Goal: Task Accomplishment & Management: Manage account settings

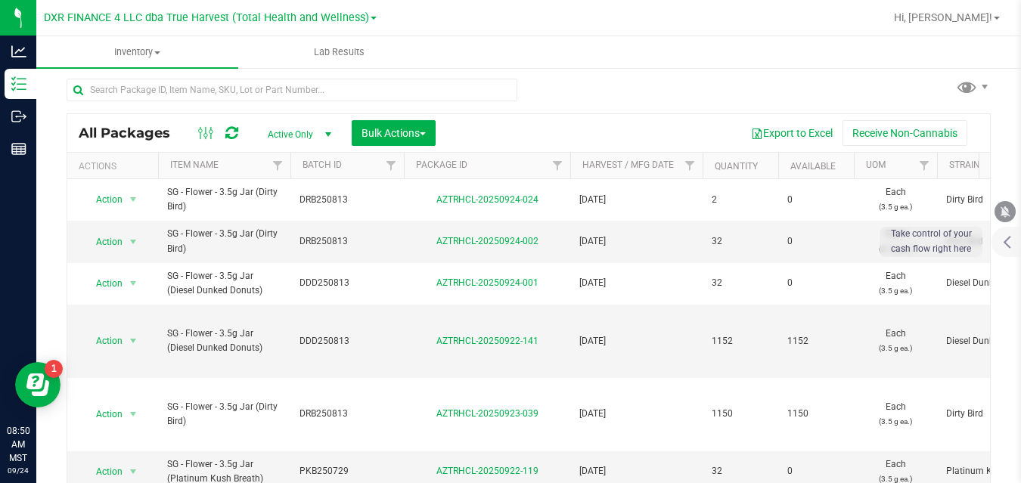
scroll to position [5, 0]
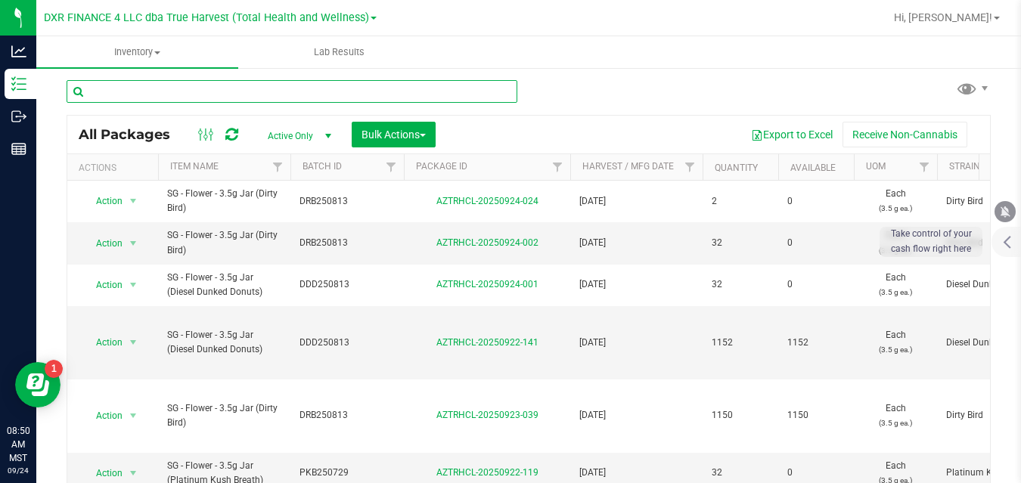
click at [488, 88] on input "text" at bounding box center [292, 91] width 451 height 23
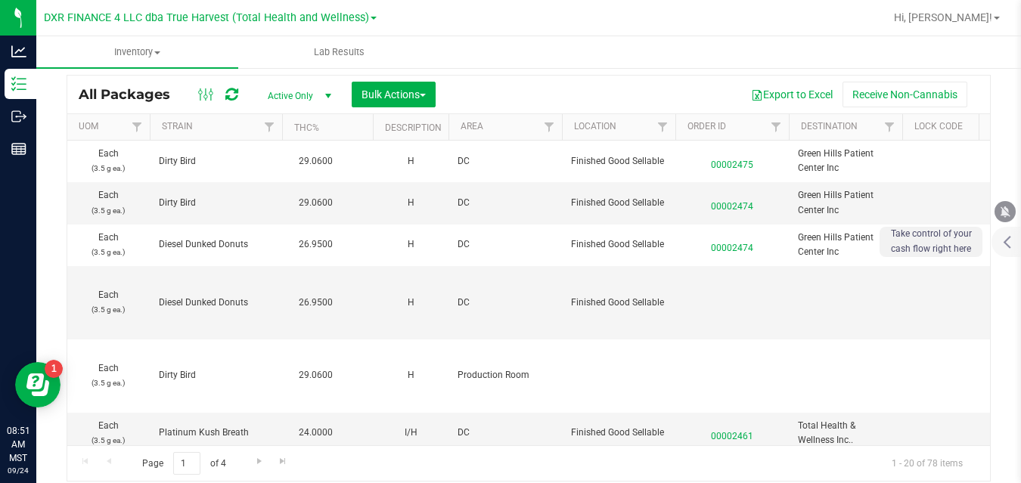
scroll to position [0, 1574]
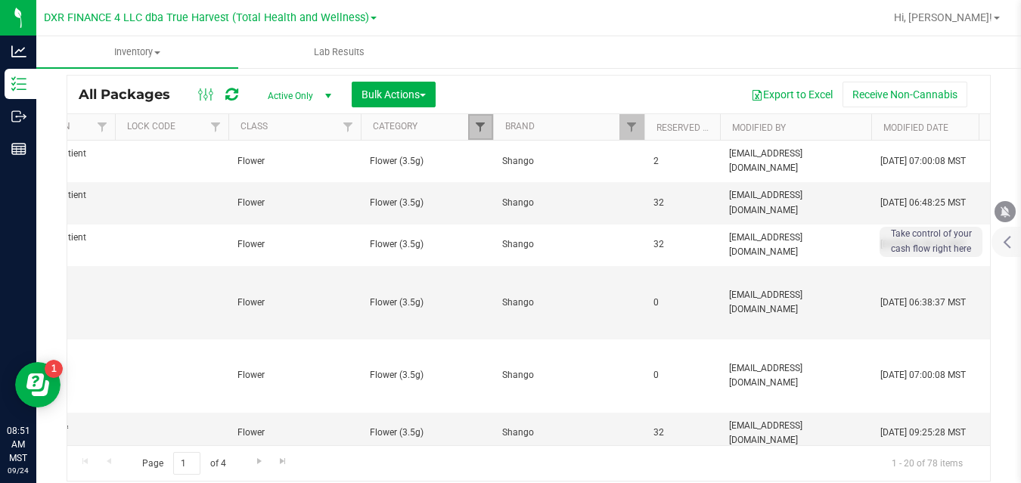
click at [481, 129] on span "Filter" at bounding box center [480, 127] width 12 height 12
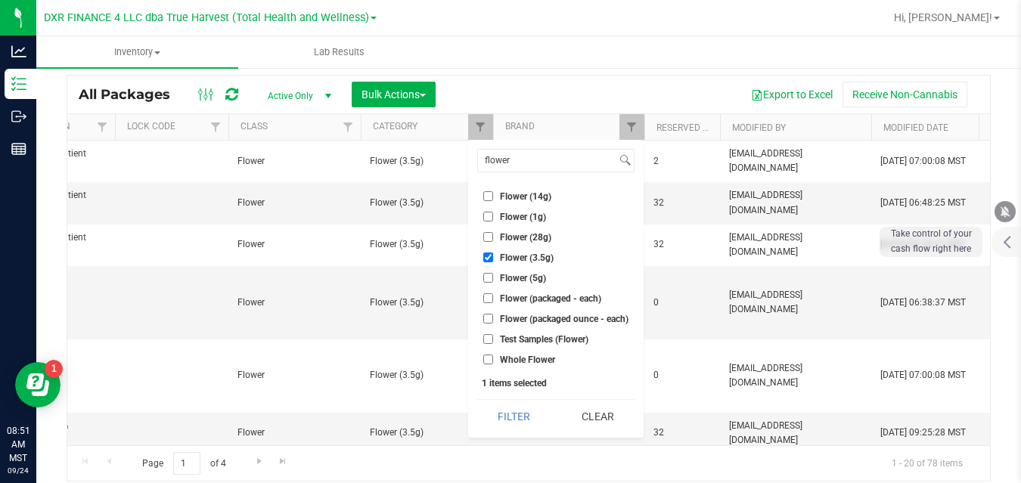
click at [497, 254] on label "Flower (3.5g)" at bounding box center [518, 257] width 70 height 10
click at [493, 254] on input "Flower (3.5g)" at bounding box center [488, 257] width 10 height 10
checkbox input "false"
click at [528, 193] on span "Flower (14g)" at bounding box center [525, 196] width 51 height 9
click at [493, 193] on input "Flower (14g)" at bounding box center [488, 196] width 10 height 10
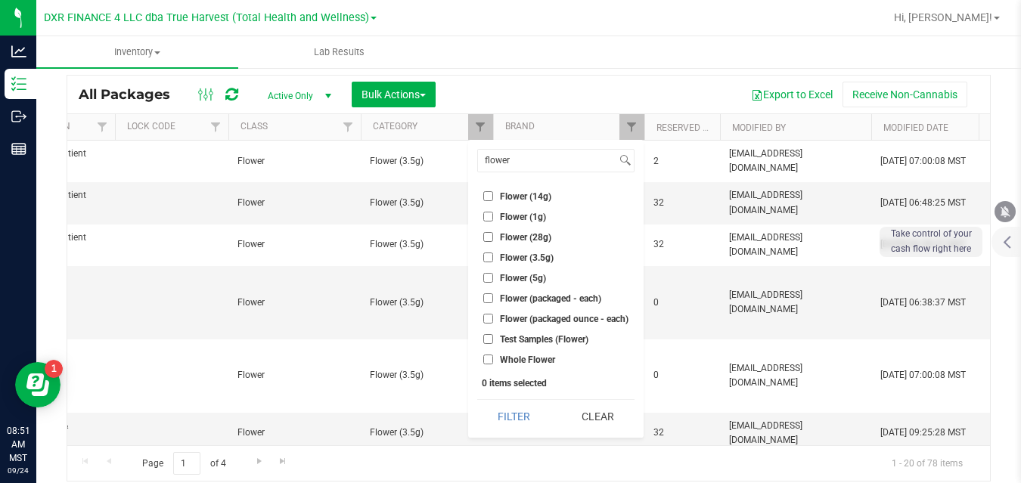
checkbox input "true"
click at [501, 414] on button "Filter" at bounding box center [513, 416] width 73 height 33
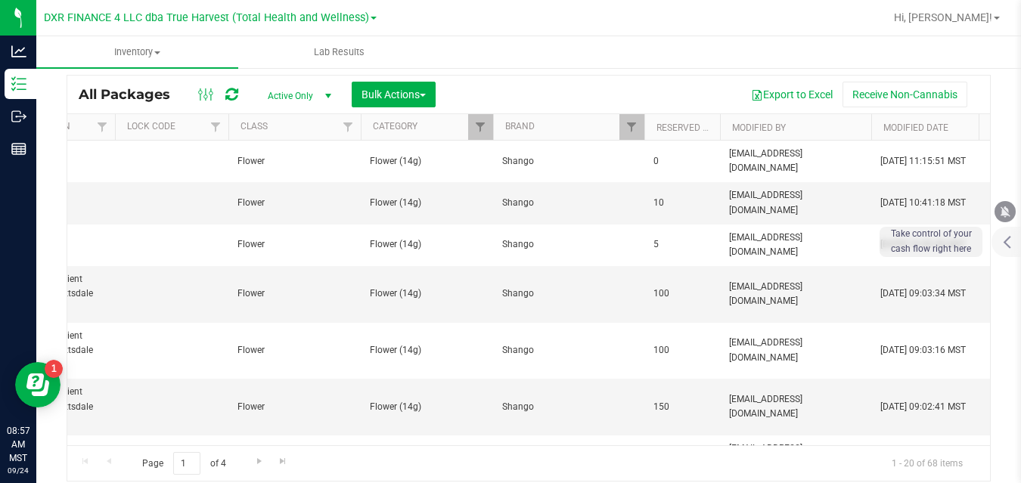
click at [501, 414] on td "Shango" at bounding box center [568, 407] width 151 height 57
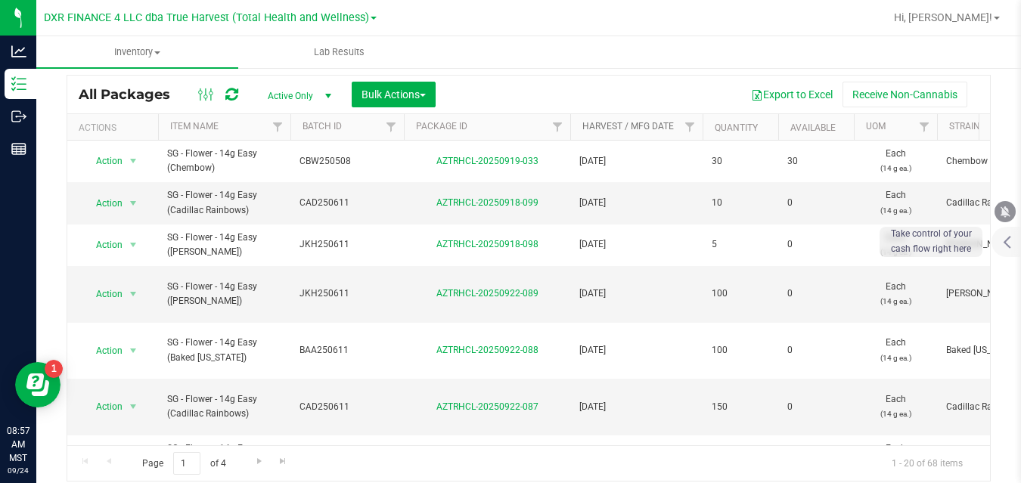
click at [625, 125] on link "Harvest / Mfg Date" at bounding box center [627, 126] width 91 height 11
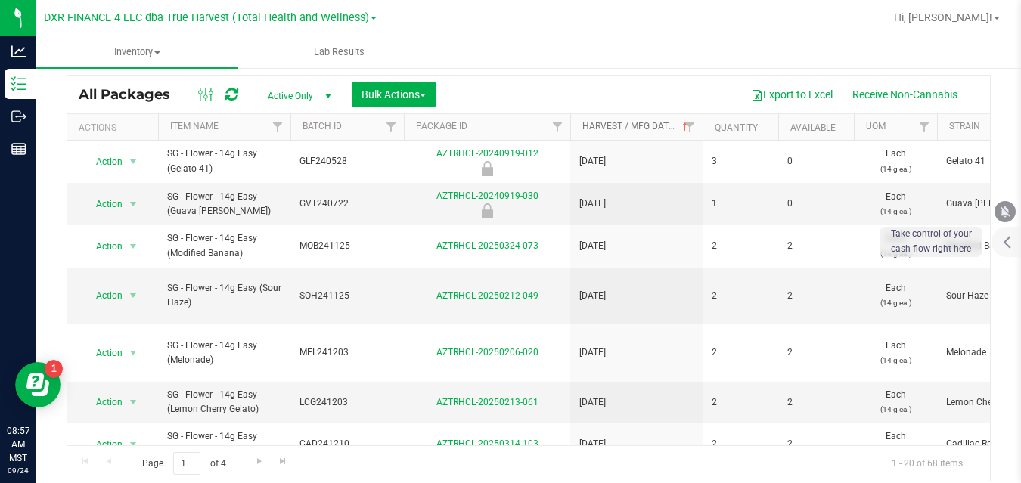
click at [625, 125] on link "Harvest / Mfg Date" at bounding box center [636, 126] width 109 height 11
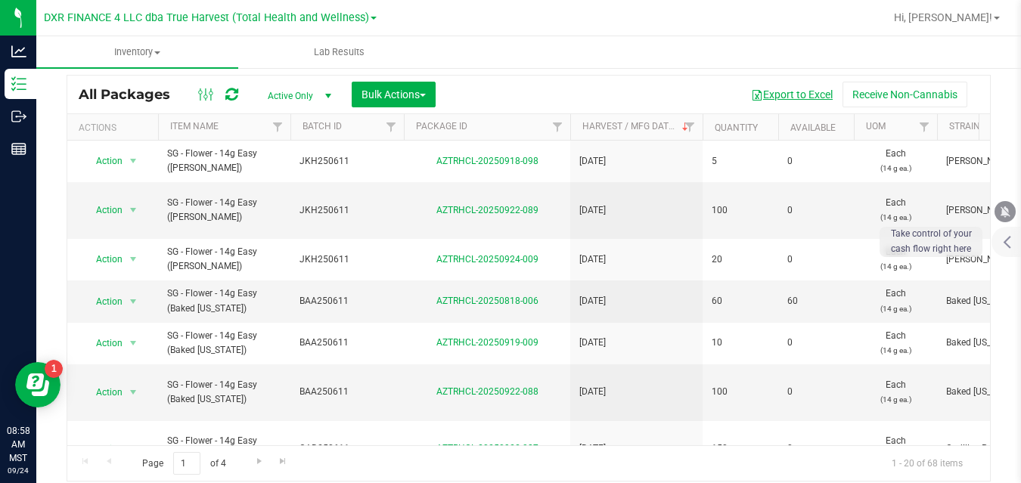
click at [769, 94] on button "Export to Excel" at bounding box center [791, 95] width 101 height 26
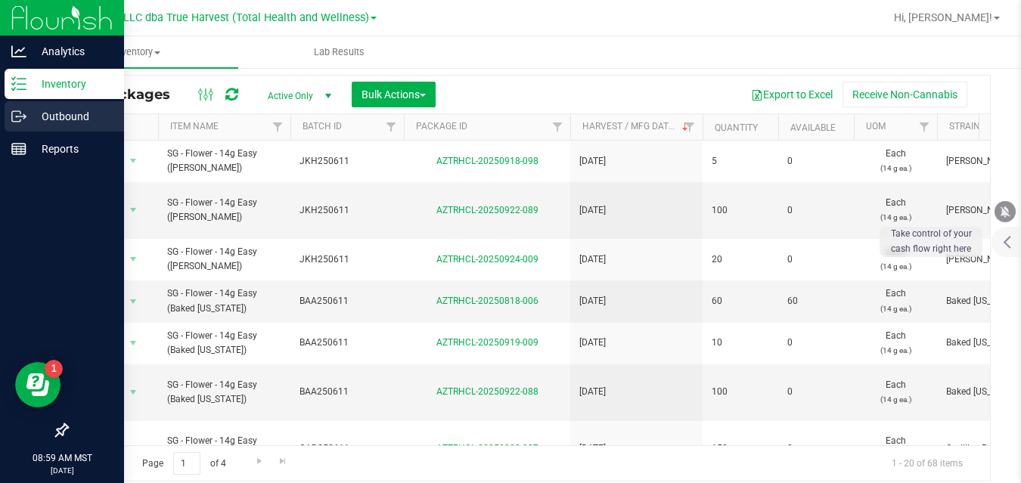
click at [15, 111] on icon at bounding box center [16, 116] width 8 height 11
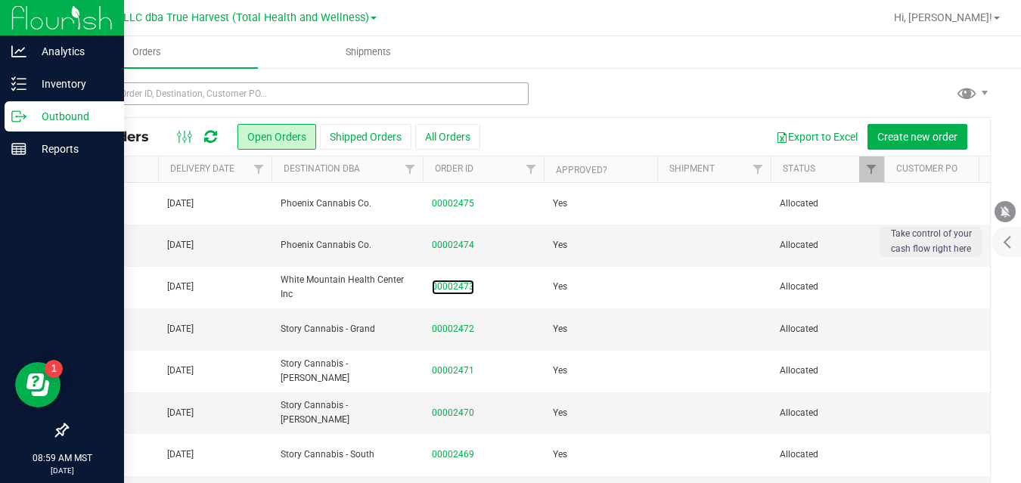
click at [445, 294] on link "00002473" at bounding box center [453, 287] width 42 height 14
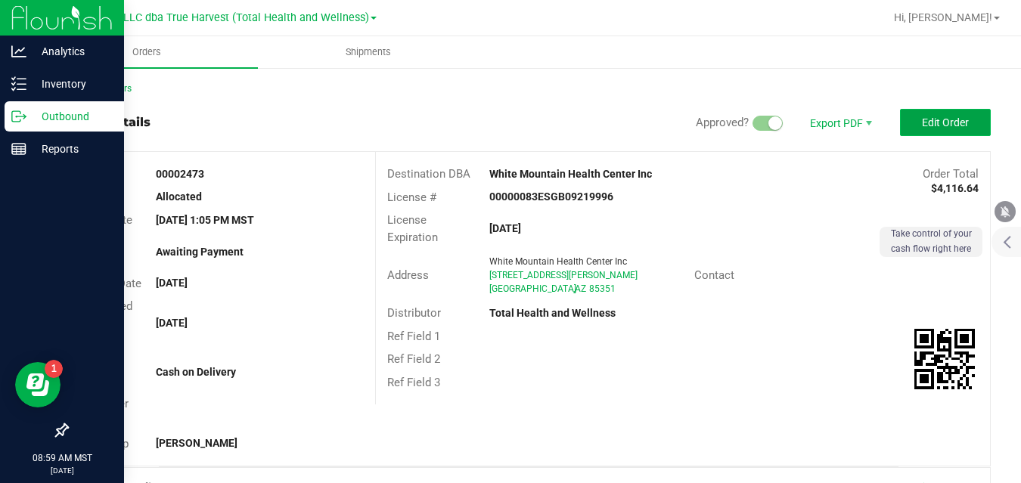
click at [934, 122] on span "Edit Order" at bounding box center [945, 122] width 47 height 12
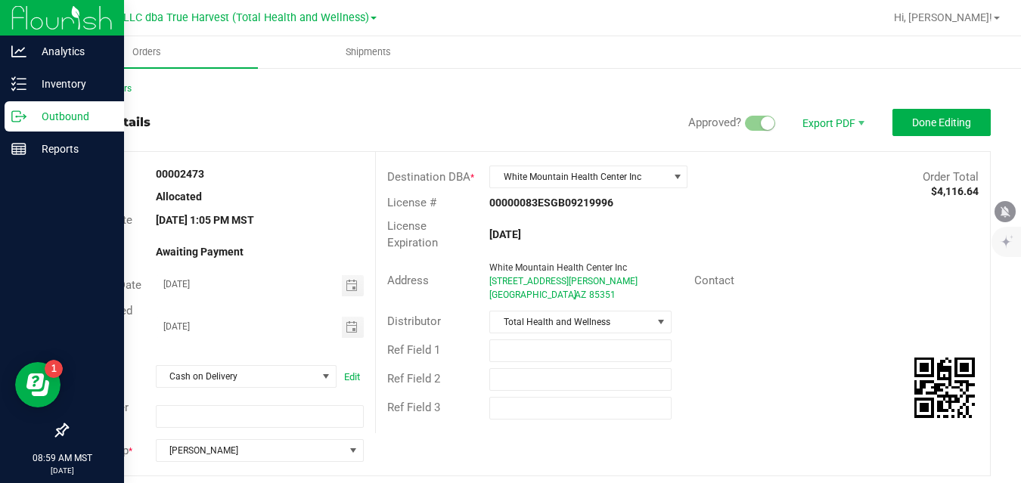
scroll to position [391, 0]
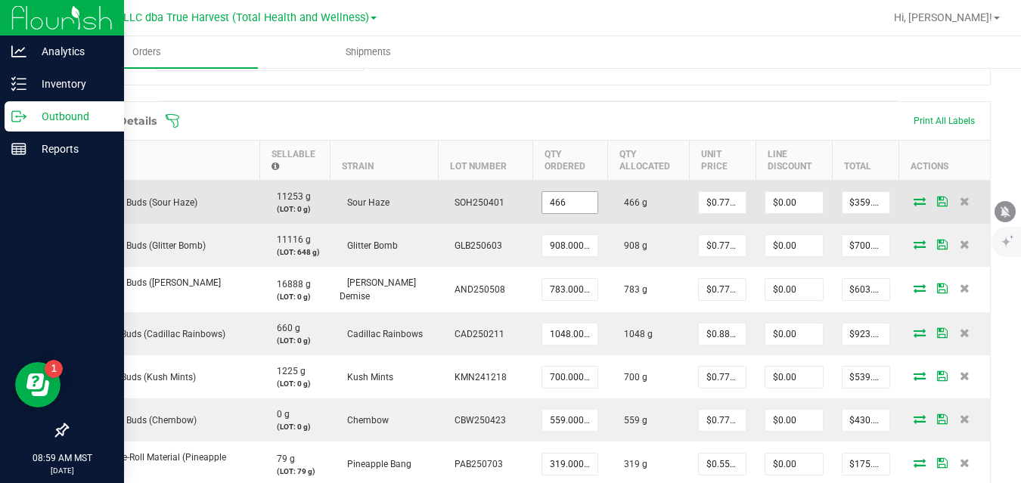
click at [556, 203] on input "466" at bounding box center [569, 202] width 55 height 21
type input "454.0000 g"
type input "$350.00"
click at [607, 221] on td "466 g" at bounding box center [648, 203] width 82 height 44
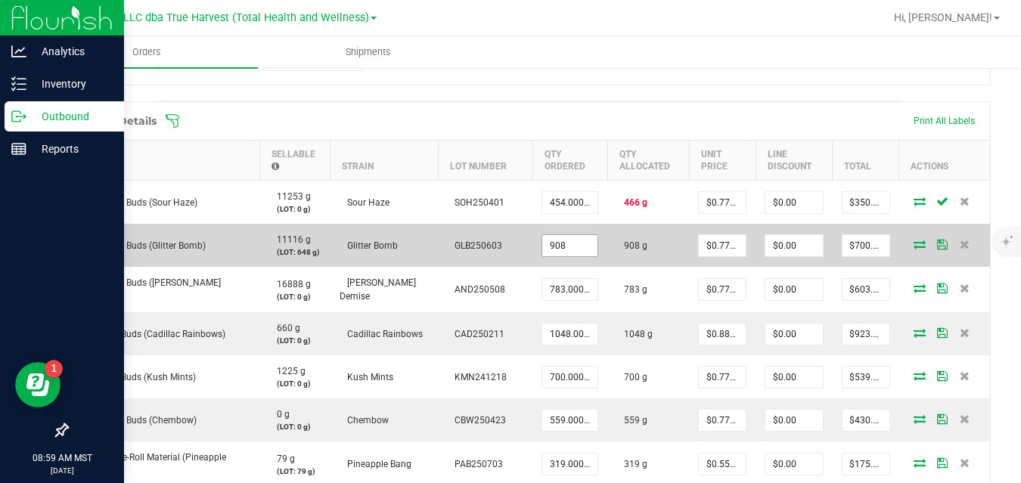
click at [552, 245] on input "908" at bounding box center [569, 245] width 55 height 21
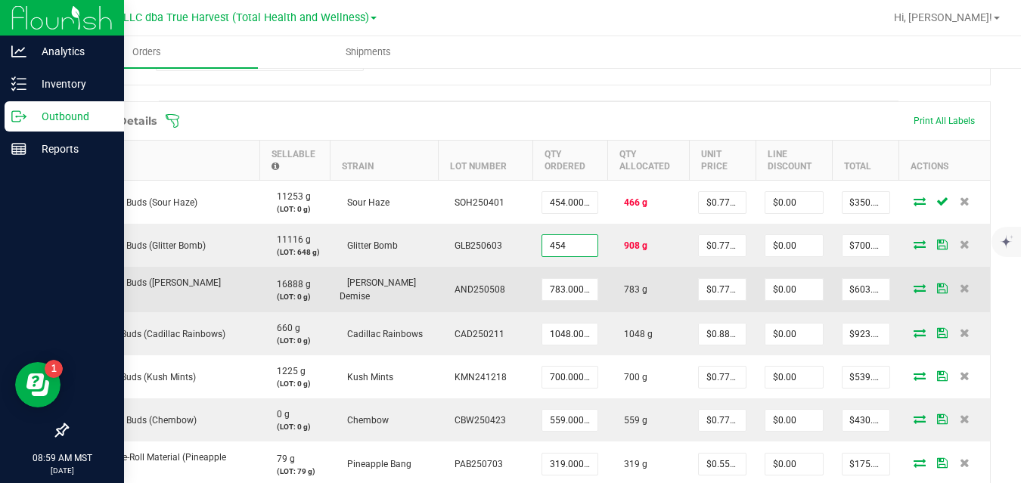
type input "454.0000 g"
type input "$350.00"
click at [607, 269] on td "783 g" at bounding box center [648, 289] width 82 height 45
click at [556, 287] on input "783" at bounding box center [569, 289] width 55 height 21
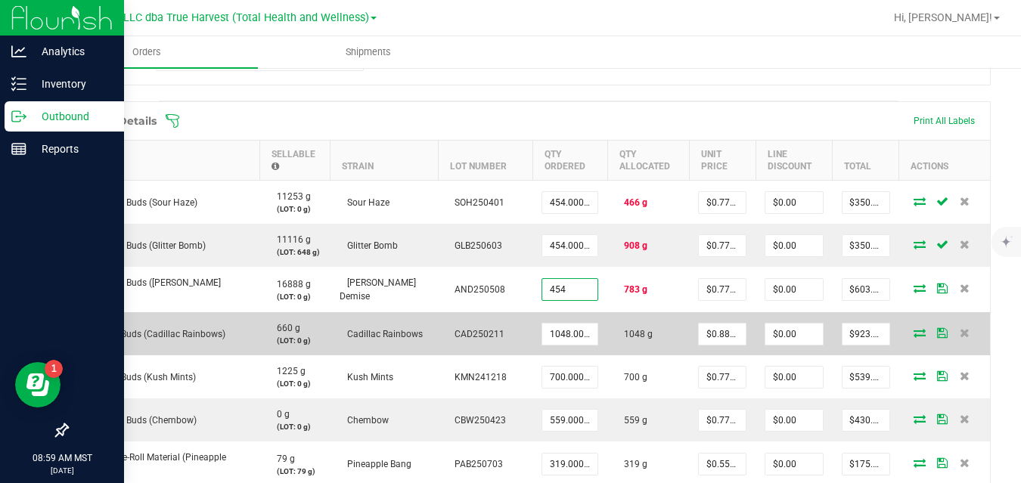
type input "454.0000 g"
type input "$350.00"
click at [607, 313] on td "1048 g" at bounding box center [648, 333] width 82 height 43
click at [556, 335] on input "1048" at bounding box center [569, 334] width 55 height 21
type input "454.0000 g"
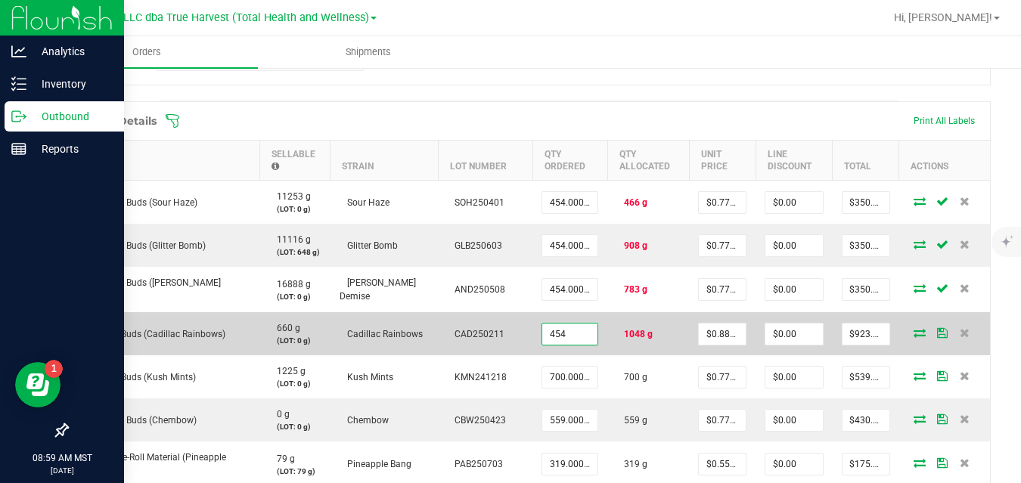
type input "$400.00"
click at [594, 355] on td "454.0000 g" at bounding box center [569, 333] width 75 height 43
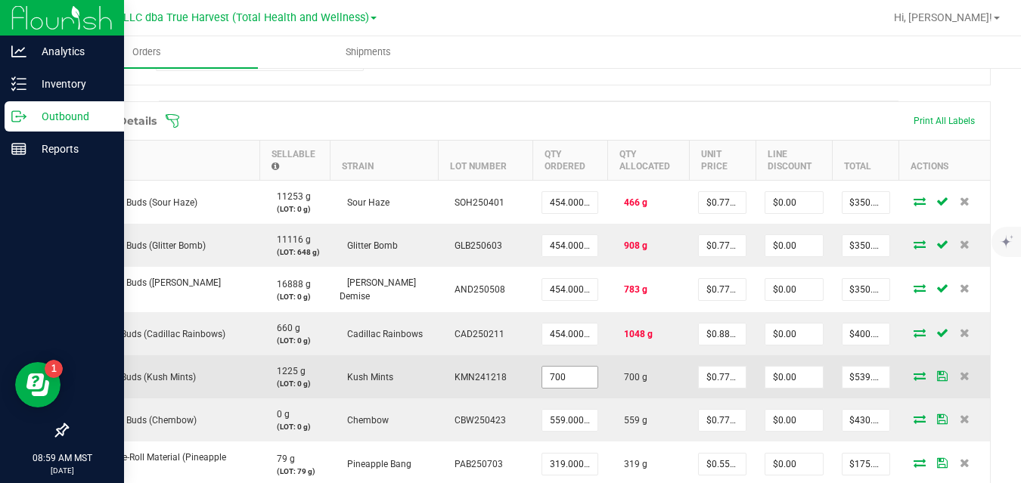
click at [547, 378] on input "700" at bounding box center [569, 377] width 55 height 21
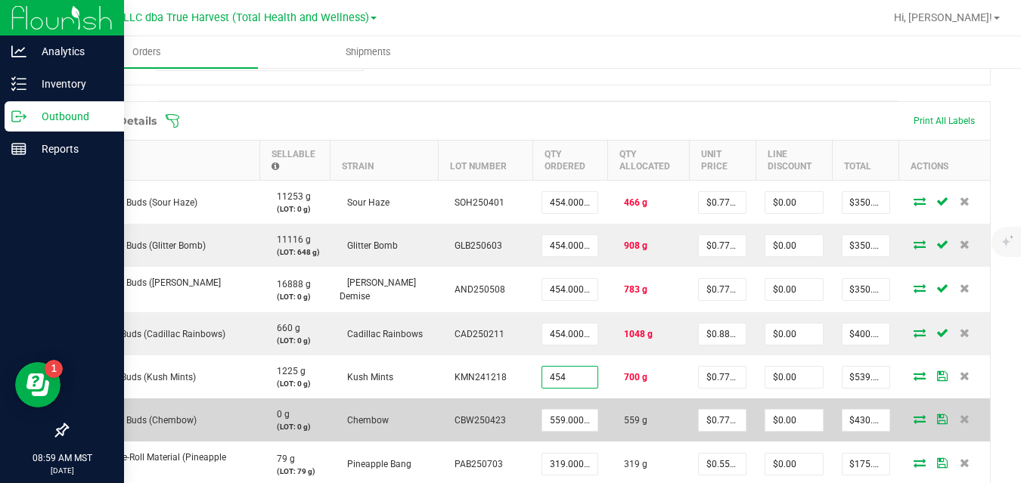
type input "454.0000 g"
type input "$350.00"
click at [607, 405] on td "559 g" at bounding box center [648, 419] width 82 height 43
click at [552, 420] on input "559" at bounding box center [569, 420] width 55 height 21
type input "454.0000 g"
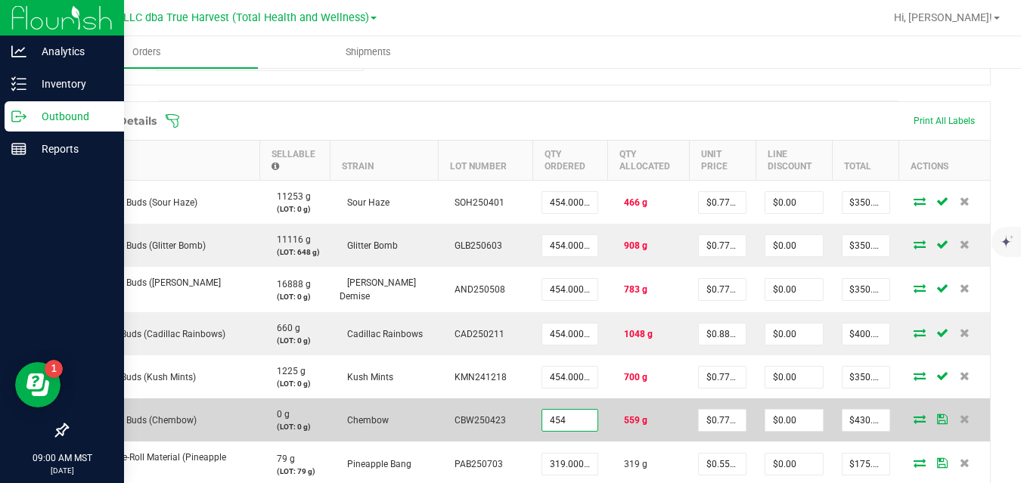
type input "$350.00"
click at [607, 437] on td "559 g" at bounding box center [648, 419] width 82 height 43
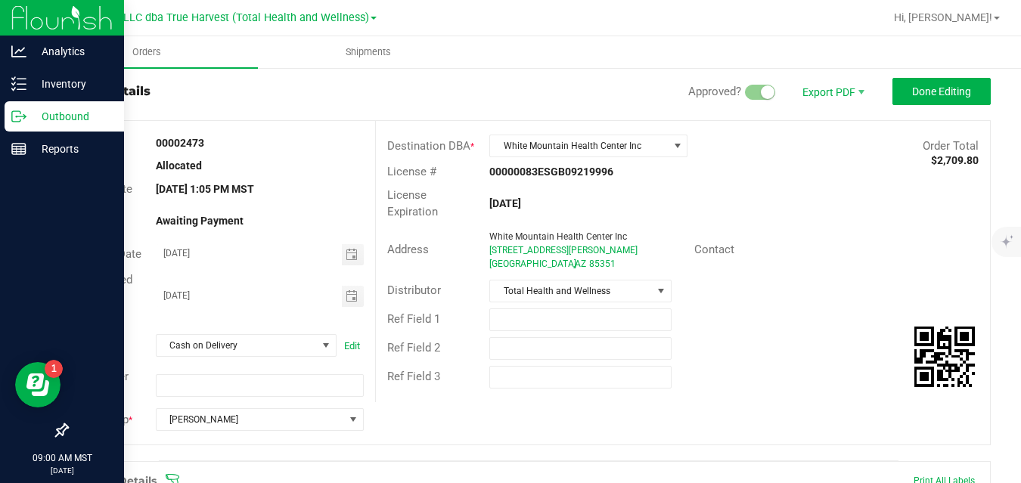
scroll to position [0, 0]
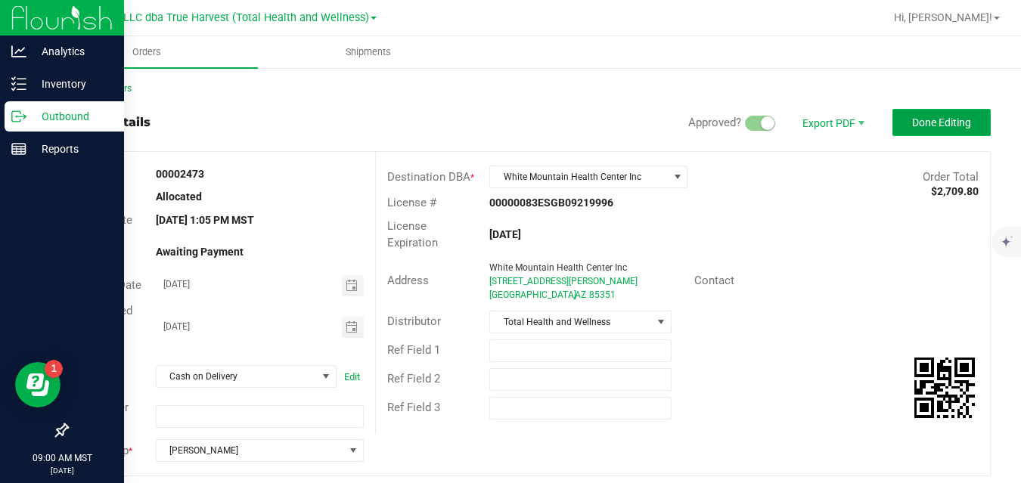
click at [950, 124] on span "Done Editing" at bounding box center [941, 122] width 59 height 12
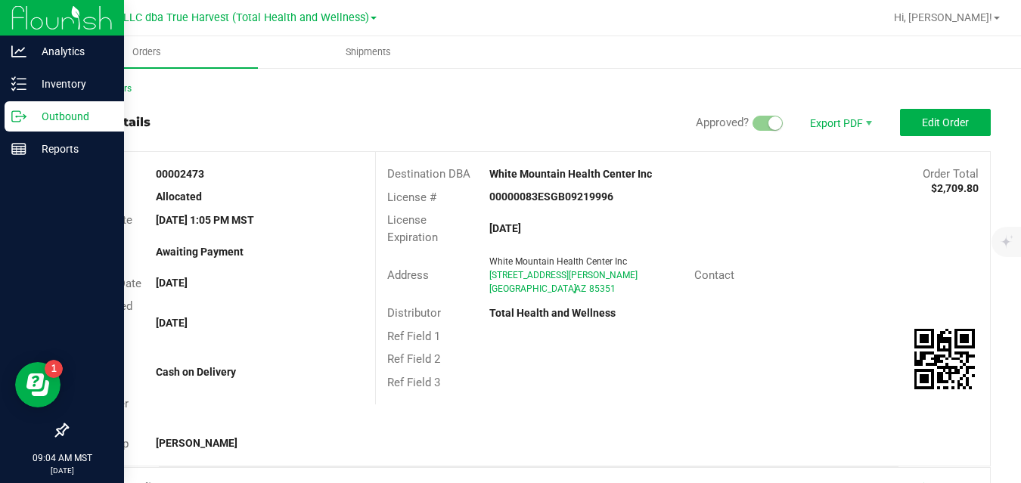
click at [18, 116] on icon at bounding box center [18, 116] width 15 height 15
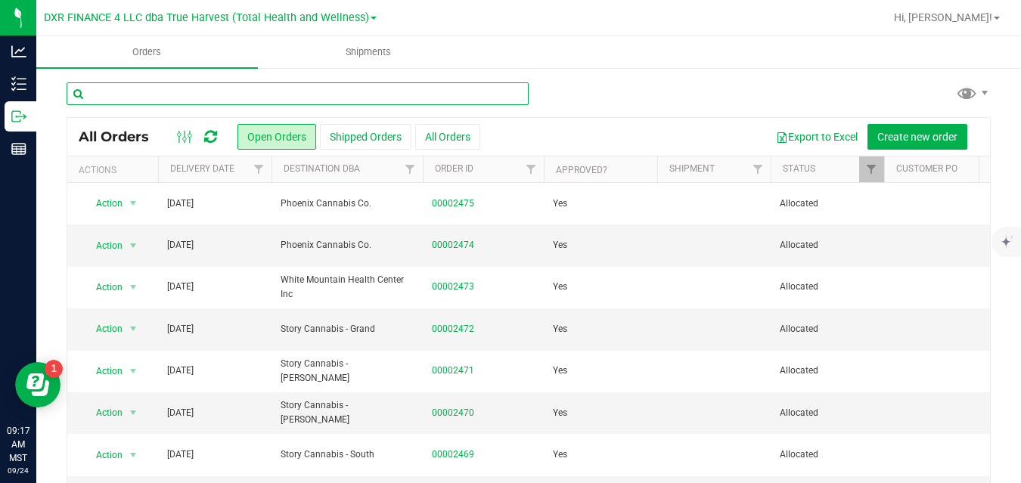
click at [337, 90] on input "text" at bounding box center [298, 93] width 462 height 23
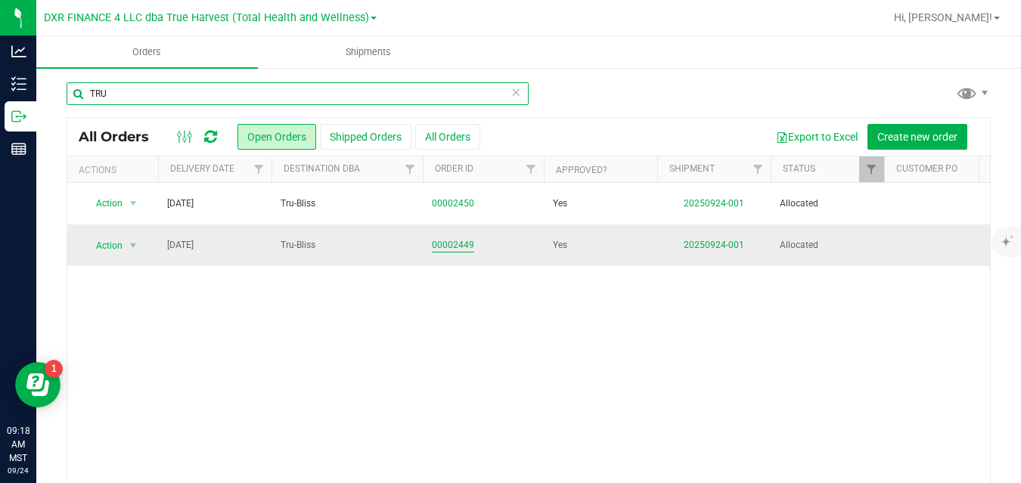
type input "TRU"
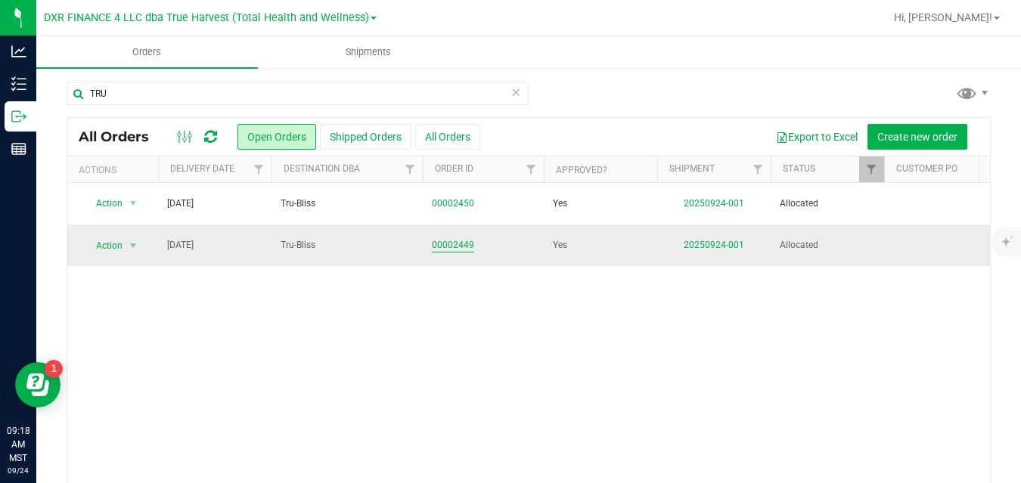
click at [465, 245] on link "00002449" at bounding box center [453, 245] width 42 height 14
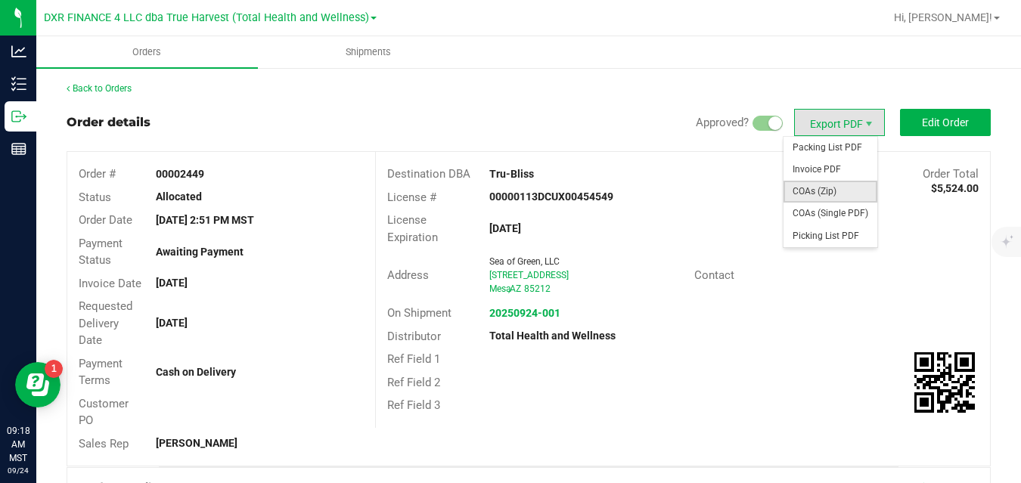
click at [813, 190] on span "COAs (Zip)" at bounding box center [830, 192] width 94 height 22
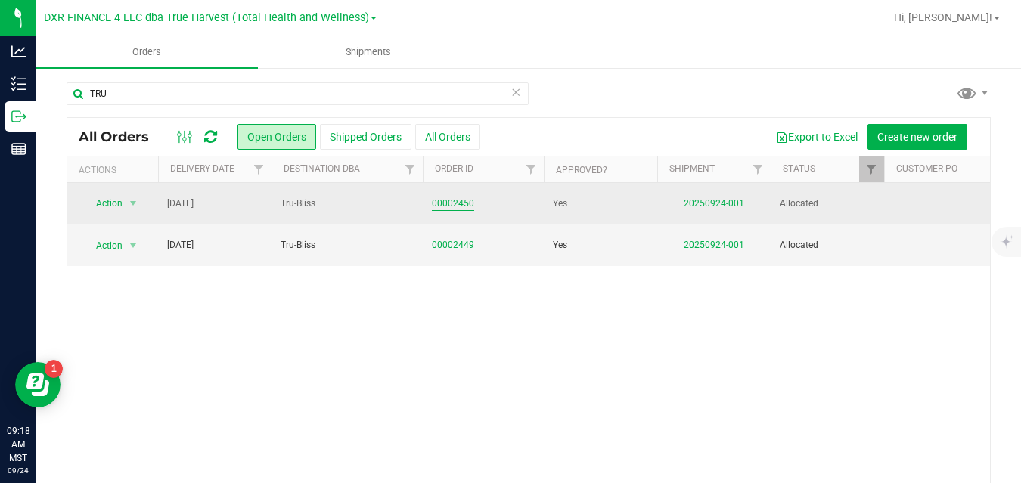
click at [463, 201] on link "00002450" at bounding box center [453, 204] width 42 height 14
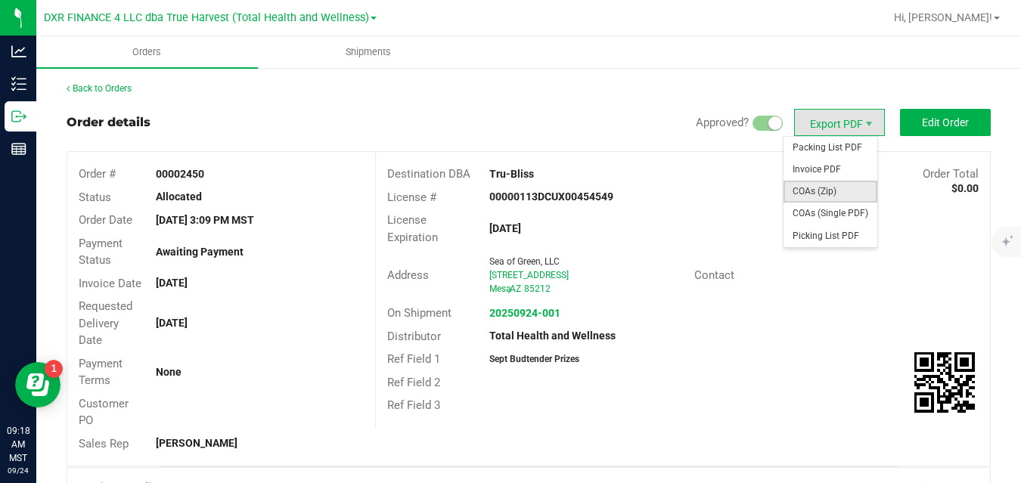
click at [814, 190] on span "COAs (Zip)" at bounding box center [830, 192] width 94 height 22
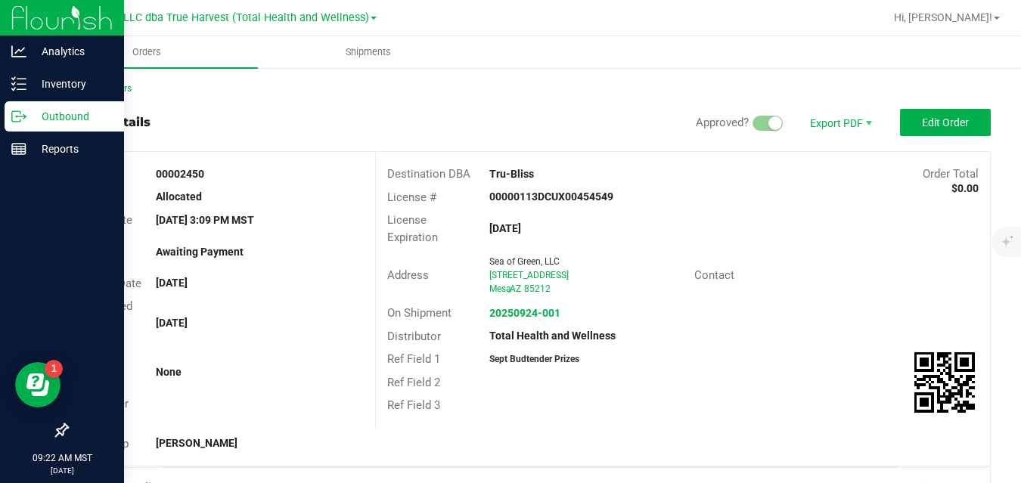
click at [33, 116] on p "Outbound" at bounding box center [71, 116] width 91 height 18
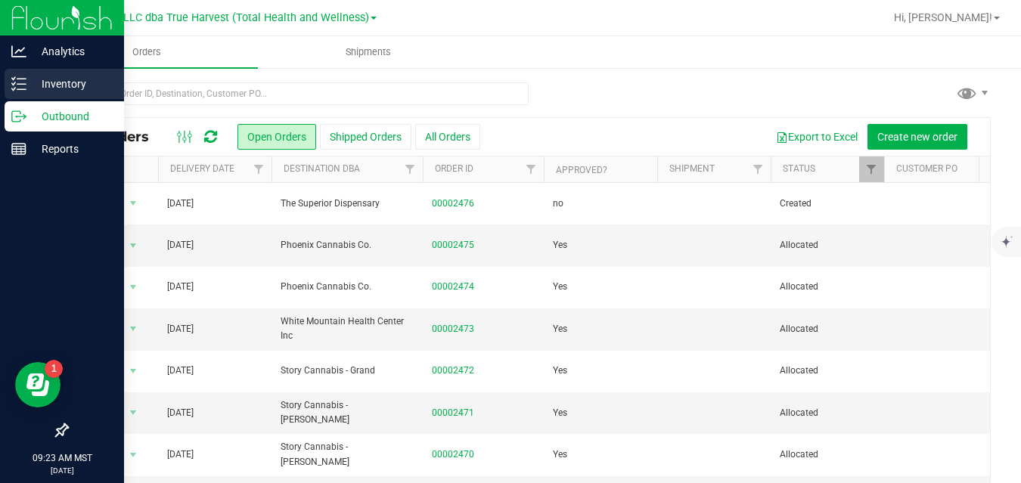
click at [21, 86] on icon at bounding box center [18, 83] width 15 height 15
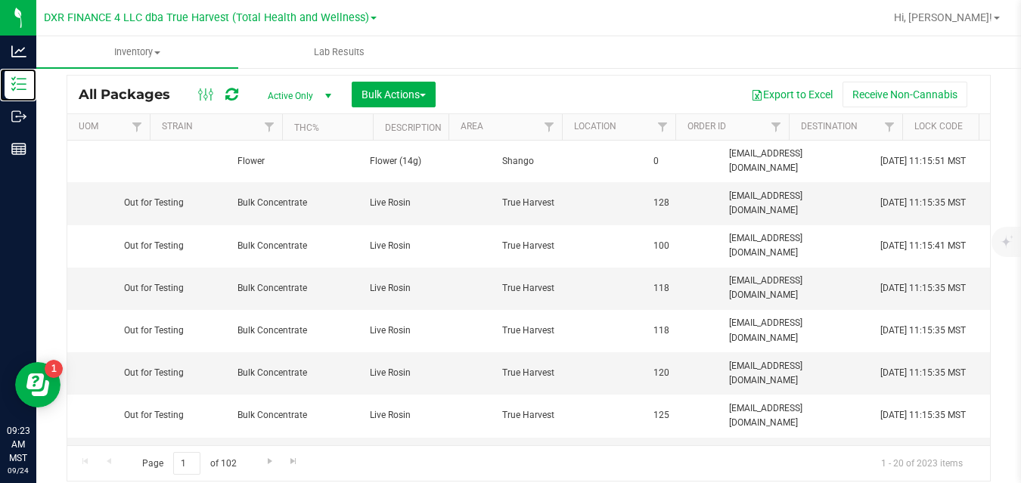
scroll to position [0, 1574]
click at [632, 124] on span "Filter" at bounding box center [631, 127] width 12 height 12
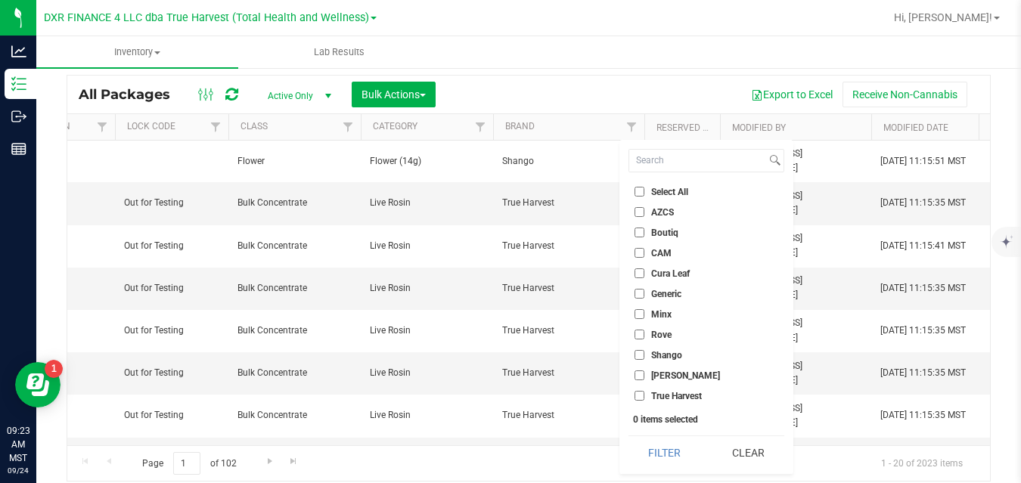
click at [666, 355] on span "Shango" at bounding box center [666, 355] width 31 height 9
click at [644, 355] on input "Shango" at bounding box center [639, 355] width 10 height 10
checkbox input "true"
click at [654, 448] on button "Filter" at bounding box center [664, 452] width 73 height 33
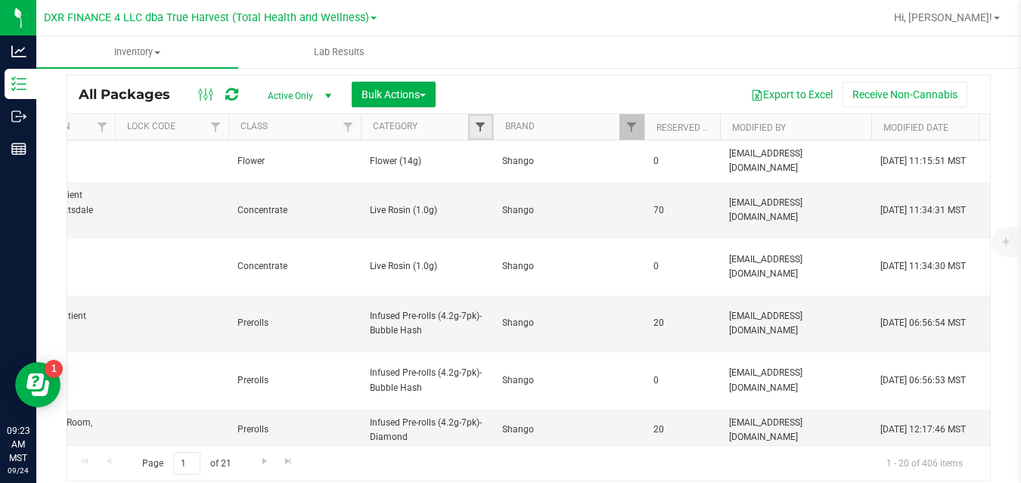
drag, startPoint x: 473, startPoint y: 165, endPoint x: 479, endPoint y: 129, distance: 36.7
click at [479, 129] on span "Filter" at bounding box center [480, 127] width 12 height 12
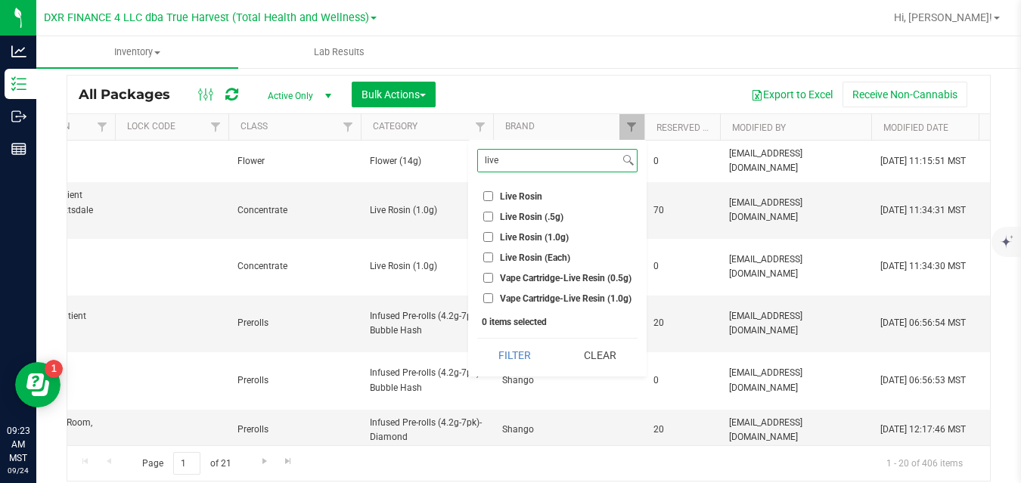
type input "live"
click at [508, 236] on span "Live Rosin (1.0g)" at bounding box center [534, 237] width 69 height 9
click at [493, 236] on input "Live Rosin (1.0g)" at bounding box center [488, 237] width 10 height 10
click at [504, 352] on button "Filter" at bounding box center [514, 355] width 75 height 33
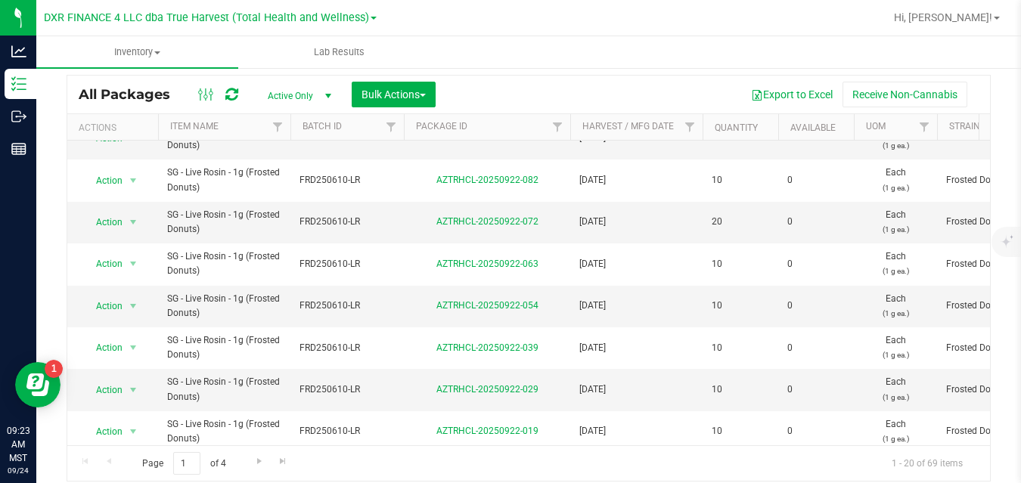
scroll to position [558, 0]
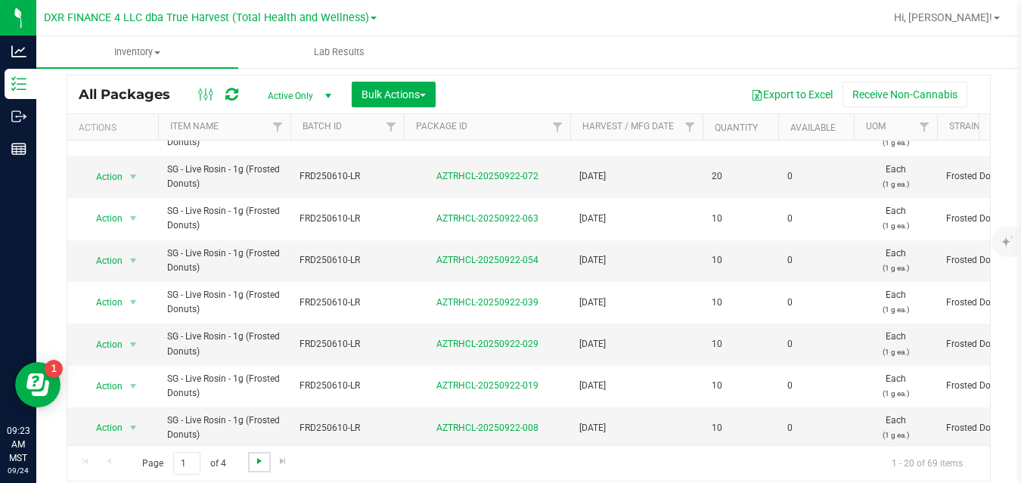
click at [255, 459] on span "Go to the next page" at bounding box center [259, 461] width 12 height 12
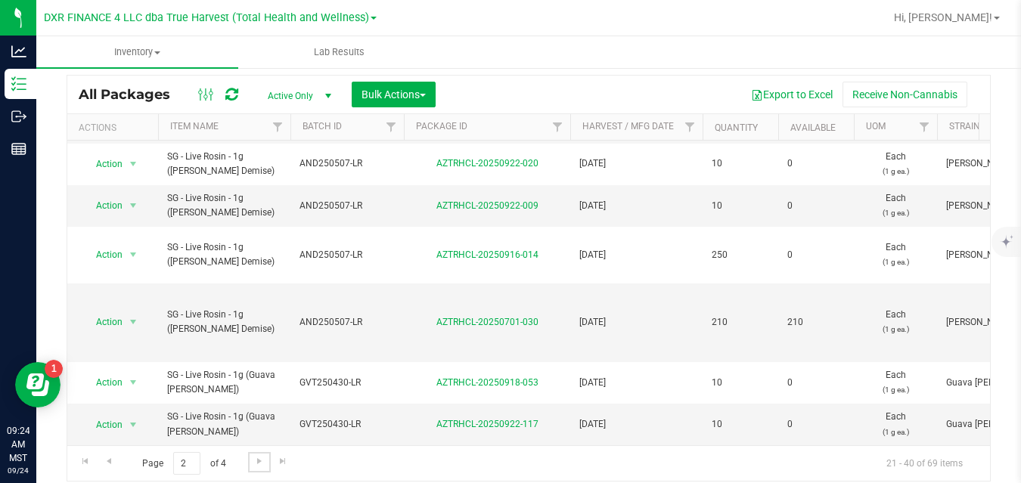
scroll to position [646, 0]
click at [264, 462] on span "Go to the next page" at bounding box center [259, 461] width 12 height 12
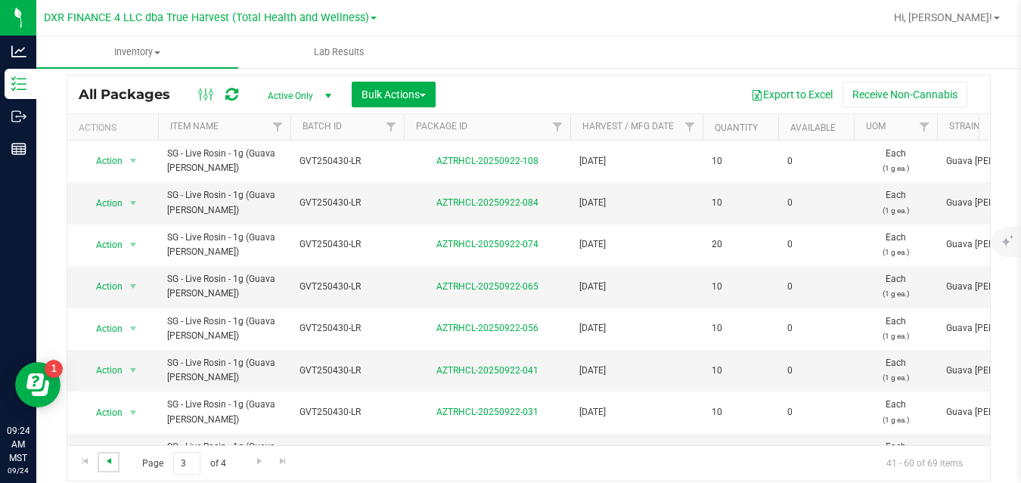
click at [107, 461] on span "Go to the previous page" at bounding box center [109, 461] width 12 height 12
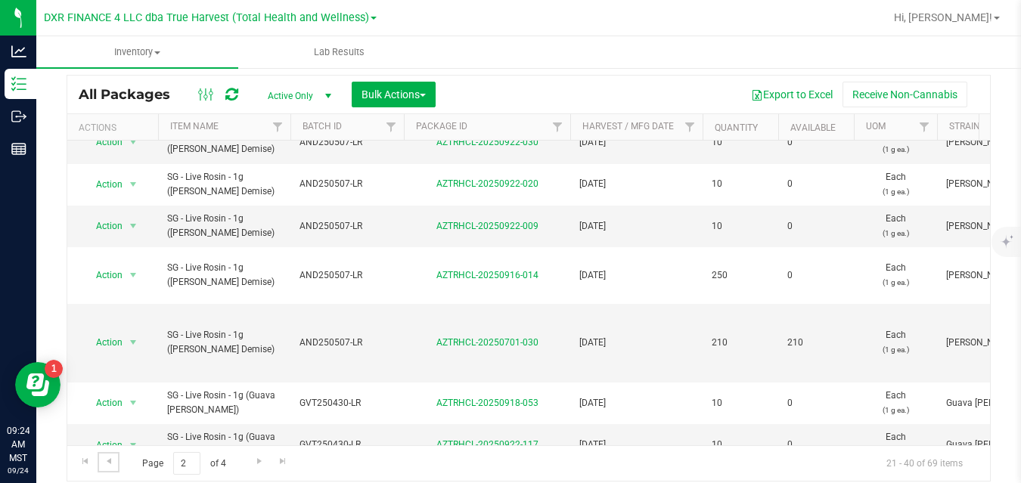
scroll to position [646, 0]
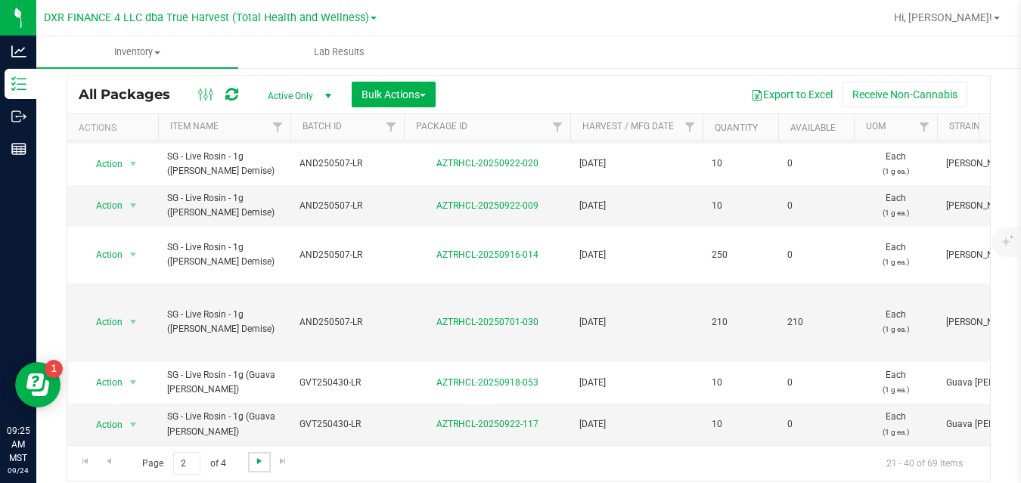
click at [256, 460] on span "Go to the next page" at bounding box center [259, 461] width 12 height 12
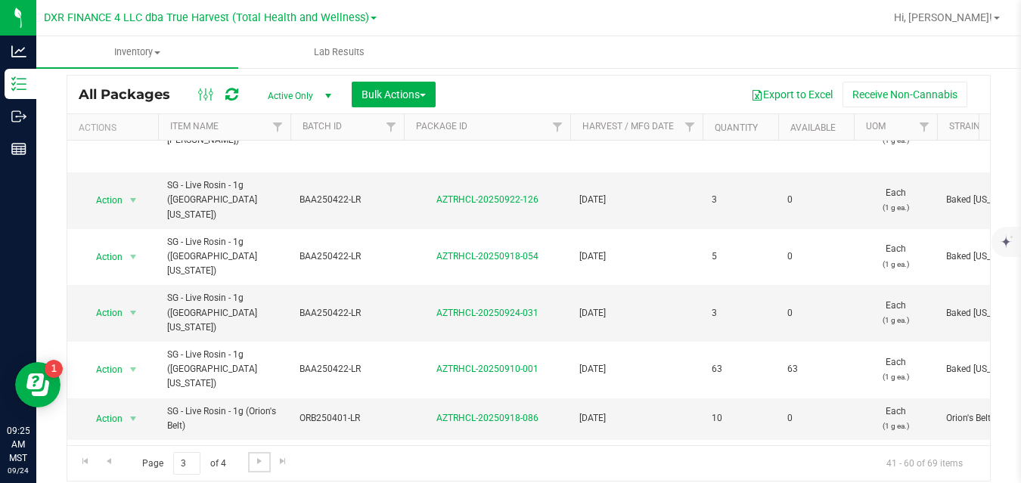
scroll to position [609, 0]
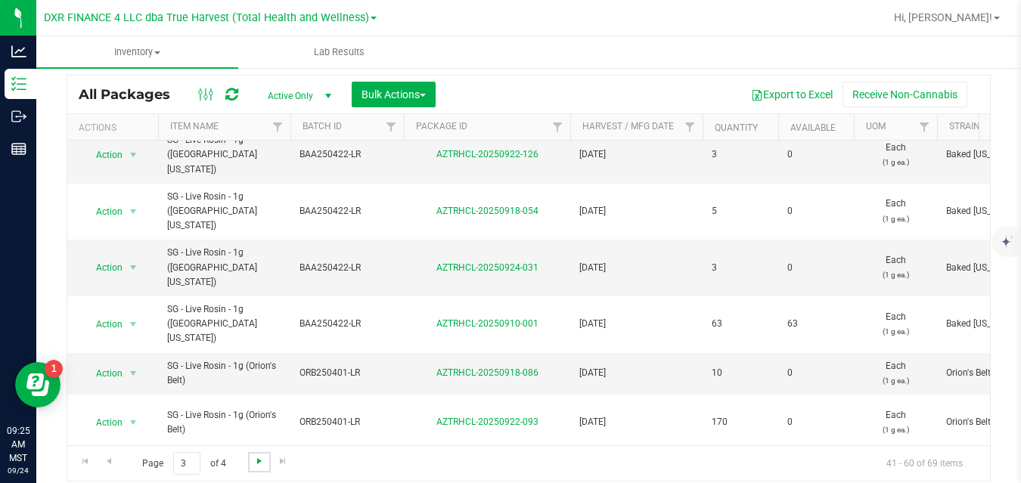
click at [262, 461] on span "Go to the next page" at bounding box center [259, 461] width 12 height 12
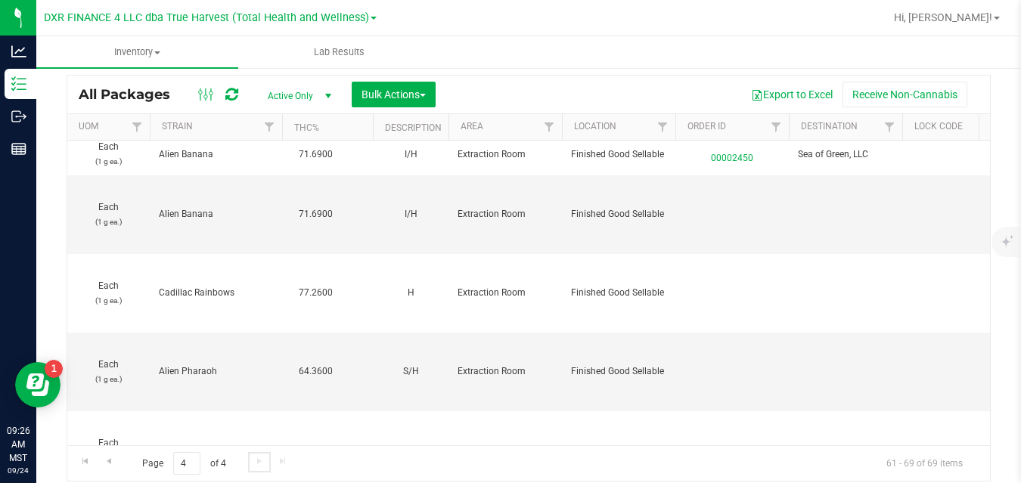
scroll to position [0, 1574]
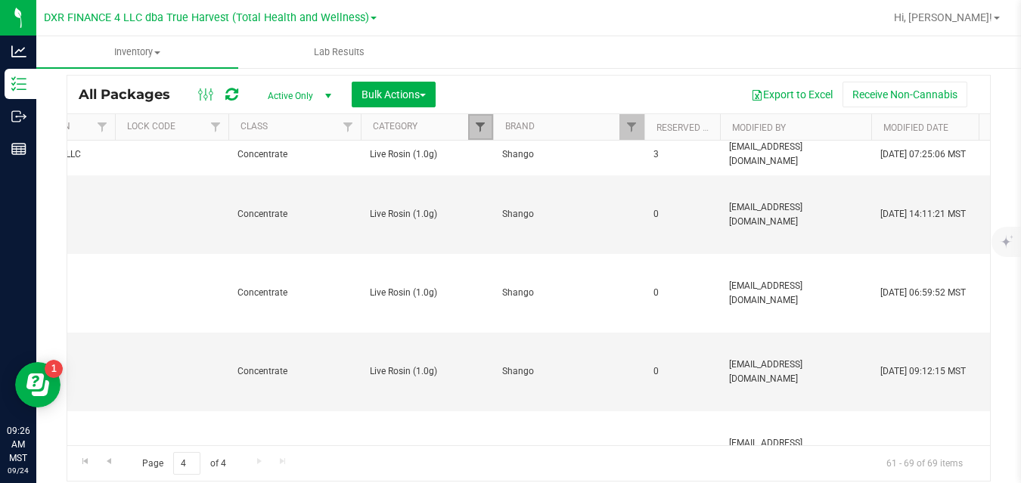
click at [479, 123] on span "Filter" at bounding box center [480, 127] width 12 height 12
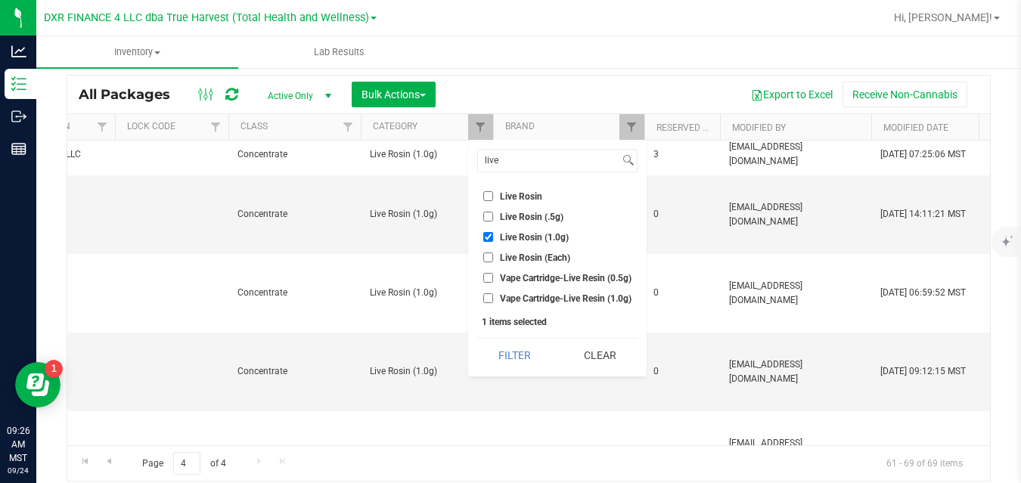
click at [494, 235] on label "Live Rosin (1.0g)" at bounding box center [525, 237] width 85 height 10
click at [493, 235] on input "Live Rosin (1.0g)" at bounding box center [488, 237] width 10 height 10
checkbox input "false"
drag, startPoint x: 518, startPoint y: 154, endPoint x: 486, endPoint y: 160, distance: 32.2
click at [486, 160] on input "live" at bounding box center [548, 161] width 141 height 22
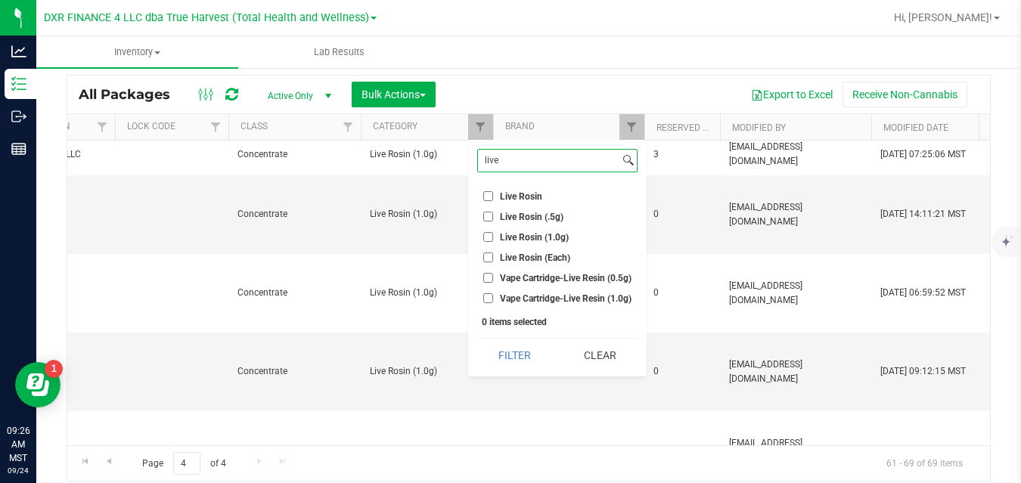
type input "l"
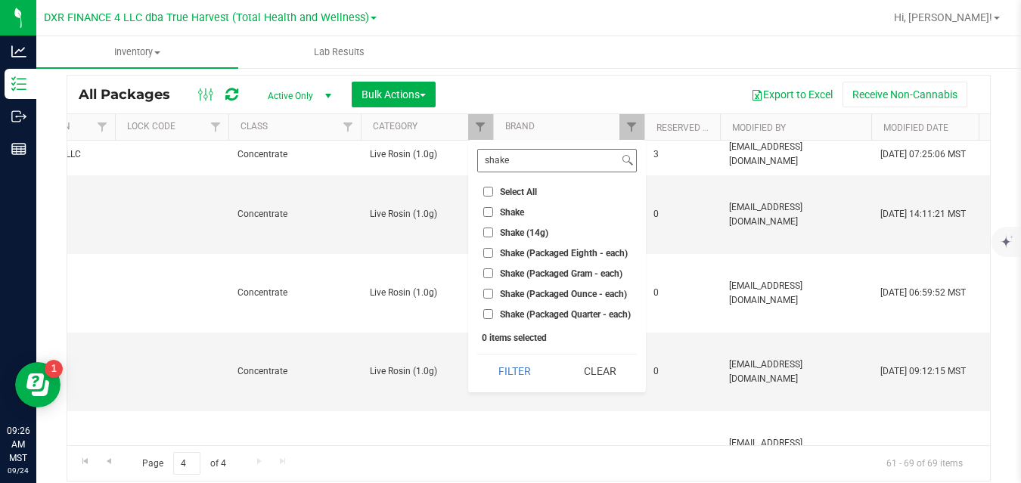
type input "shake"
click at [513, 232] on span "Shake (14g)" at bounding box center [524, 232] width 48 height 9
click at [493, 232] on input "Shake (14g)" at bounding box center [488, 233] width 10 height 10
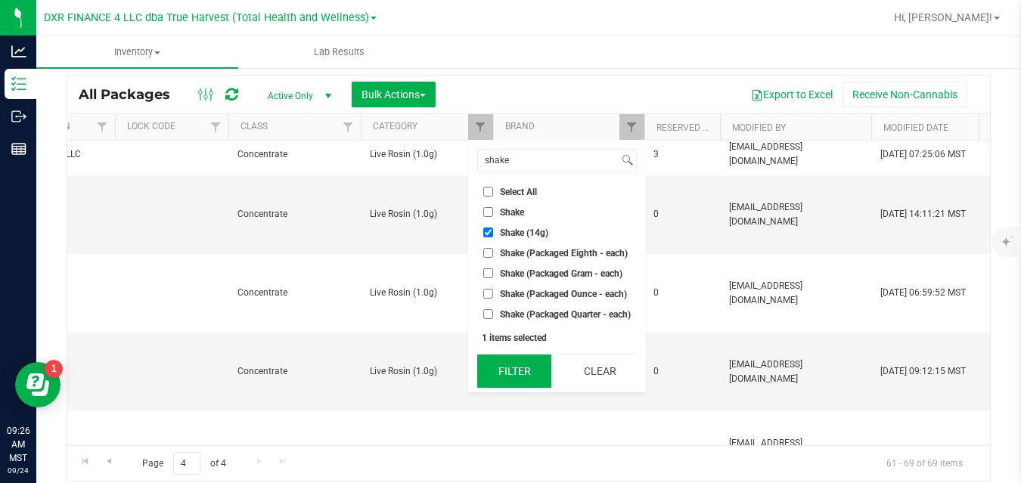
click at [511, 374] on button "Filter" at bounding box center [514, 371] width 74 height 33
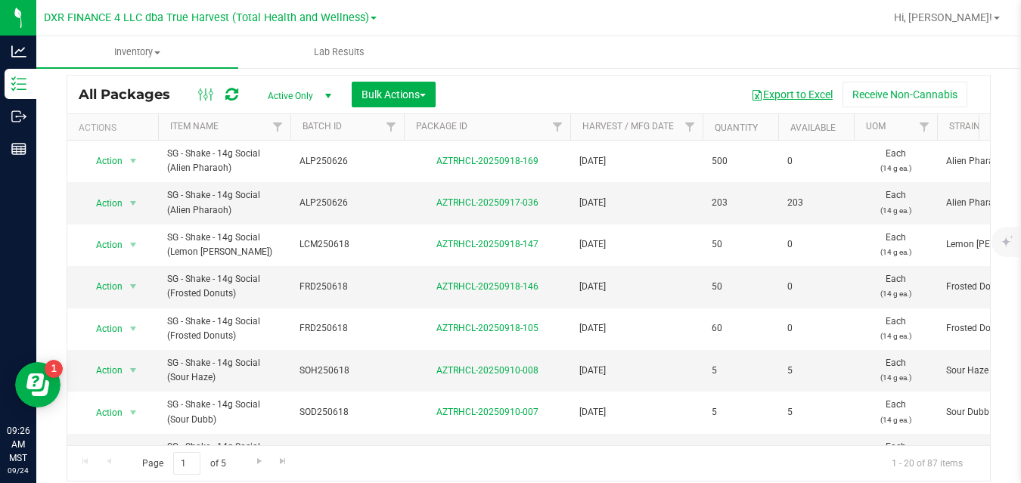
click at [762, 96] on button "Export to Excel" at bounding box center [791, 95] width 101 height 26
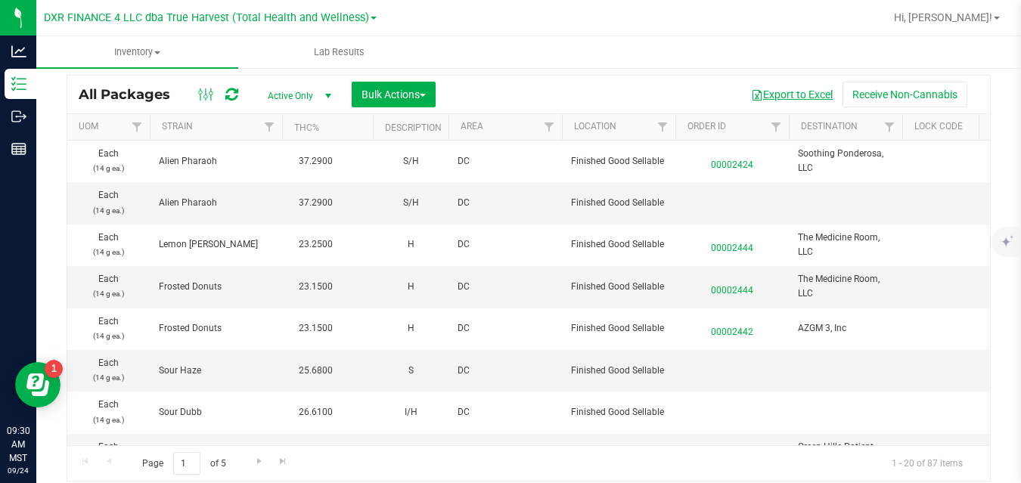
scroll to position [0, 1574]
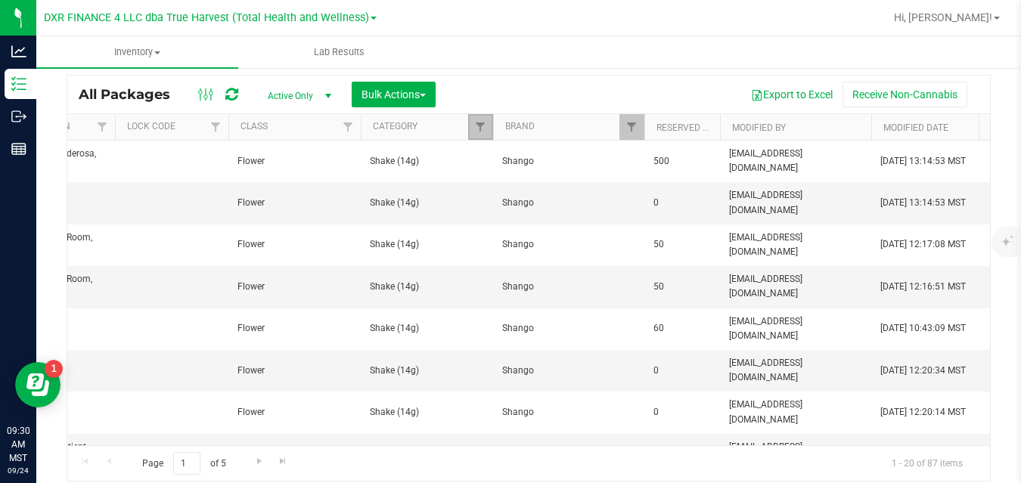
click at [488, 125] on link "Filter" at bounding box center [480, 127] width 25 height 26
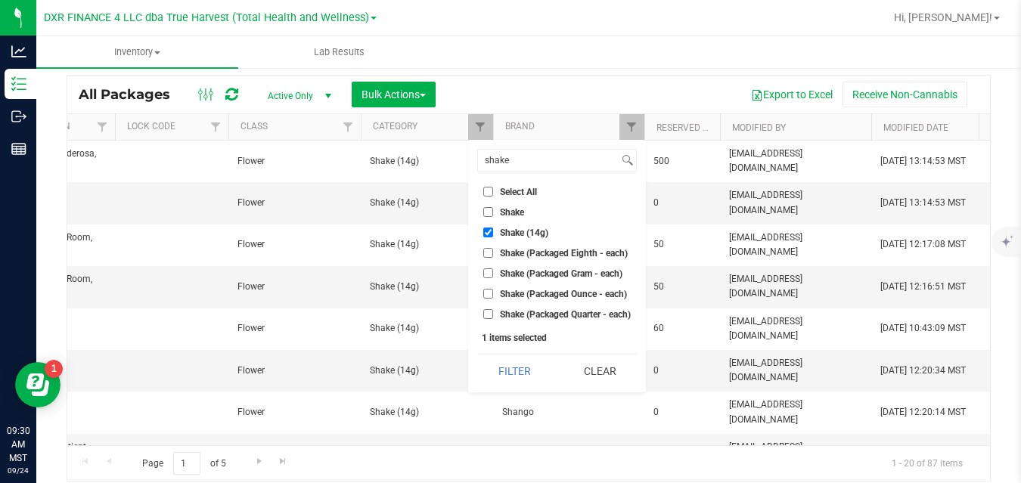
click at [503, 234] on span "Shake (14g)" at bounding box center [524, 232] width 48 height 9
click at [493, 234] on input "Shake (14g)" at bounding box center [488, 233] width 10 height 10
checkbox input "false"
drag, startPoint x: 522, startPoint y: 156, endPoint x: 474, endPoint y: 166, distance: 49.4
click at [474, 166] on div "shake Select All A Buds AA Buds Accessories B Buds BB Buds Bubble Hash By-produ…" at bounding box center [557, 266] width 178 height 252
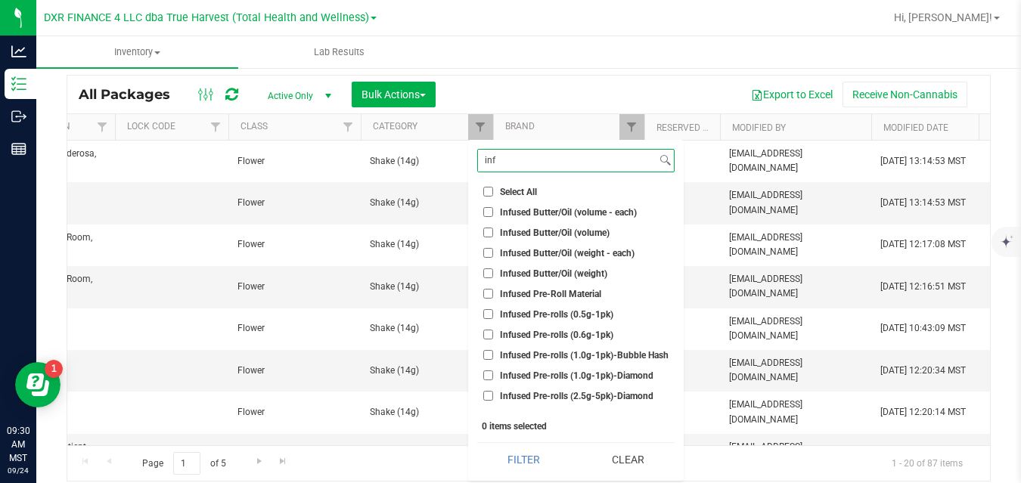
type input "inf"
click at [635, 352] on span "Infused Pre-rolls (1.0g-1pk)-Bubble Hash" at bounding box center [584, 355] width 169 height 9
click at [493, 352] on input "Infused Pre-rolls (1.0g-1pk)-Bubble Hash" at bounding box center [488, 355] width 10 height 10
checkbox input "true"
click at [628, 378] on span "Infused Pre-rolls (1.0g-1pk)-Diamond" at bounding box center [576, 375] width 153 height 9
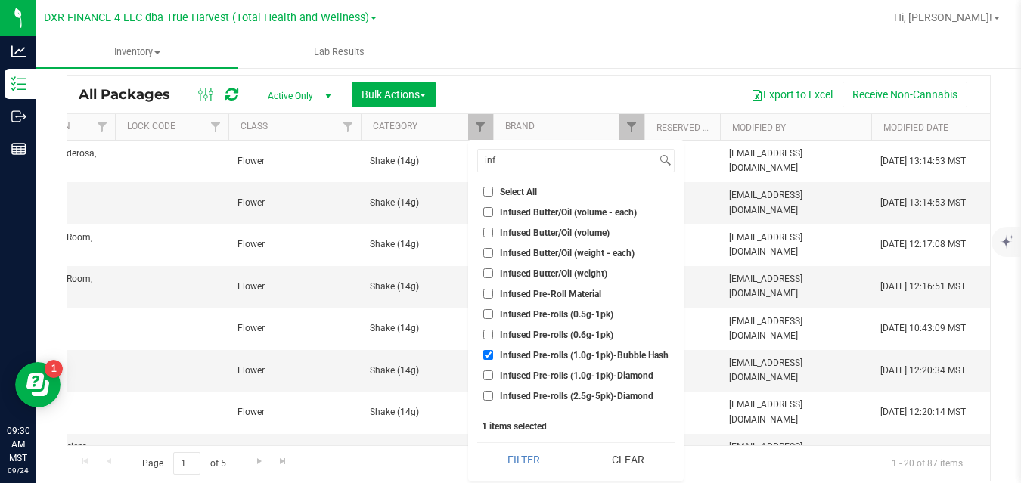
click at [493, 378] on input "Infused Pre-rolls (1.0g-1pk)-Diamond" at bounding box center [488, 375] width 10 height 10
checkbox input "true"
click at [531, 451] on button "Filter" at bounding box center [523, 459] width 93 height 33
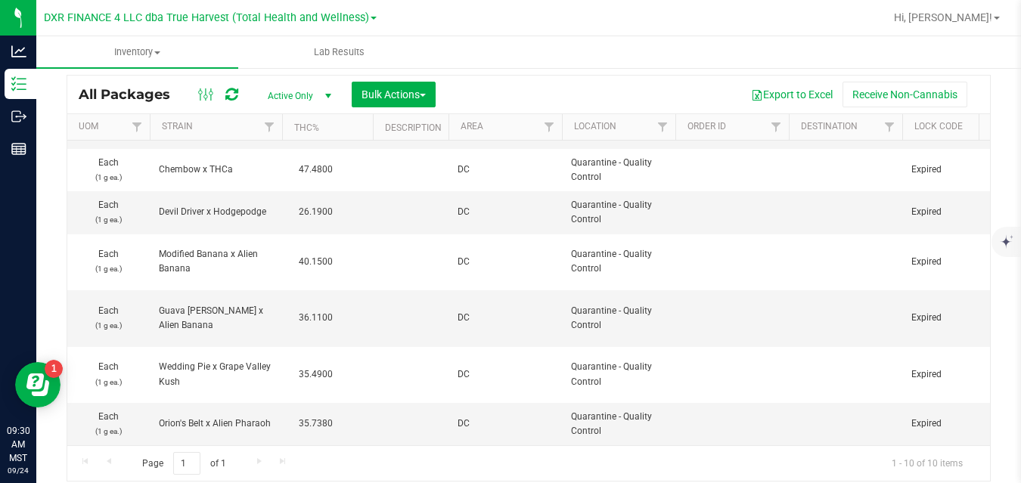
scroll to position [0, 1574]
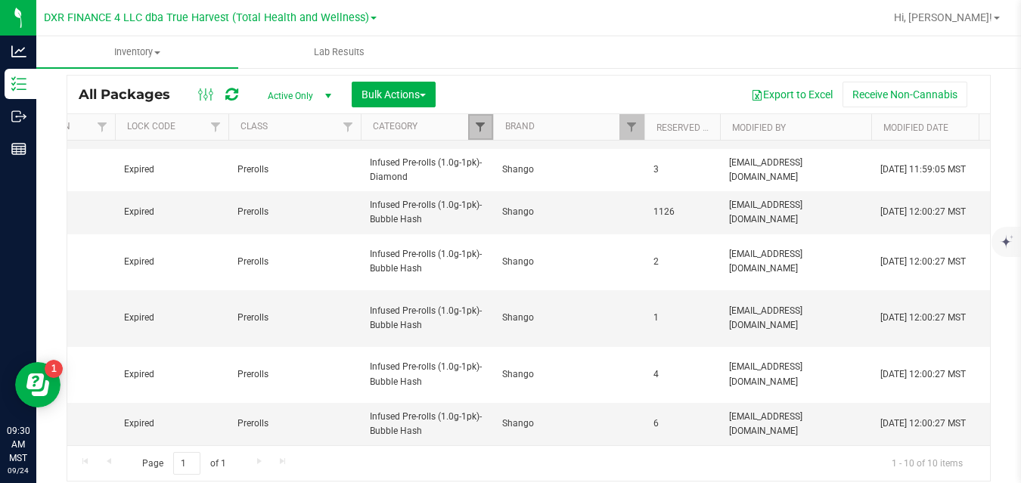
click at [477, 125] on span "Filter" at bounding box center [480, 127] width 12 height 12
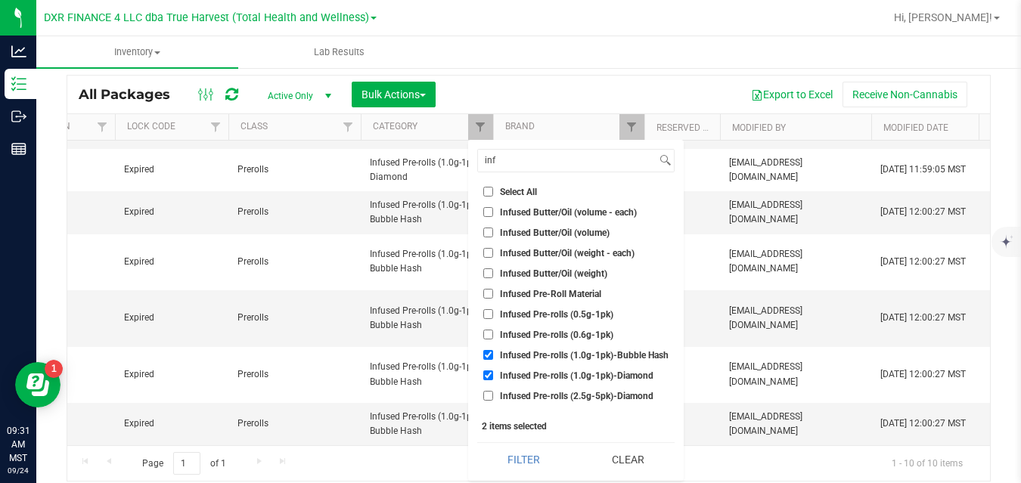
click at [575, 359] on span "Infused Pre-rolls (1.0g-1pk)-Bubble Hash" at bounding box center [584, 355] width 169 height 9
click at [493, 359] on input "Infused Pre-rolls (1.0g-1pk)-Bubble Hash" at bounding box center [488, 355] width 10 height 10
checkbox input "false"
click at [574, 375] on span "Infused Pre-rolls (1.0g-1pk)-Diamond" at bounding box center [576, 375] width 153 height 9
click at [493, 375] on input "Infused Pre-rolls (1.0g-1pk)-Diamond" at bounding box center [488, 375] width 10 height 10
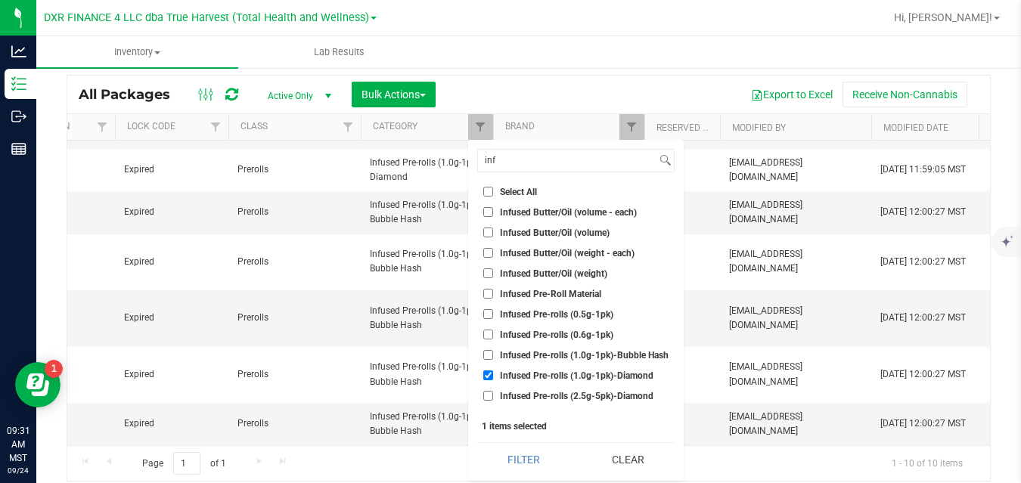
checkbox input "false"
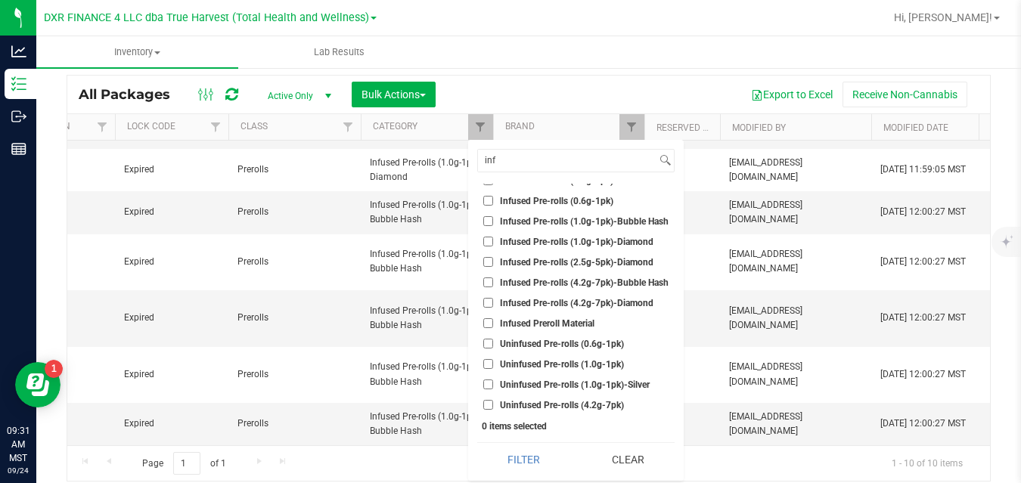
scroll to position [136, 0]
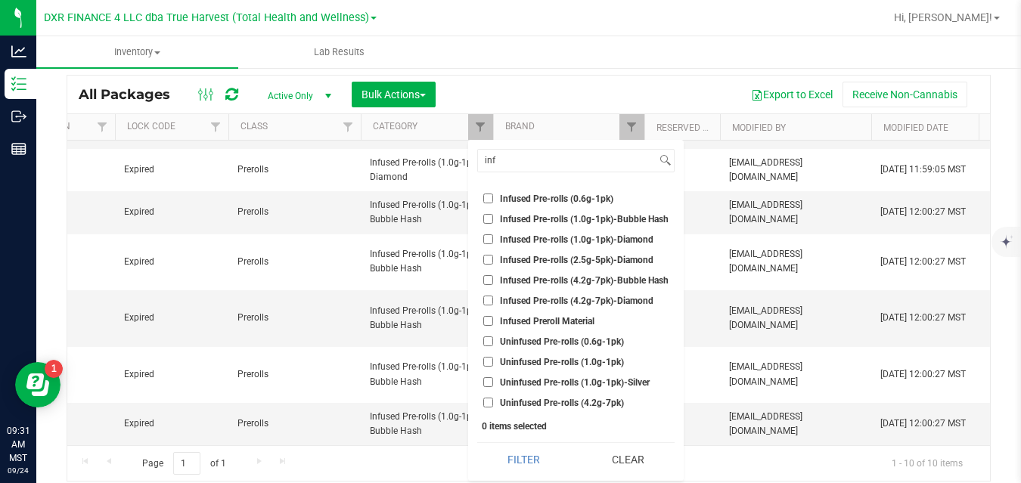
click at [618, 362] on span "Uninfused Pre-rolls (1.0g-1pk)" at bounding box center [562, 362] width 124 height 9
click at [493, 362] on input "Uninfused Pre-rolls (1.0g-1pk)" at bounding box center [488, 362] width 10 height 10
click at [518, 460] on button "Filter" at bounding box center [523, 459] width 93 height 33
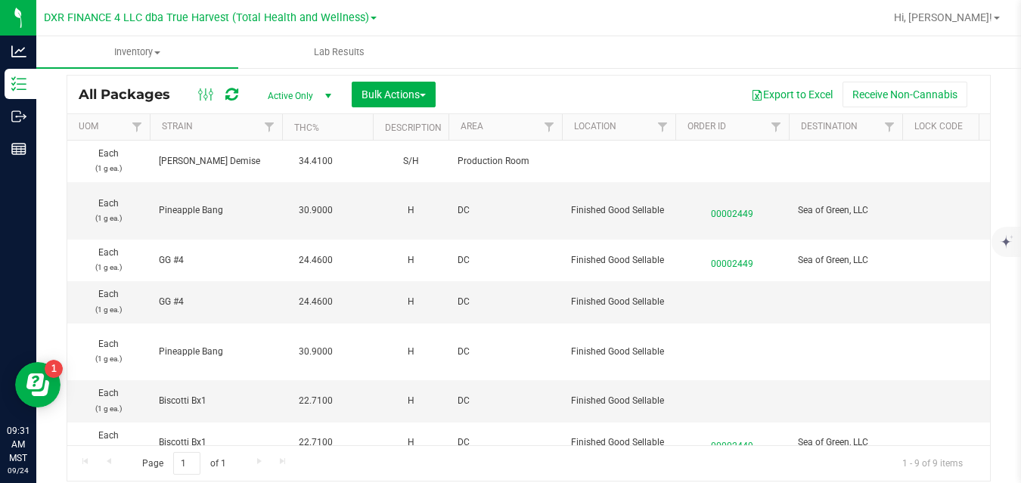
scroll to position [0, 1574]
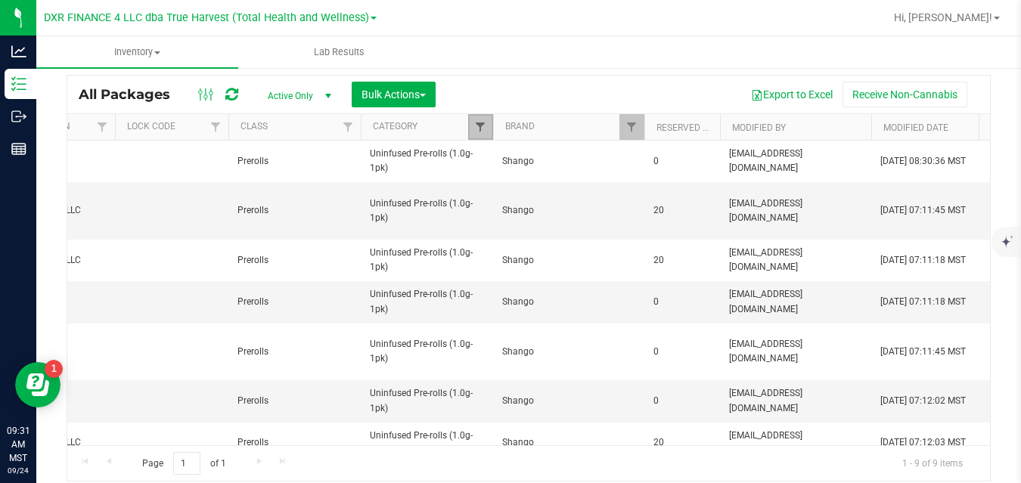
click at [478, 122] on span "Filter" at bounding box center [480, 127] width 12 height 12
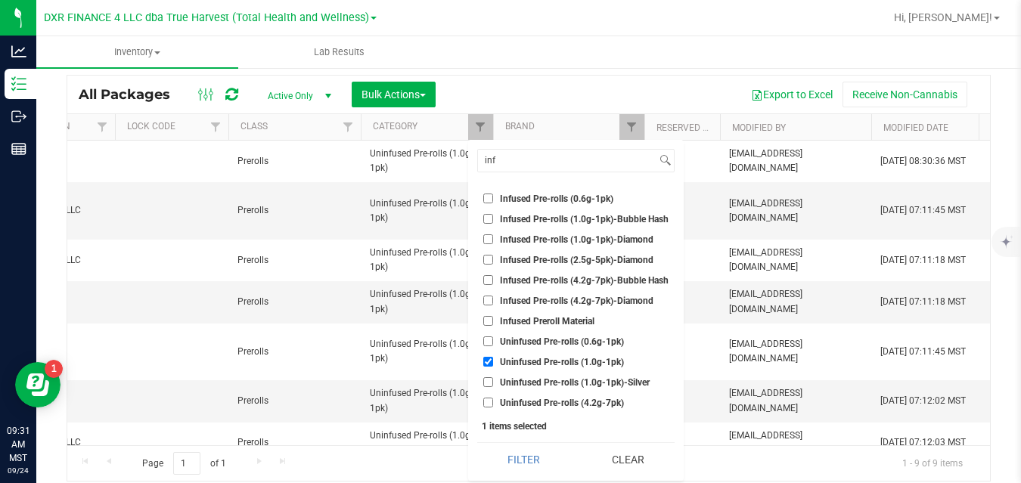
click at [534, 360] on span "Uninfused Pre-rolls (1.0g-1pk)" at bounding box center [562, 362] width 124 height 9
click at [493, 360] on input "Uninfused Pre-rolls (1.0g-1pk)" at bounding box center [488, 362] width 10 height 10
checkbox input "false"
click at [533, 379] on span "Uninfused Pre-rolls (1.0g-1pk)-Silver" at bounding box center [575, 382] width 150 height 9
click at [493, 379] on input "Uninfused Pre-rolls (1.0g-1pk)-Silver" at bounding box center [488, 382] width 10 height 10
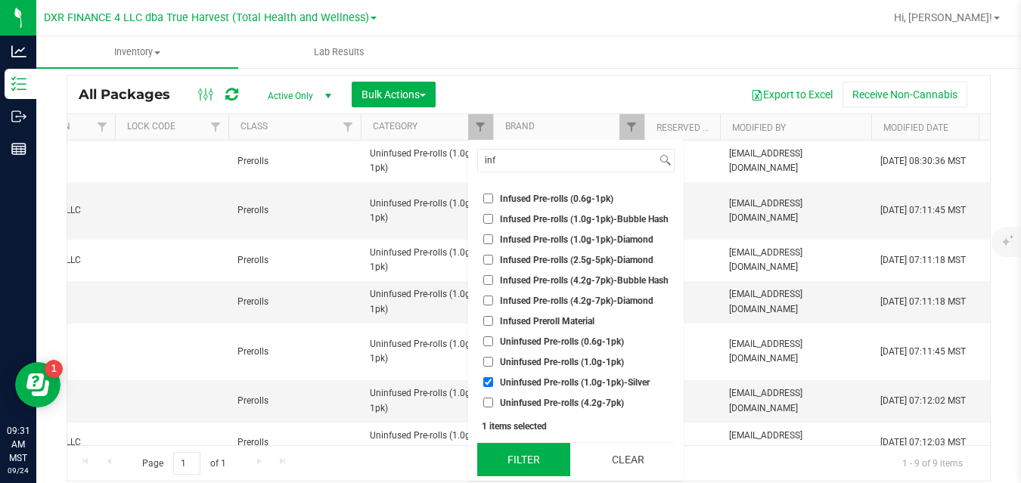
click at [530, 462] on button "Filter" at bounding box center [523, 459] width 93 height 33
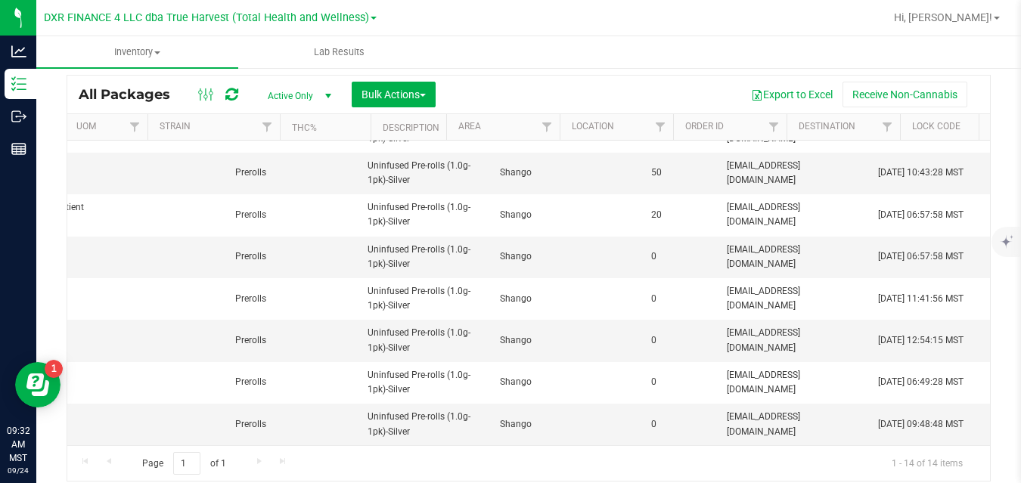
scroll to position [0, 1576]
click at [472, 128] on span "Filter" at bounding box center [478, 127] width 12 height 12
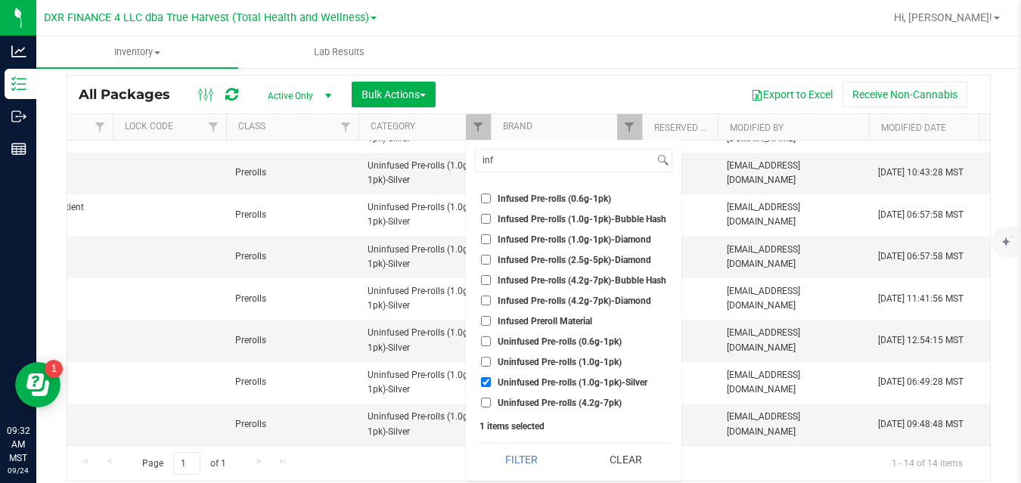
click at [512, 379] on span "Uninfused Pre-rolls (1.0g-1pk)-Silver" at bounding box center [572, 382] width 150 height 9
click at [491, 379] on input "Uninfused Pre-rolls (1.0g-1pk)-Silver" at bounding box center [486, 382] width 10 height 10
checkbox input "false"
click at [559, 277] on span "Infused Pre-rolls (4.2g-7pk)-Bubble Hash" at bounding box center [581, 280] width 169 height 9
click at [491, 277] on input "Infused Pre-rolls (4.2g-7pk)-Bubble Hash" at bounding box center [486, 280] width 10 height 10
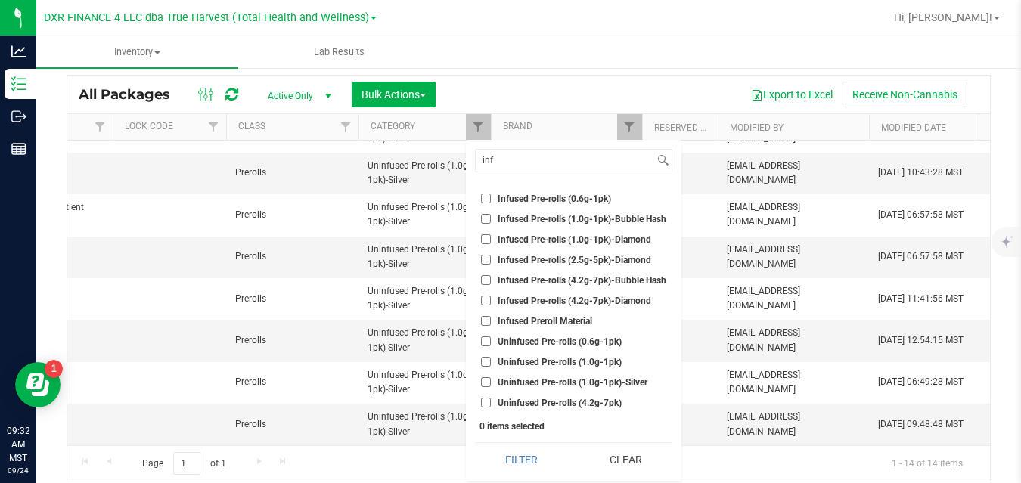
checkbox input "true"
click at [544, 300] on span "Infused Pre-rolls (4.2g-7pk)-Diamond" at bounding box center [573, 300] width 153 height 9
click at [491, 300] on input "Infused Pre-rolls (4.2g-7pk)-Diamond" at bounding box center [486, 301] width 10 height 10
checkbox input "true"
click at [516, 462] on button "Filter" at bounding box center [521, 459] width 93 height 33
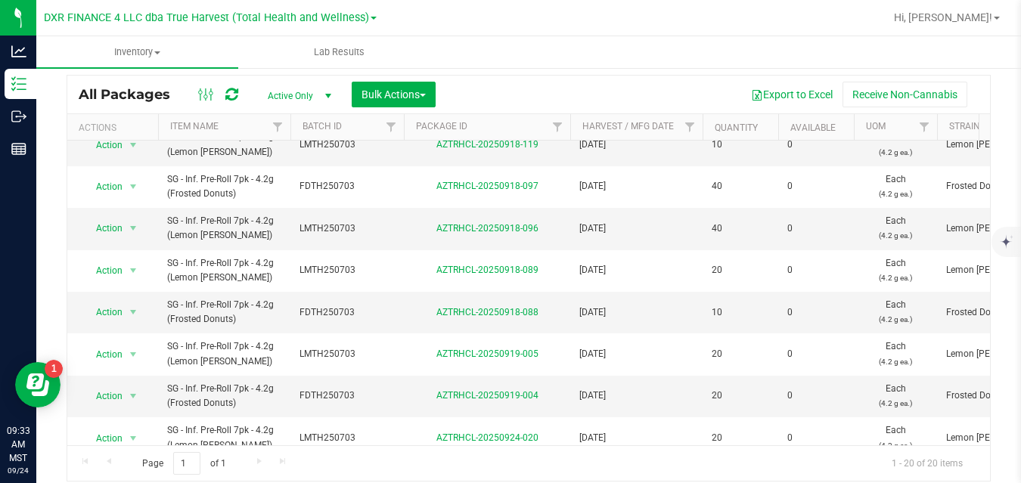
scroll to position [513, 0]
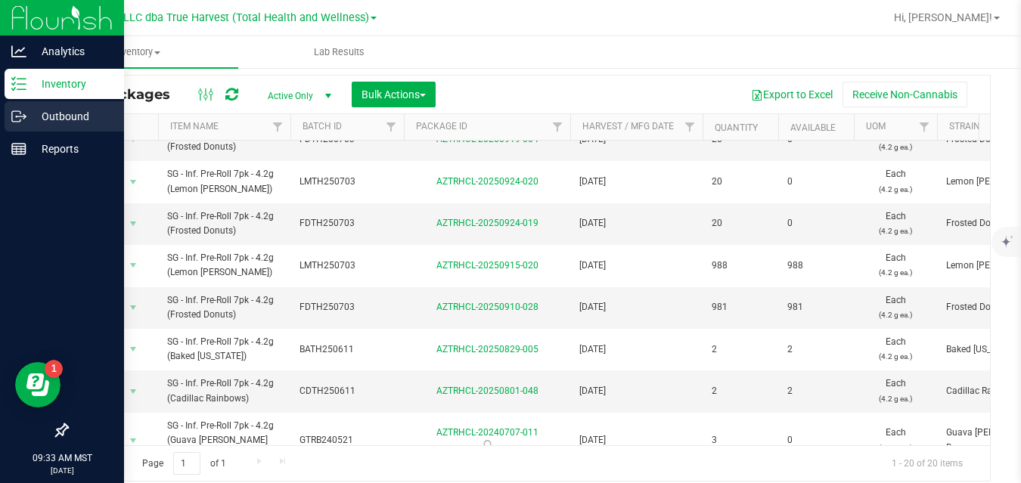
click at [22, 116] on icon at bounding box center [18, 116] width 15 height 15
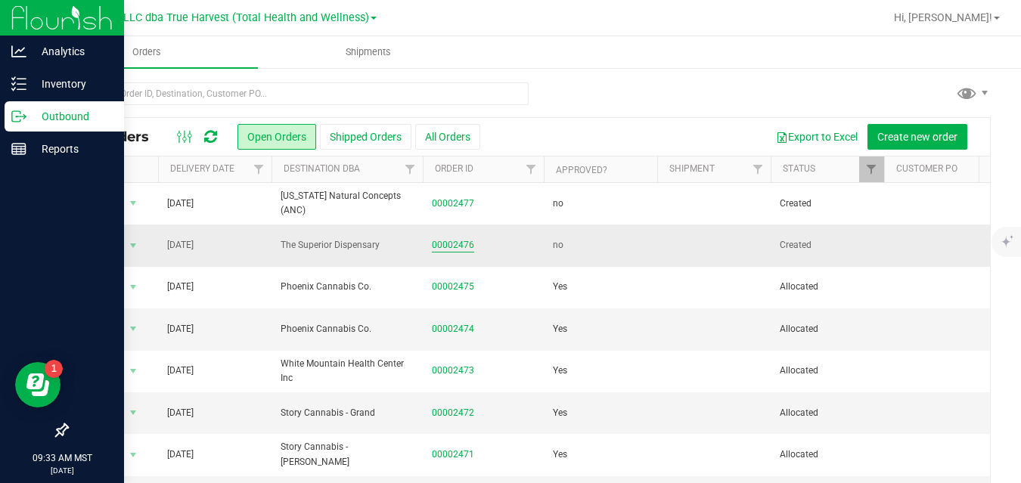
click at [457, 247] on link "00002476" at bounding box center [453, 245] width 42 height 14
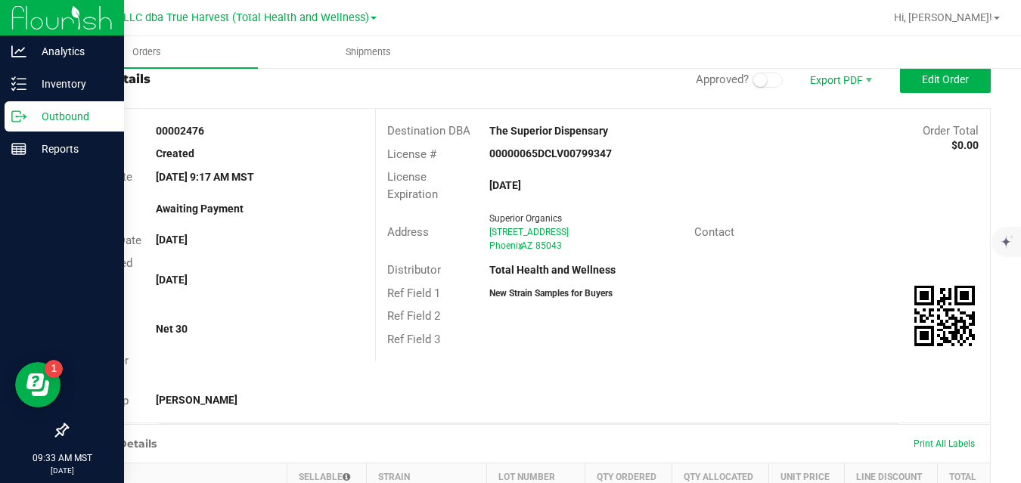
scroll to position [33, 0]
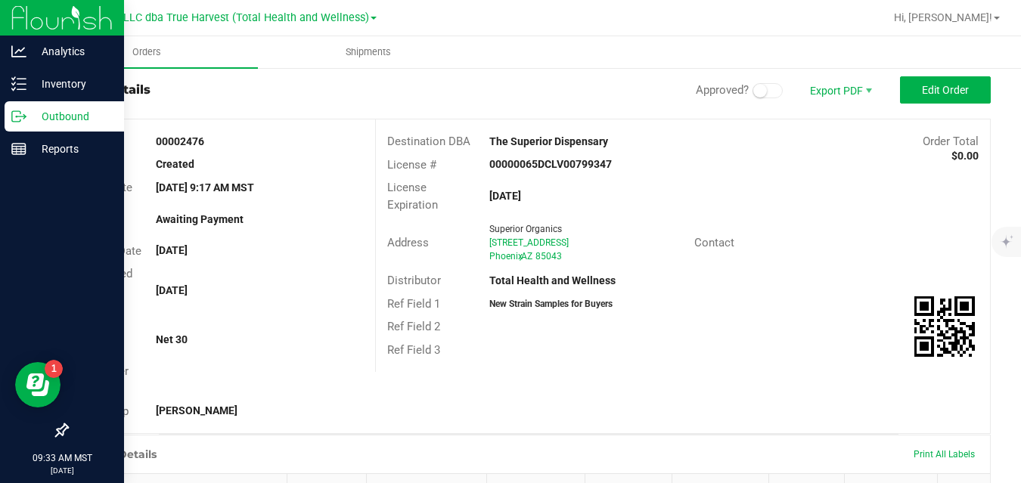
click at [30, 124] on p "Outbound" at bounding box center [71, 116] width 91 height 18
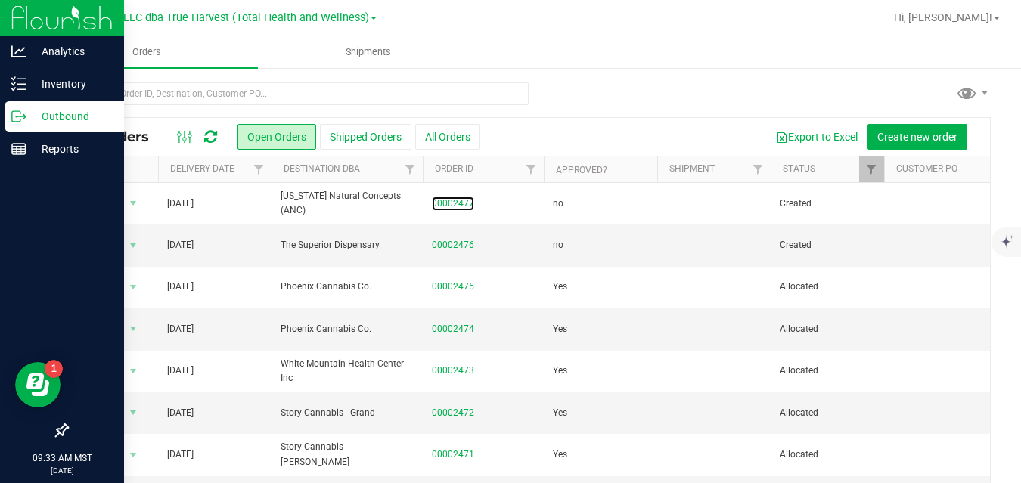
click at [451, 204] on link "00002477" at bounding box center [453, 204] width 42 height 14
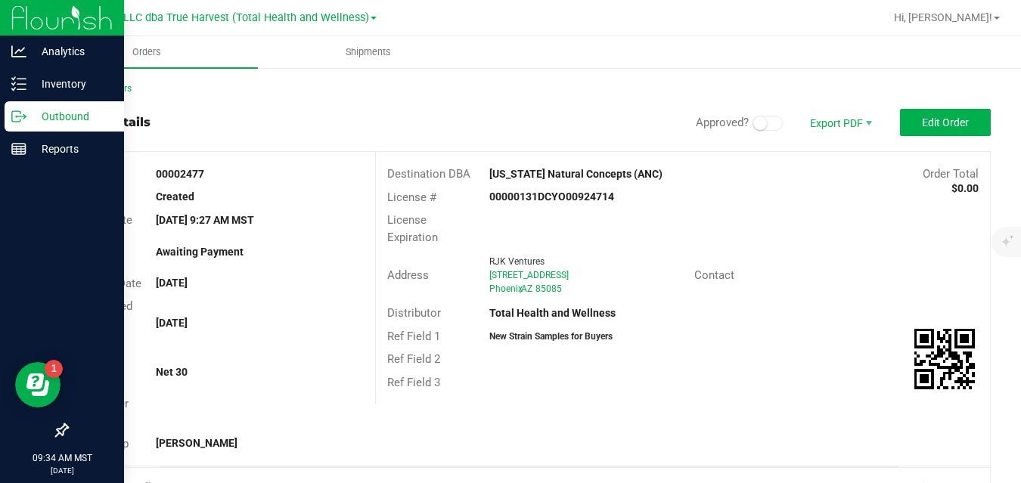
click at [21, 122] on icon at bounding box center [18, 116] width 15 height 15
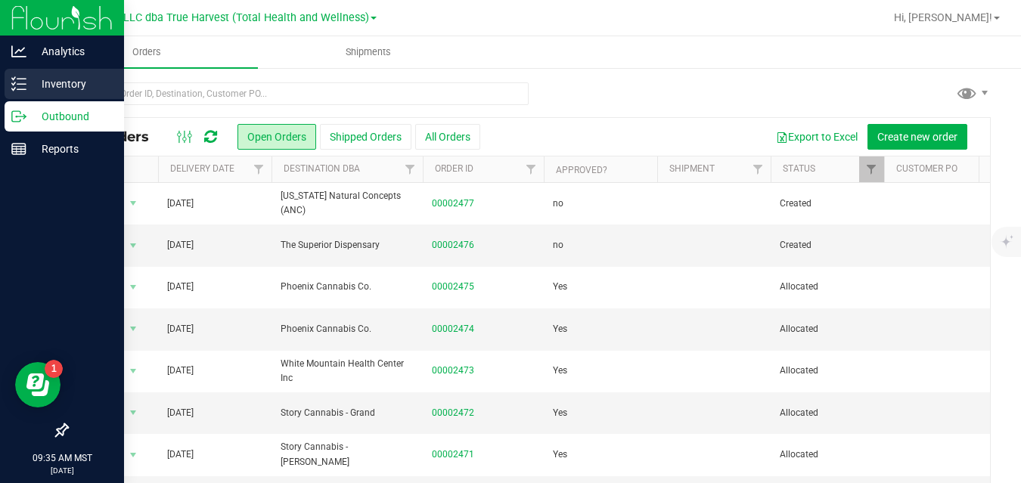
click at [22, 88] on icon at bounding box center [18, 83] width 15 height 15
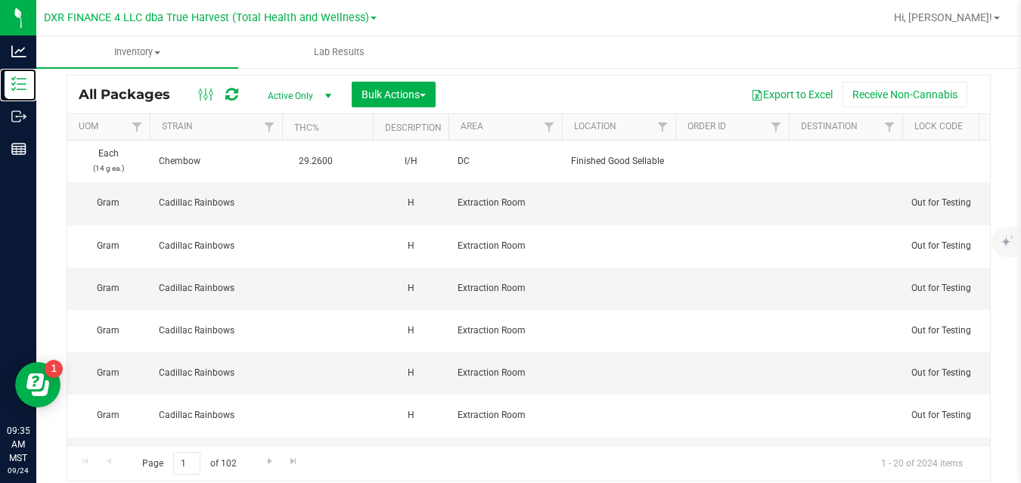
scroll to position [0, 1574]
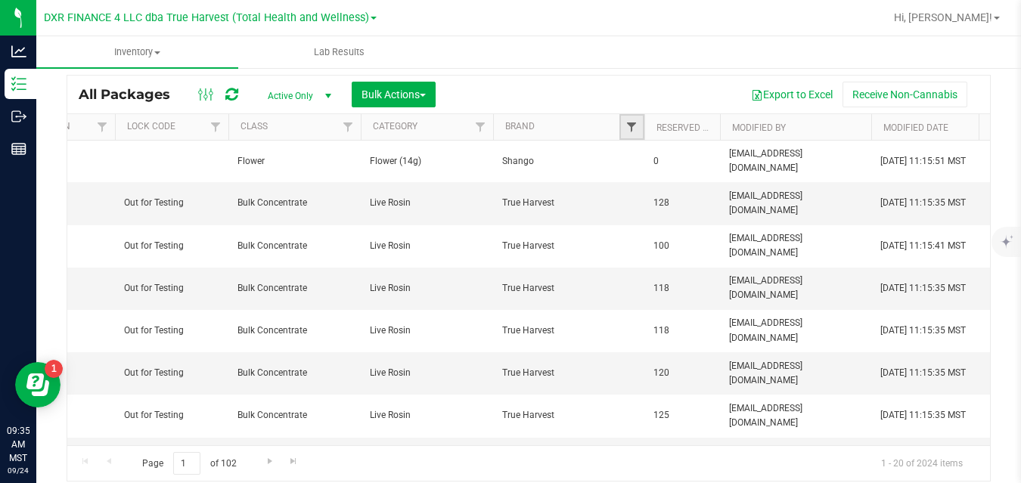
click at [635, 121] on span "Filter" at bounding box center [631, 127] width 12 height 12
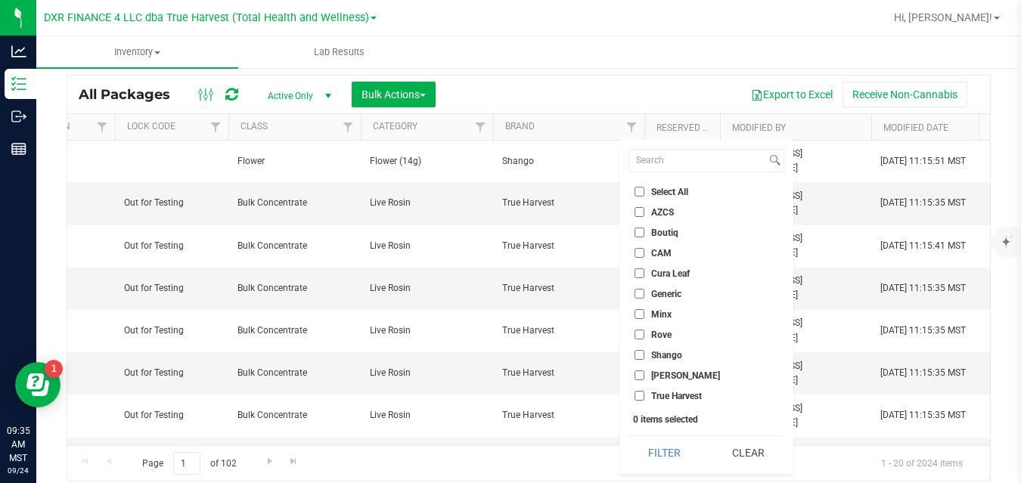
click at [669, 234] on span "Boutiq" at bounding box center [664, 232] width 27 height 9
click at [644, 234] on input "Boutiq" at bounding box center [639, 233] width 10 height 10
checkbox input "true"
click at [660, 457] on button "Filter" at bounding box center [664, 452] width 73 height 33
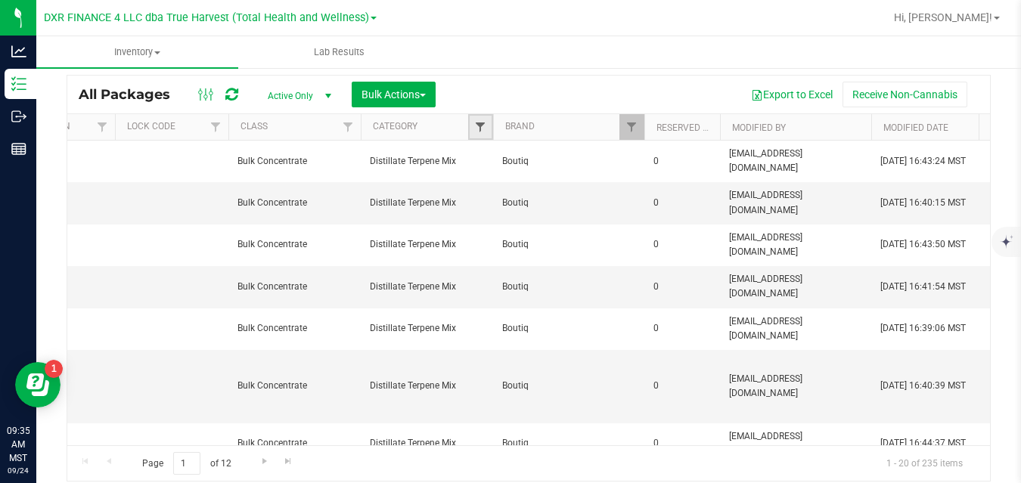
click at [479, 126] on span "Filter" at bounding box center [480, 127] width 12 height 12
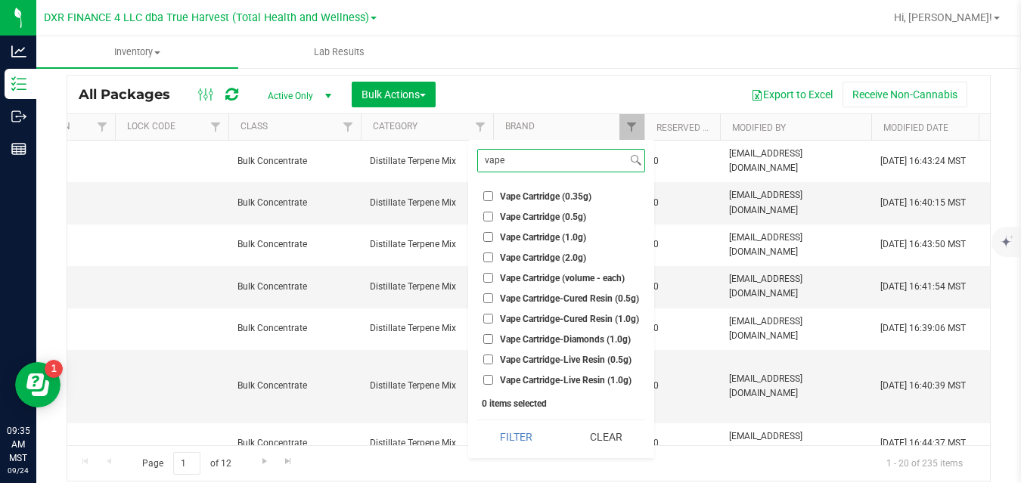
type input "vape"
click at [557, 239] on span "Vape Cartridge (1.0g)" at bounding box center [543, 237] width 86 height 9
click at [493, 239] on input "Vape Cartridge (1.0g)" at bounding box center [488, 237] width 10 height 10
checkbox input "true"
click at [564, 339] on span "Vape Cartridge-Diamonds (1.0g)" at bounding box center [565, 339] width 131 height 9
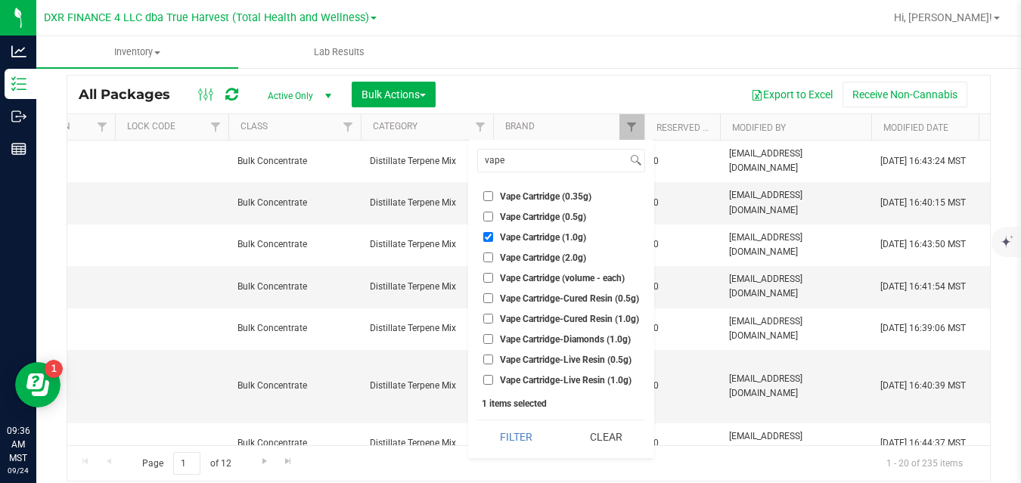
click at [493, 339] on input "Vape Cartridge-Diamonds (1.0g)" at bounding box center [488, 339] width 10 height 10
checkbox input "true"
click at [569, 318] on span "Vape Cartridge-Cured Resin (1.0g)" at bounding box center [569, 318] width 139 height 9
click at [493, 318] on input "Vape Cartridge-Cured Resin (1.0g)" at bounding box center [488, 319] width 10 height 10
checkbox input "true"
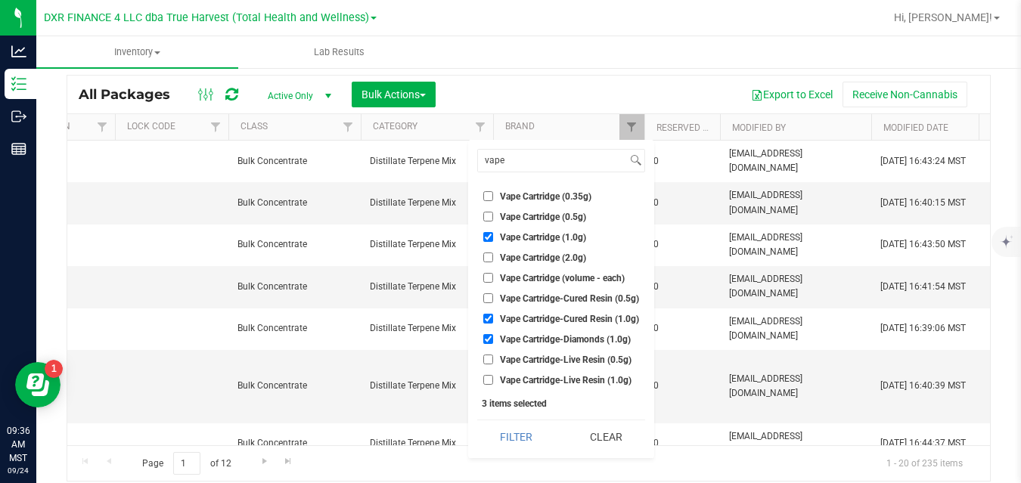
click at [569, 379] on span "Vape Cartridge-Live Resin (1.0g)" at bounding box center [566, 380] width 132 height 9
click at [493, 379] on input "Vape Cartridge-Live Resin (1.0g)" at bounding box center [488, 380] width 10 height 10
checkbox input "true"
click at [532, 436] on button "Filter" at bounding box center [516, 436] width 79 height 33
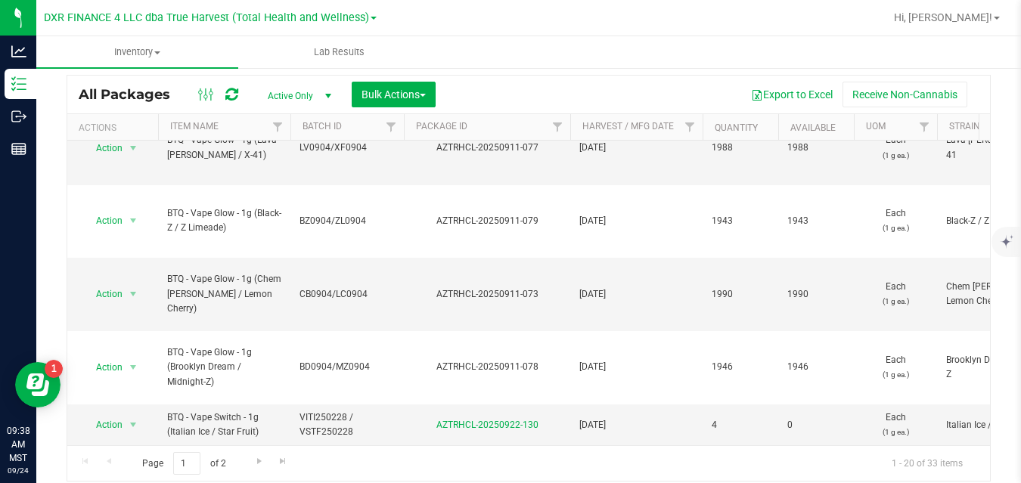
scroll to position [787, 0]
click at [258, 465] on span "Go to the next page" at bounding box center [259, 461] width 12 height 12
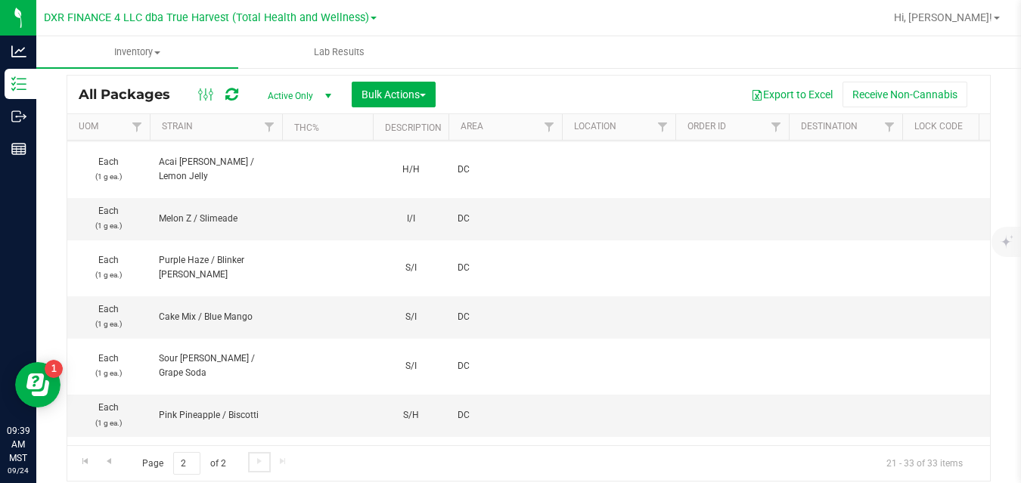
scroll to position [0, 1574]
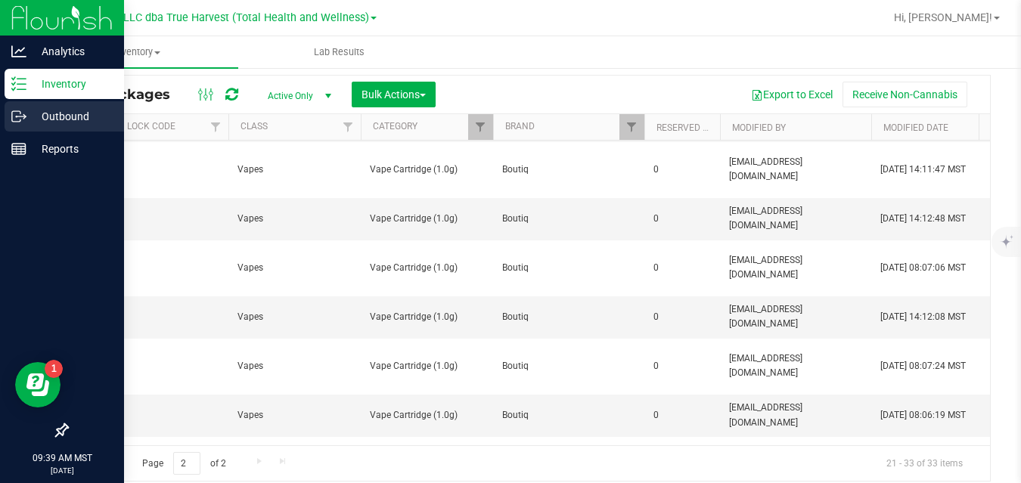
click at [19, 116] on icon at bounding box center [18, 116] width 15 height 15
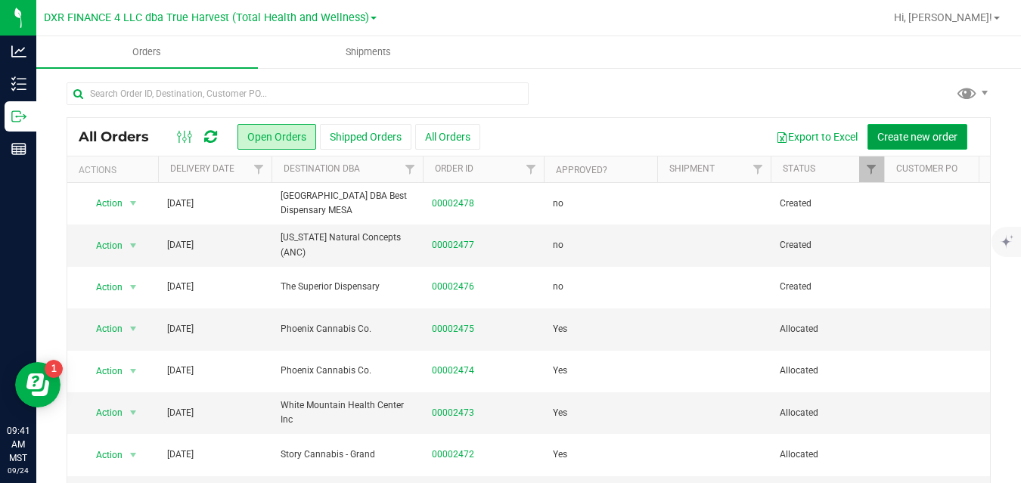
click at [879, 131] on span "Create new order" at bounding box center [917, 137] width 80 height 12
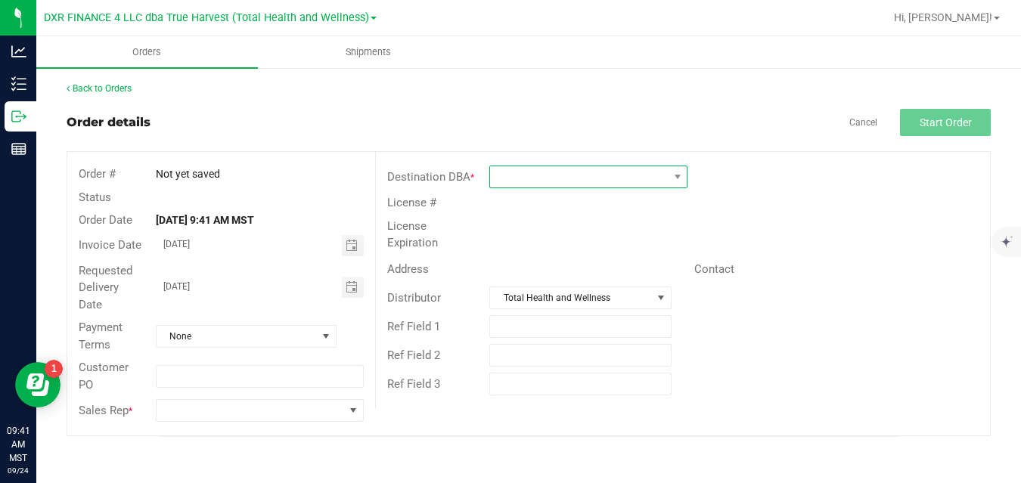
click at [544, 172] on span at bounding box center [579, 176] width 178 height 21
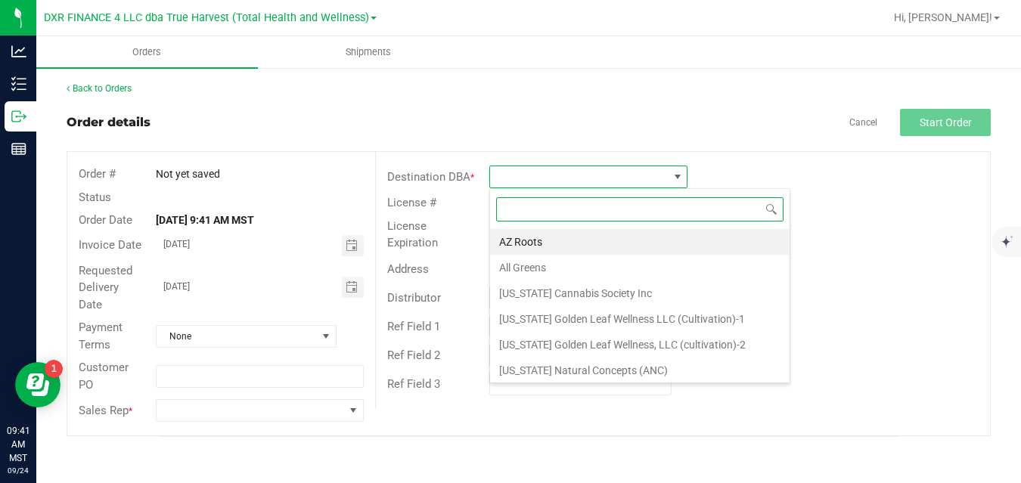
scroll to position [23, 198]
type input "mint"
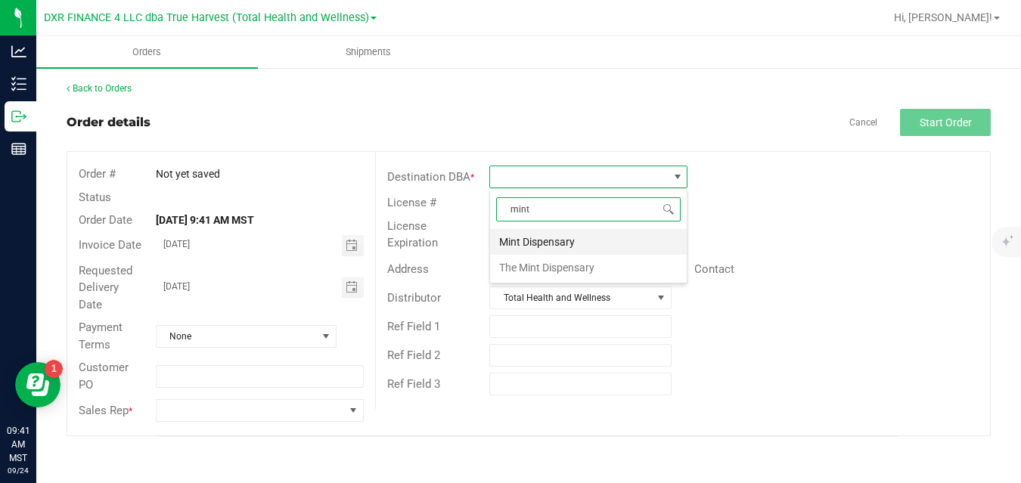
click at [559, 242] on li "Mint Dispensary" at bounding box center [588, 242] width 197 height 26
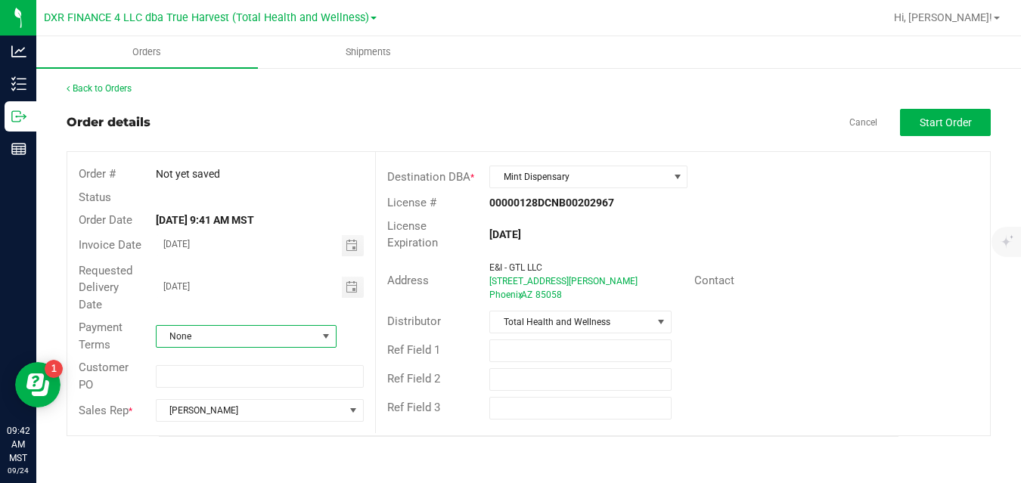
click at [255, 333] on span "None" at bounding box center [236, 336] width 160 height 21
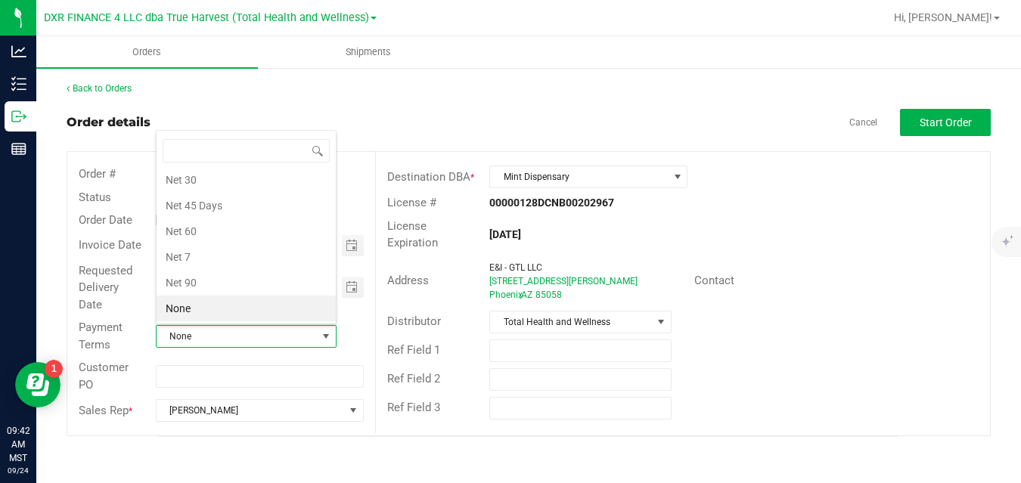
scroll to position [23, 178]
click at [255, 181] on li "Net 30" at bounding box center [245, 180] width 179 height 26
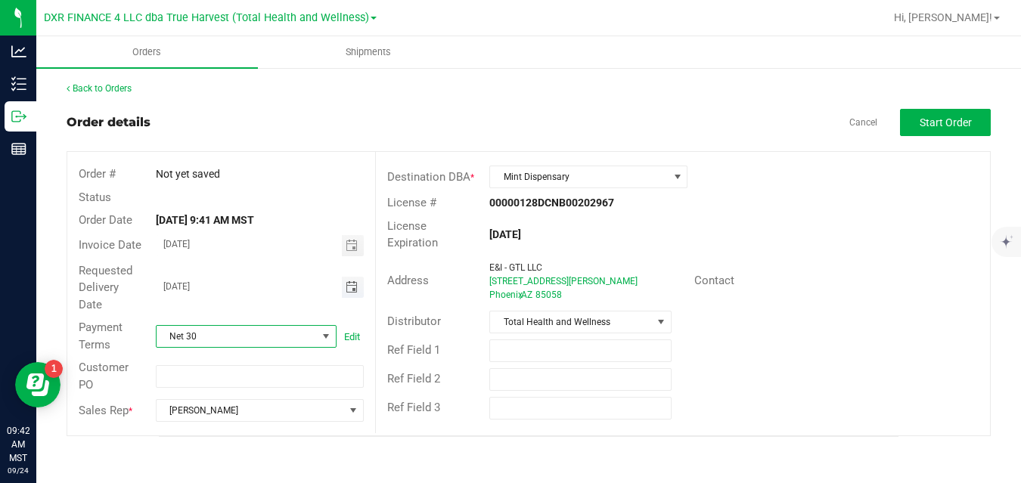
click at [352, 285] on span "Toggle calendar" at bounding box center [351, 287] width 12 height 12
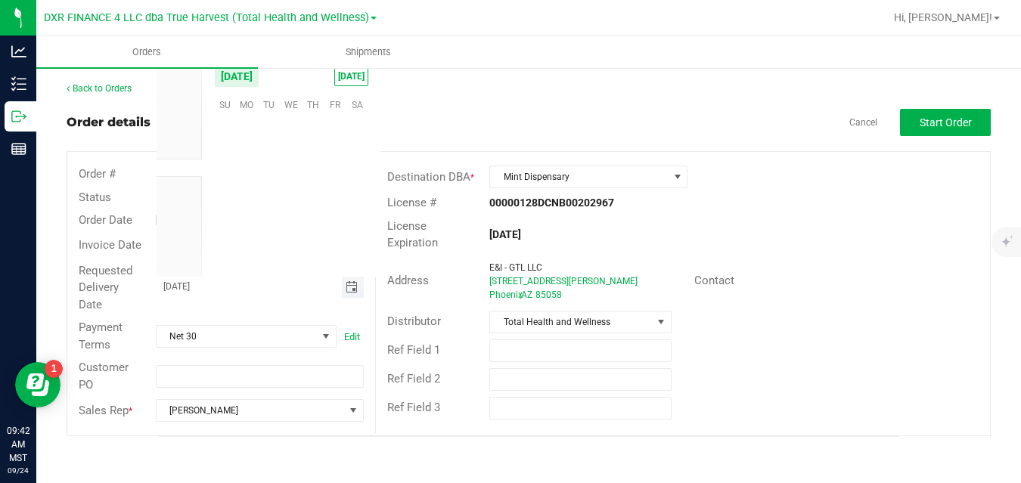
scroll to position [0, 0]
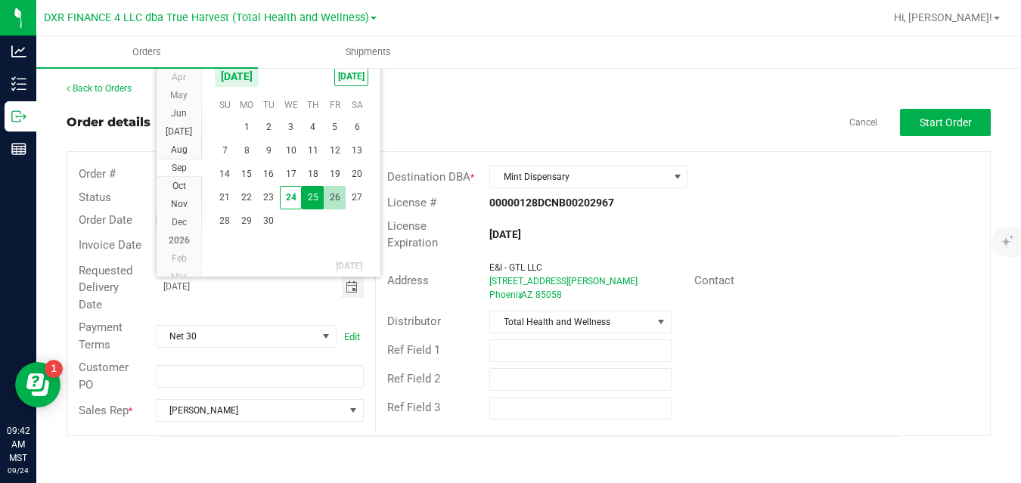
click at [336, 200] on span "26" at bounding box center [335, 197] width 22 height 23
type input "09/26/2025"
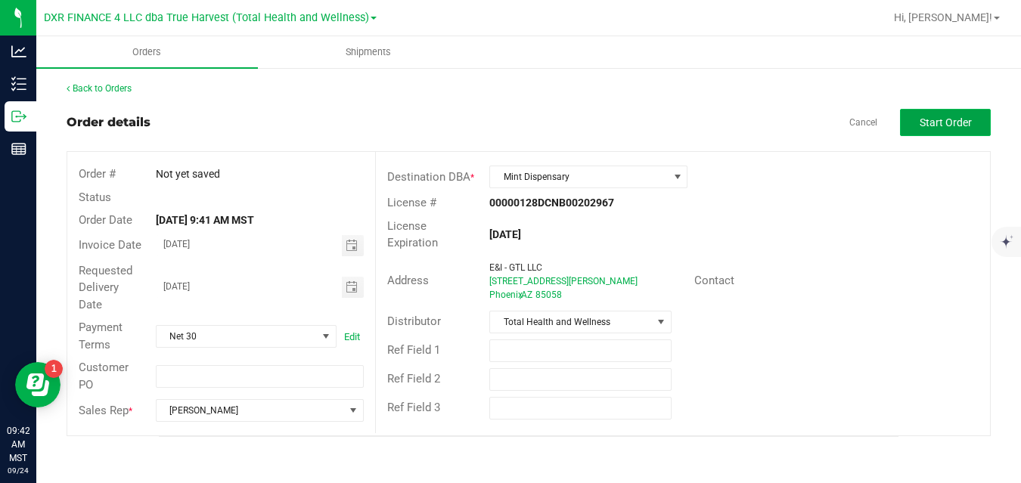
click at [927, 129] on span "Start Order" at bounding box center [945, 122] width 52 height 12
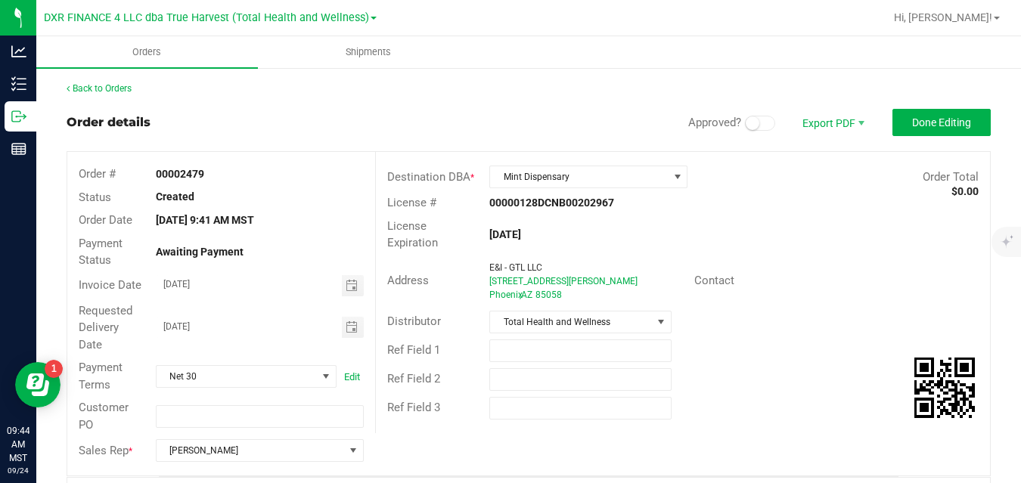
scroll to position [391, 0]
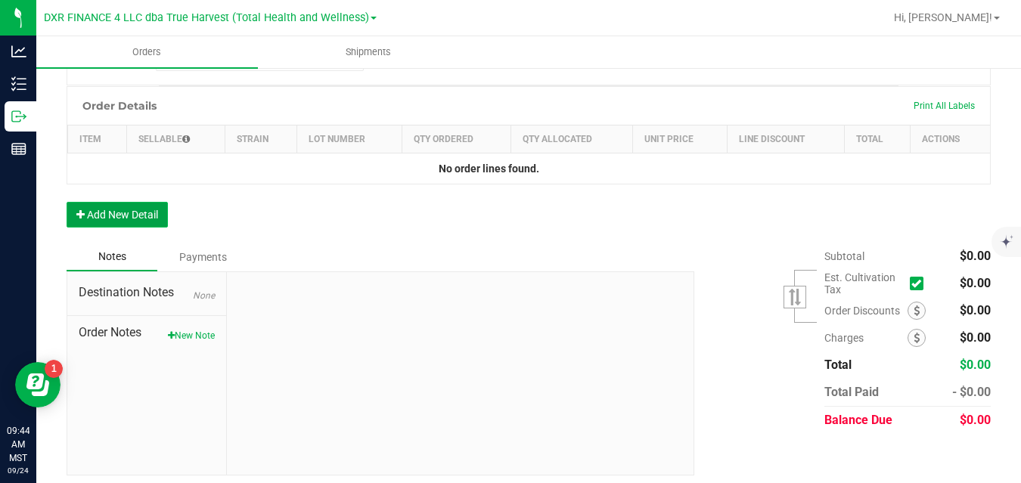
click at [150, 203] on button "Add New Detail" at bounding box center [117, 215] width 101 height 26
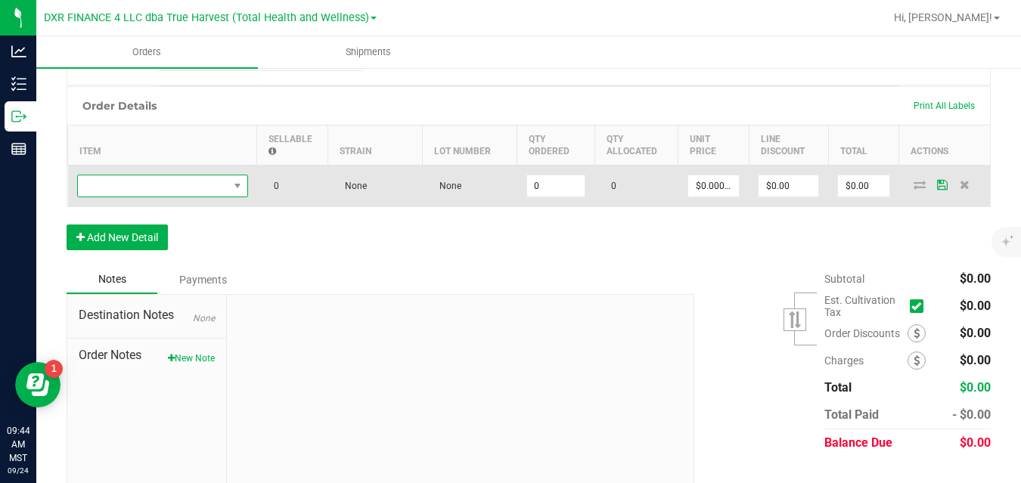
click at [189, 181] on span "NO DATA FOUND" at bounding box center [153, 185] width 150 height 21
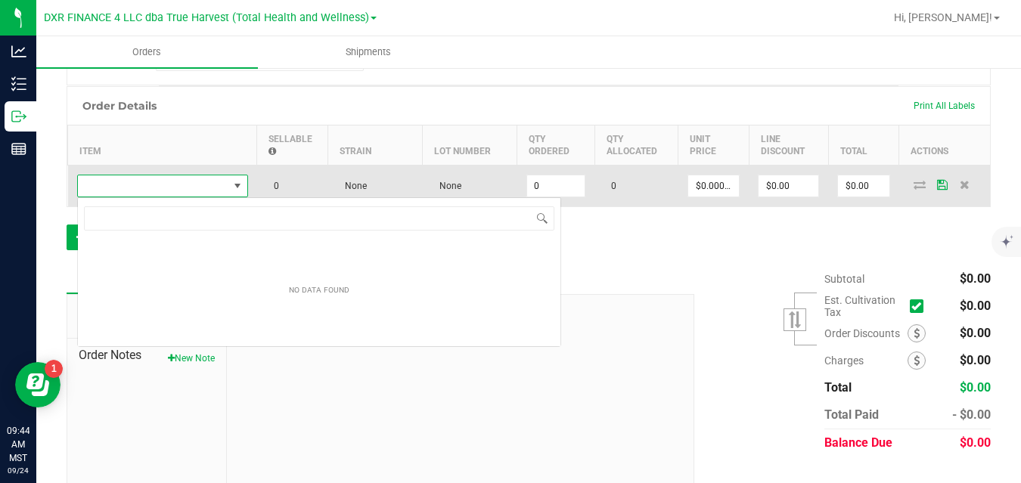
scroll to position [23, 171]
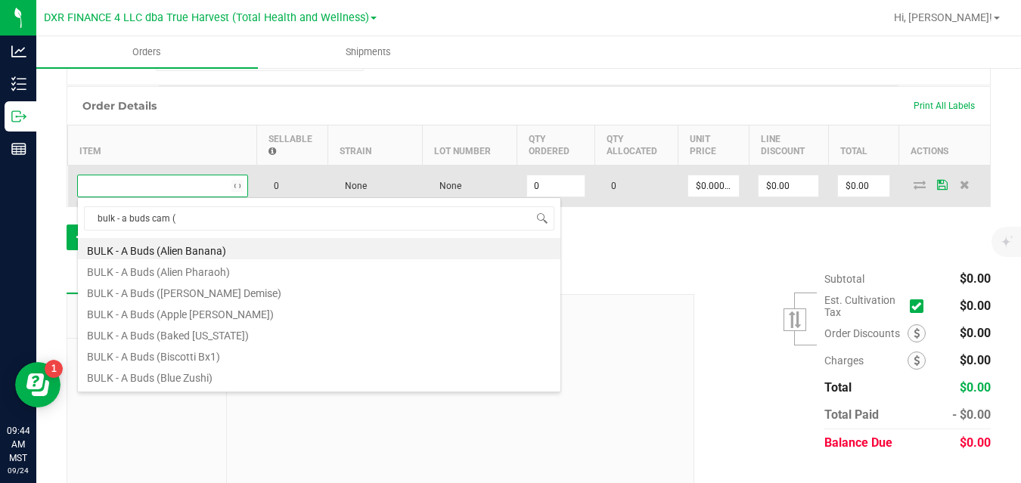
type input "bulk - a buds cam (k"
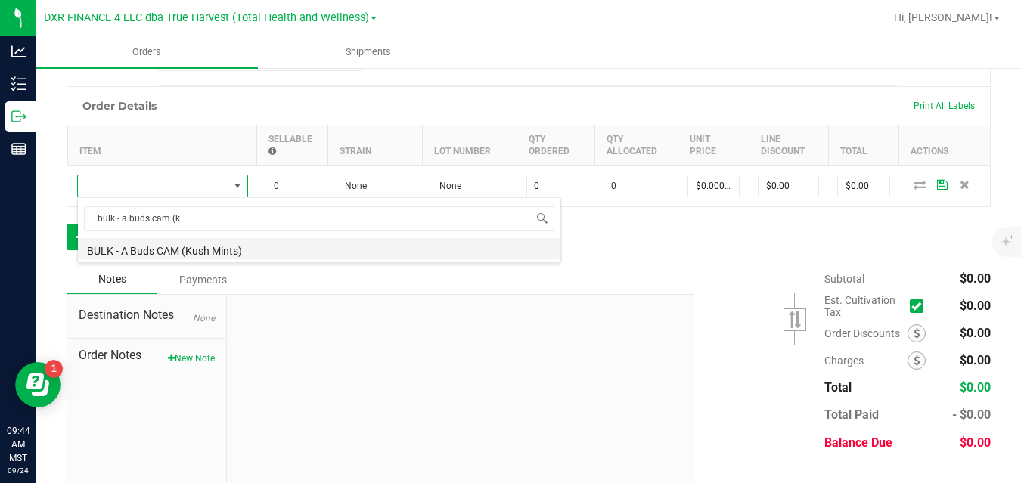
click at [199, 248] on li "BULK - A Buds CAM (Kush Mints)" at bounding box center [319, 248] width 482 height 21
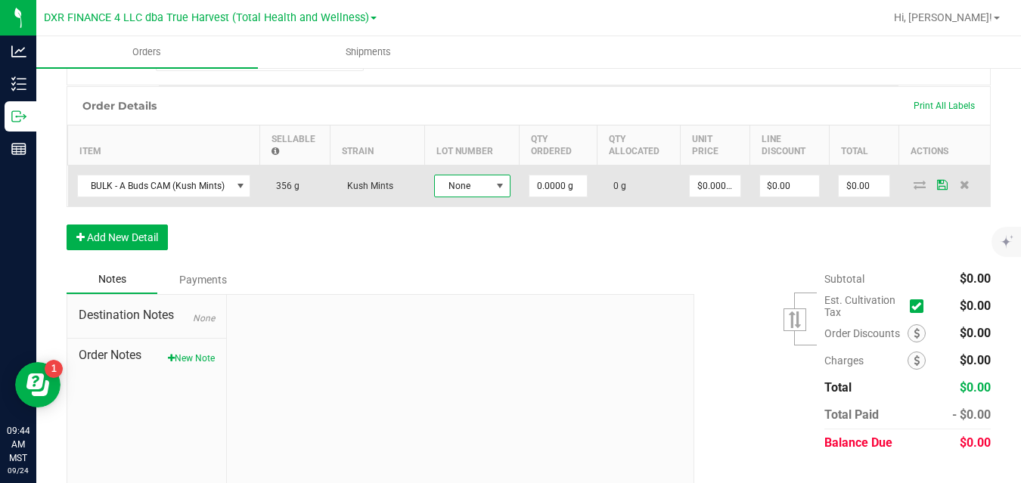
click at [468, 181] on span "None" at bounding box center [463, 185] width 56 height 21
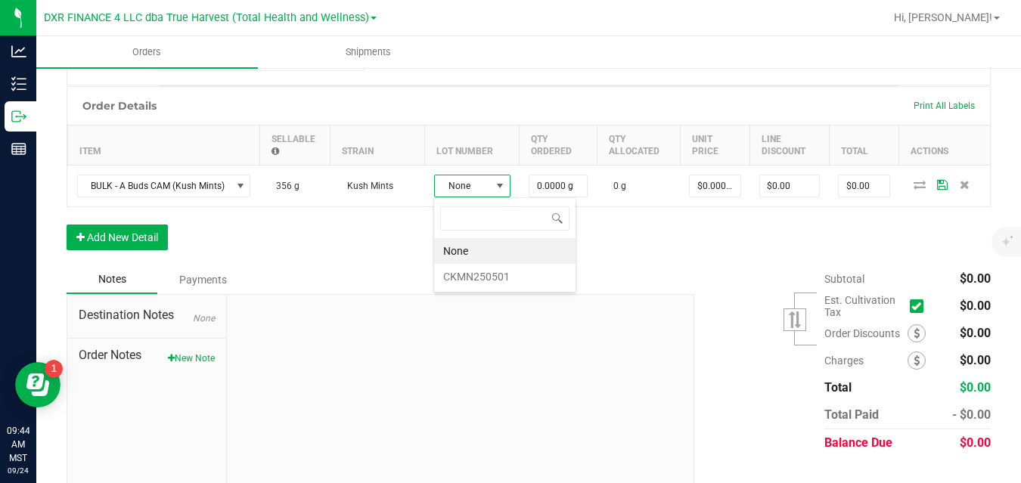
scroll to position [23, 76]
click at [471, 273] on li "CKMN250501" at bounding box center [504, 277] width 141 height 26
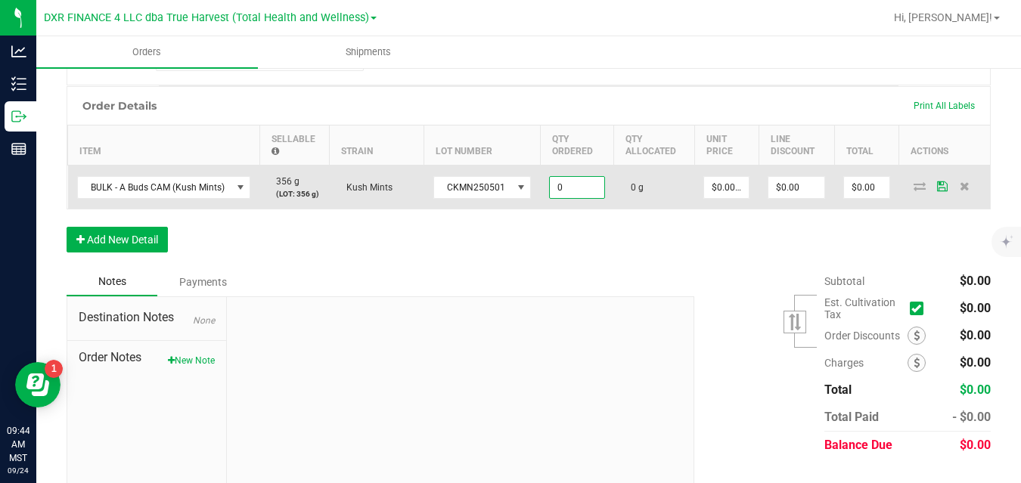
click at [567, 187] on input "0" at bounding box center [577, 187] width 54 height 21
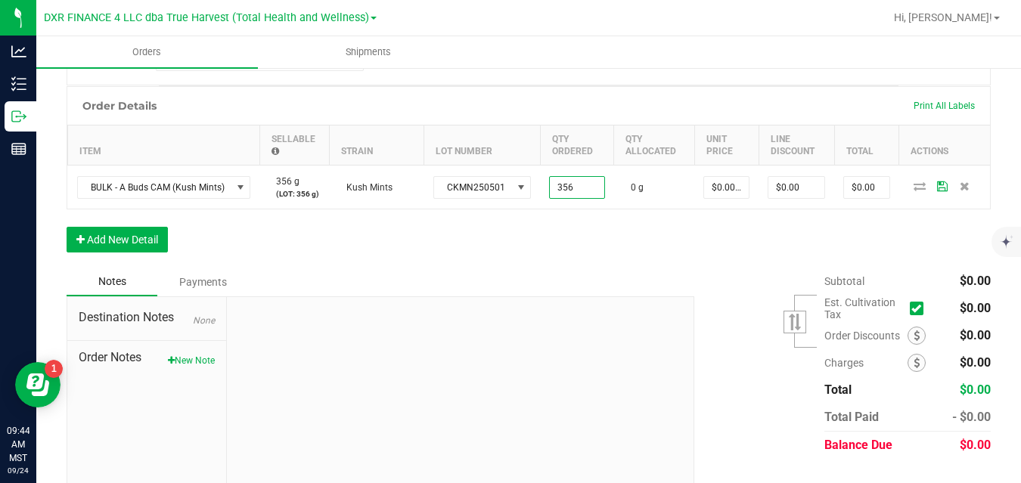
type input "356.0000 g"
click at [642, 254] on div "Order Details Print All Labels Item Sellable Strain Lot Number Qty Ordered Qty …" at bounding box center [529, 176] width 924 height 181
click at [150, 237] on button "Add New Detail" at bounding box center [117, 240] width 101 height 26
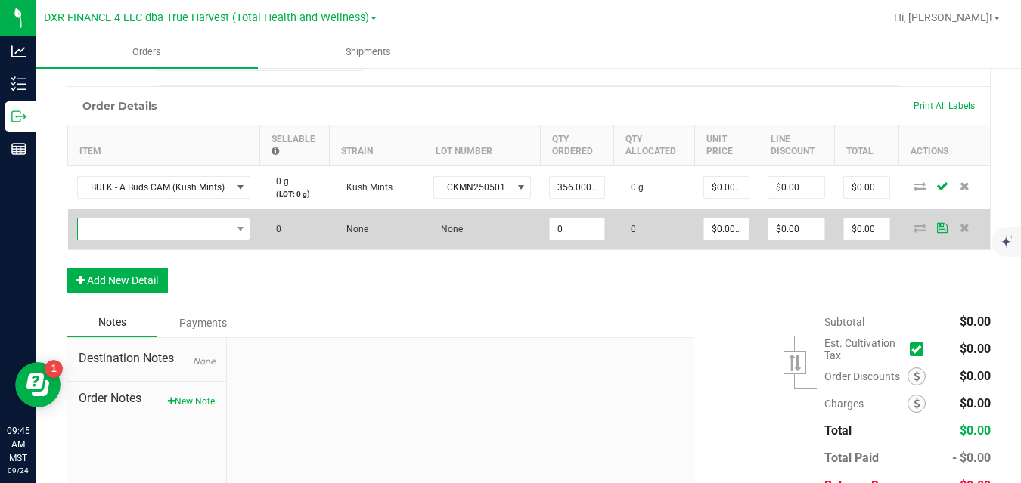
click at [160, 227] on span "NO DATA FOUND" at bounding box center [154, 228] width 153 height 21
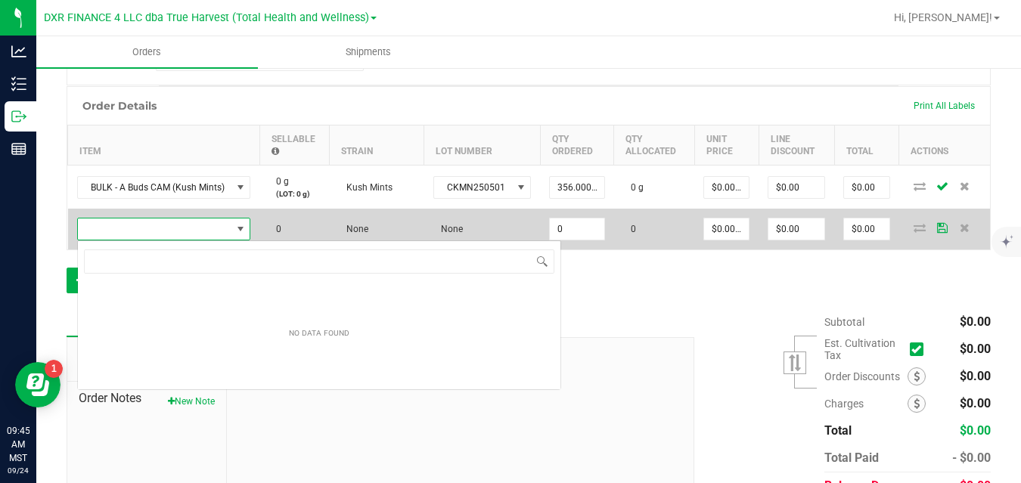
scroll to position [23, 174]
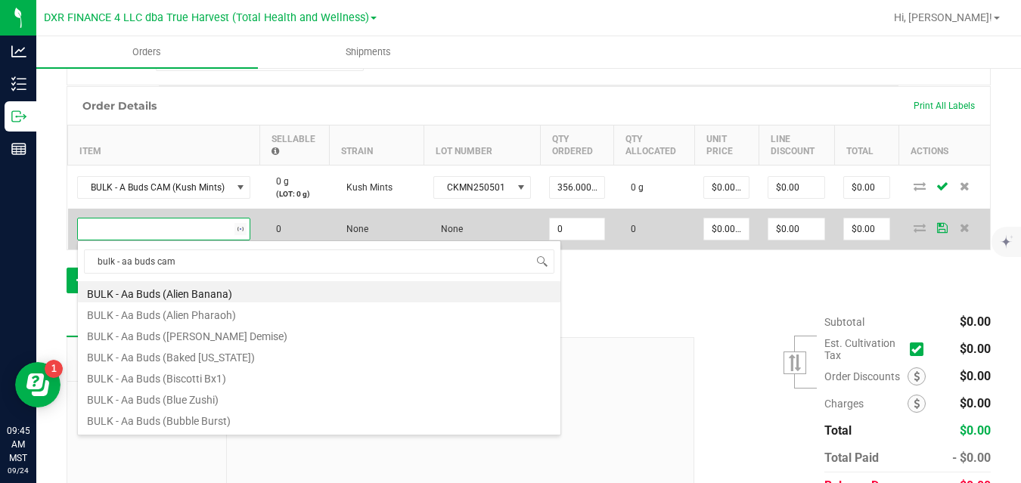
type input "bulk - aa buds cam ("
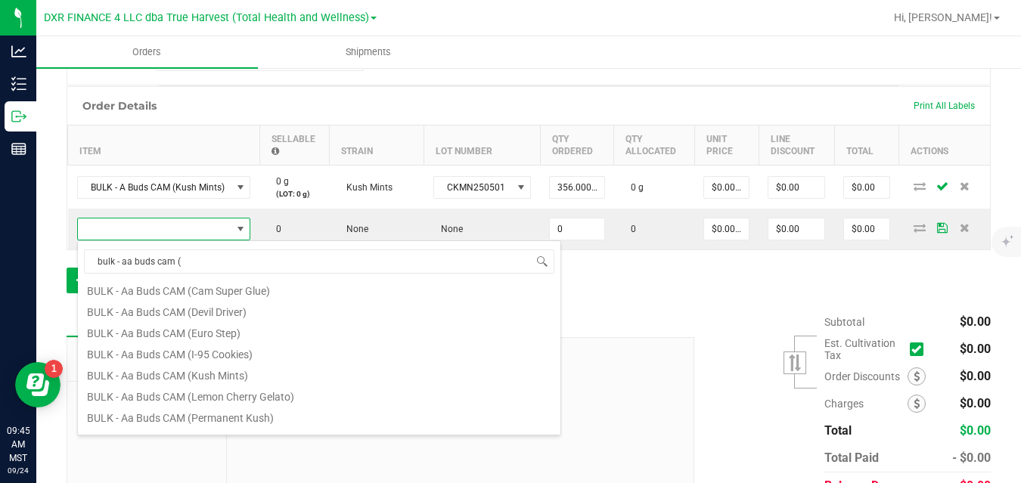
scroll to position [103, 0]
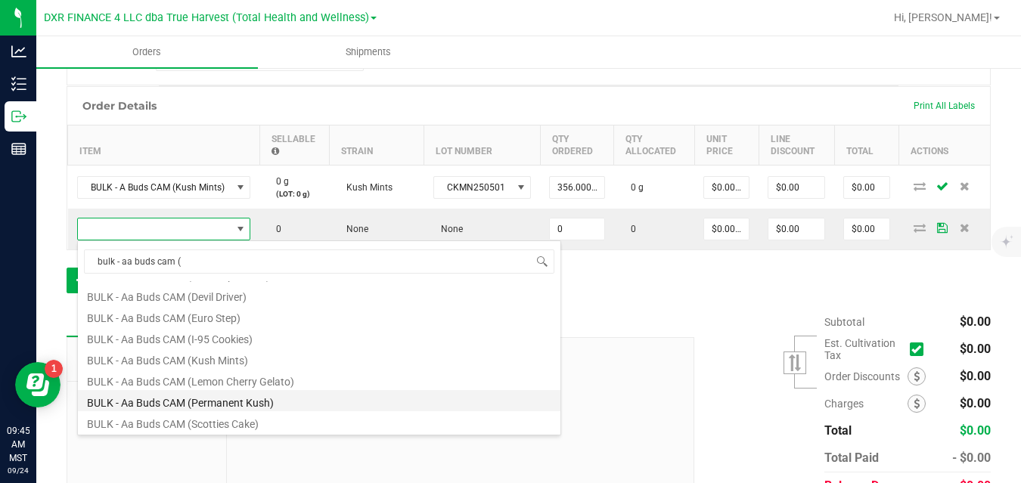
click at [453, 400] on li "BULK - Aa Buds CAM (Permanent Kush)" at bounding box center [319, 400] width 482 height 21
type input "0.0000 g"
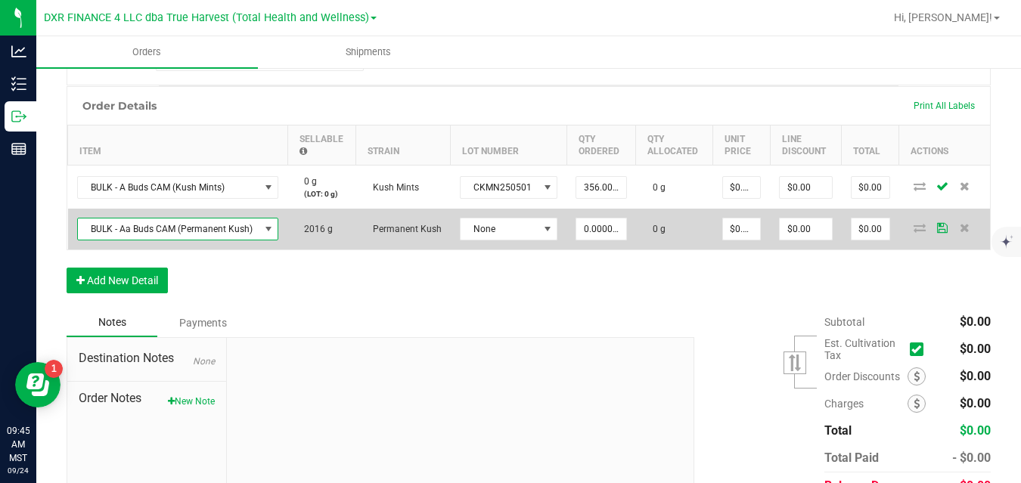
click at [243, 225] on span "BULK - Aa Buds CAM (Permanent Kush)" at bounding box center [168, 228] width 181 height 21
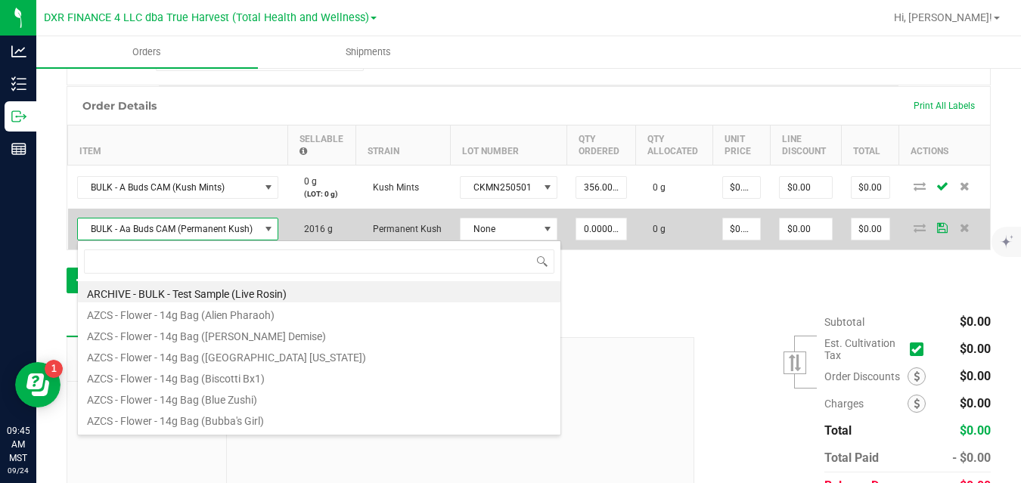
scroll to position [23, 200]
type input "bulk - aa buds cam ("
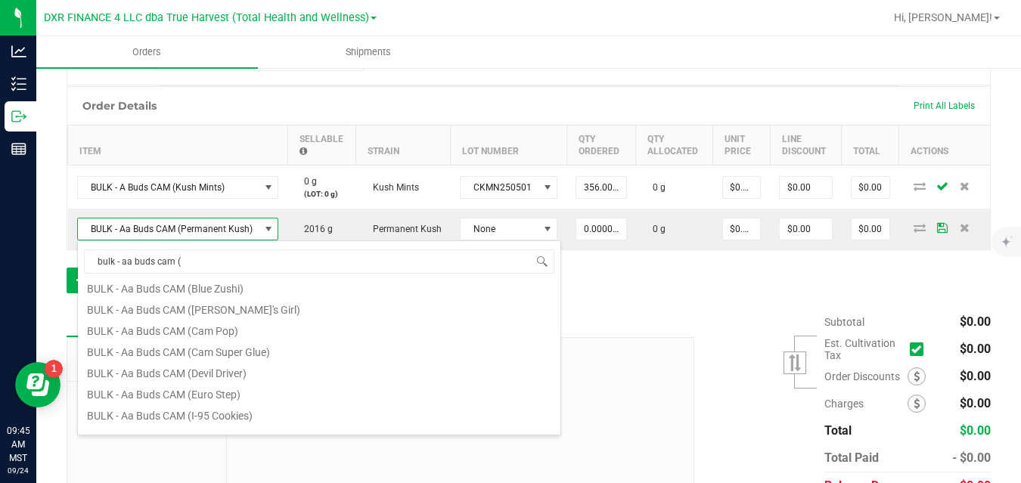
scroll to position [0, 0]
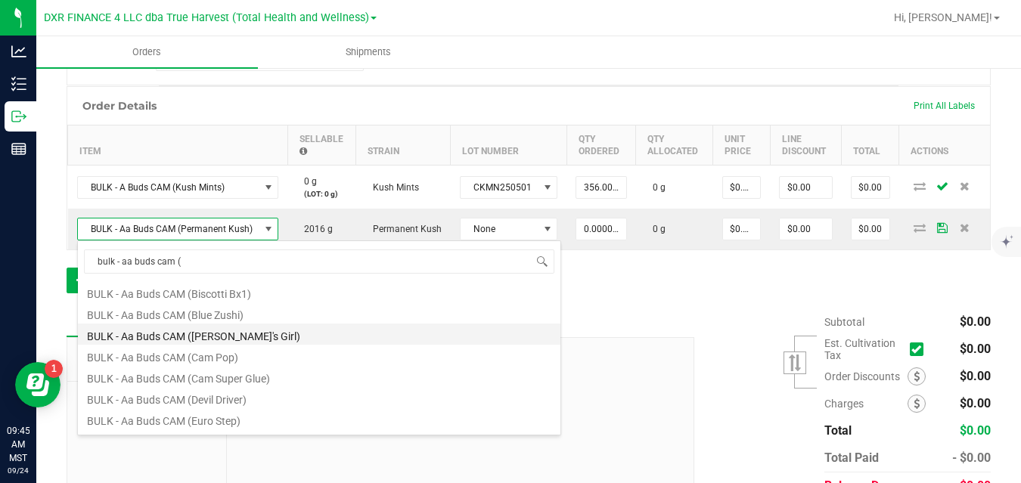
click at [284, 336] on li "BULK - Aa Buds CAM (Bubba's Girl)" at bounding box center [319, 334] width 482 height 21
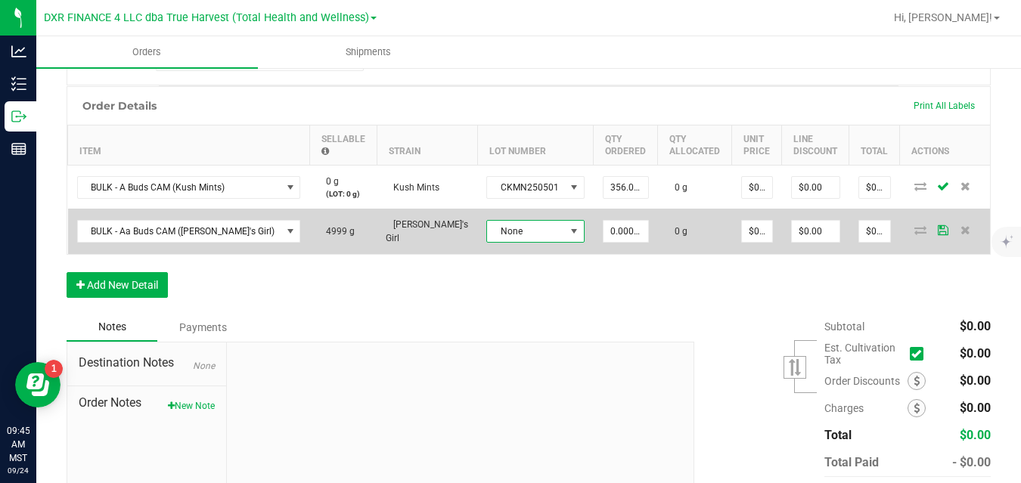
click at [488, 235] on span "None" at bounding box center [526, 231] width 78 height 21
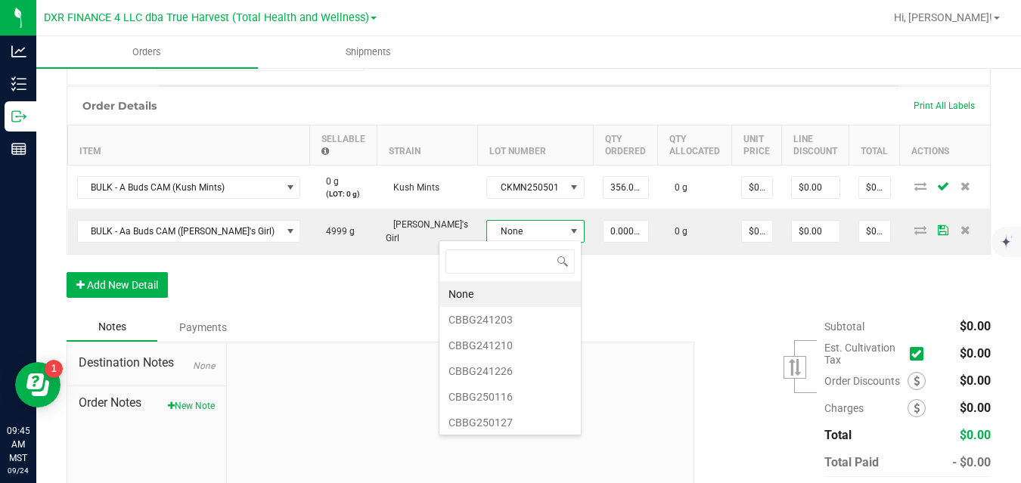
scroll to position [106, 0]
click at [511, 417] on li "CBBG250423" at bounding box center [509, 420] width 141 height 26
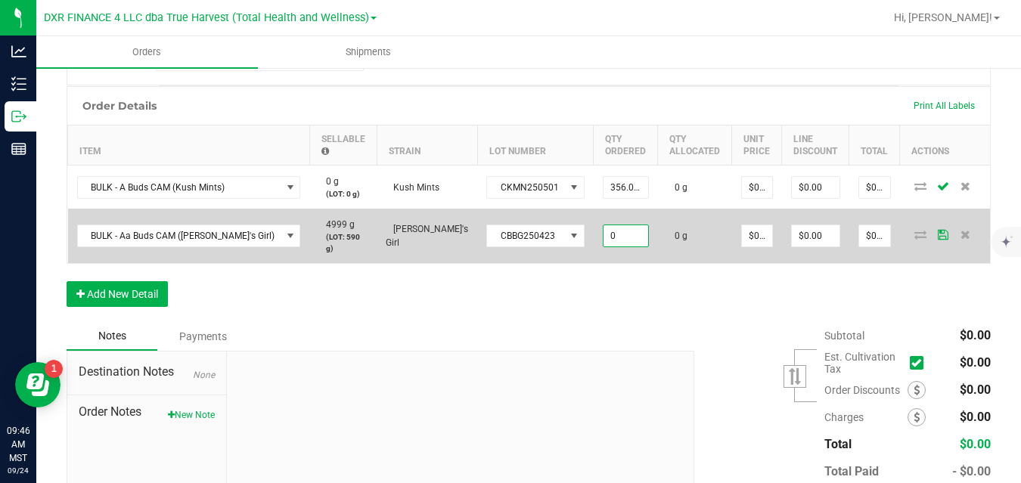
click at [603, 225] on input "0" at bounding box center [625, 235] width 45 height 21
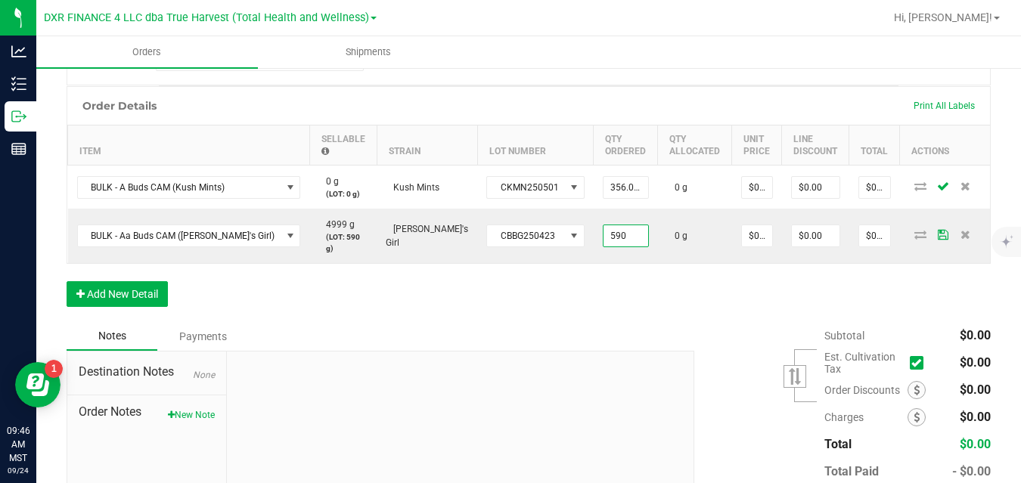
type input "590.0000 g"
click at [664, 287] on div "Order Details Print All Labels Item Sellable Strain Lot Number Qty Ordered Qty …" at bounding box center [529, 204] width 924 height 236
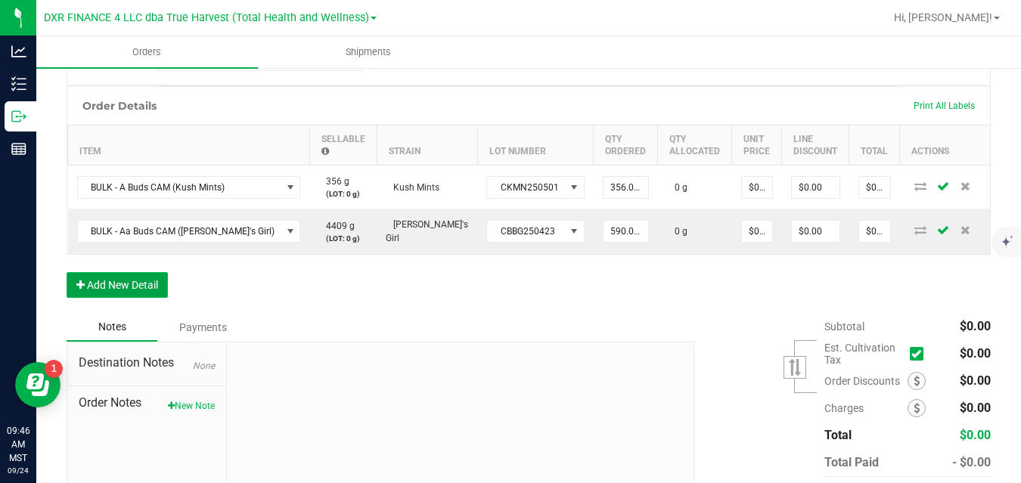
click at [153, 275] on button "Add New Detail" at bounding box center [117, 285] width 101 height 26
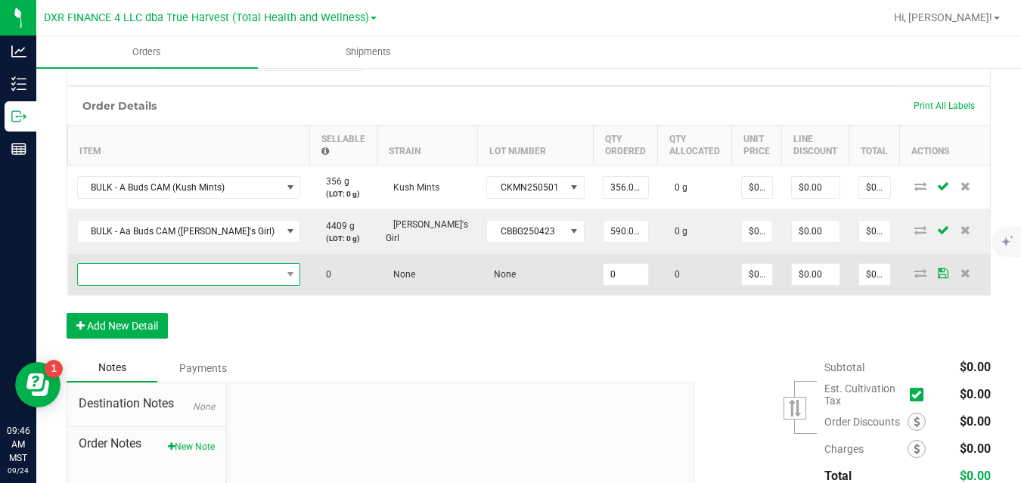
click at [164, 267] on span "NO DATA FOUND" at bounding box center [179, 274] width 203 height 21
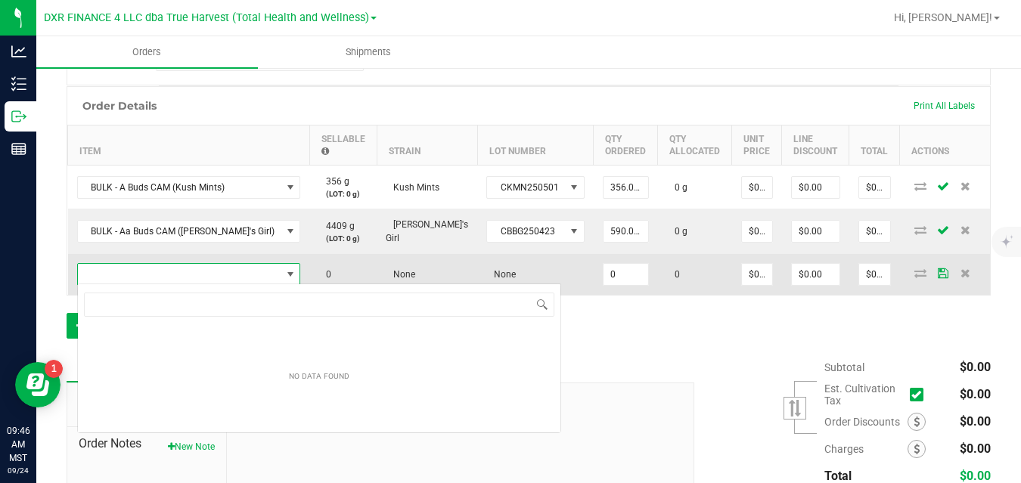
scroll to position [23, 181]
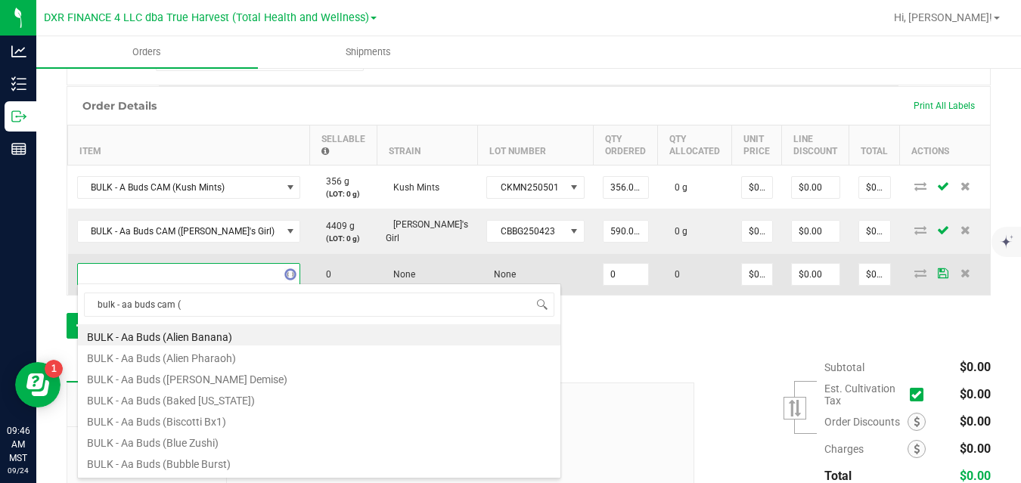
type input "bulk - aa buds cam (p"
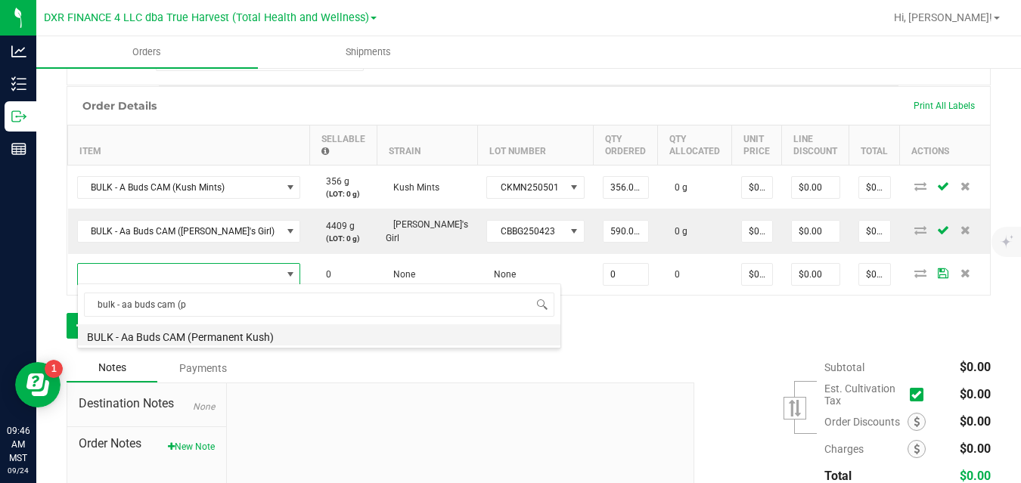
click at [191, 341] on li "BULK - Aa Buds CAM (Permanent Kush)" at bounding box center [319, 334] width 482 height 21
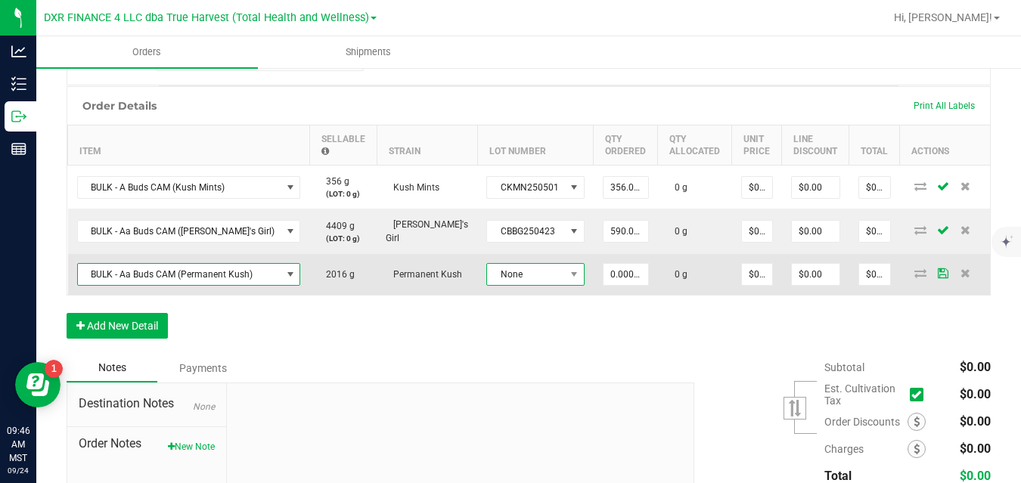
click at [487, 270] on span "None" at bounding box center [526, 274] width 78 height 21
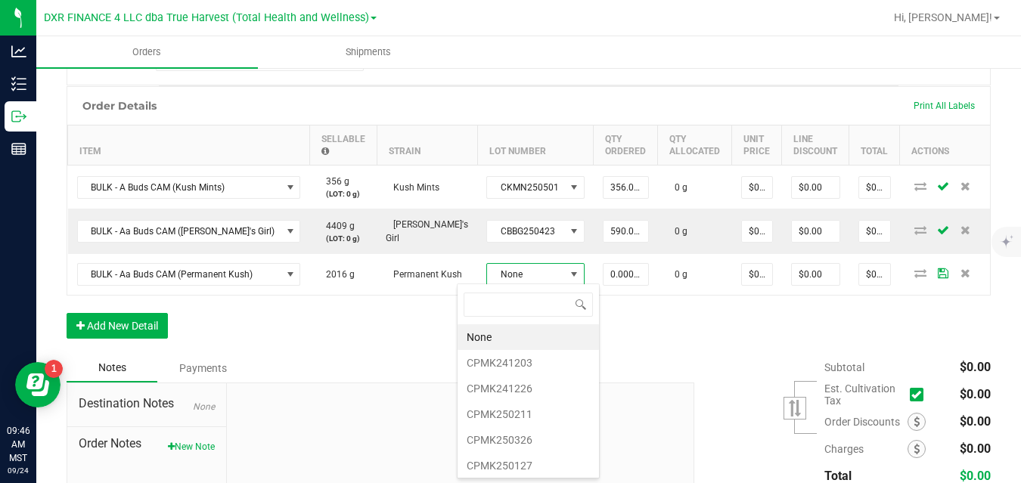
scroll to position [80, 0]
click at [538, 413] on li "CPMK250415" at bounding box center [527, 411] width 141 height 26
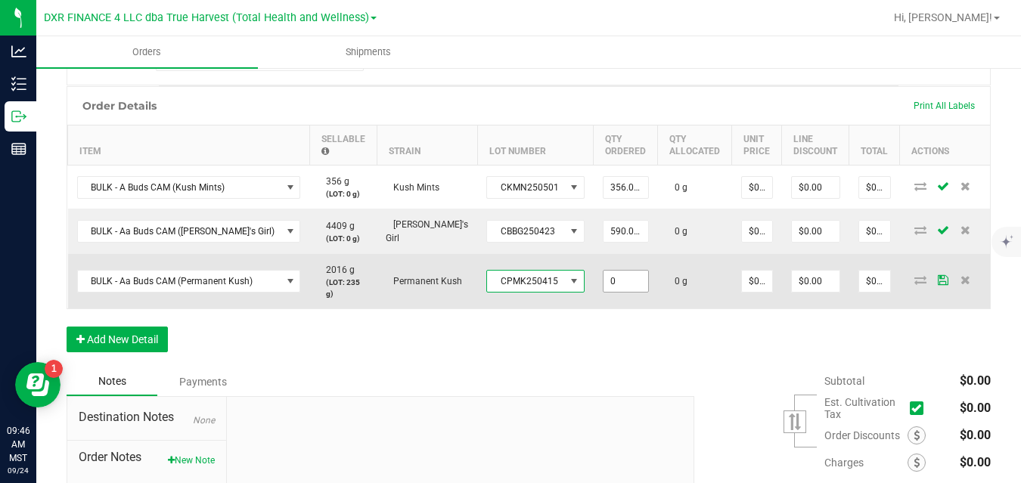
click at [603, 280] on input "0" at bounding box center [625, 281] width 45 height 21
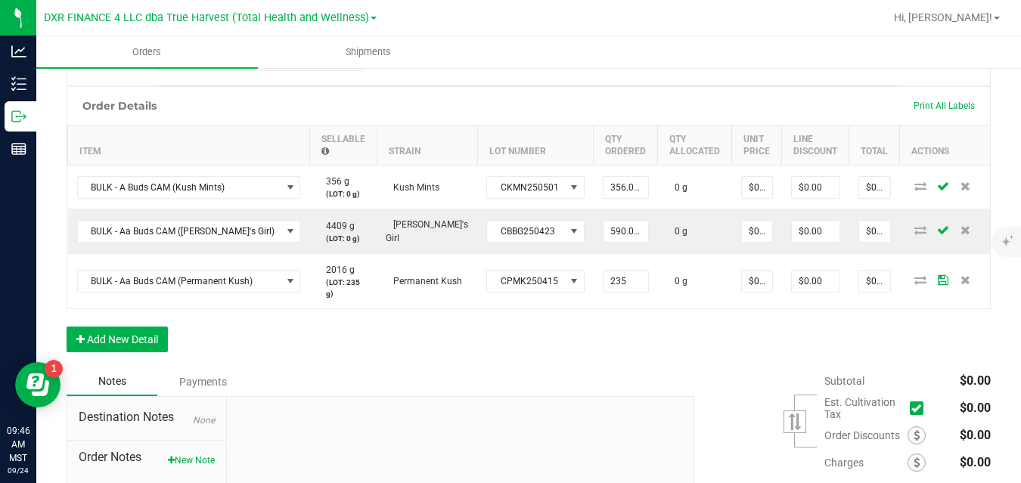
type input "235.0000 g"
click at [613, 335] on div "Order Details Print All Labels Item Sellable Strain Lot Number Qty Ordered Qty …" at bounding box center [529, 226] width 924 height 281
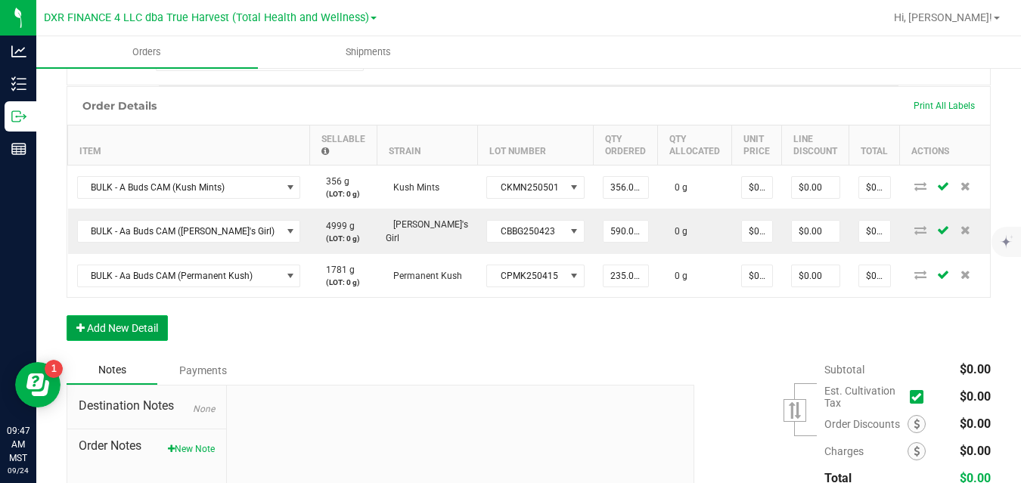
click at [147, 326] on button "Add New Detail" at bounding box center [117, 328] width 101 height 26
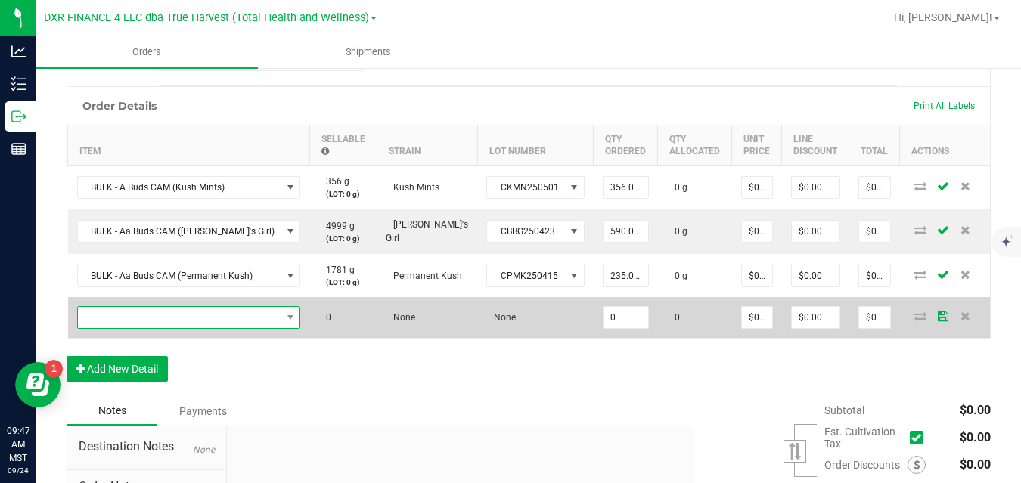
click at [169, 311] on span "NO DATA FOUND" at bounding box center [179, 317] width 203 height 21
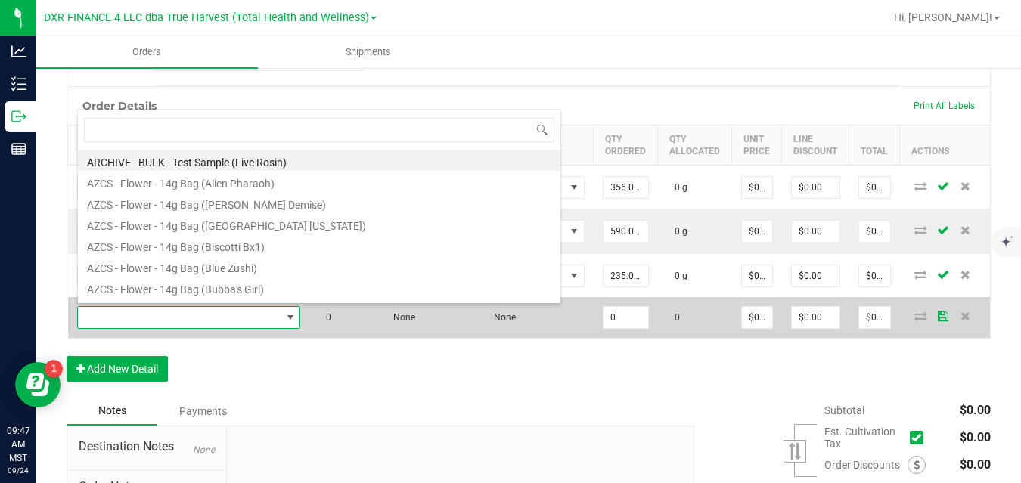
scroll to position [23, 200]
type input "bulk - a buds (c"
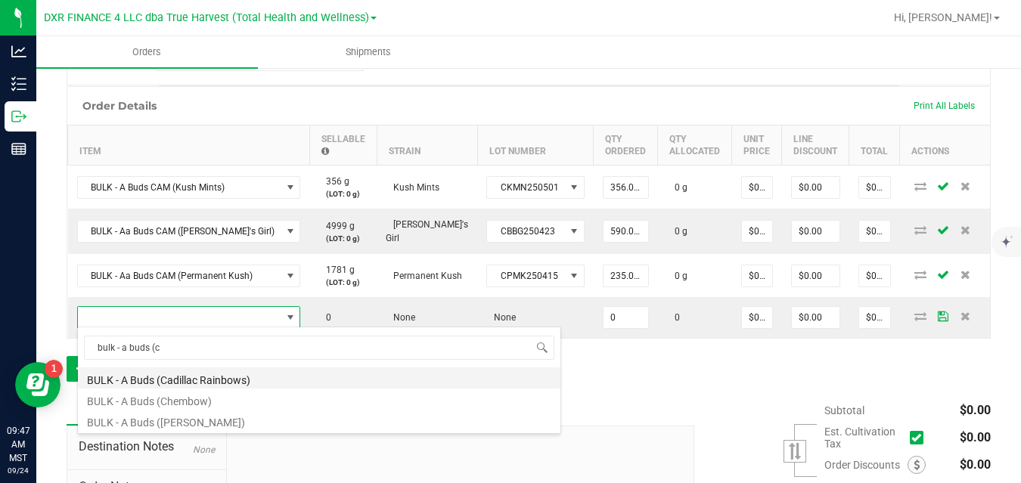
click at [178, 376] on li "BULK - A Buds (Cadillac Rainbows)" at bounding box center [319, 377] width 482 height 21
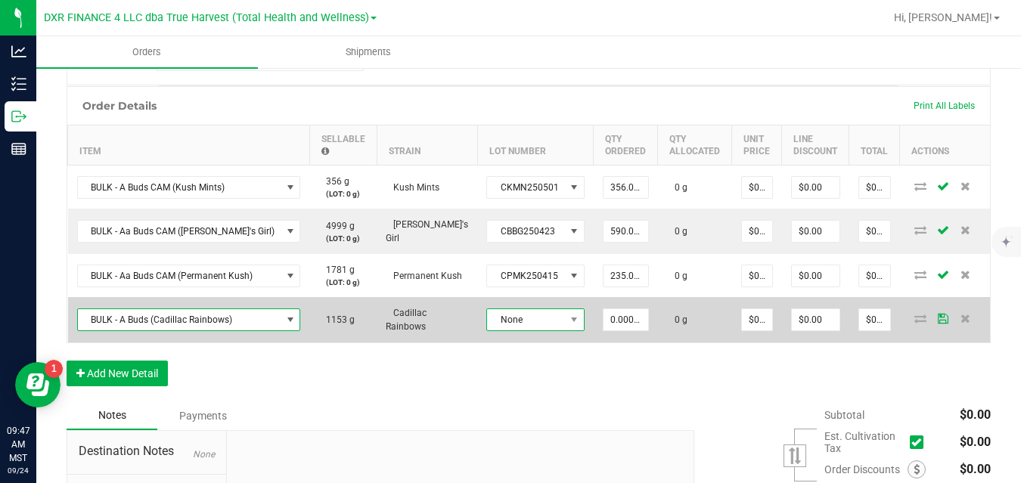
click at [518, 315] on span "None" at bounding box center [526, 319] width 78 height 21
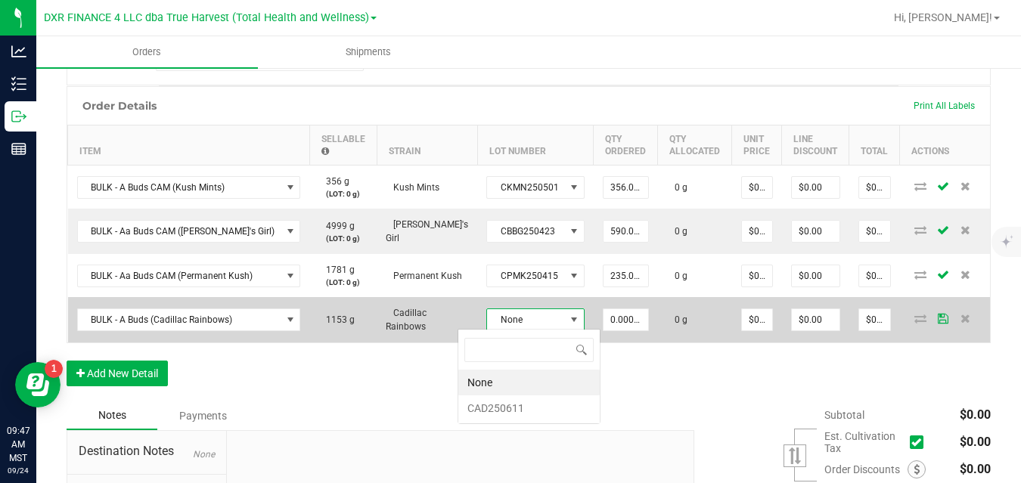
scroll to position [23, 97]
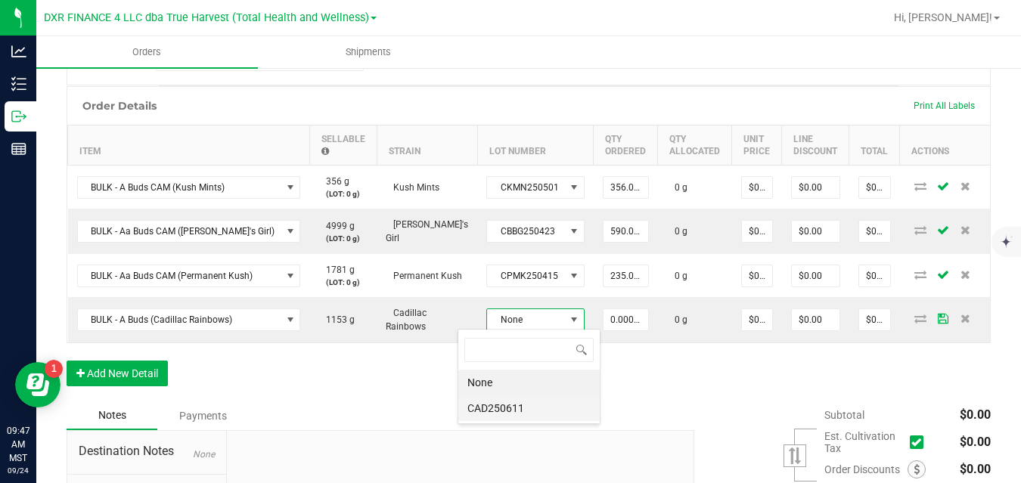
click at [521, 402] on li "CAD250611" at bounding box center [528, 408] width 141 height 26
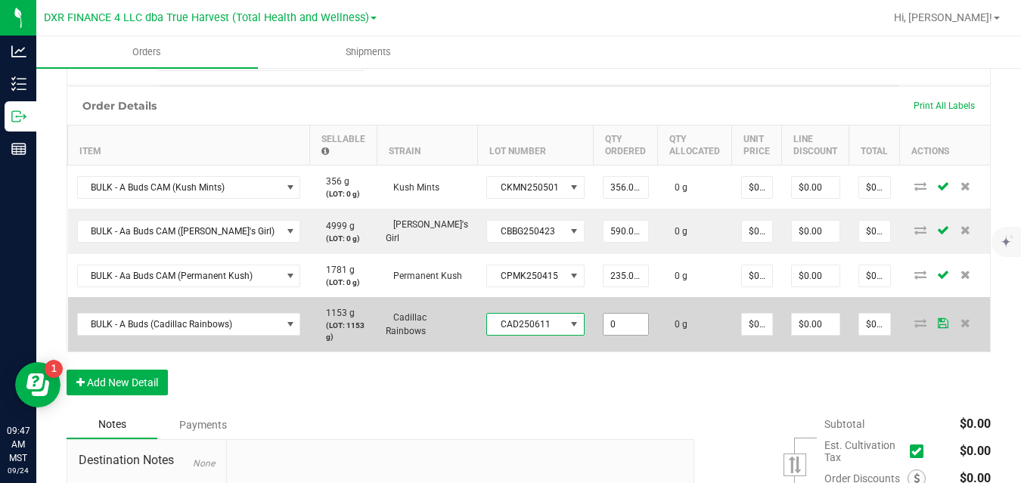
click at [603, 314] on input "0" at bounding box center [625, 324] width 45 height 21
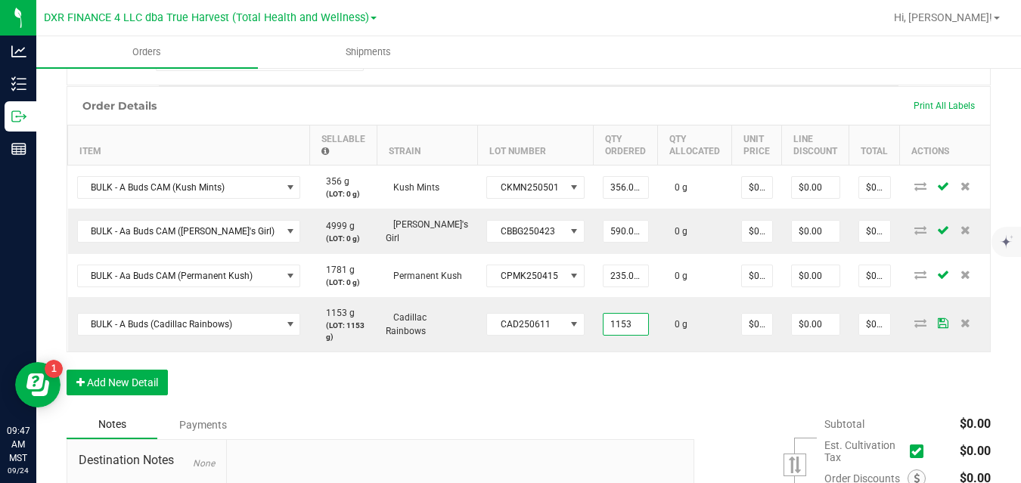
type input "1153.0000 g"
click at [602, 374] on div "Order Details Print All Labels Item Sellable Strain Lot Number Qty Ordered Qty …" at bounding box center [529, 248] width 924 height 324
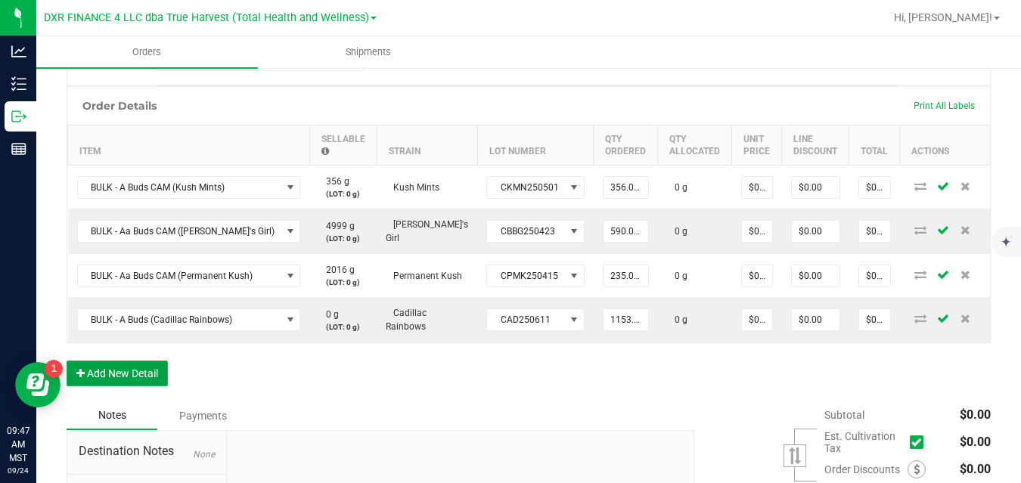
click at [154, 367] on button "Add New Detail" at bounding box center [117, 374] width 101 height 26
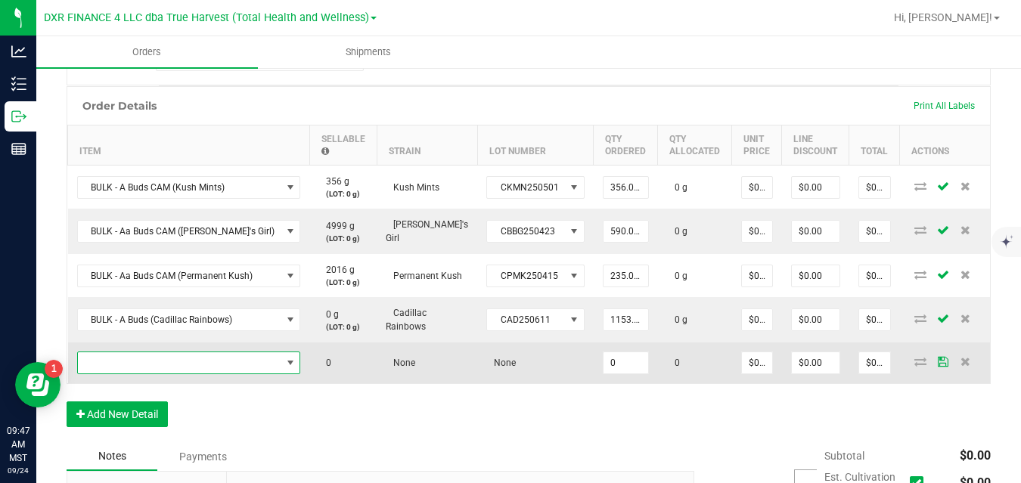
click at [157, 366] on span "NO DATA FOUND" at bounding box center [179, 362] width 203 height 21
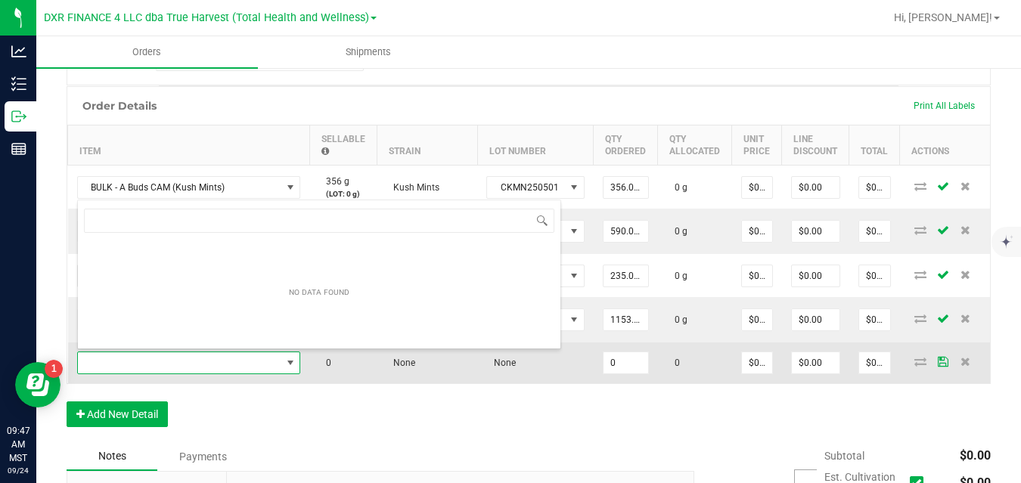
scroll to position [23, 200]
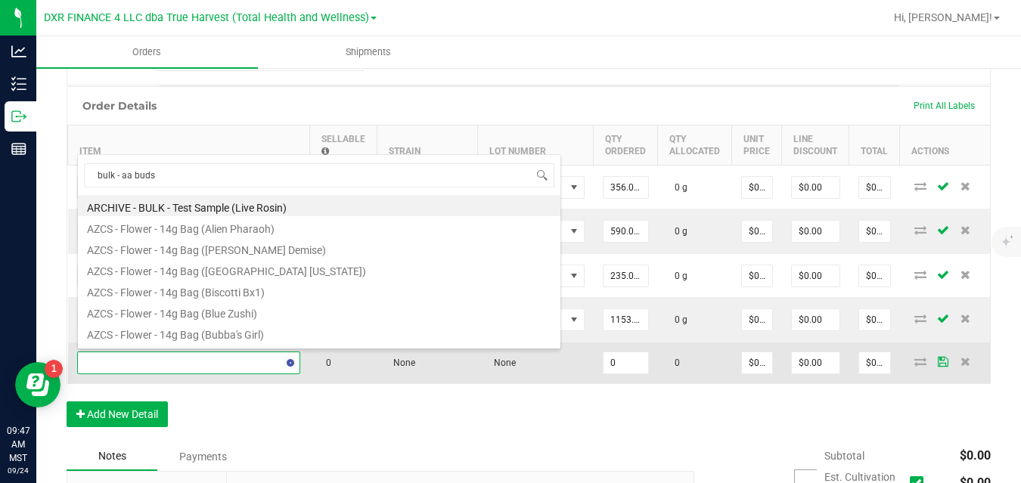
type input "bulk - aa buds ("
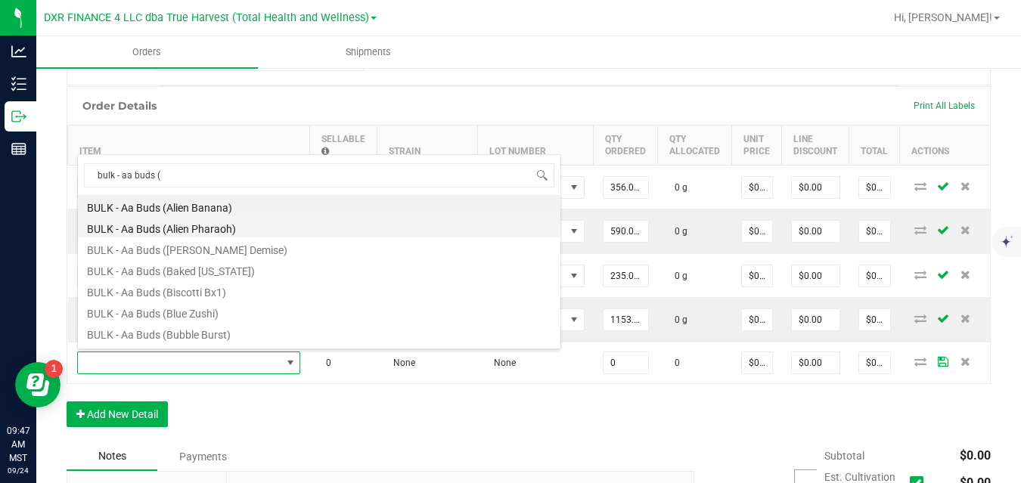
click at [207, 229] on li "BULK - Aa Buds (Alien Pharaoh)" at bounding box center [319, 226] width 482 height 21
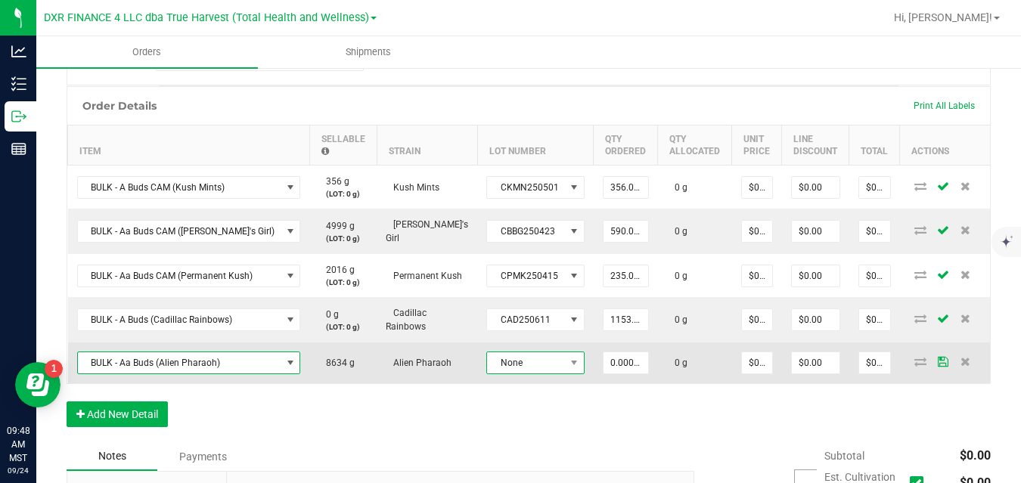
click at [510, 352] on span "None" at bounding box center [526, 362] width 78 height 21
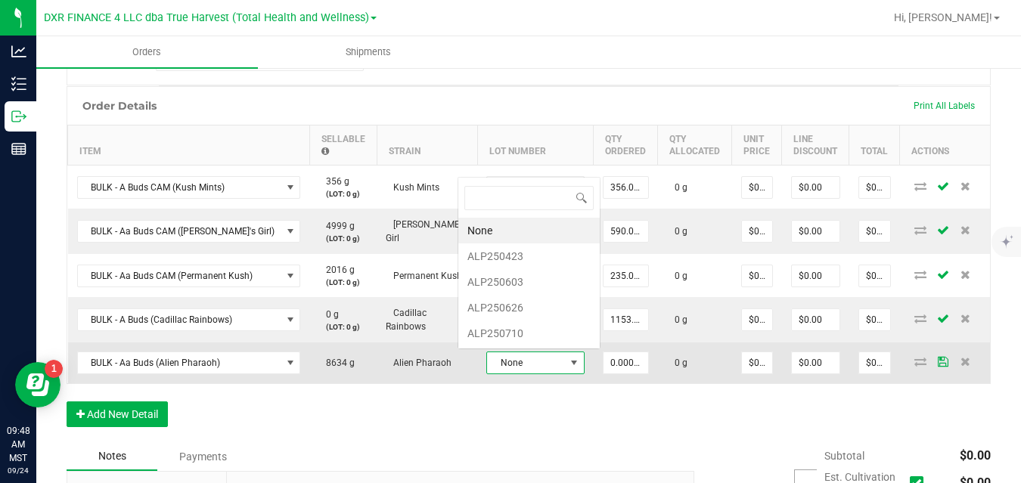
scroll to position [23, 97]
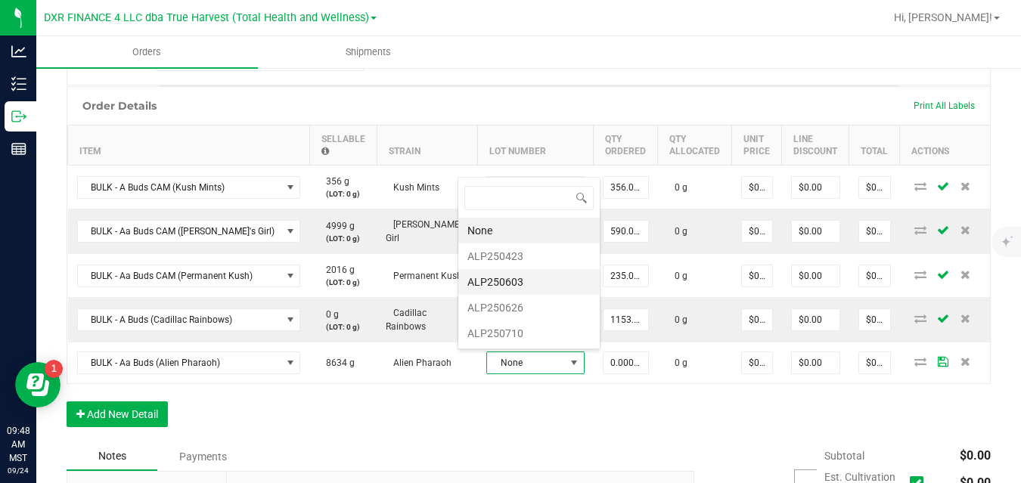
click at [525, 285] on li "ALP250603" at bounding box center [528, 282] width 141 height 26
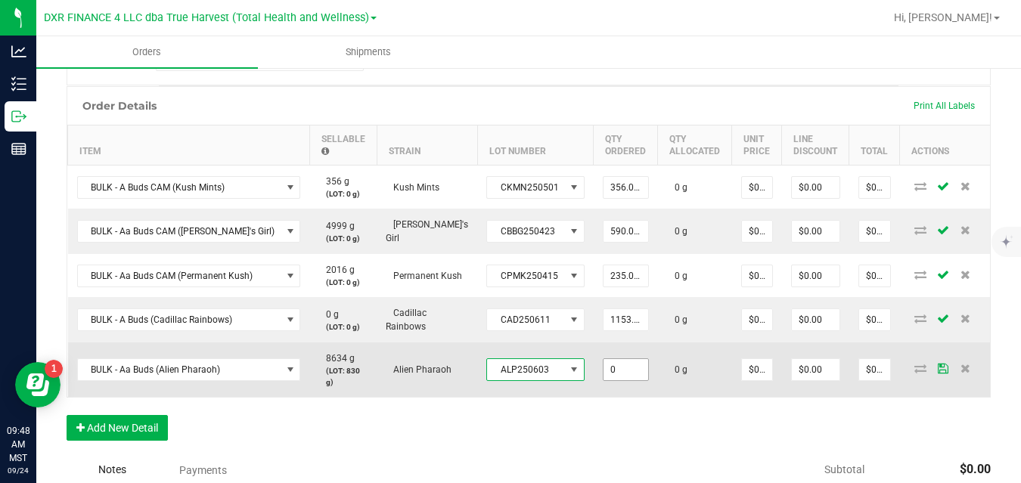
click at [603, 368] on input "0" at bounding box center [625, 369] width 45 height 21
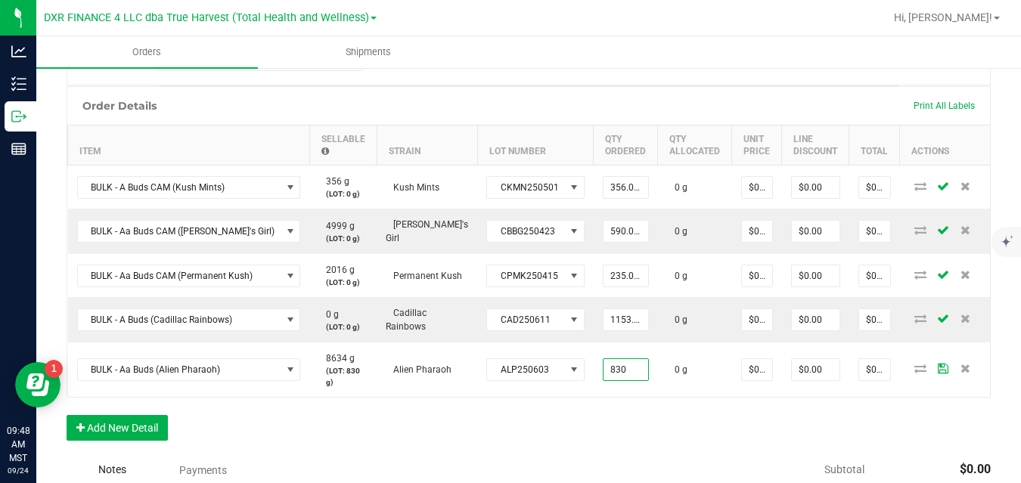
type input "830.0000 g"
click at [642, 421] on div "Order Details Print All Labels Item Sellable Strain Lot Number Qty Ordered Qty …" at bounding box center [529, 271] width 924 height 370
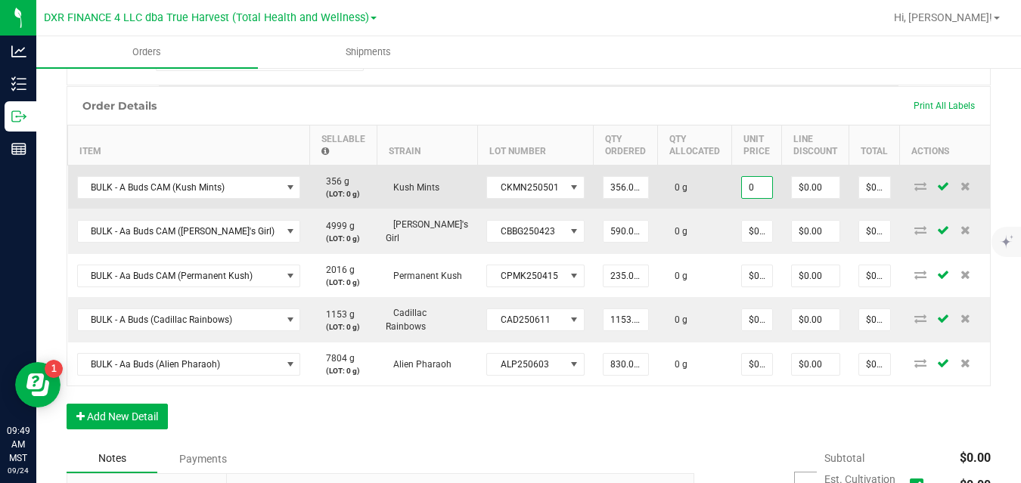
click at [742, 181] on input "0" at bounding box center [757, 187] width 30 height 21
type input "$1.92731"
type input "$686.12"
click at [686, 191] on td "0 g" at bounding box center [695, 188] width 74 height 44
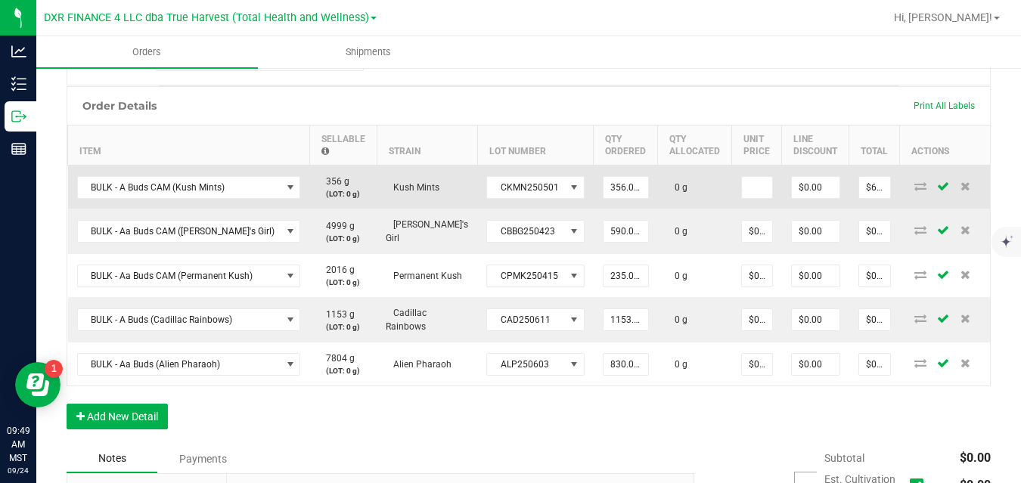
scroll to position [0, 0]
click at [742, 191] on input "1.9273127753" at bounding box center [757, 187] width 30 height 21
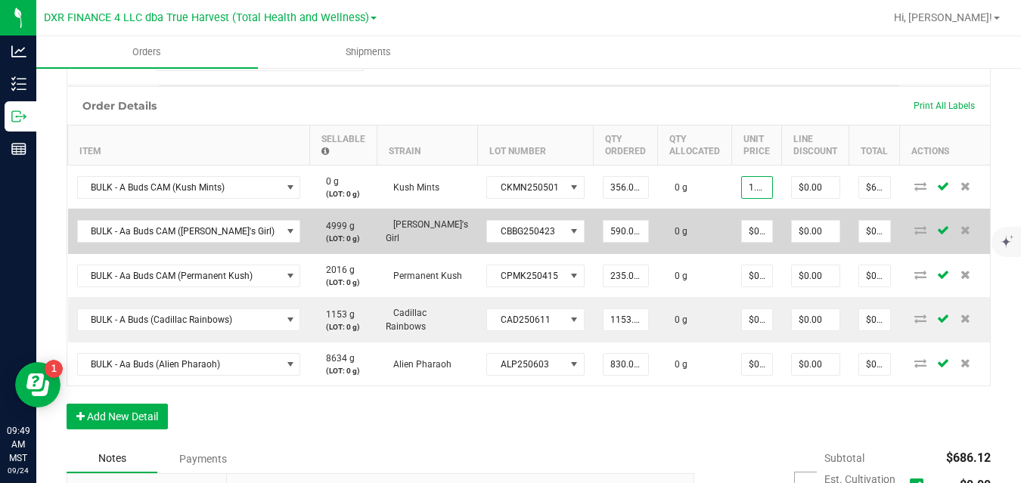
type input "$1.92731"
click at [694, 228] on td "0 g" at bounding box center [695, 231] width 74 height 45
click at [742, 227] on input "0" at bounding box center [757, 231] width 30 height 21
paste input "1.9273127753"
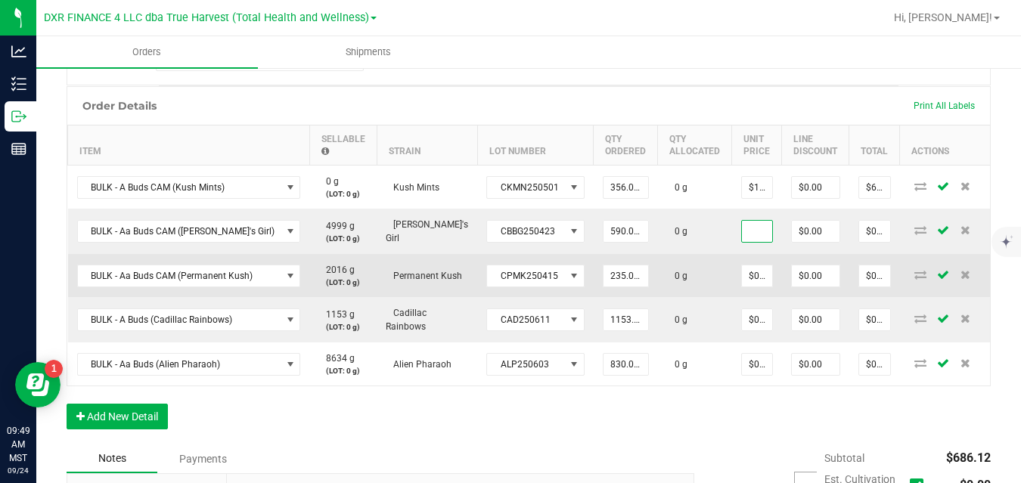
type input "$1.92731"
type input "$1,137.11"
click at [689, 272] on td "0 g" at bounding box center [695, 275] width 74 height 43
click at [742, 271] on input "0" at bounding box center [757, 275] width 30 height 21
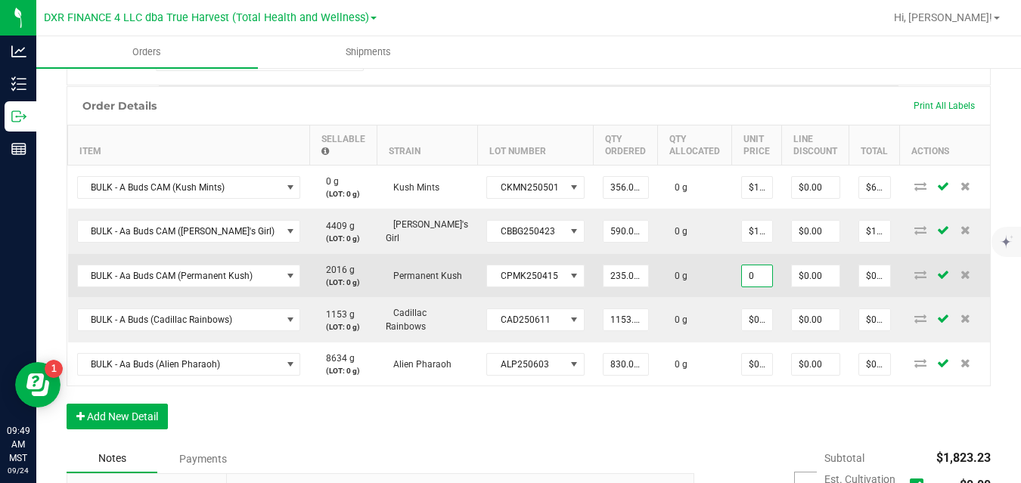
paste input "1.9273127753"
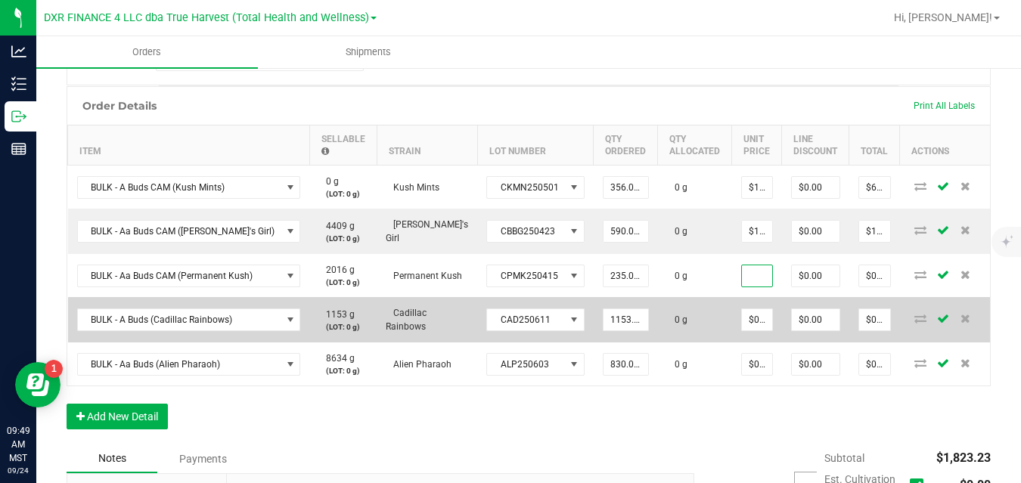
type input "$1.92731"
type input "$452.92"
click at [691, 323] on td "0 g" at bounding box center [695, 319] width 74 height 45
click at [742, 315] on input "0" at bounding box center [757, 319] width 30 height 21
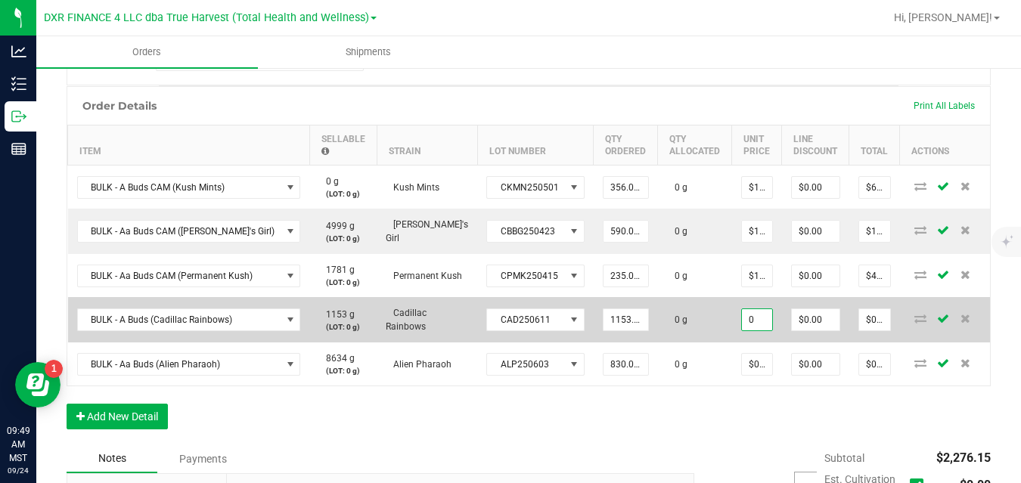
paste input "1.9273127753"
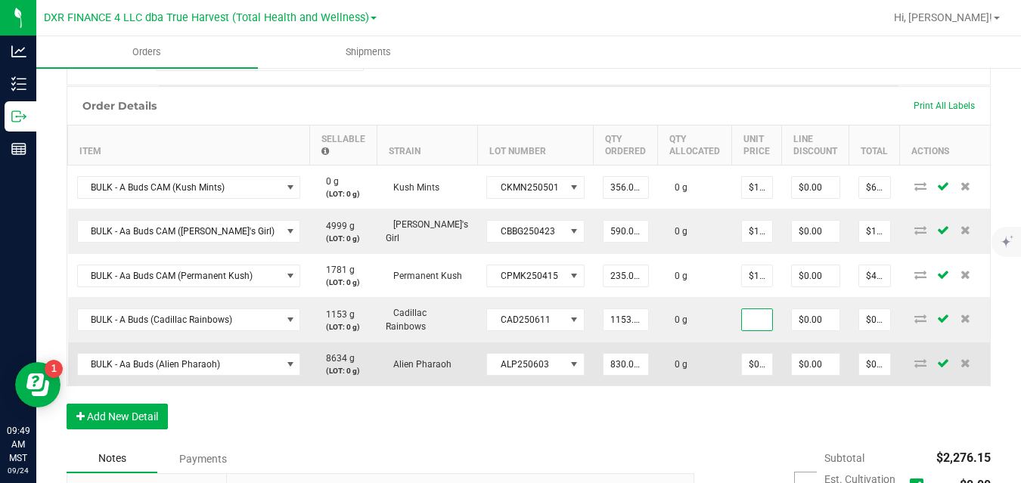
type input "$1.92731"
type input "$2,222.19"
click at [692, 365] on td "0 g" at bounding box center [695, 363] width 74 height 43
click at [742, 361] on input "0" at bounding box center [757, 364] width 30 height 21
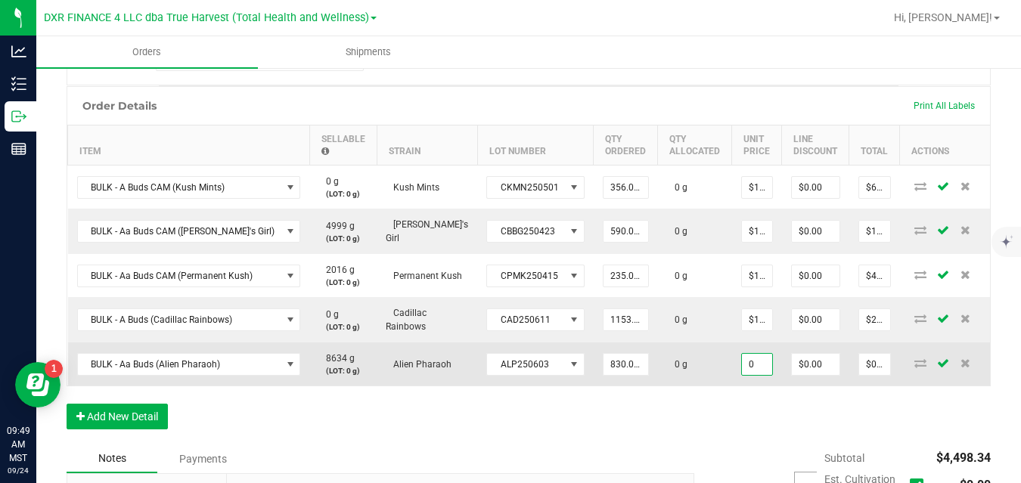
paste input "1.9273127753"
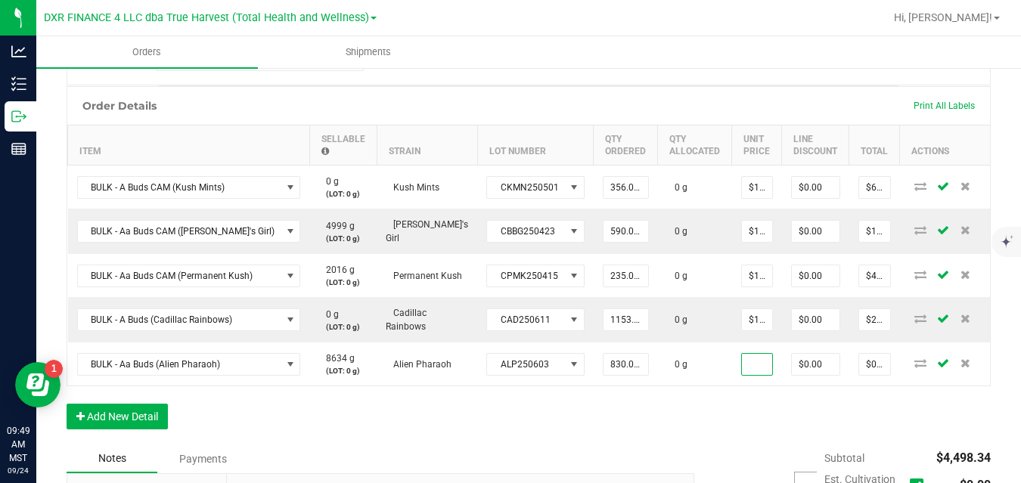
type input "$1.92731"
type input "$1,599.67"
click at [732, 391] on div "Order Details Print All Labels Item Sellable Strain Lot Number Qty Ordered Qty …" at bounding box center [529, 265] width 924 height 358
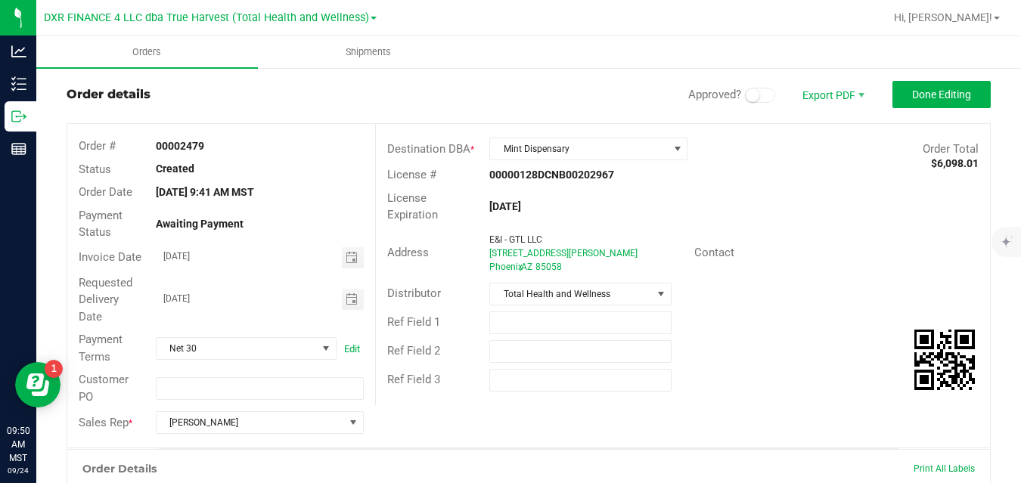
scroll to position [0, 0]
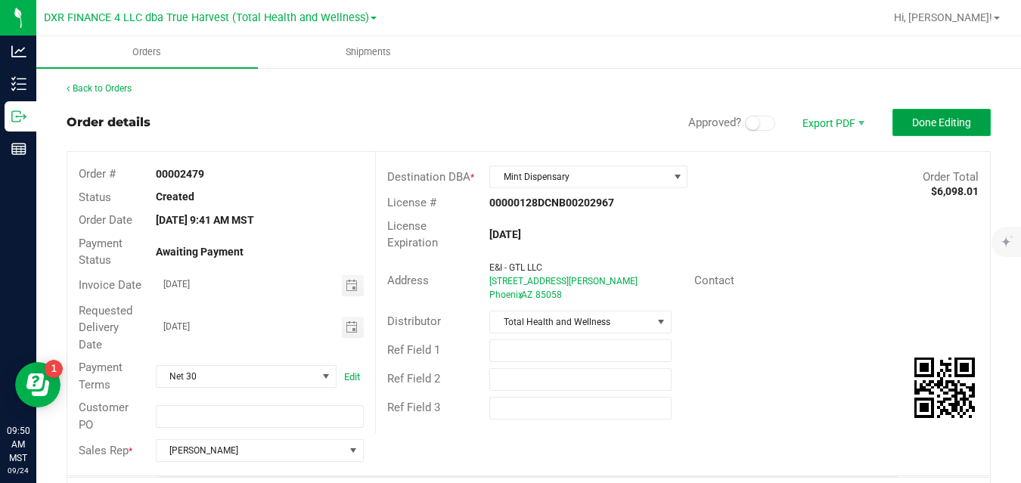
click at [962, 116] on button "Done Editing" at bounding box center [941, 122] width 98 height 27
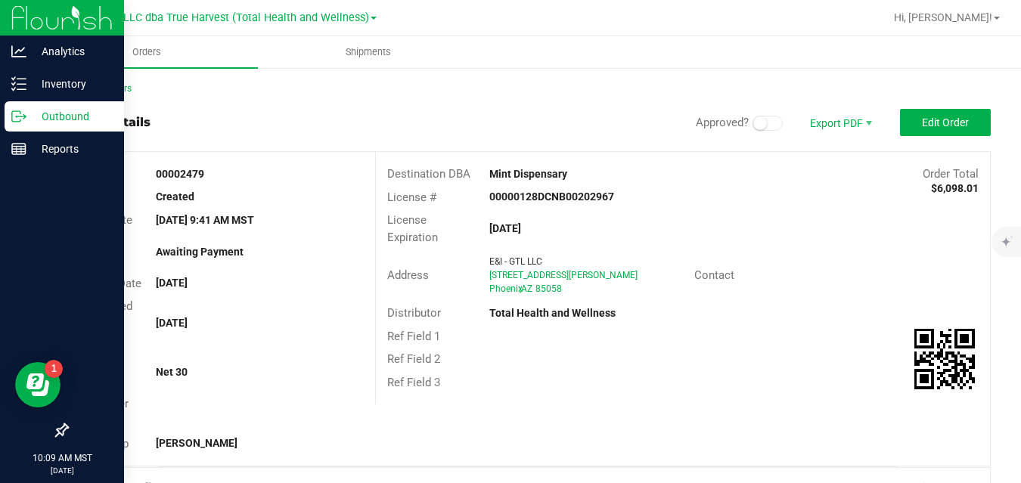
click at [23, 117] on icon at bounding box center [18, 116] width 15 height 15
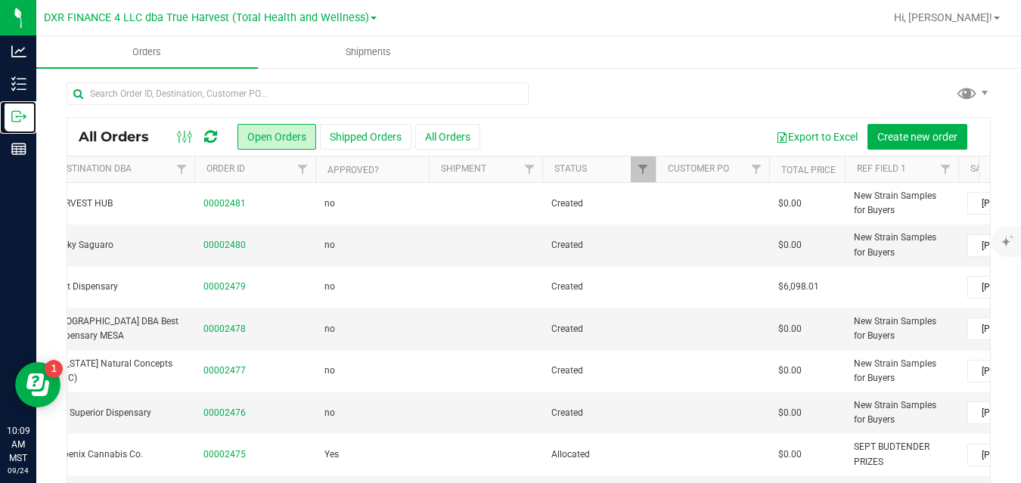
scroll to position [0, 231]
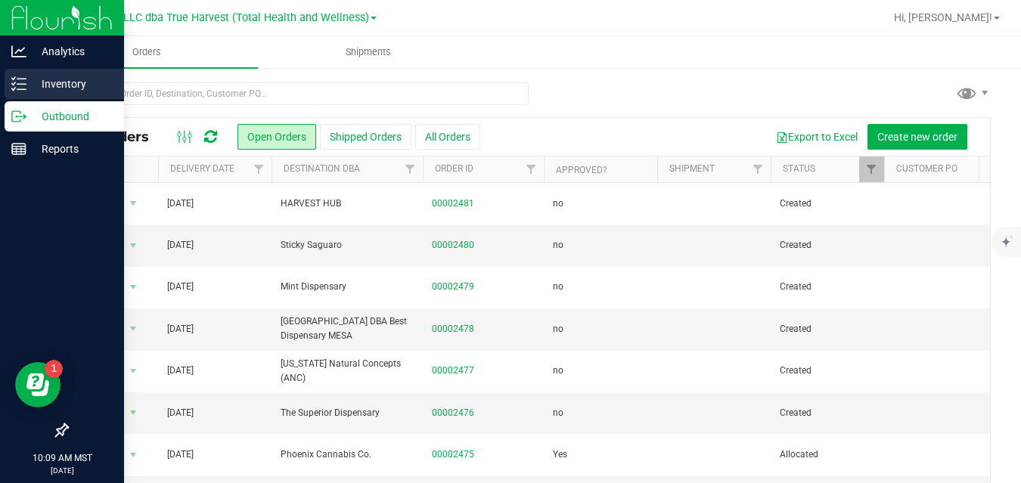
click at [21, 84] on line at bounding box center [21, 84] width 8 height 0
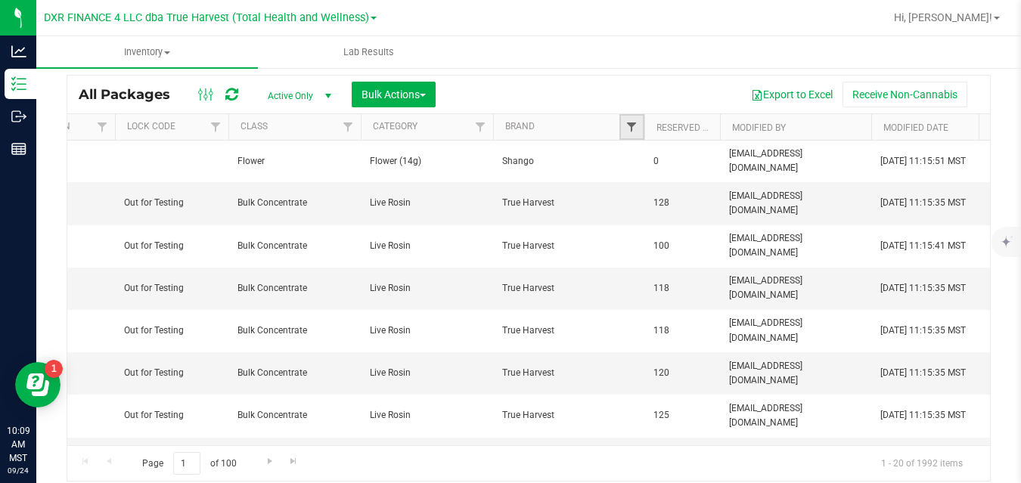
click at [627, 126] on span "Filter" at bounding box center [631, 127] width 12 height 12
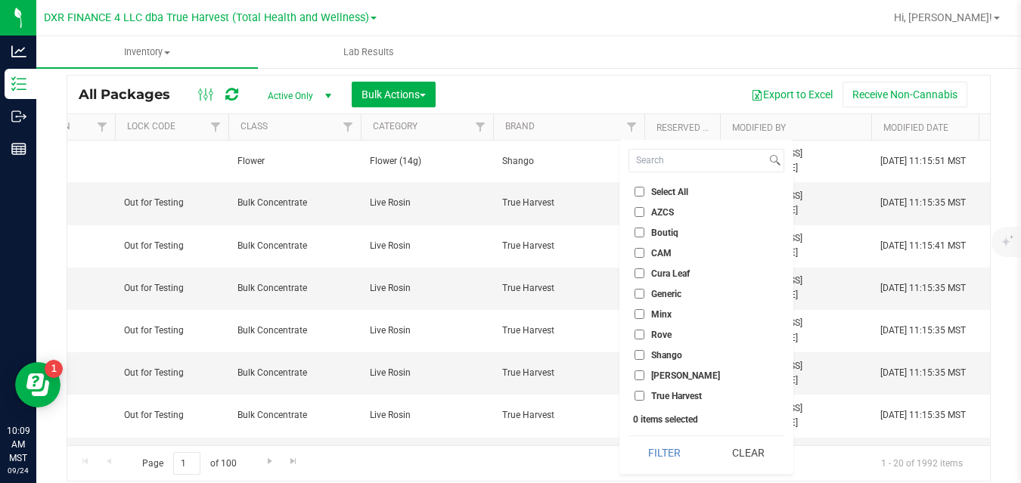
click at [652, 231] on span "Boutiq" at bounding box center [664, 232] width 27 height 9
click at [644, 231] on input "Boutiq" at bounding box center [639, 233] width 10 height 10
checkbox input "true"
click at [663, 451] on button "Filter" at bounding box center [664, 452] width 73 height 33
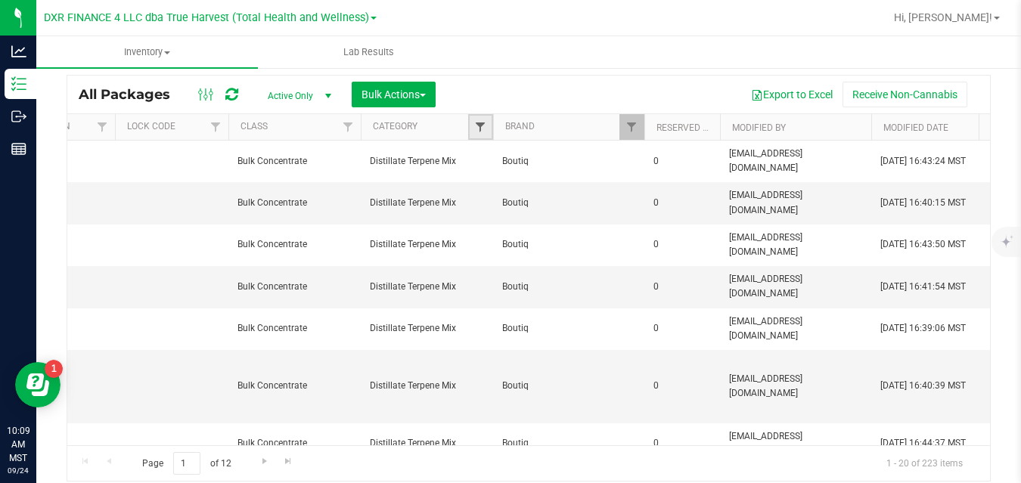
drag, startPoint x: 466, startPoint y: 177, endPoint x: 479, endPoint y: 124, distance: 54.6
click at [479, 124] on span "Filter" at bounding box center [480, 127] width 12 height 12
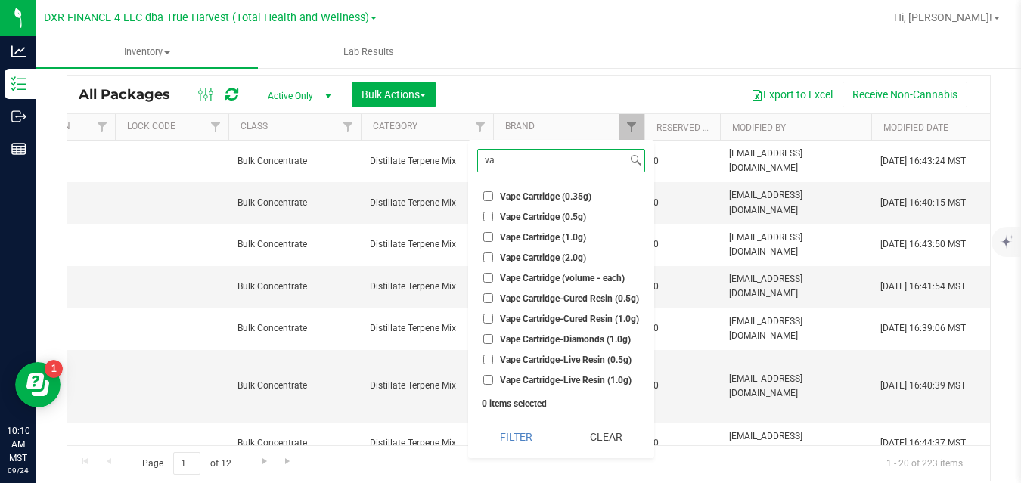
type input "va"
click at [545, 255] on span "Vape Cartridge (2.0g)" at bounding box center [543, 257] width 86 height 9
click at [493, 255] on input "Vape Cartridge (2.0g)" at bounding box center [488, 257] width 10 height 10
checkbox input "true"
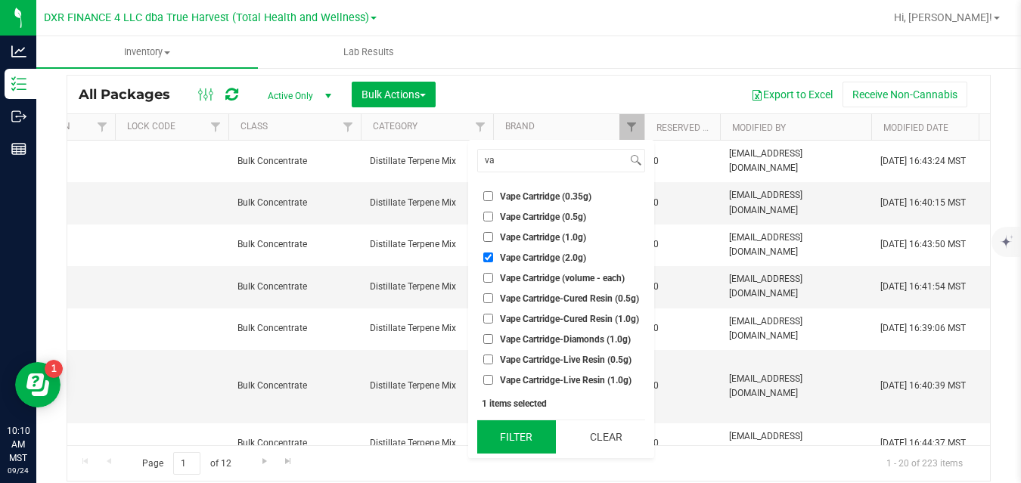
click at [513, 433] on button "Filter" at bounding box center [516, 436] width 79 height 33
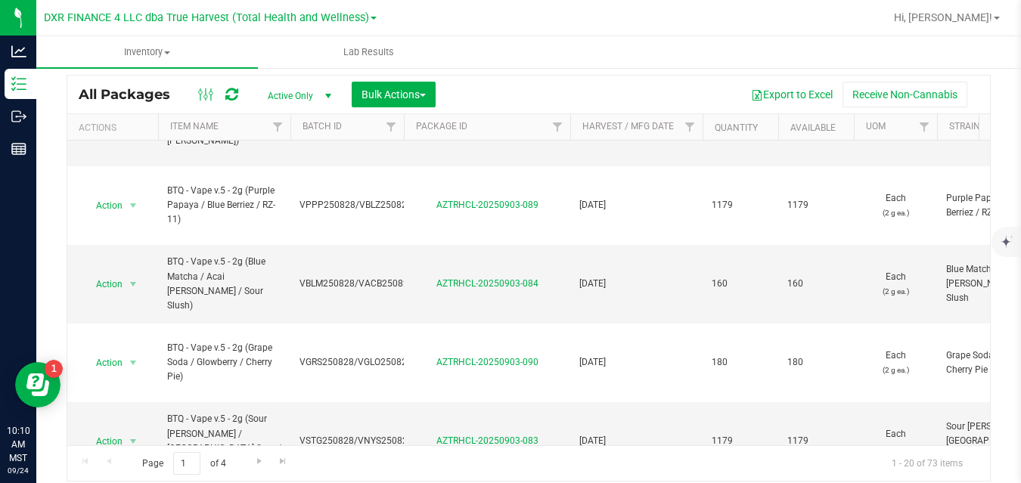
scroll to position [983, 0]
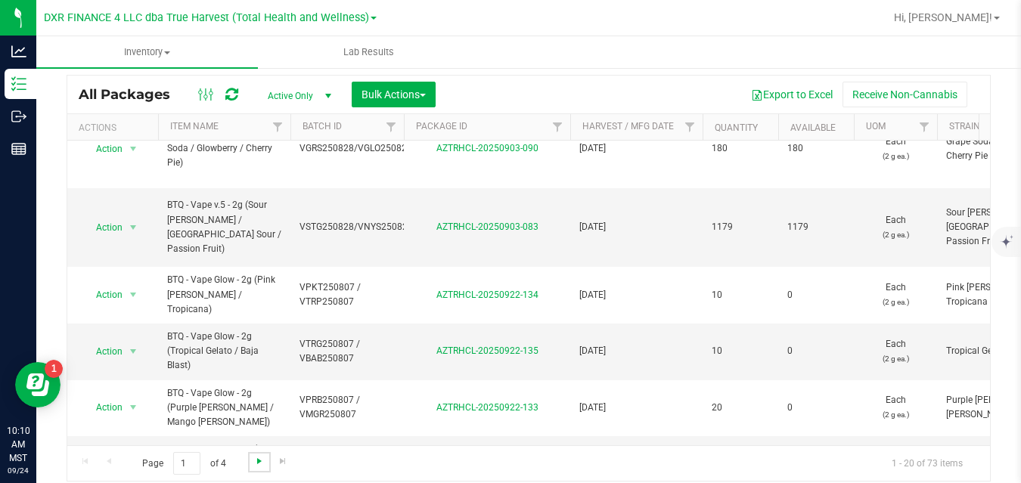
click at [255, 457] on span "Go to the next page" at bounding box center [259, 461] width 12 height 12
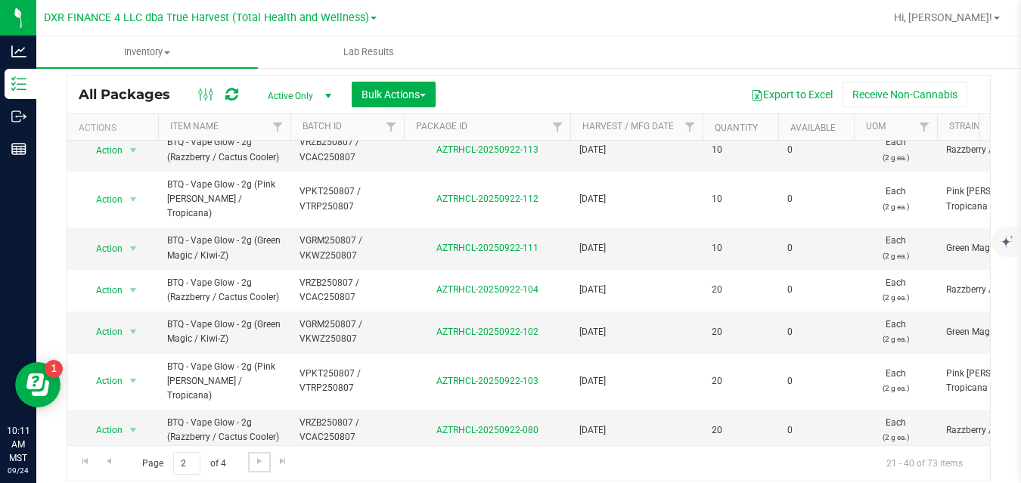
scroll to position [630, 0]
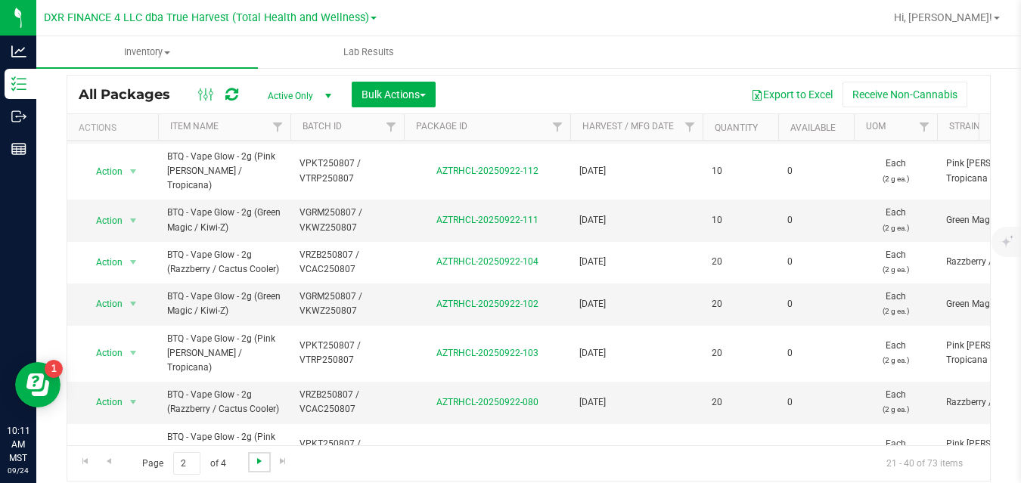
click at [260, 463] on span "Go to the next page" at bounding box center [259, 461] width 12 height 12
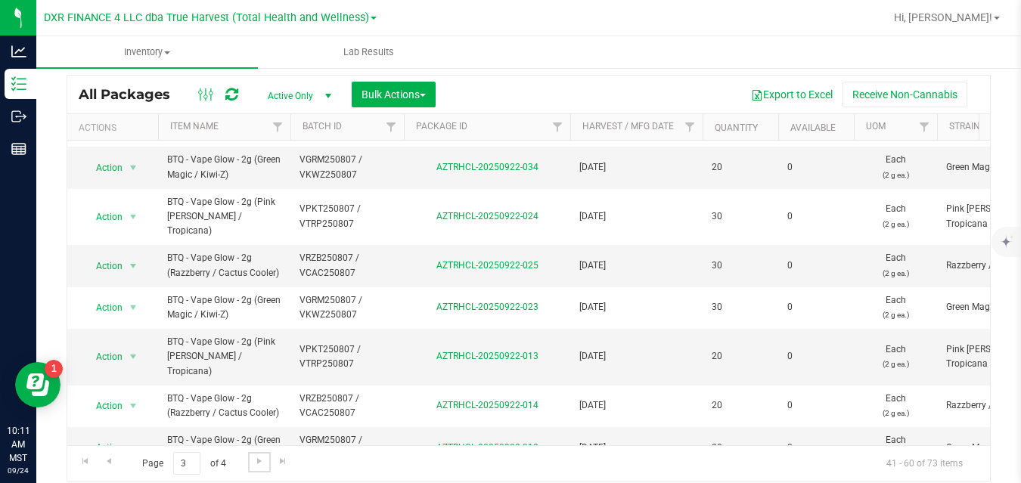
scroll to position [544, 0]
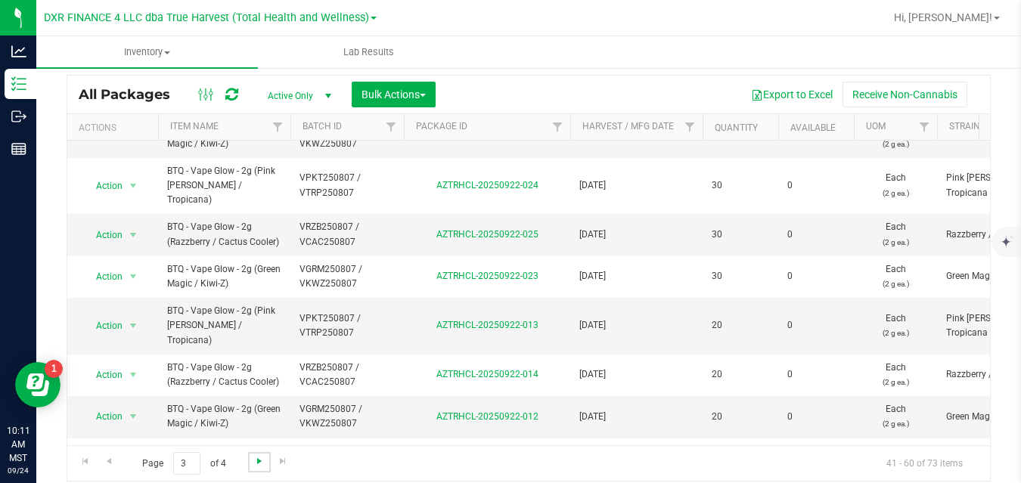
click at [263, 463] on span "Go to the next page" at bounding box center [259, 461] width 12 height 12
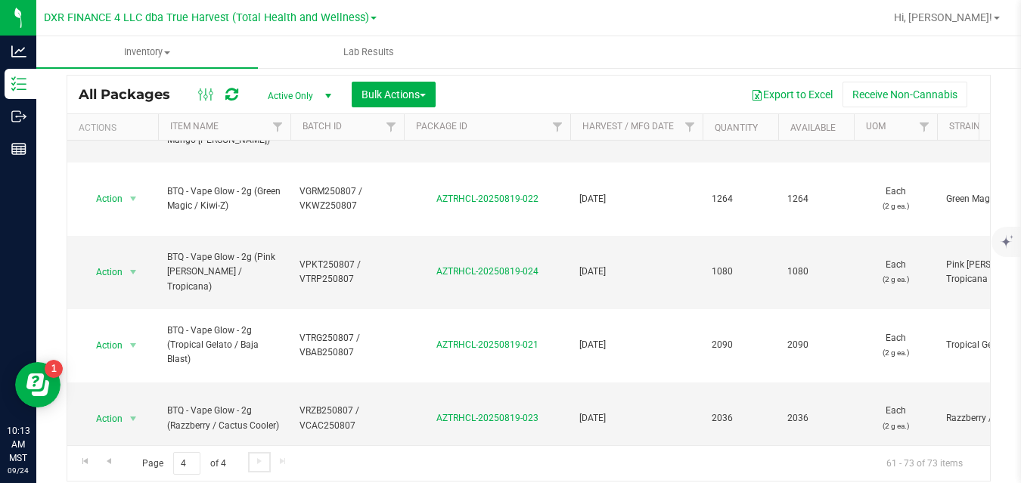
scroll to position [422, 0]
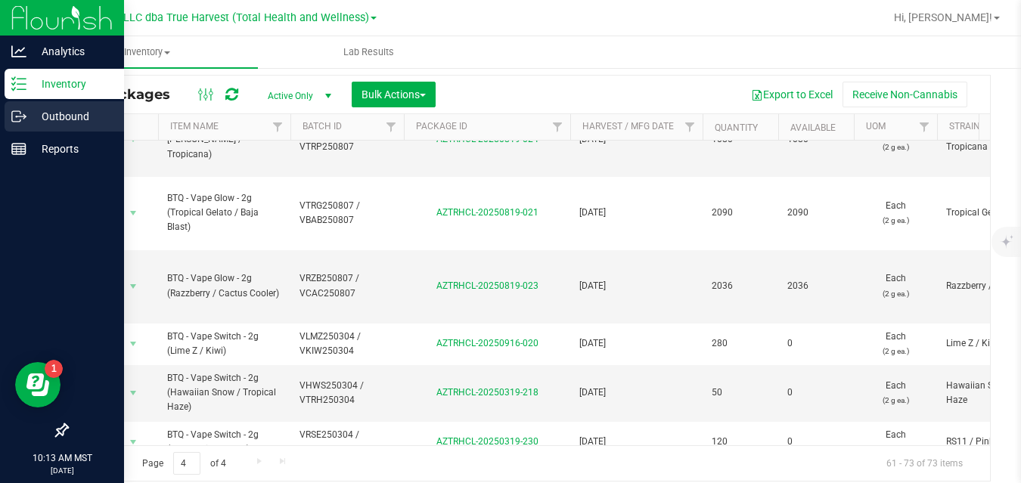
click at [23, 116] on icon at bounding box center [18, 116] width 15 height 15
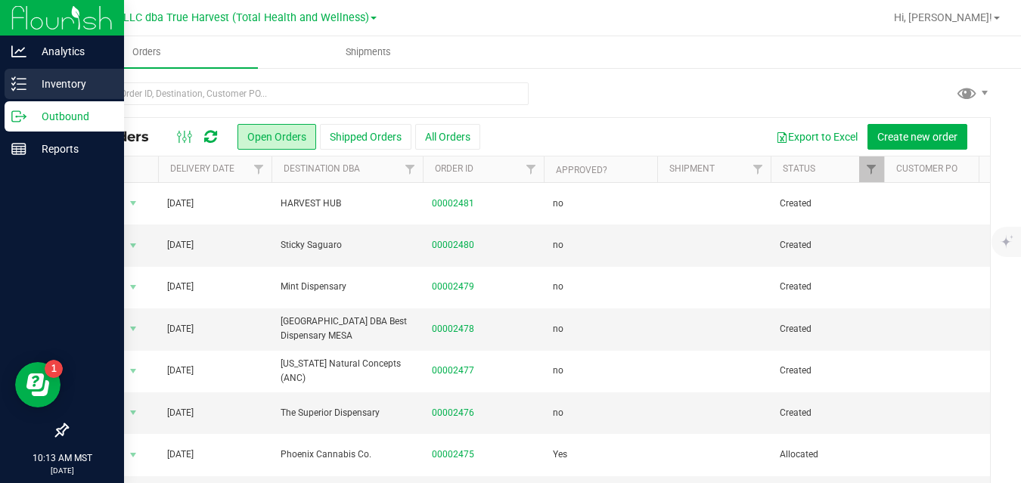
click at [25, 79] on line at bounding box center [21, 79] width 8 height 0
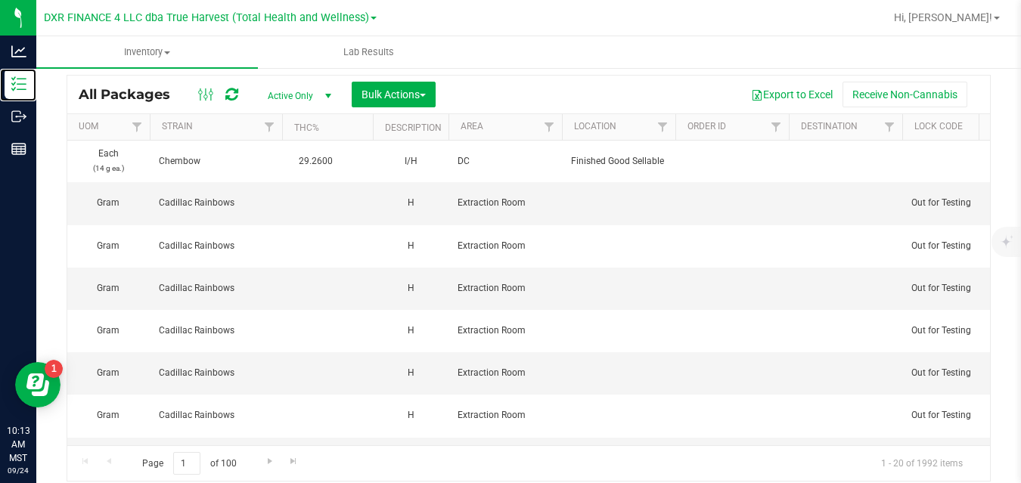
scroll to position [0, 1574]
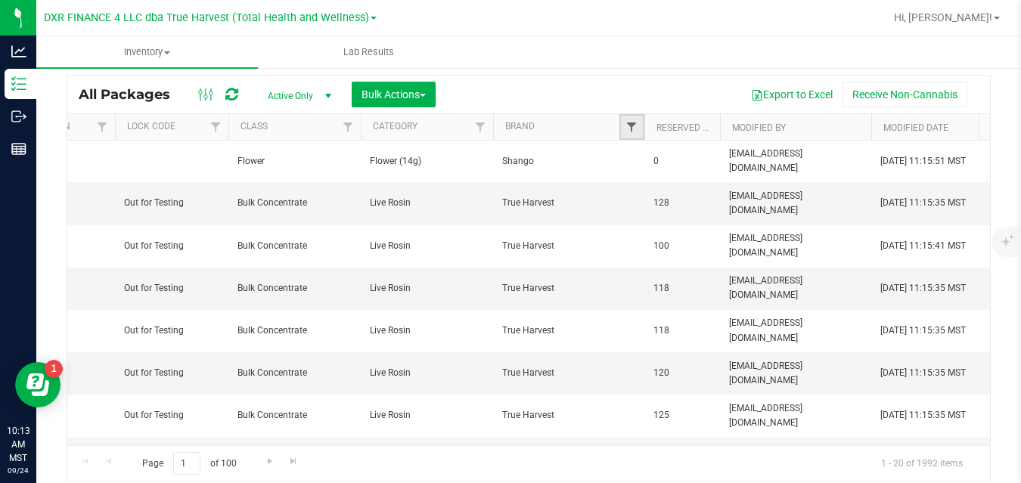
click at [636, 125] on span "Filter" at bounding box center [631, 127] width 12 height 12
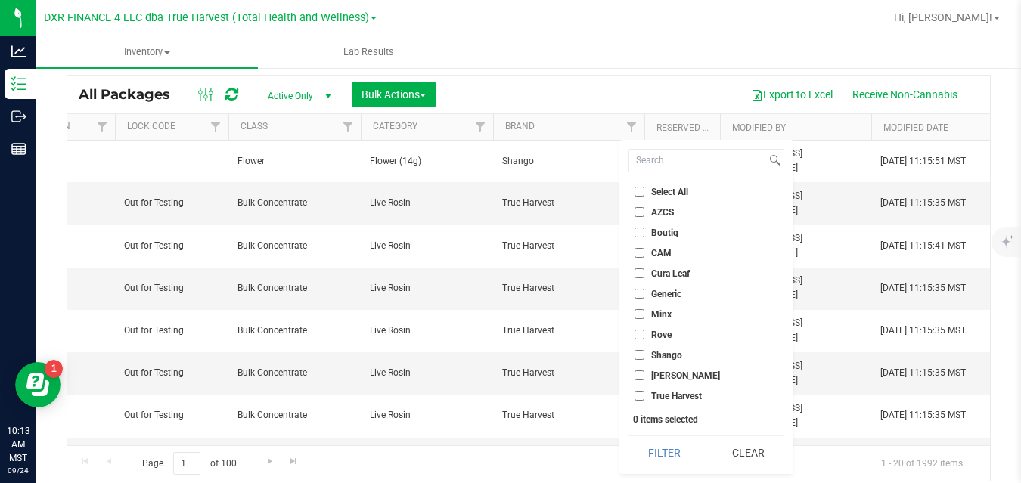
click at [658, 232] on span "Boutiq" at bounding box center [664, 232] width 27 height 9
click at [644, 232] on input "Boutiq" at bounding box center [639, 233] width 10 height 10
checkbox input "true"
click at [675, 453] on button "Filter" at bounding box center [664, 452] width 73 height 33
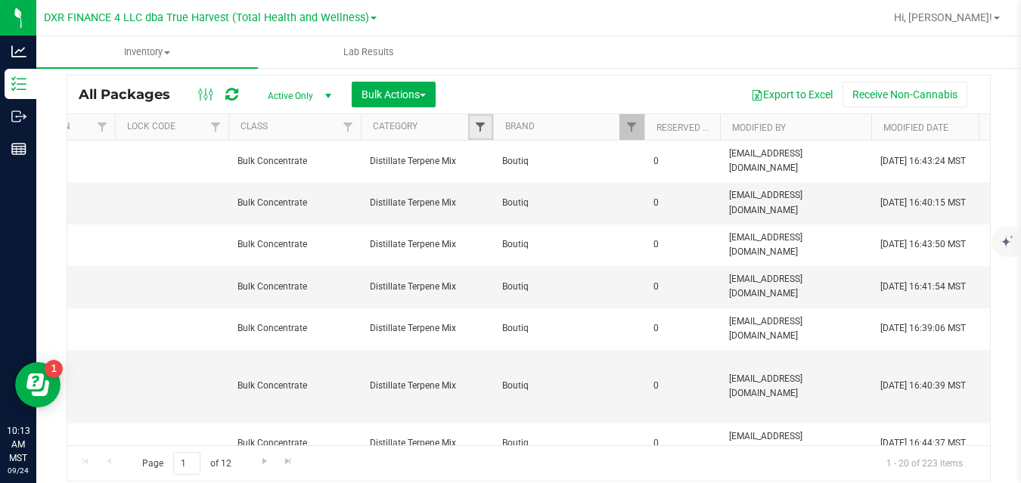
click at [481, 126] on span "Filter" at bounding box center [480, 127] width 12 height 12
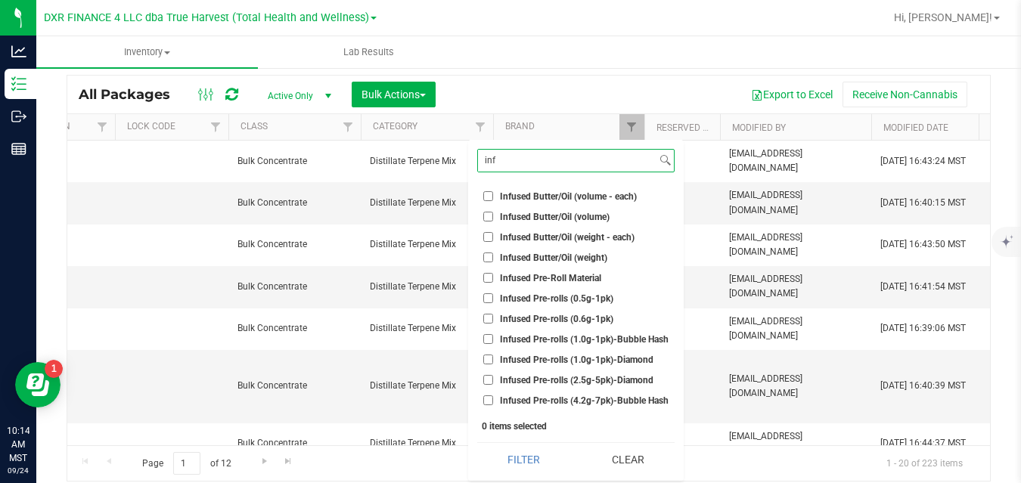
type input "inf"
click at [645, 381] on span "Infused Pre-rolls (2.5g-5pk)-Diamond" at bounding box center [576, 380] width 153 height 9
click at [493, 381] on input "Infused Pre-rolls (2.5g-5pk)-Diamond" at bounding box center [488, 380] width 10 height 10
checkbox input "true"
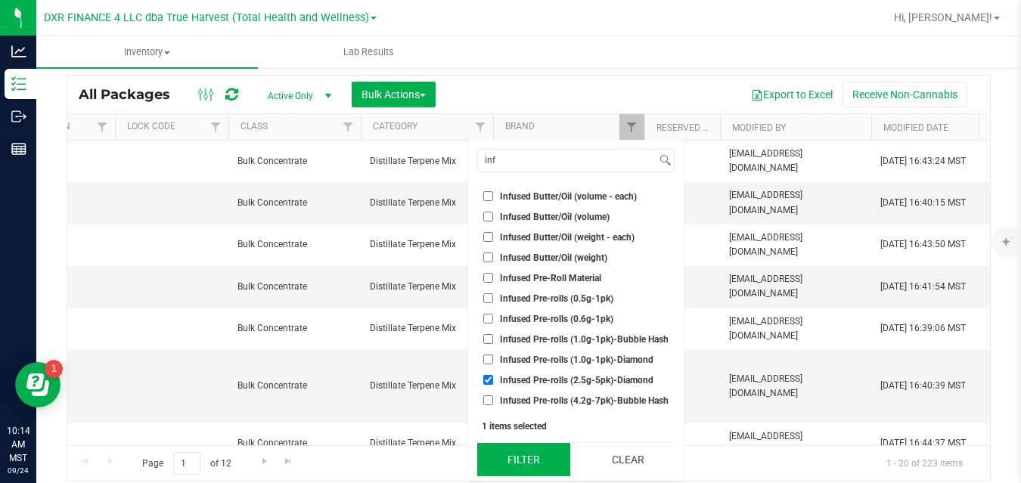
click at [536, 457] on button "Filter" at bounding box center [523, 459] width 93 height 33
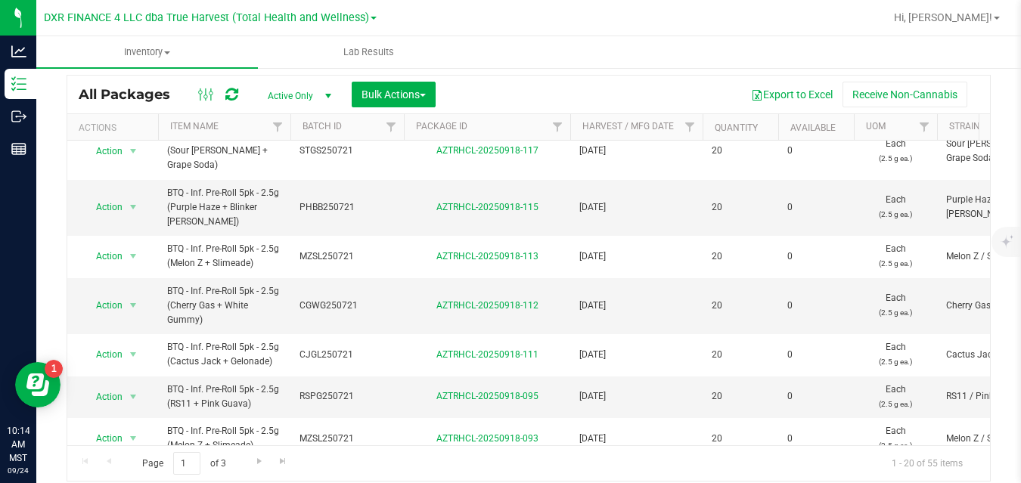
scroll to position [646, 0]
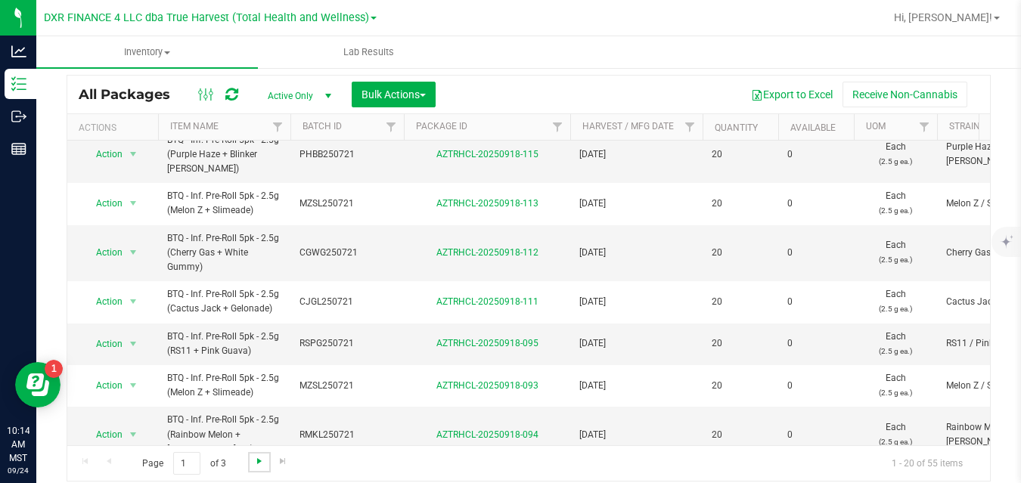
click at [259, 460] on span "Go to the next page" at bounding box center [259, 461] width 12 height 12
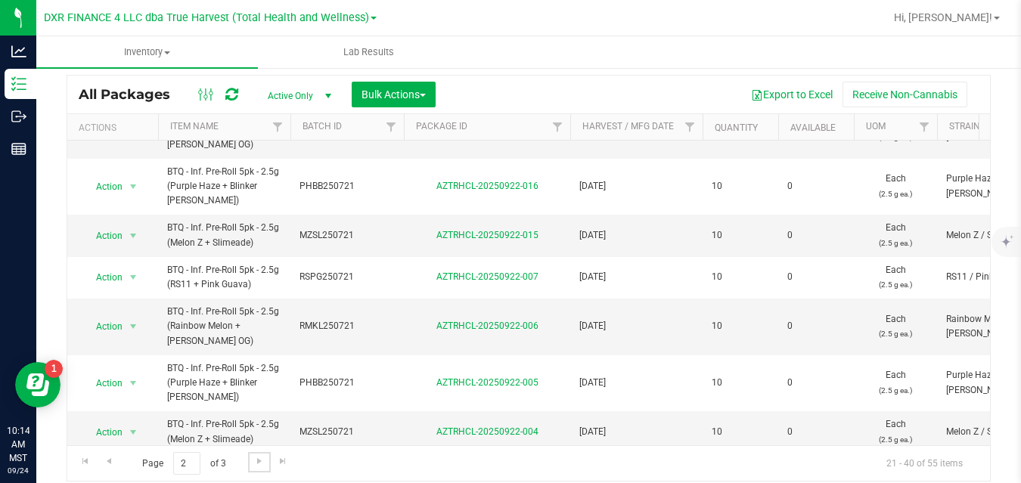
scroll to position [733, 0]
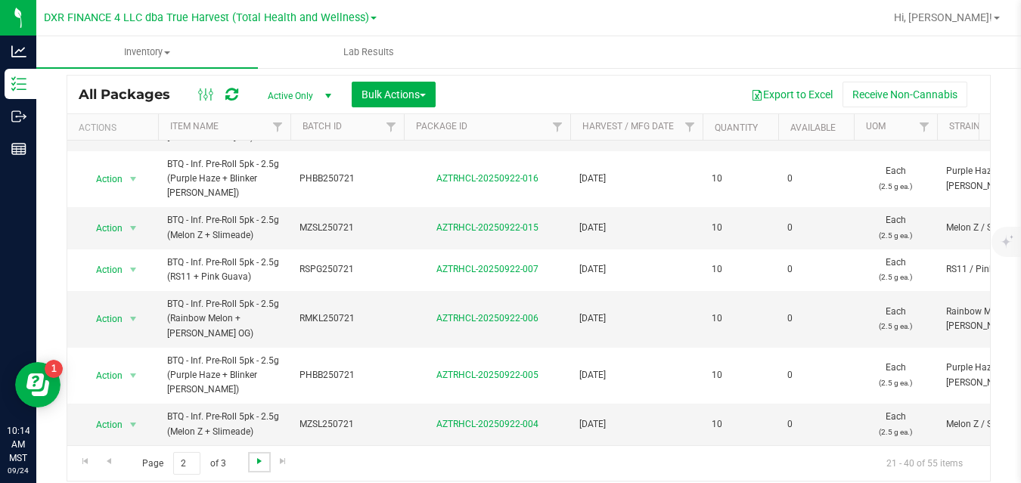
click at [255, 463] on span "Go to the next page" at bounding box center [259, 461] width 12 height 12
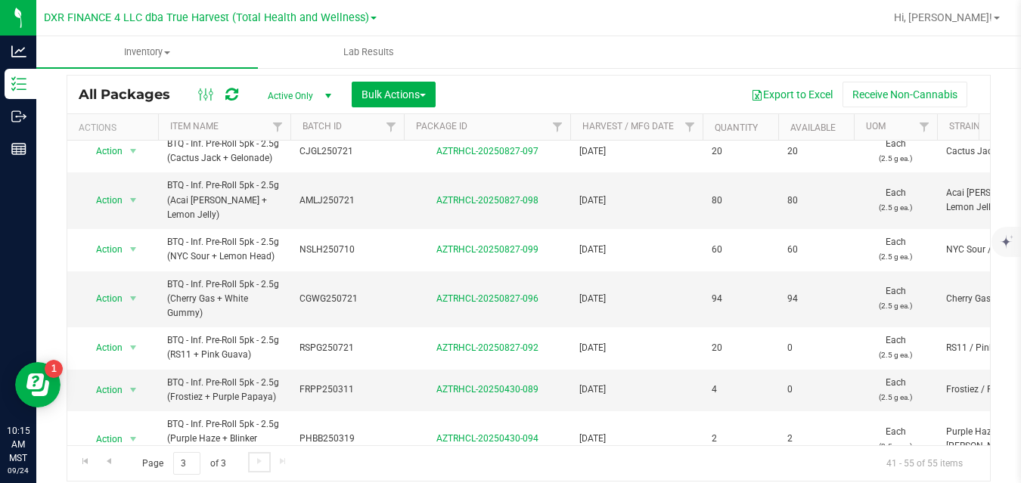
scroll to position [407, 0]
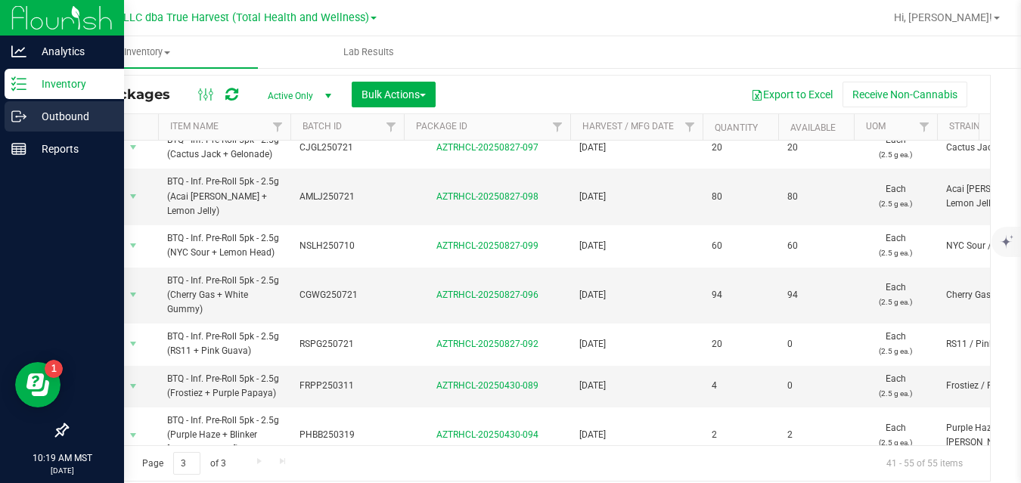
click at [18, 113] on icon at bounding box center [18, 116] width 15 height 15
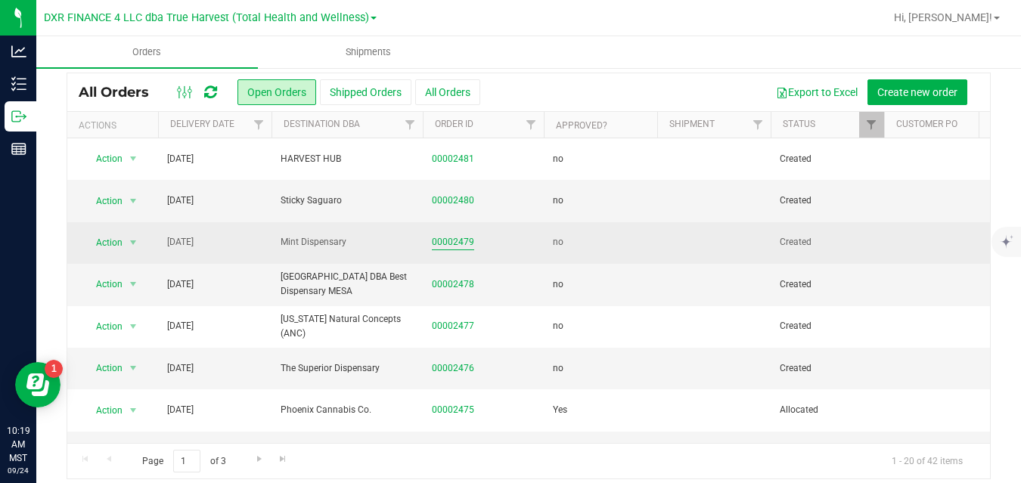
click at [451, 249] on link "00002479" at bounding box center [453, 242] width 42 height 14
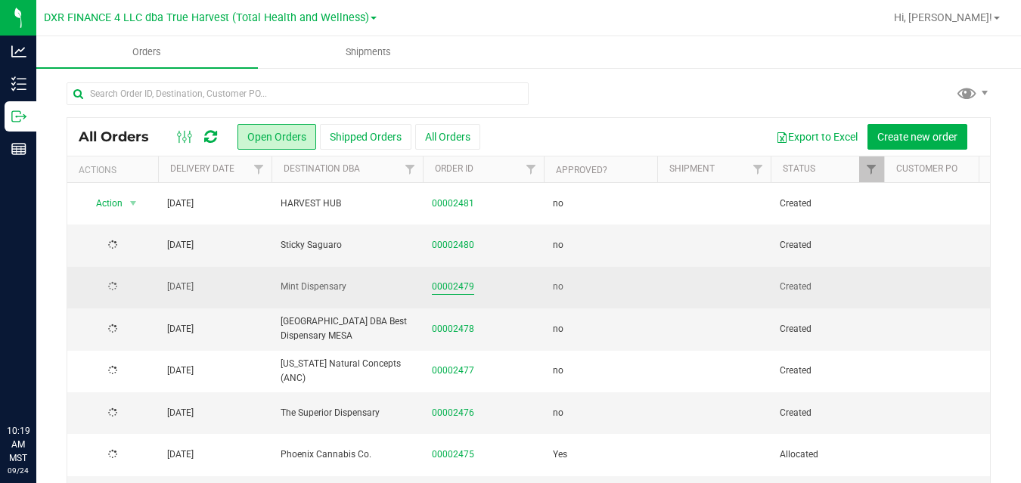
click at [447, 283] on link "00002479" at bounding box center [453, 287] width 42 height 14
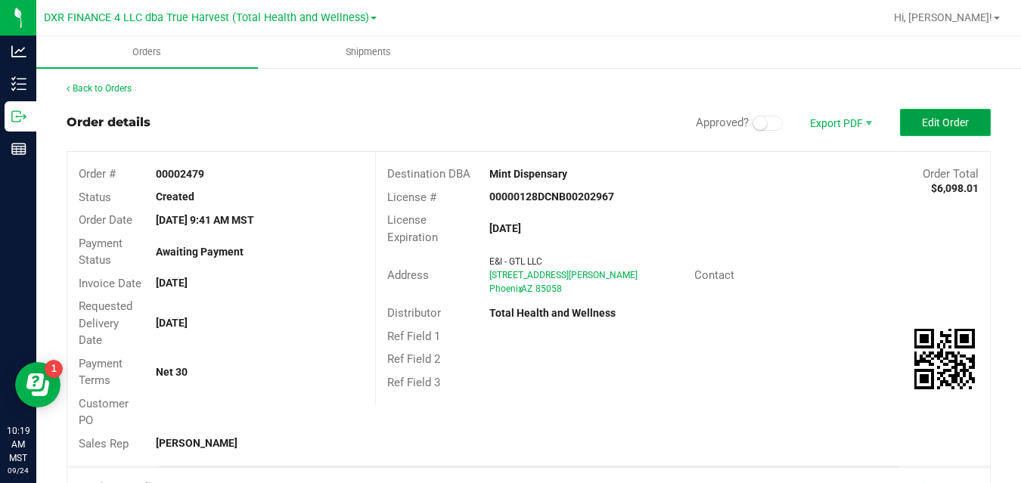
click at [944, 122] on span "Edit Order" at bounding box center [945, 122] width 47 height 12
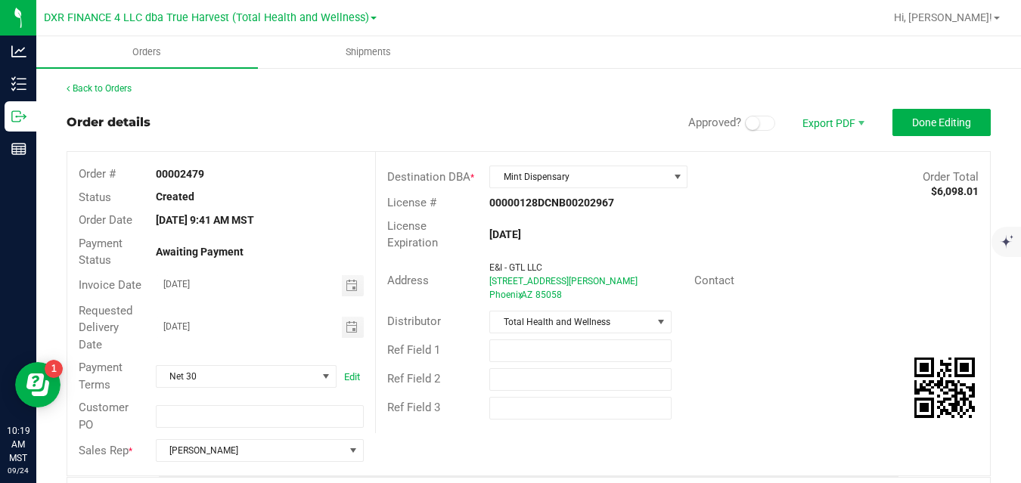
scroll to position [391, 0]
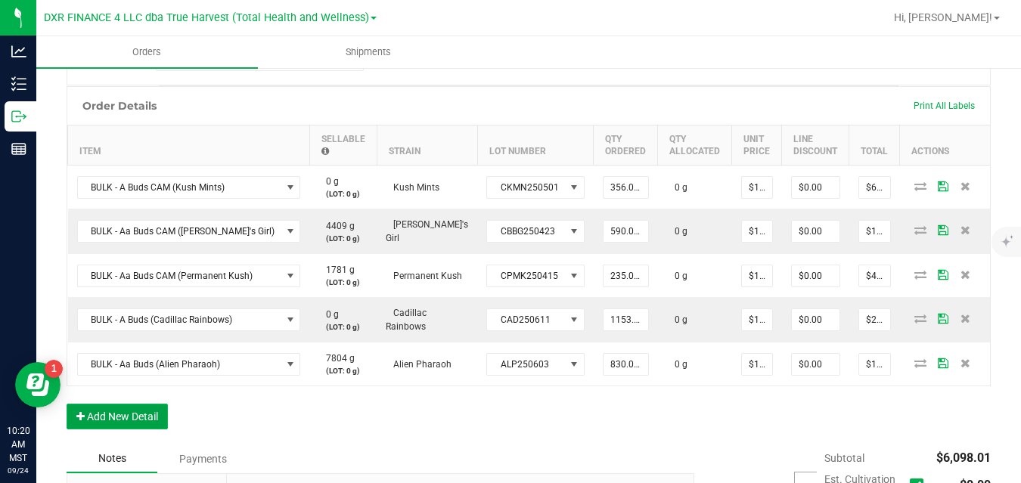
click at [153, 410] on button "Add New Detail" at bounding box center [117, 417] width 101 height 26
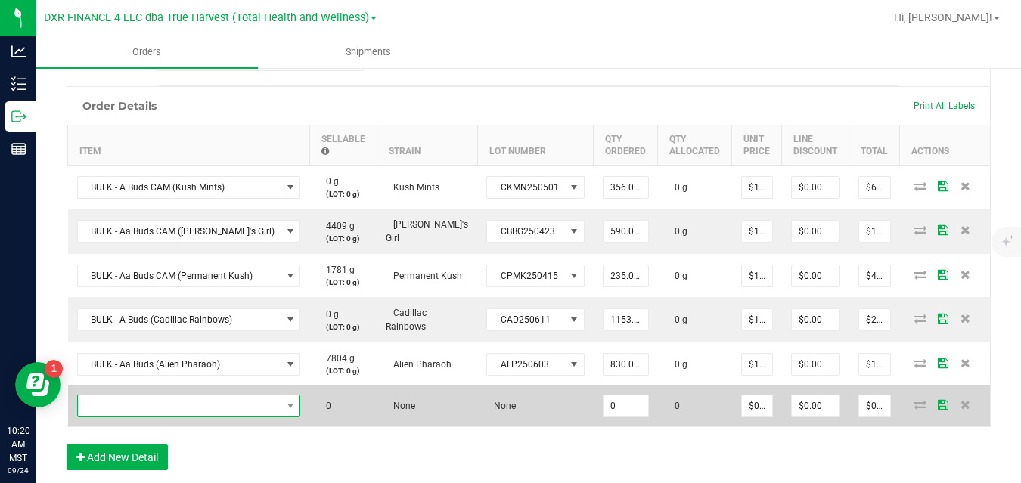
click at [179, 404] on span "NO DATA FOUND" at bounding box center [179, 405] width 203 height 21
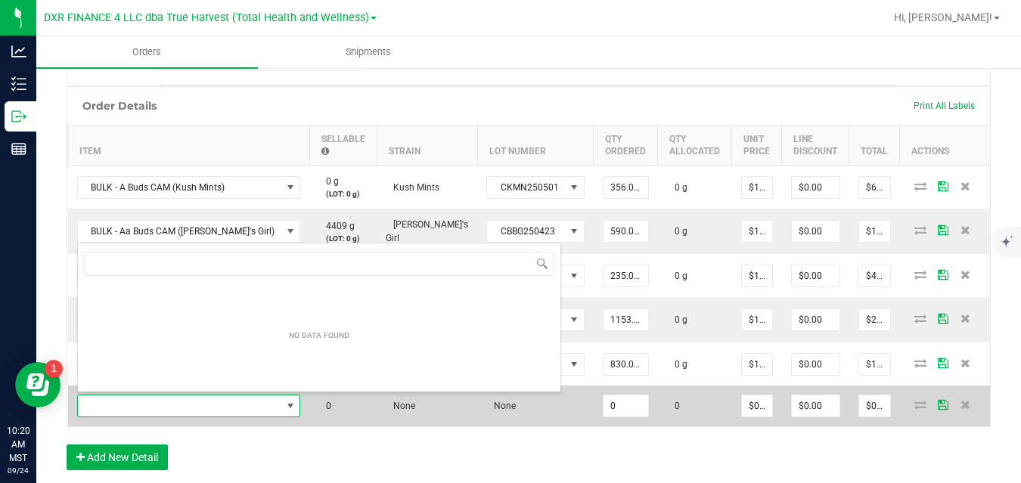
scroll to position [23, 200]
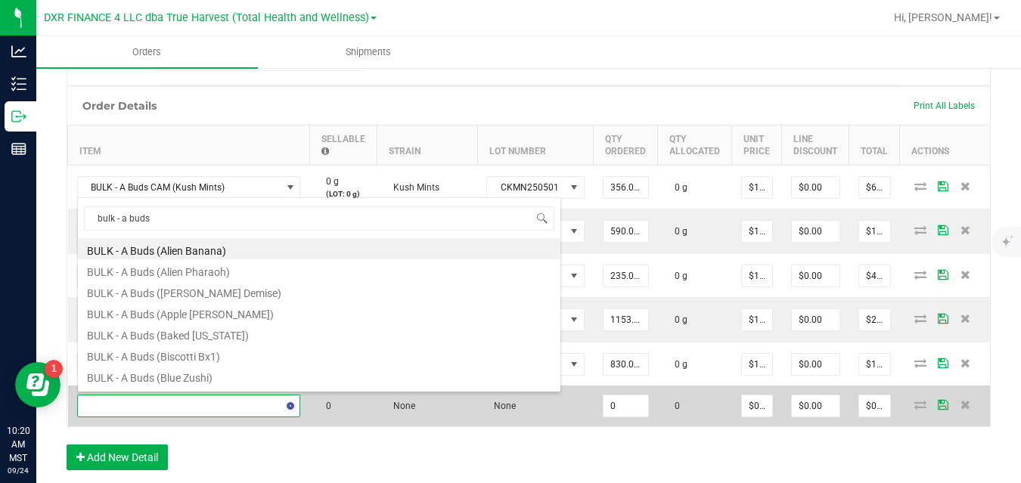
type input "bulk - a buds"
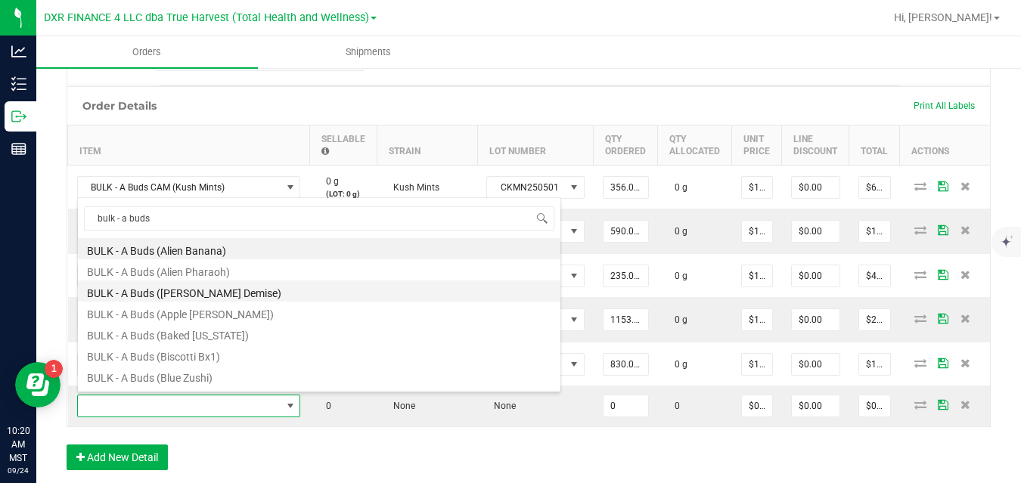
click at [248, 288] on li "BULK - A Buds ([PERSON_NAME] Demise)" at bounding box center [319, 290] width 482 height 21
type input "0.0000 g"
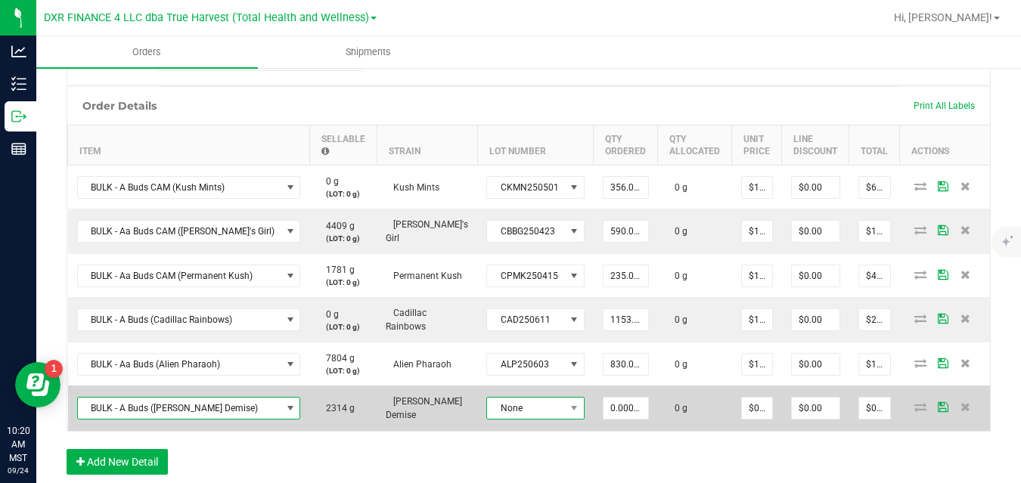
click at [493, 413] on span "None" at bounding box center [526, 408] width 78 height 21
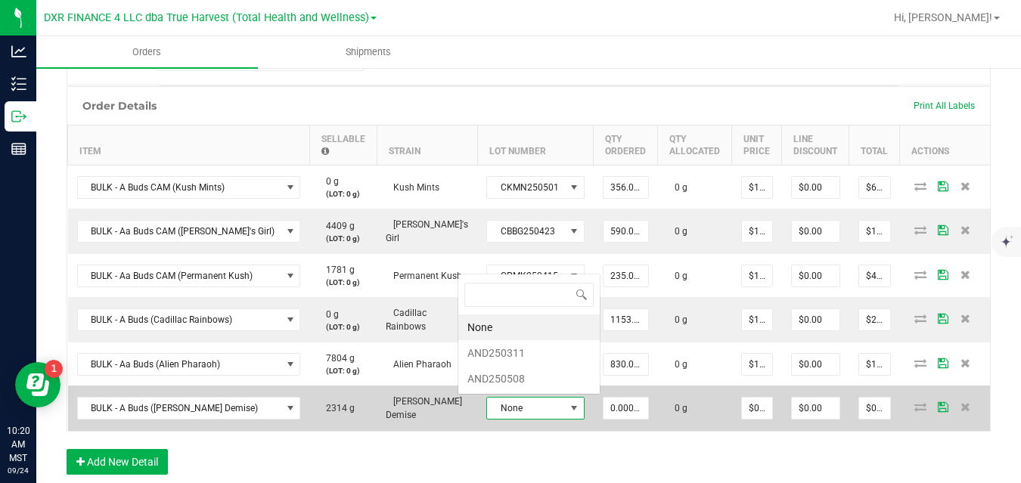
scroll to position [0, 0]
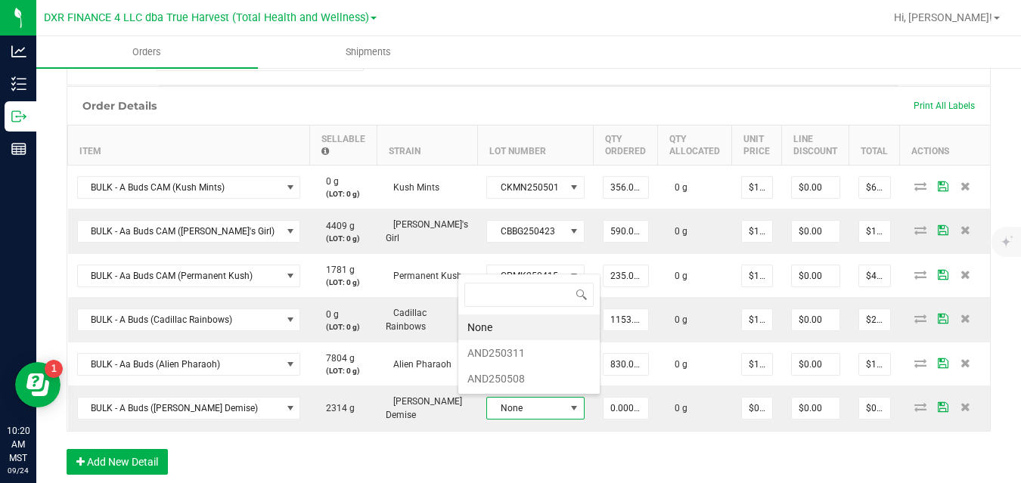
click at [467, 438] on div "Order Details Print All Labels Item Sellable Strain Lot Number Qty Ordered Qty …" at bounding box center [529, 288] width 924 height 404
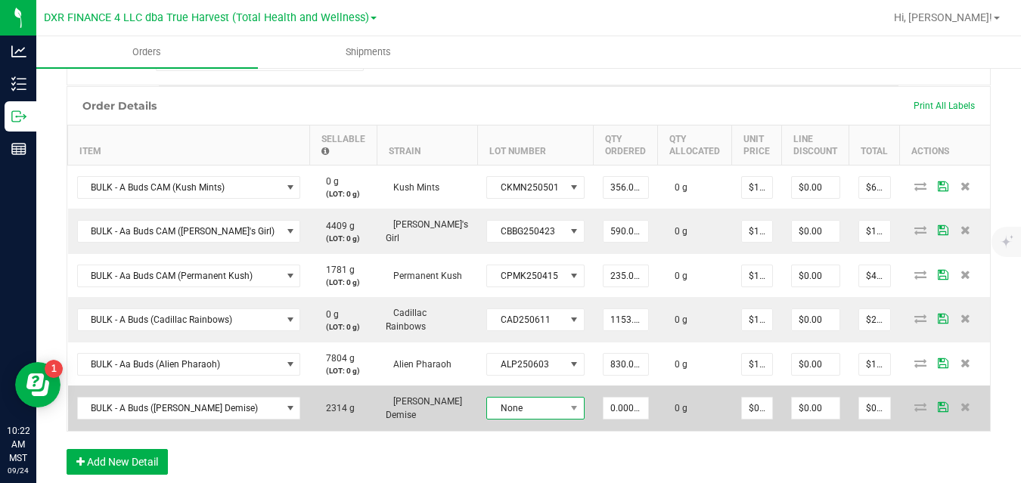
click at [503, 406] on span "None" at bounding box center [526, 408] width 78 height 21
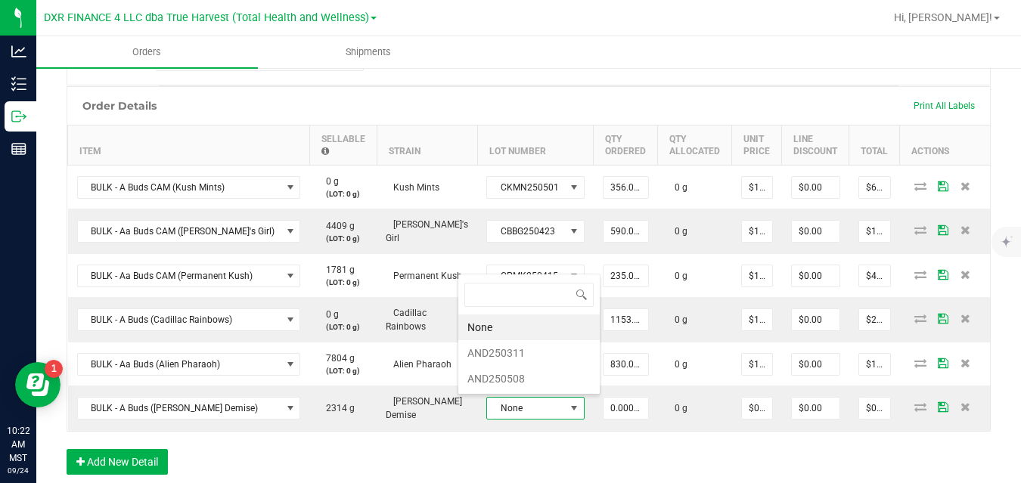
click at [475, 441] on div "Order Details Print All Labels Item Sellable Strain Lot Number Qty Ordered Qty …" at bounding box center [529, 288] width 924 height 404
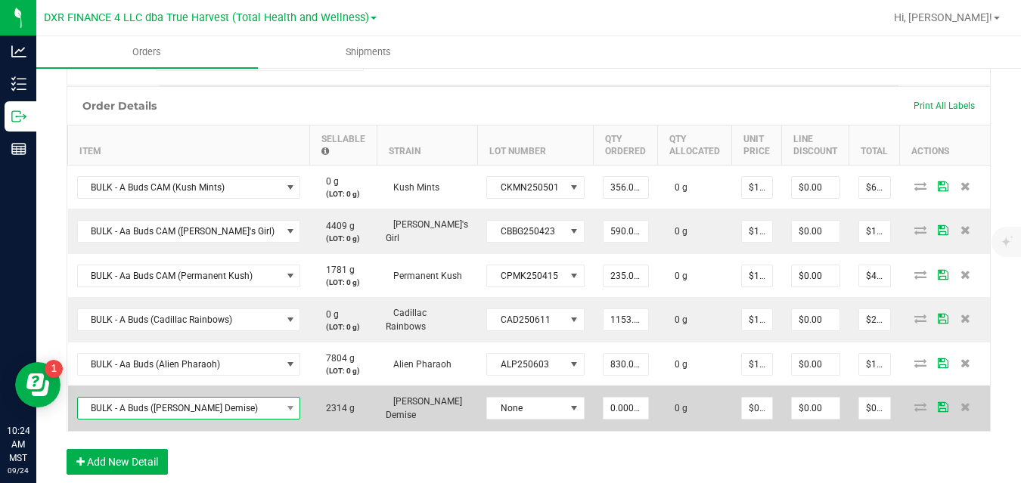
click at [174, 404] on span "BULK - A Buds ([PERSON_NAME] Demise)" at bounding box center [179, 408] width 203 height 21
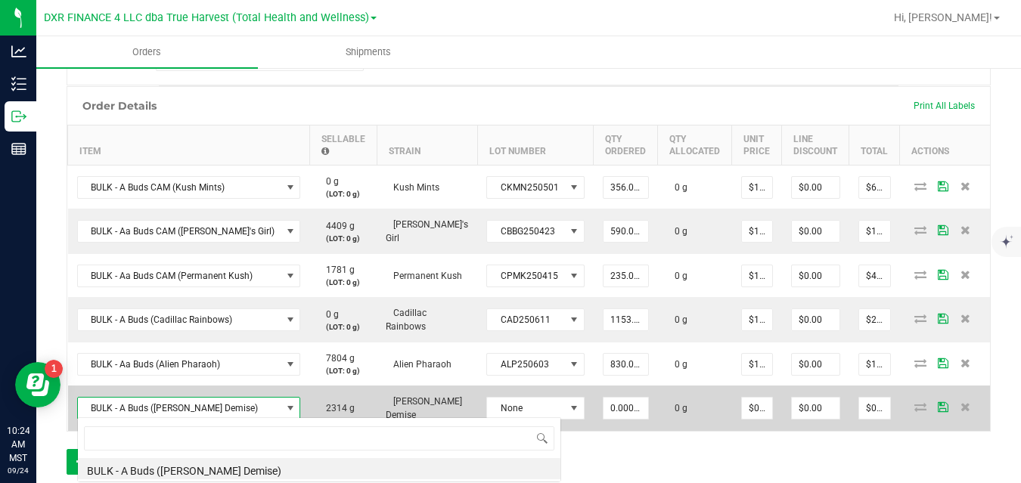
scroll to position [23, 200]
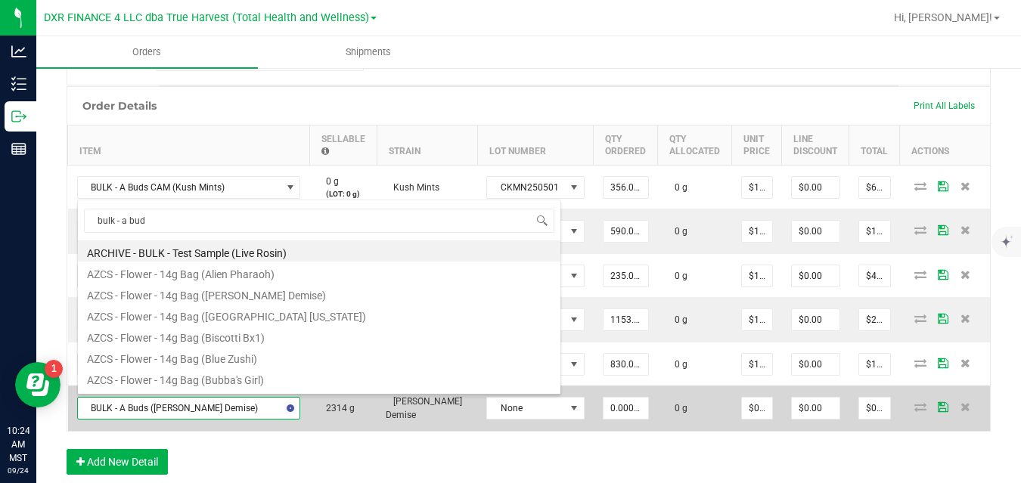
type input "bulk - a buds"
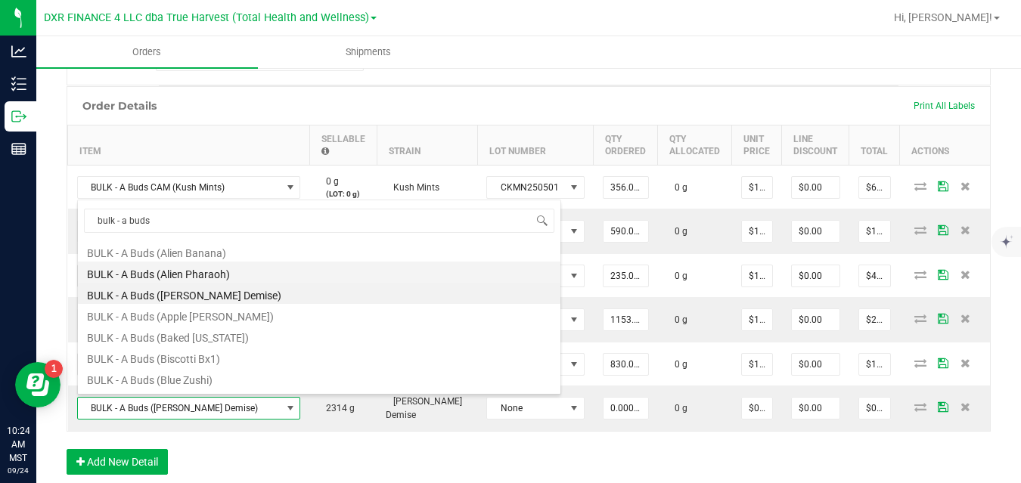
click at [211, 277] on li "BULK - A Buds (Alien Pharaoh)" at bounding box center [319, 272] width 482 height 21
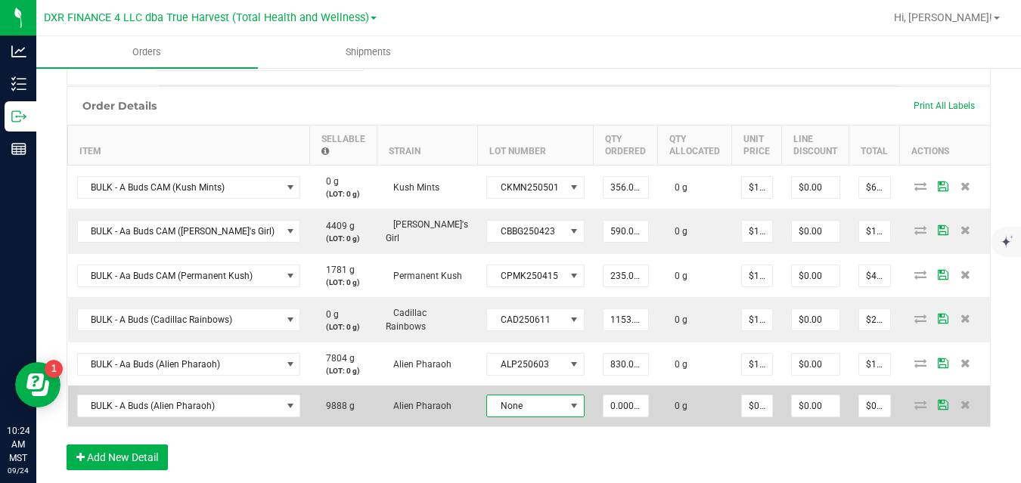
click at [503, 409] on span "None" at bounding box center [526, 405] width 78 height 21
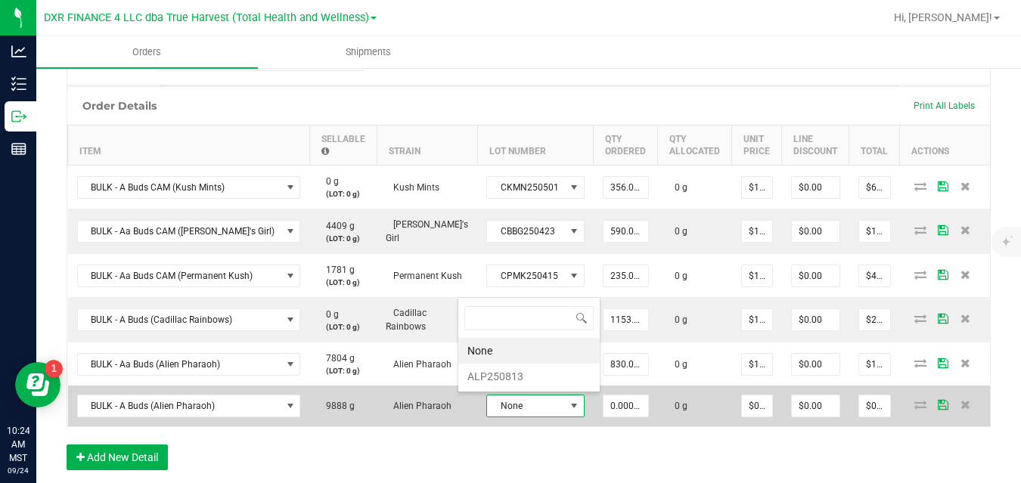
scroll to position [23, 97]
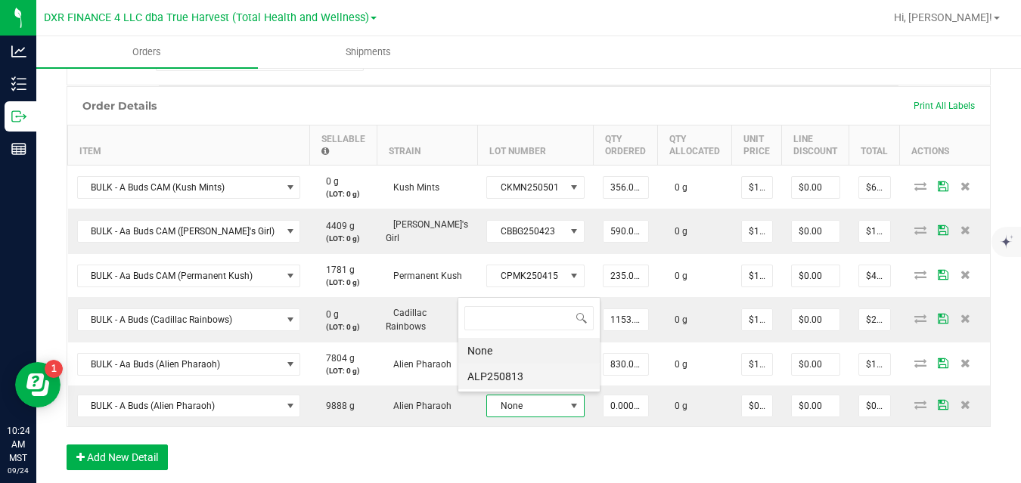
click at [513, 379] on li "ALP250813" at bounding box center [528, 377] width 141 height 26
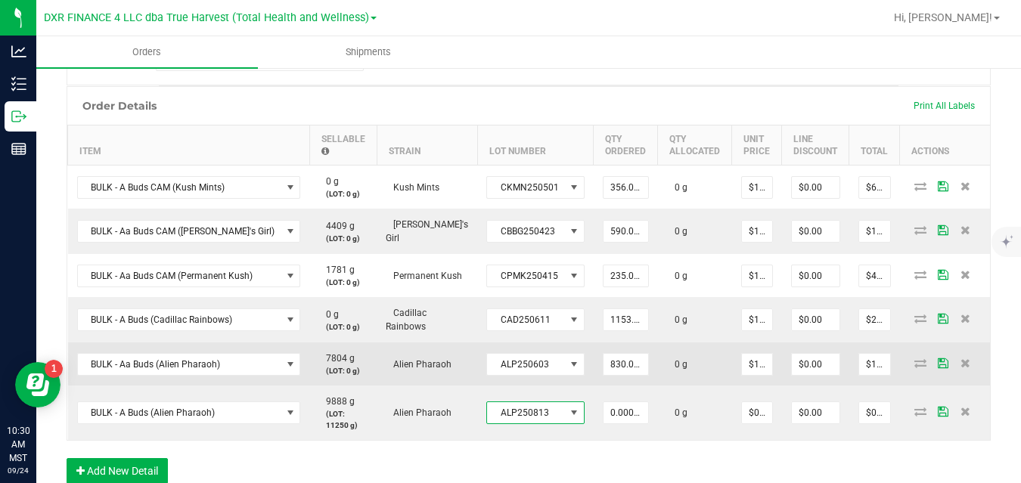
click at [593, 358] on td "830.0000 g" at bounding box center [625, 363] width 64 height 43
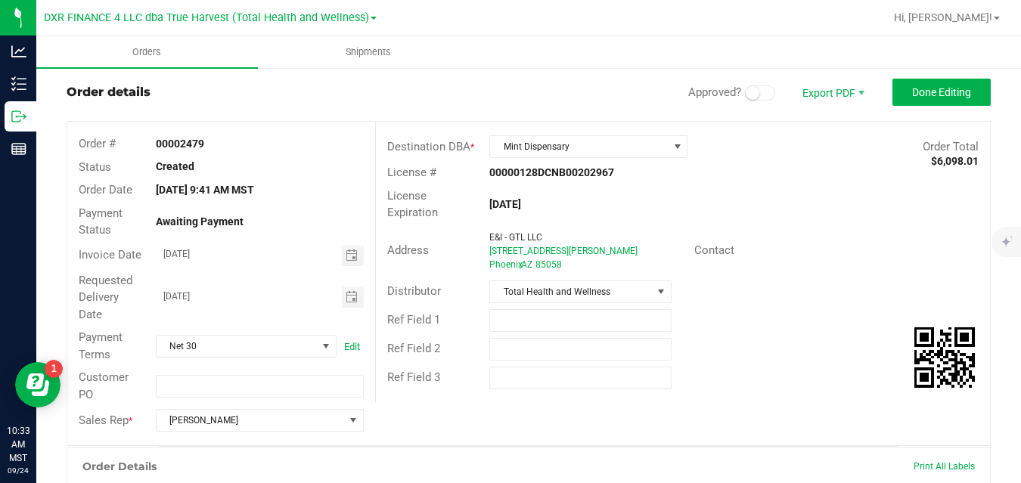
scroll to position [0, 0]
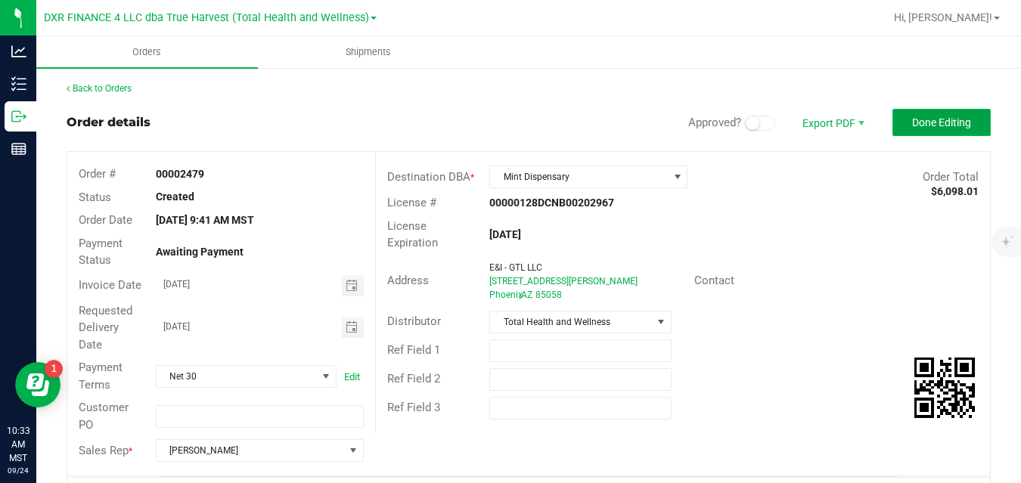
click at [941, 117] on span "Done Editing" at bounding box center [941, 122] width 59 height 12
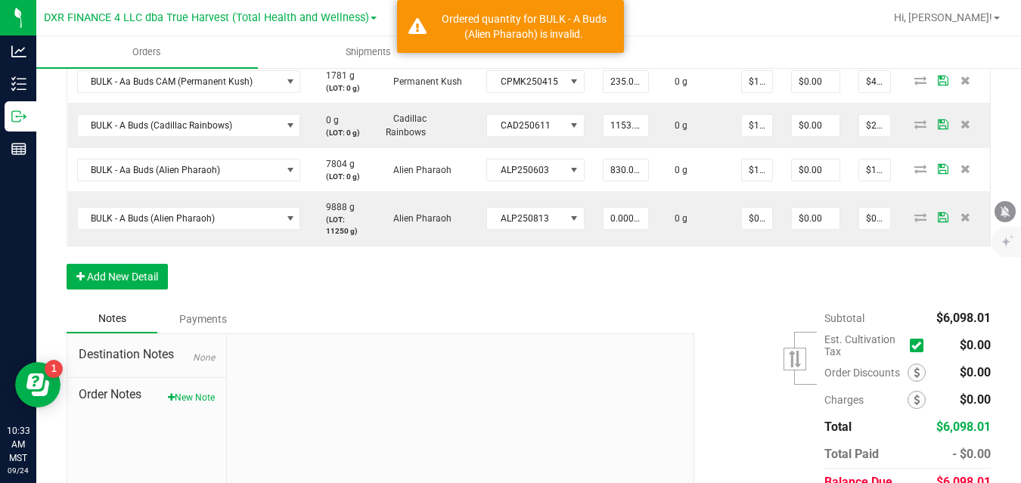
scroll to position [587, 0]
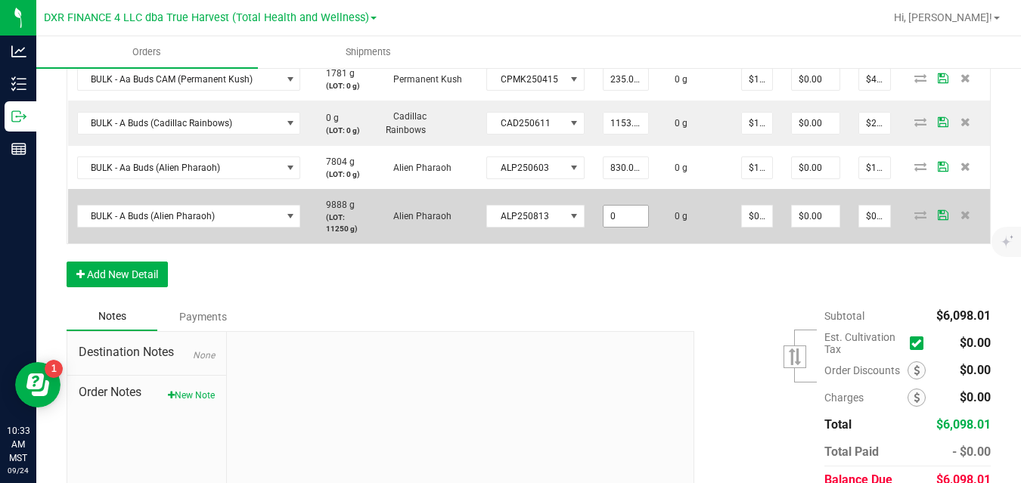
click at [603, 212] on input "0" at bounding box center [625, 216] width 45 height 21
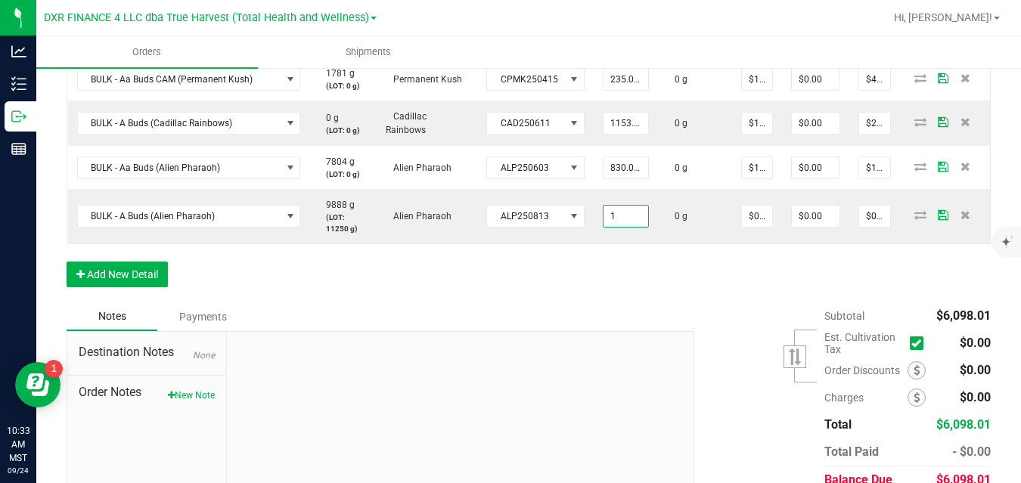
type input "1.0000 g"
click at [642, 273] on div "Order Details Print All Labels Item Sellable Strain Lot Number Qty Ordered Qty …" at bounding box center [529, 96] width 924 height 413
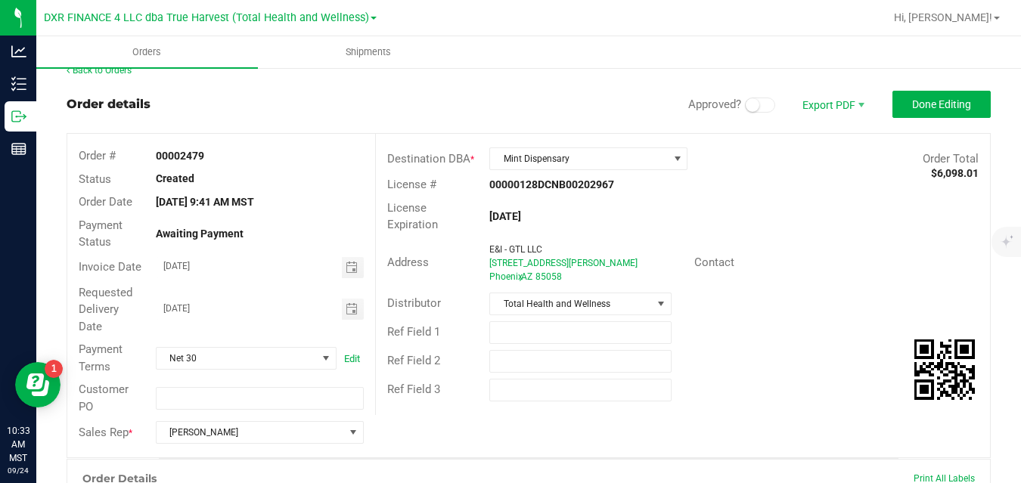
scroll to position [0, 0]
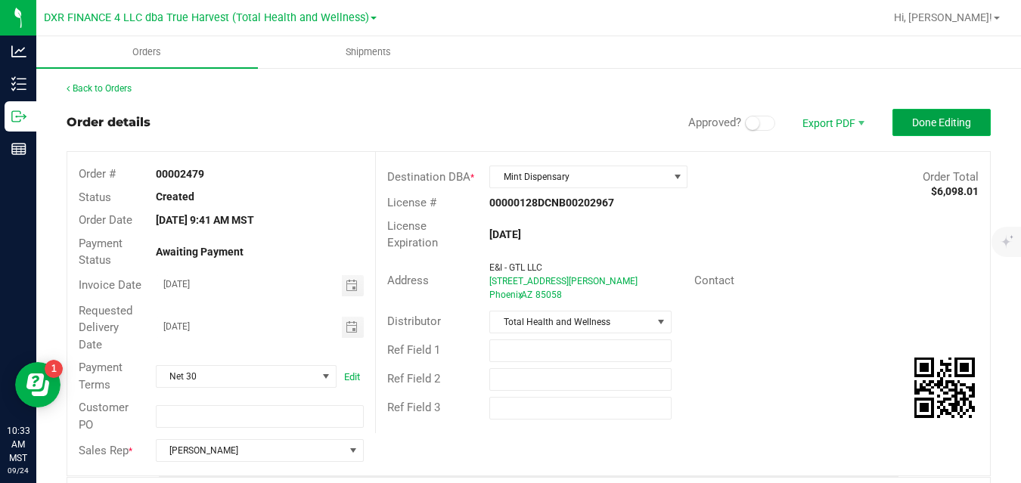
click at [939, 119] on span "Done Editing" at bounding box center [941, 122] width 59 height 12
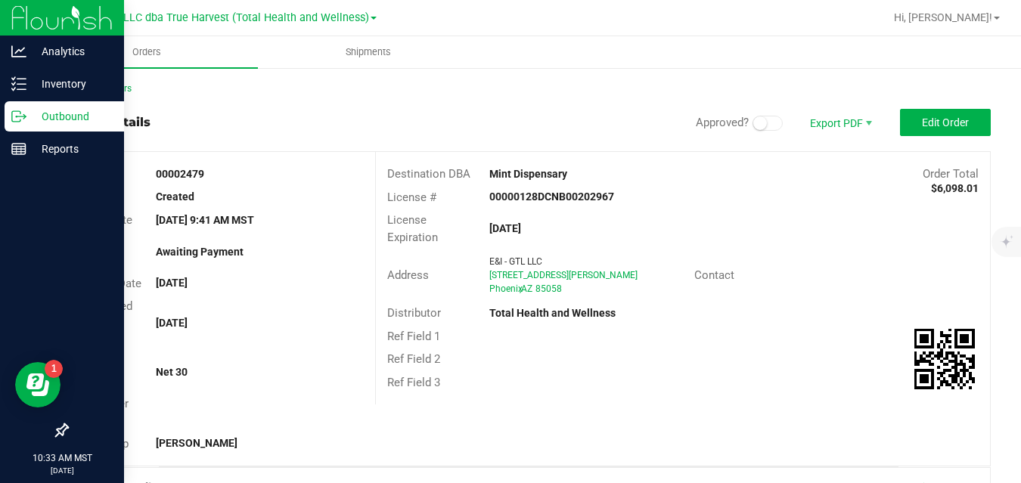
click at [21, 119] on icon at bounding box center [18, 116] width 15 height 15
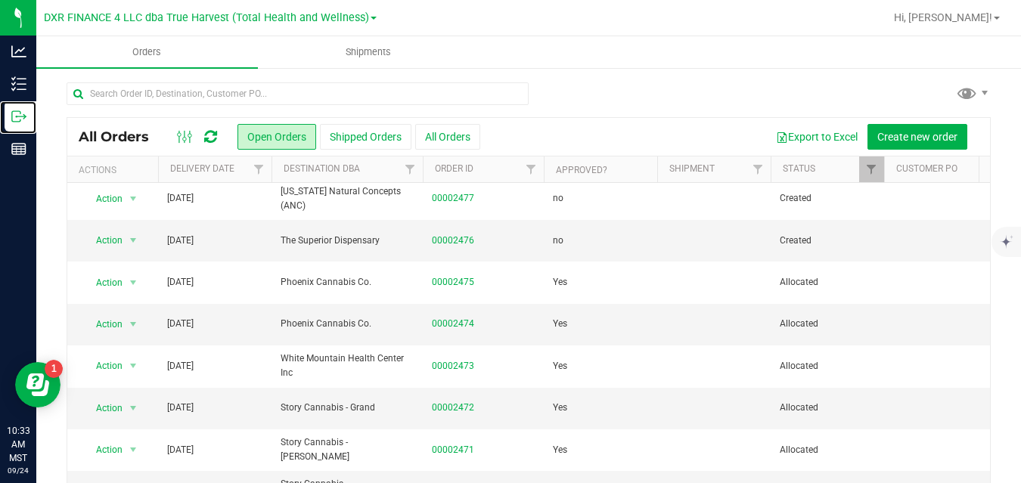
scroll to position [219, 0]
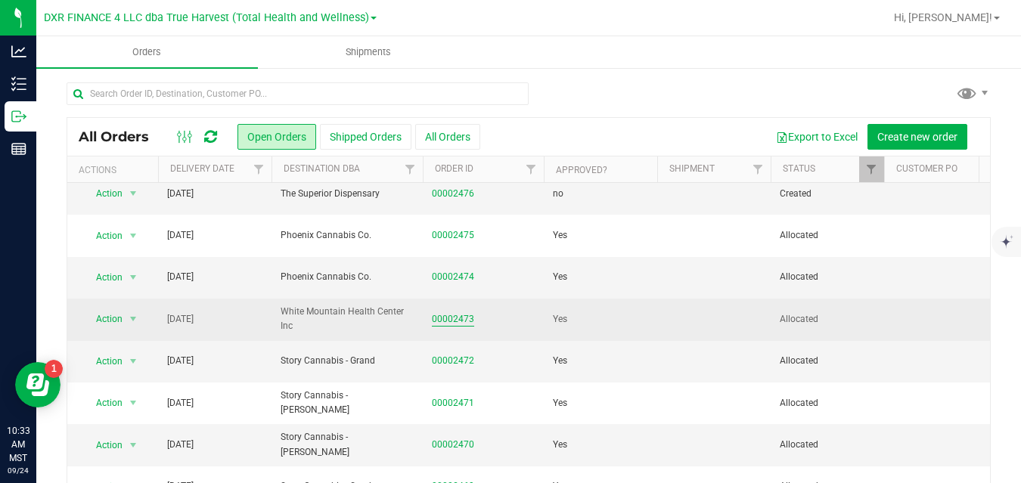
click at [466, 327] on link "00002473" at bounding box center [453, 319] width 42 height 14
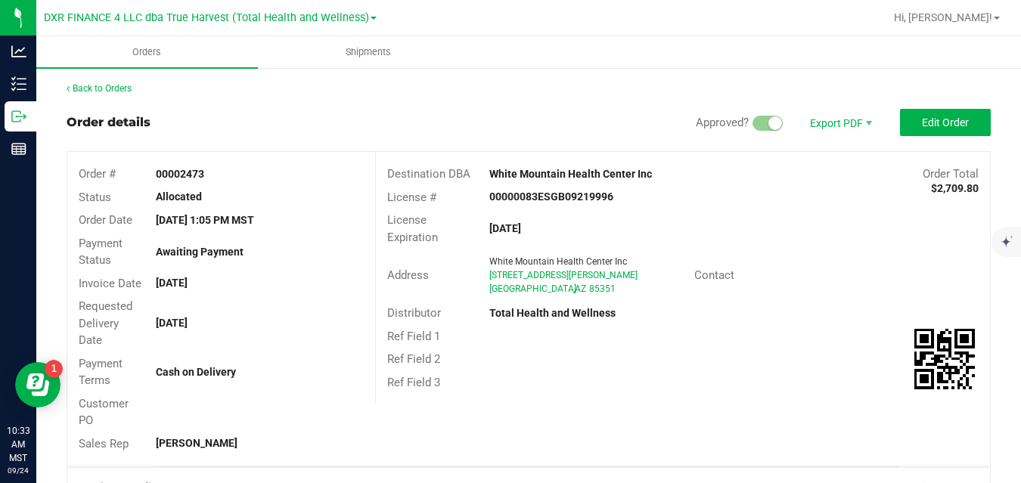
click at [699, 181] on div "White Mountain Health Center Inc" at bounding box center [606, 174] width 256 height 16
click at [942, 117] on span "Edit Order" at bounding box center [945, 122] width 47 height 12
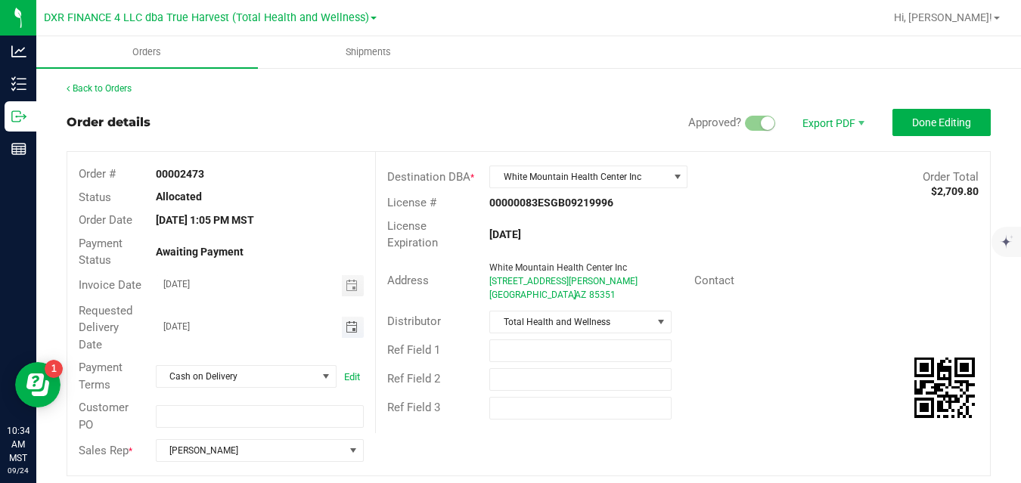
click at [352, 329] on span "Toggle calendar" at bounding box center [351, 327] width 12 height 12
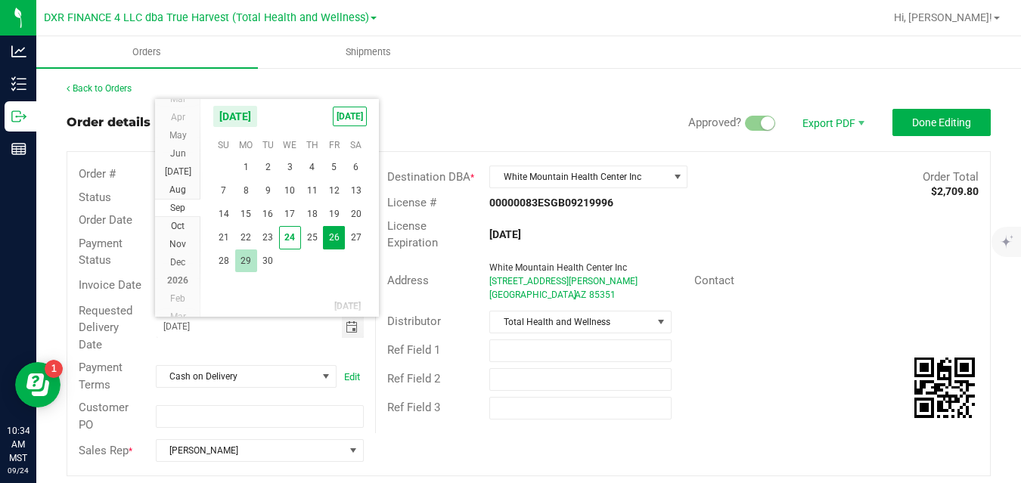
click at [243, 265] on span "29" at bounding box center [246, 260] width 22 height 23
type input "09/29/2025"
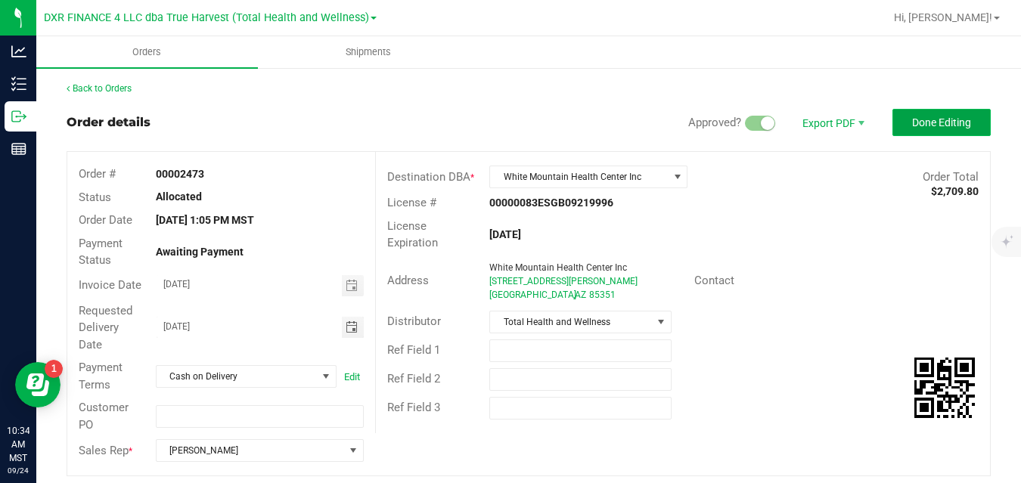
click at [956, 129] on button "Done Editing" at bounding box center [941, 122] width 98 height 27
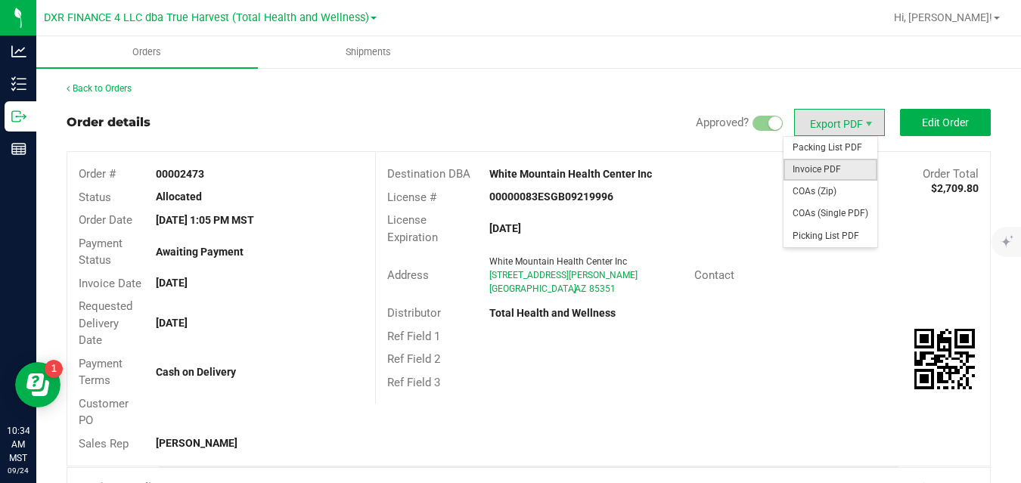
click at [813, 166] on span "Invoice PDF" at bounding box center [830, 170] width 94 height 22
click at [826, 127] on span "Export PDF" at bounding box center [839, 122] width 91 height 27
click at [811, 147] on span "Packing List PDF" at bounding box center [830, 148] width 94 height 22
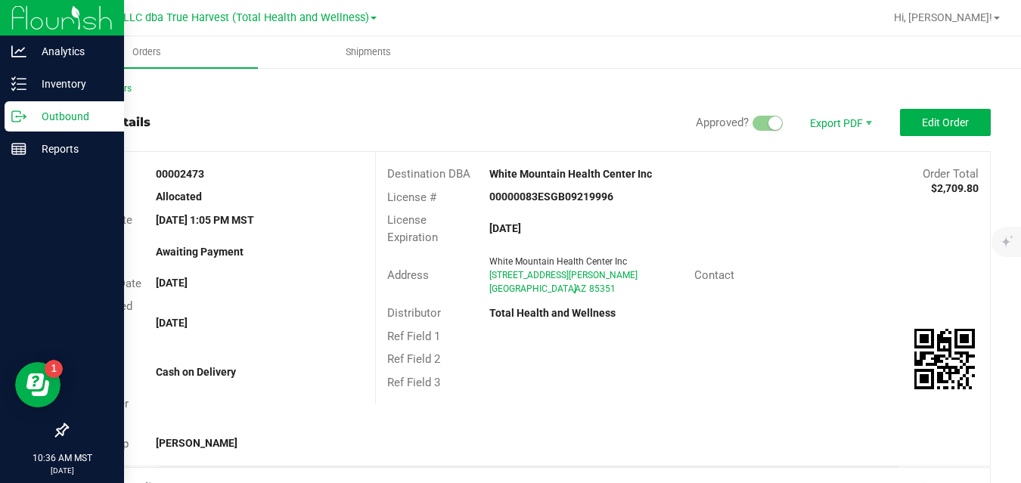
click at [23, 114] on icon at bounding box center [24, 115] width 2 height 2
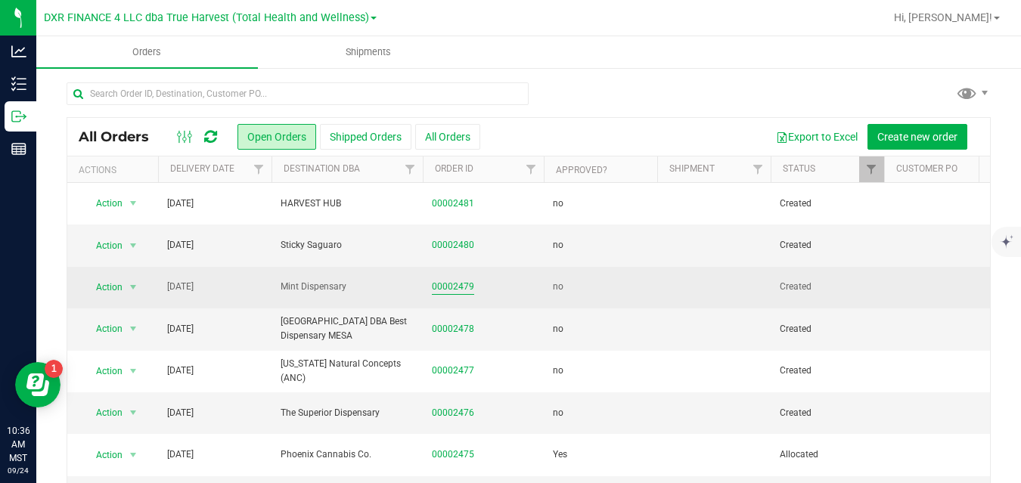
click at [457, 283] on link "00002479" at bounding box center [453, 287] width 42 height 14
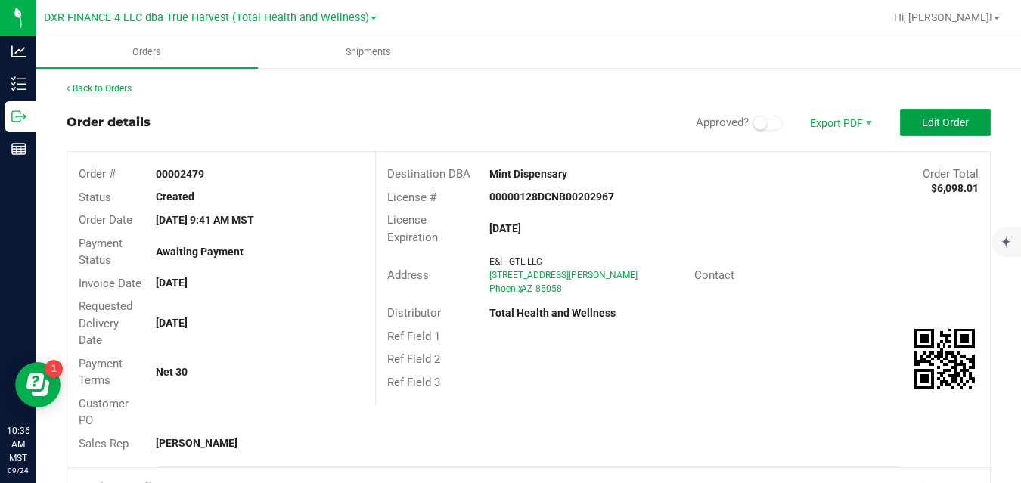
click at [922, 116] on span "Edit Order" at bounding box center [945, 122] width 47 height 12
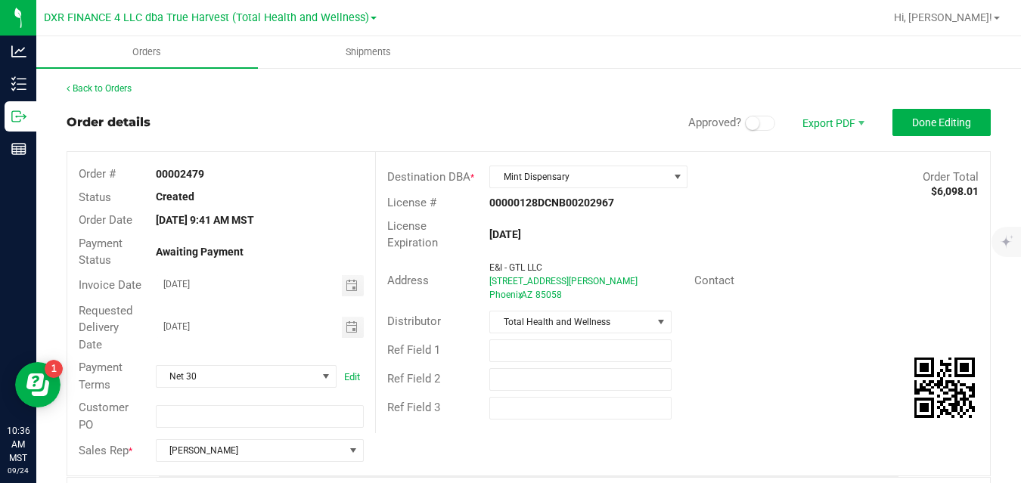
scroll to position [391, 0]
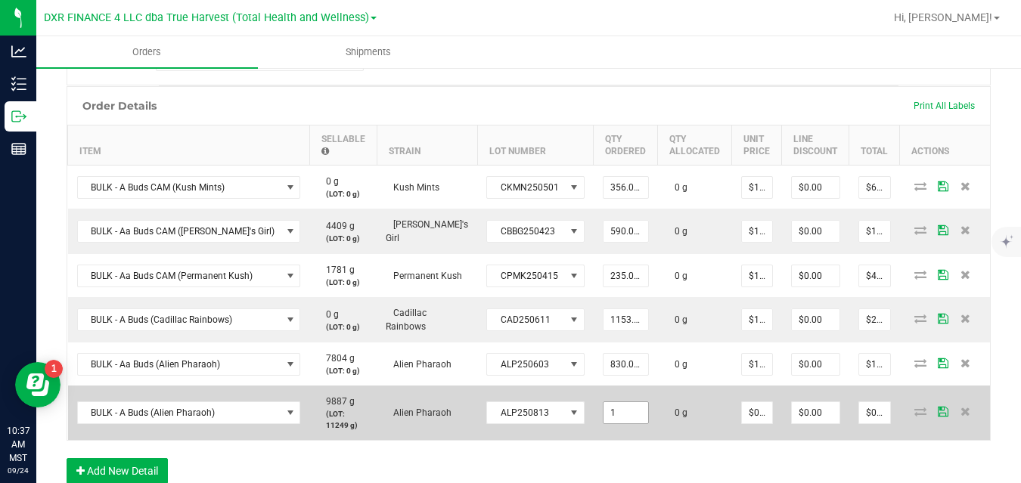
click at [606, 402] on input "1" at bounding box center [625, 412] width 45 height 21
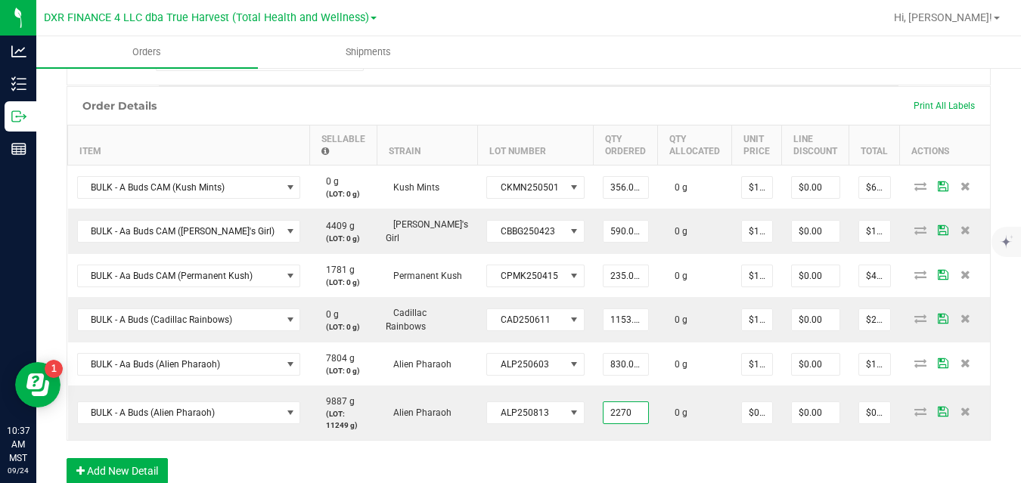
type input "2270.0000 g"
click at [671, 451] on div "Order Details Print All Labels Item Sellable Strain Lot Number Qty Ordered Qty …" at bounding box center [529, 292] width 924 height 413
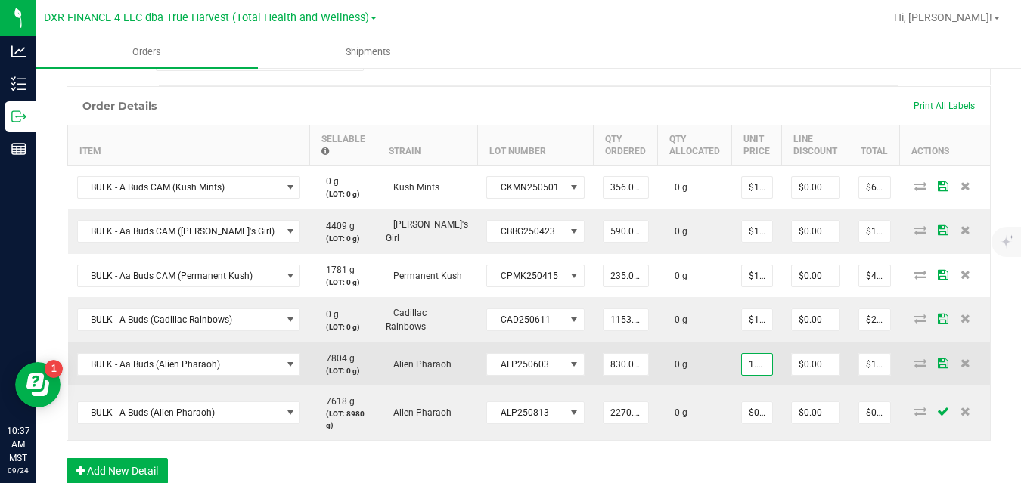
click at [742, 361] on input "1.92731" at bounding box center [757, 364] width 30 height 21
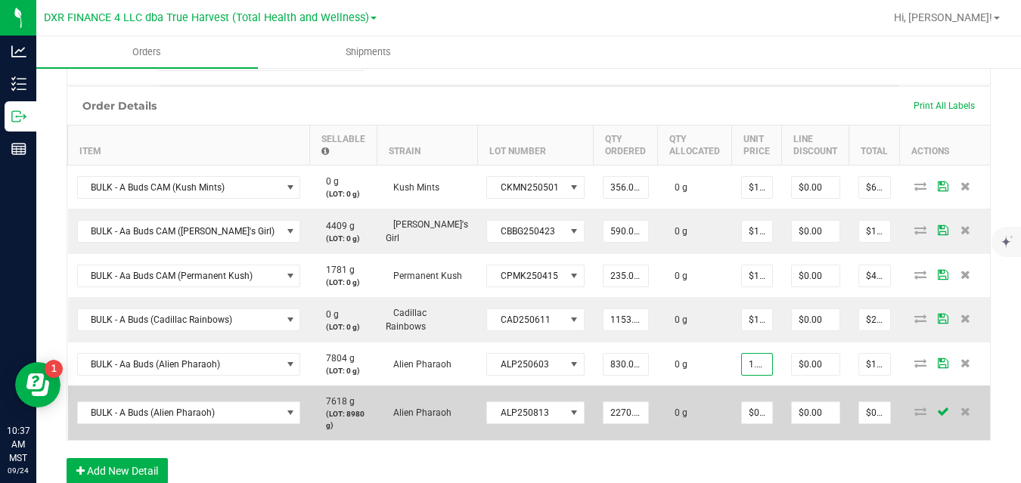
type input "$1.92731"
click at [689, 415] on td "0 g" at bounding box center [695, 413] width 74 height 54
click at [751, 409] on td "$0.00000" at bounding box center [757, 413] width 50 height 54
click at [742, 411] on input "0" at bounding box center [757, 412] width 30 height 21
paste input "1.92731"
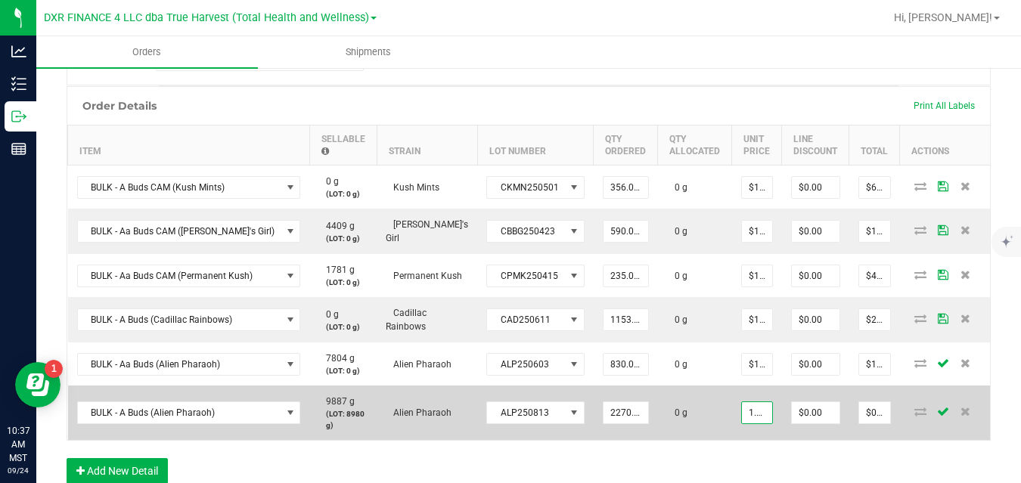
scroll to position [0, 11]
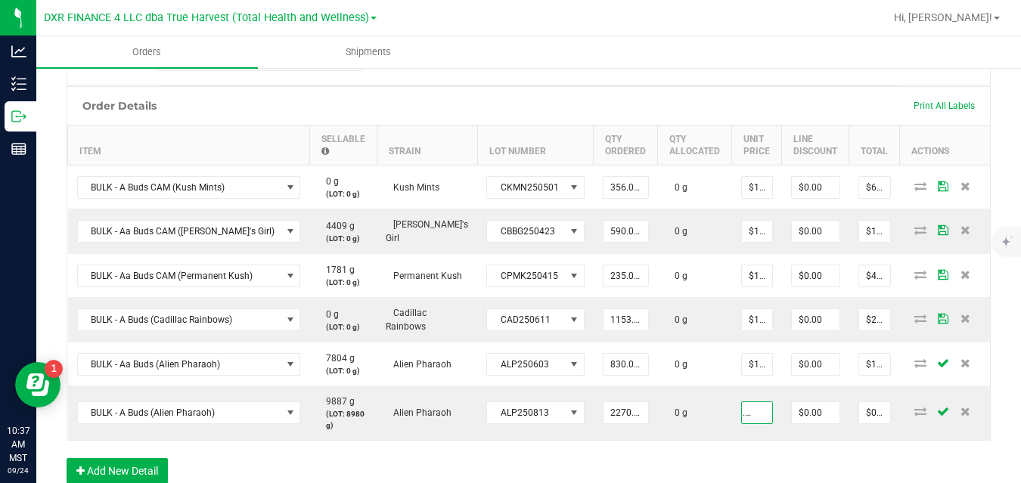
type input "$1.92731"
type input "$4,374.99"
click at [727, 438] on div "Order Details Print All Labels Item Sellable Strain Lot Number Qty Ordered Qty …" at bounding box center [529, 292] width 924 height 413
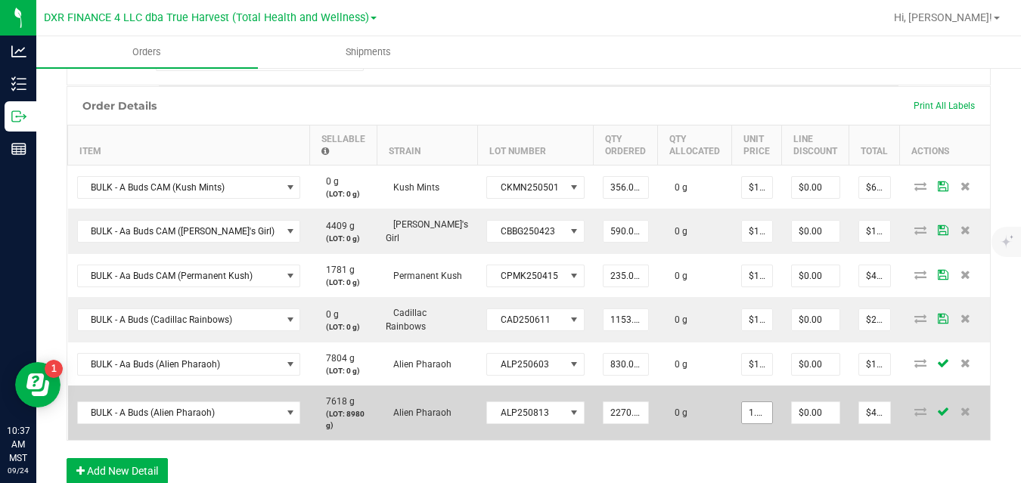
click at [742, 411] on input "1.92731" at bounding box center [757, 412] width 30 height 21
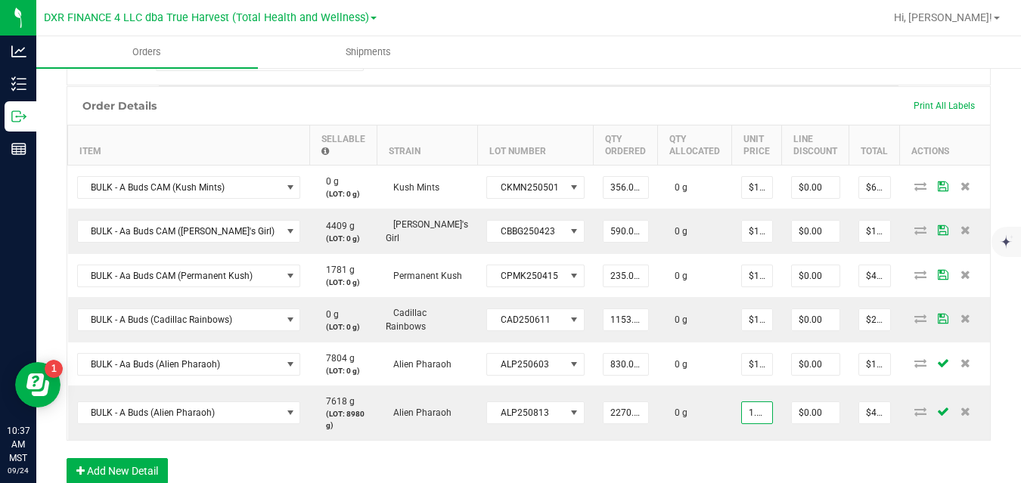
type input "$1.92731"
click at [745, 448] on div "Order Details Print All Labels Item Sellable Strain Lot Number Qty Ordered Qty …" at bounding box center [529, 292] width 924 height 413
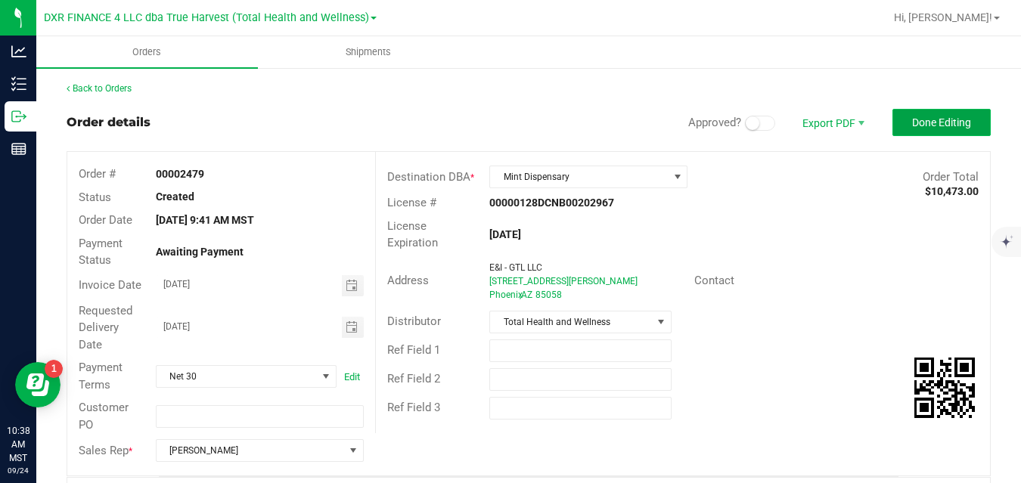
click at [914, 122] on span "Done Editing" at bounding box center [941, 122] width 59 height 12
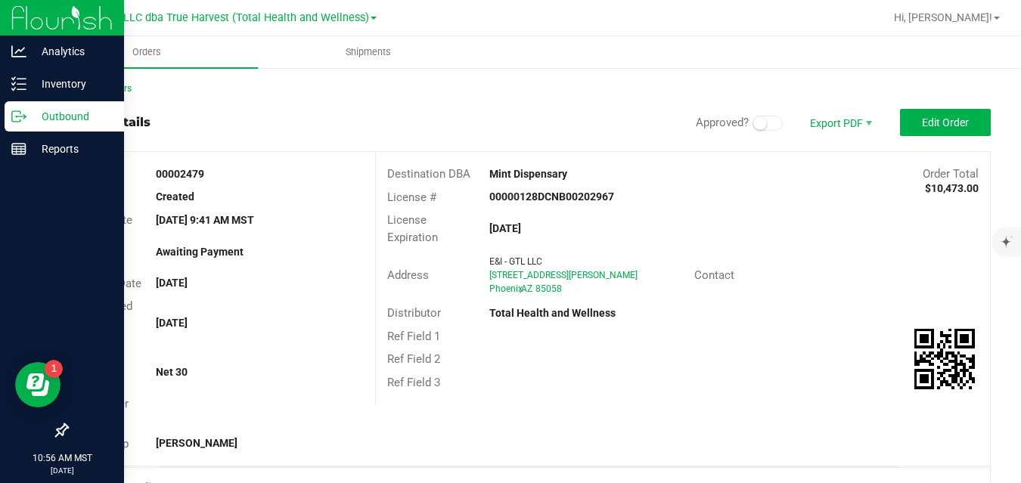
click at [29, 116] on p "Outbound" at bounding box center [71, 116] width 91 height 18
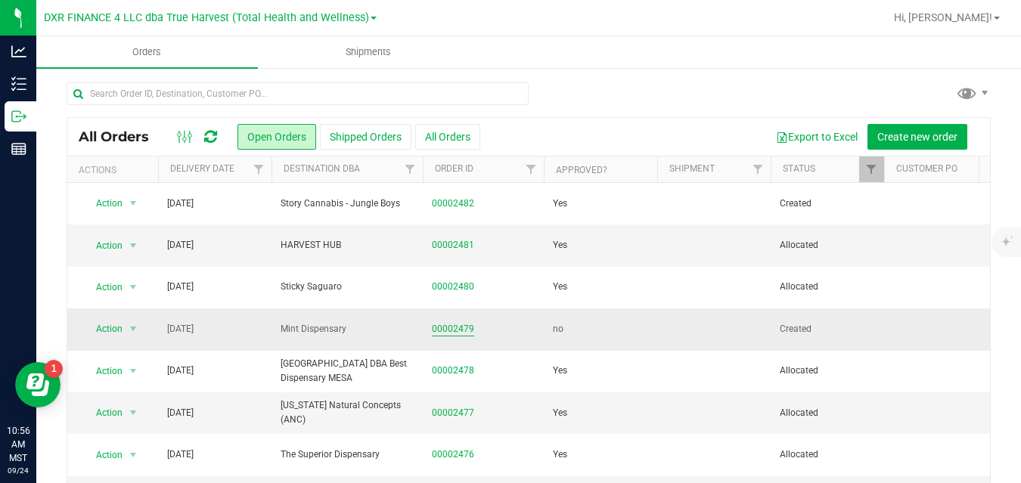
click at [463, 329] on link "00002479" at bounding box center [453, 329] width 42 height 14
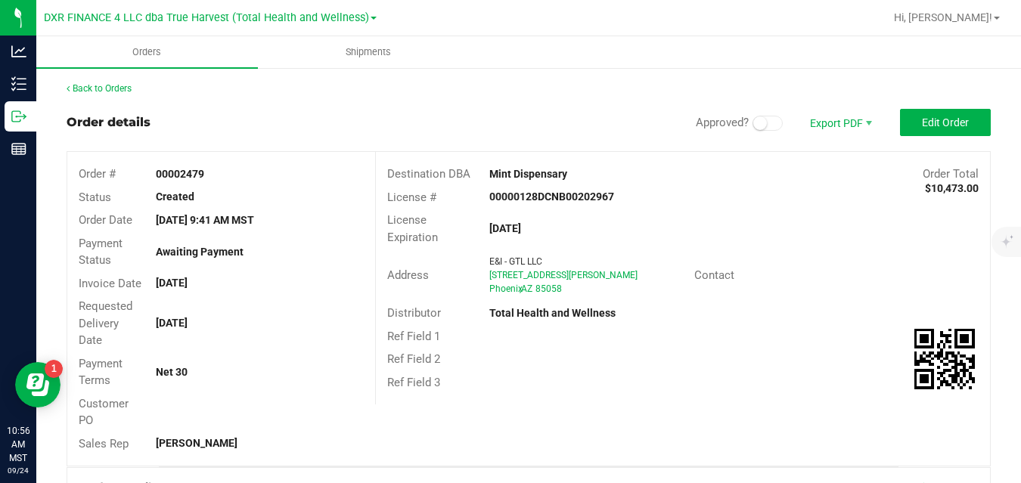
scroll to position [391, 0]
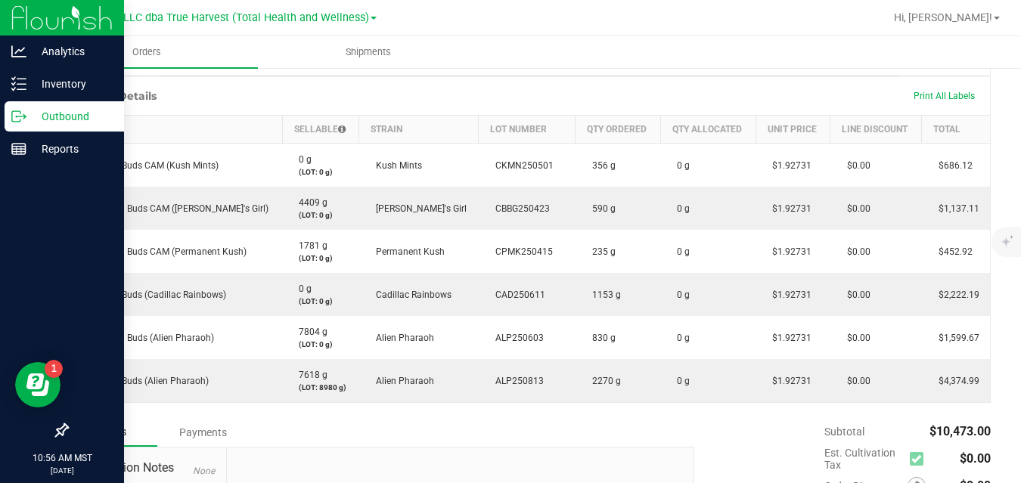
click at [24, 118] on icon at bounding box center [24, 117] width 2 height 2
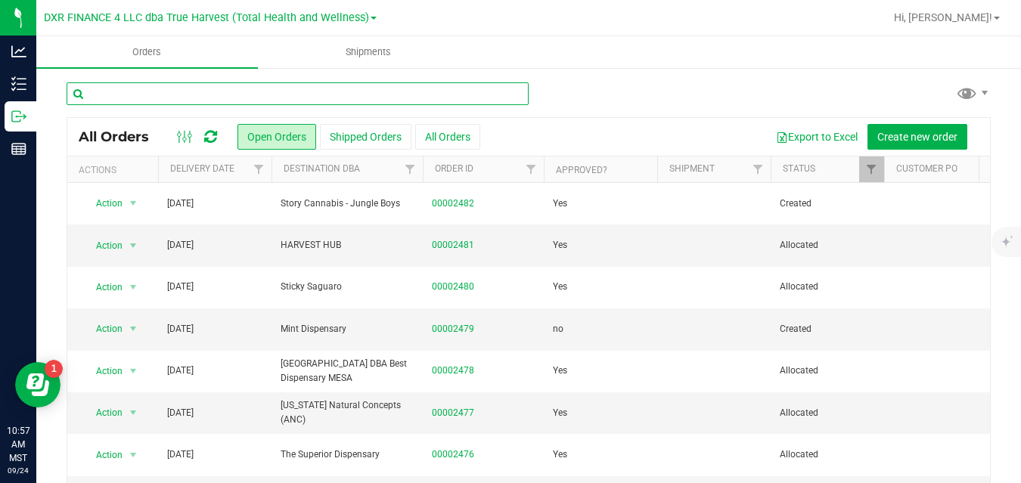
click at [366, 94] on input "text" at bounding box center [298, 93] width 462 height 23
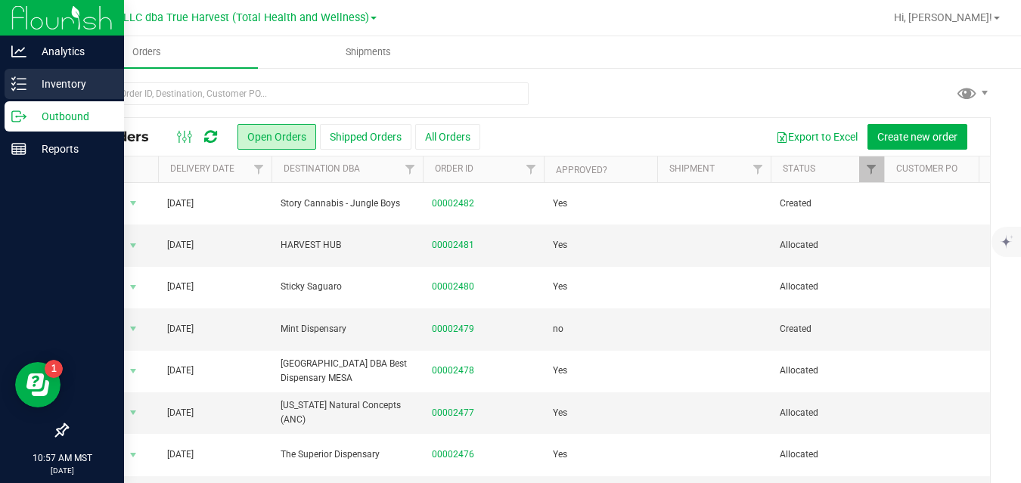
click at [17, 85] on icon at bounding box center [18, 83] width 15 height 15
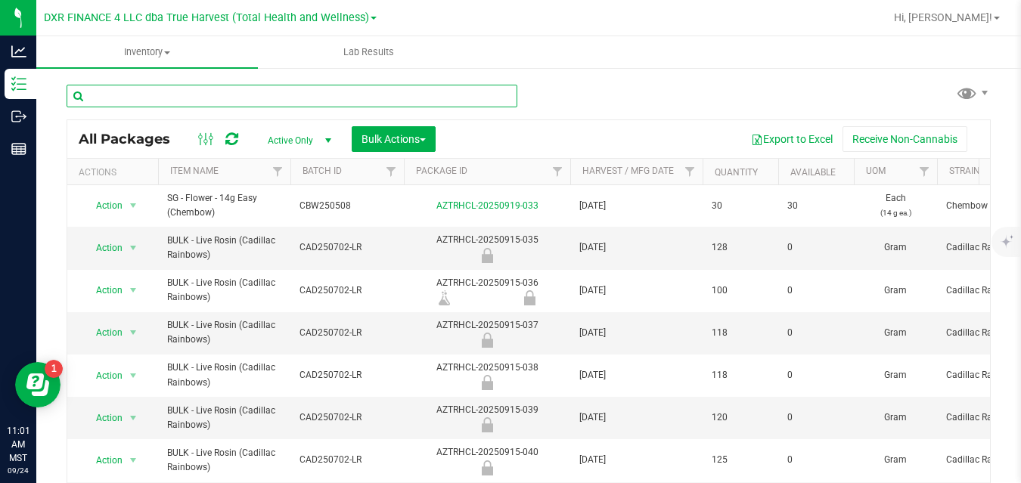
click at [182, 94] on input "text" at bounding box center [292, 96] width 451 height 23
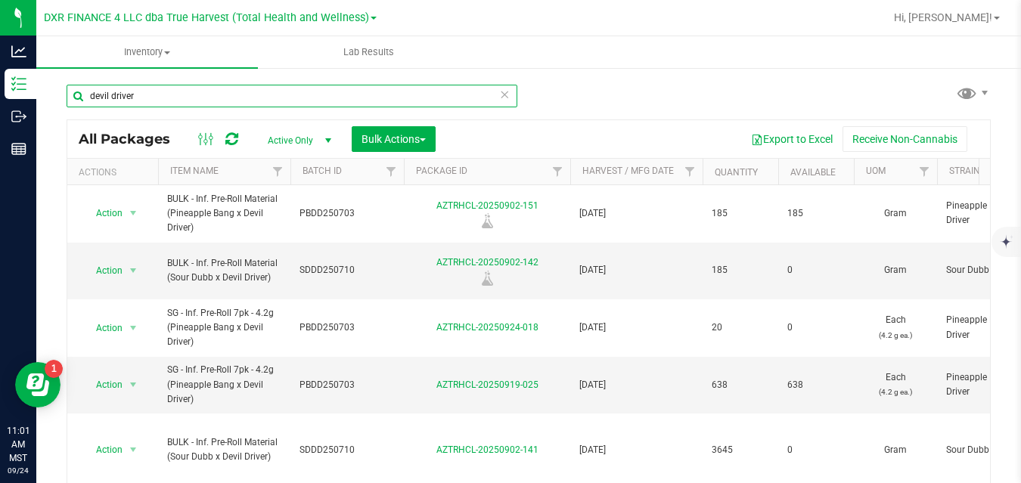
scroll to position [256, 0]
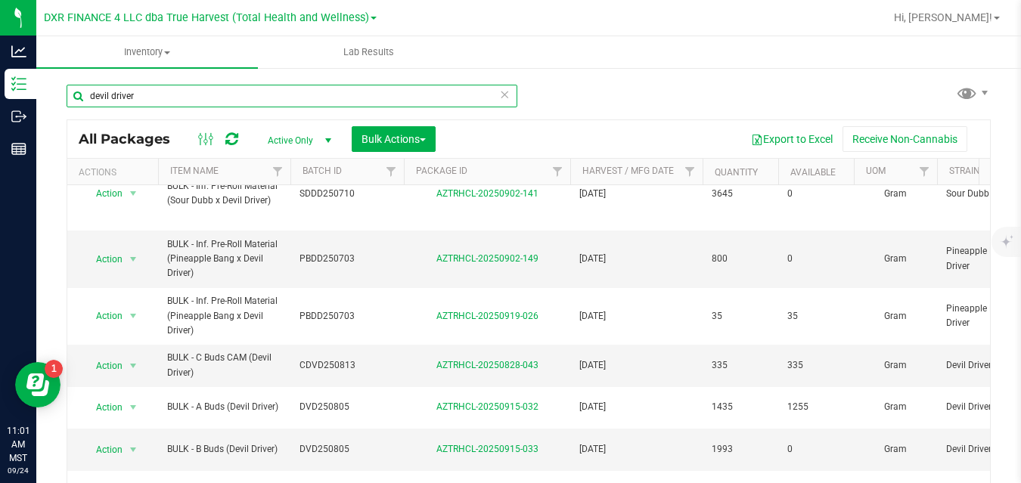
click at [329, 95] on input "devil driver" at bounding box center [292, 96] width 451 height 23
type input "d"
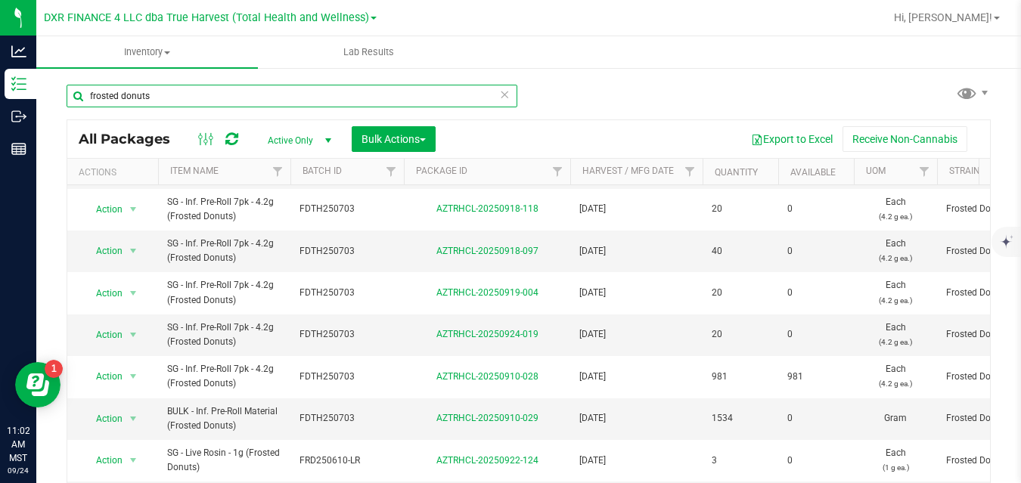
scroll to position [71, 0]
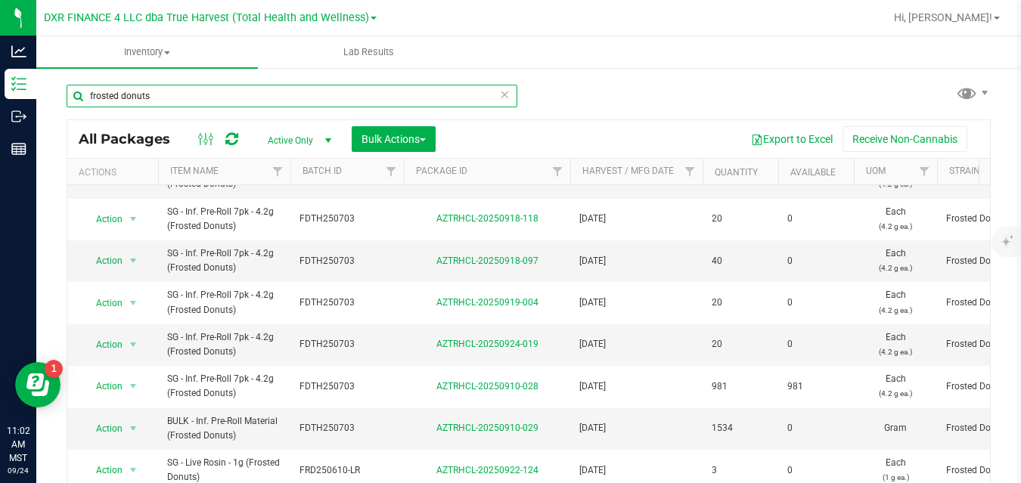
drag, startPoint x: 326, startPoint y: 95, endPoint x: 72, endPoint y: 110, distance: 254.4
click at [72, 110] on div "frosted donuts" at bounding box center [292, 102] width 451 height 35
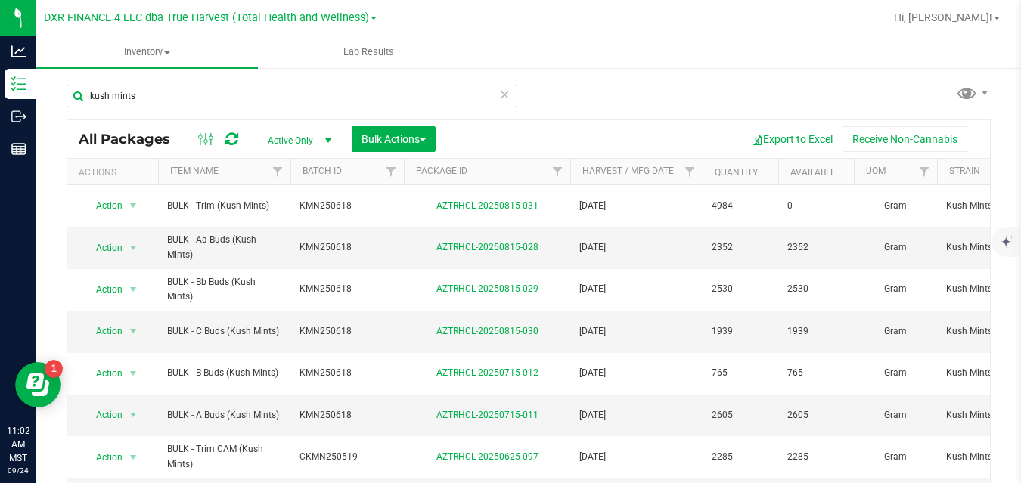
drag, startPoint x: 244, startPoint y: 94, endPoint x: 74, endPoint y: 103, distance: 170.3
click at [74, 103] on input "kush mints" at bounding box center [292, 96] width 451 height 23
type input "pineapple bang"
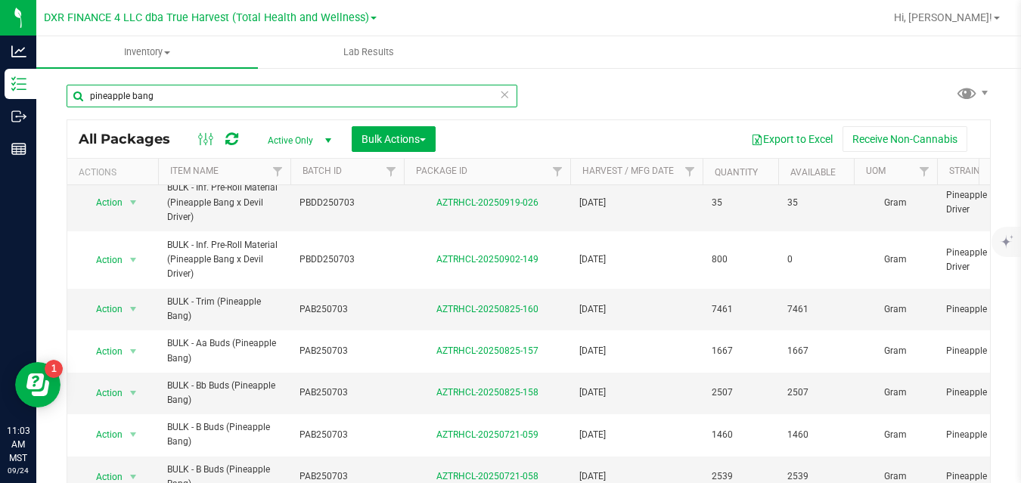
scroll to position [172, 0]
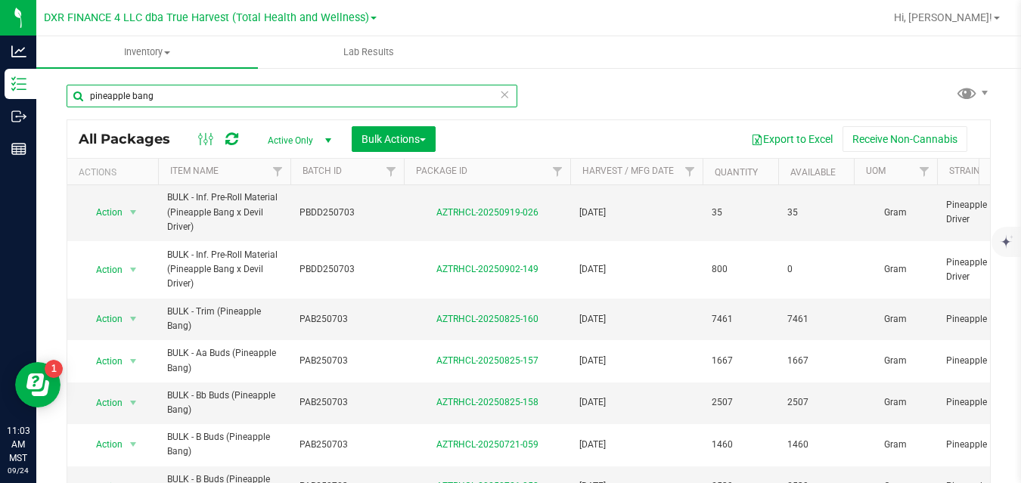
drag, startPoint x: 346, startPoint y: 97, endPoint x: 71, endPoint y: 94, distance: 275.2
click at [71, 94] on input "pineapple bang" at bounding box center [292, 96] width 451 height 23
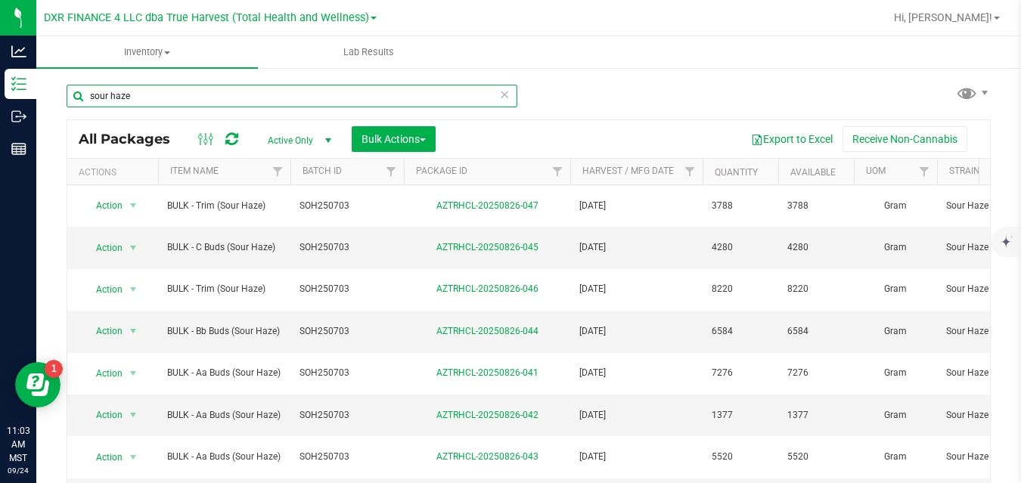
drag, startPoint x: 172, startPoint y: 94, endPoint x: 67, endPoint y: 103, distance: 105.4
click at [67, 103] on input "sour haze" at bounding box center [292, 96] width 451 height 23
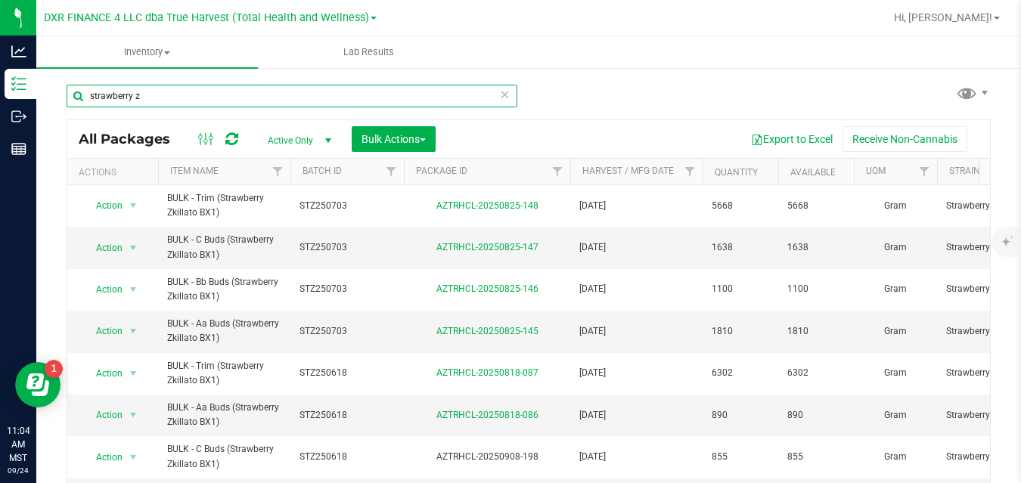
drag, startPoint x: 187, startPoint y: 92, endPoint x: 66, endPoint y: 88, distance: 121.0
click at [66, 88] on div "strawberry z All Packages Active Only Active Only Lab Samples Locked All Bulk A…" at bounding box center [528, 297] width 984 height 461
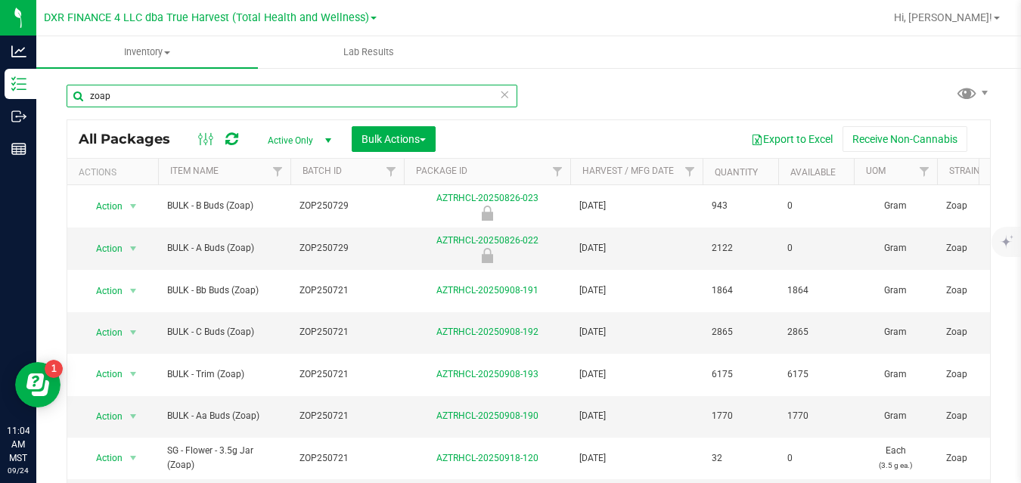
drag, startPoint x: 171, startPoint y: 92, endPoint x: 82, endPoint y: 102, distance: 89.7
click at [82, 102] on input "zoap" at bounding box center [292, 96] width 451 height 23
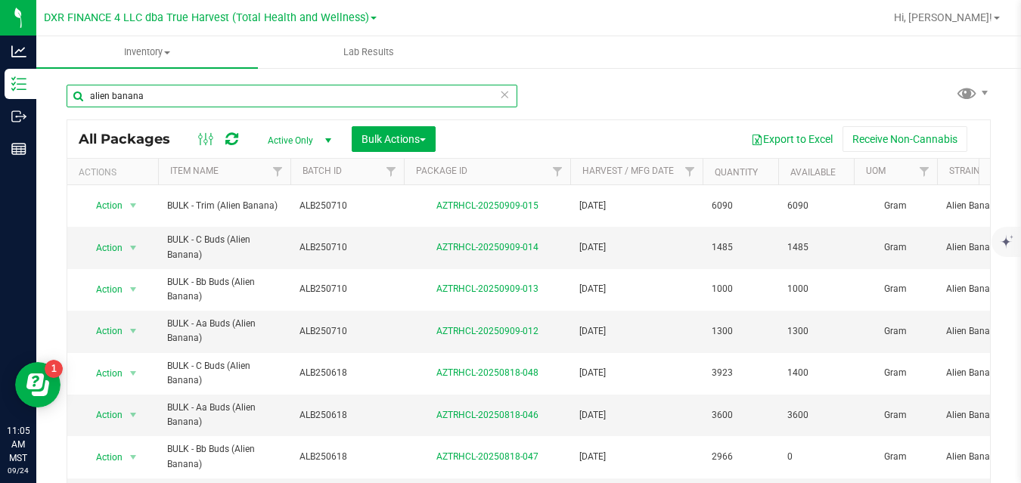
drag, startPoint x: 207, startPoint y: 94, endPoint x: 81, endPoint y: 101, distance: 126.5
click at [81, 101] on input "alien banana" at bounding box center [292, 96] width 451 height 23
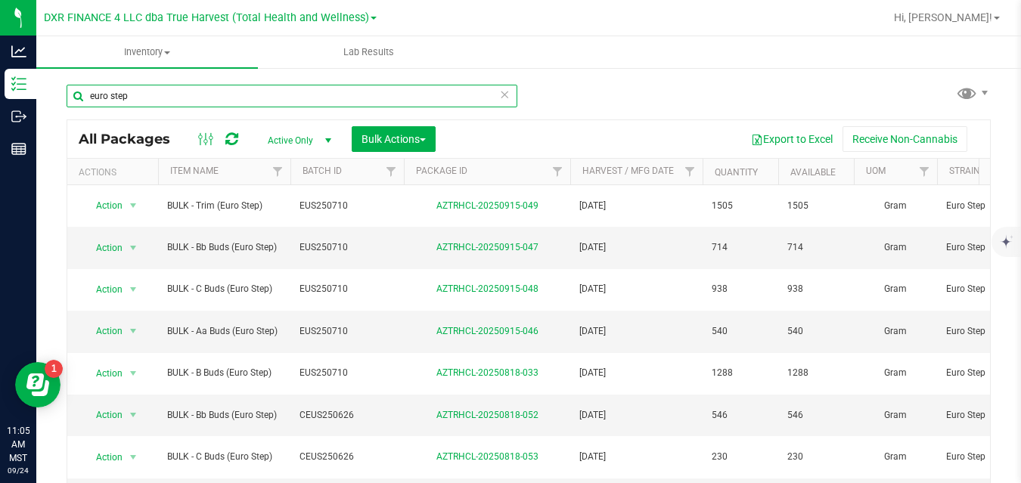
drag, startPoint x: 218, startPoint y: 95, endPoint x: 77, endPoint y: 101, distance: 141.5
click at [77, 101] on input "euro step" at bounding box center [292, 96] width 451 height 23
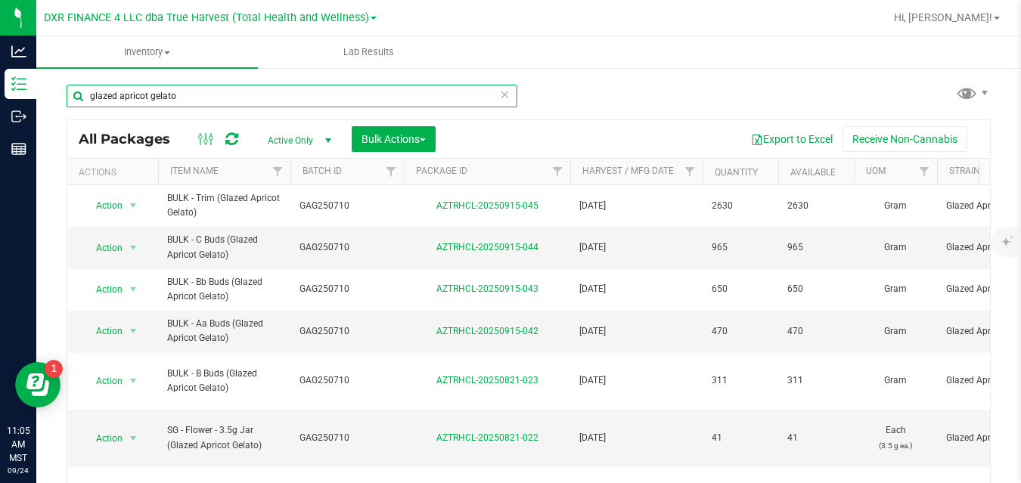
drag, startPoint x: 210, startPoint y: 98, endPoint x: 77, endPoint y: 105, distance: 133.3
click at [77, 105] on input "glazed apricot gelato" at bounding box center [292, 96] width 451 height 23
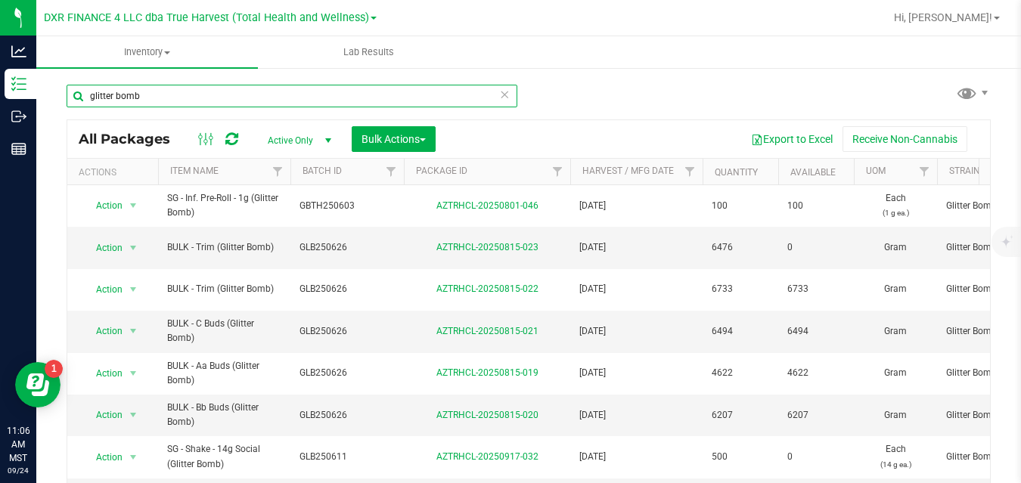
drag, startPoint x: 150, startPoint y: 91, endPoint x: 78, endPoint y: 100, distance: 72.3
click at [78, 100] on input "glitter bomb" at bounding box center [292, 96] width 451 height 23
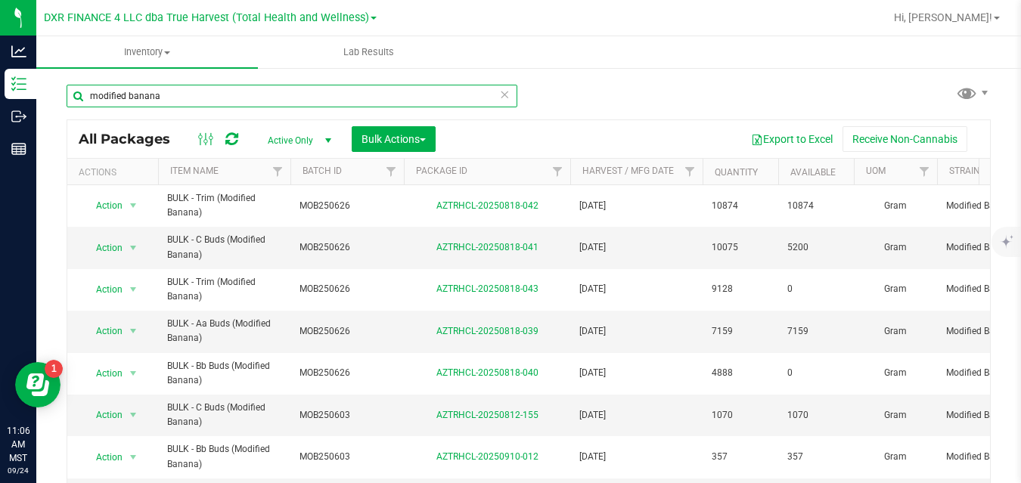
drag, startPoint x: 192, startPoint y: 99, endPoint x: 61, endPoint y: 107, distance: 131.0
click at [61, 107] on div "modified banana All Packages Active Only Active Only Lab Samples Locked All Bul…" at bounding box center [528, 297] width 984 height 461
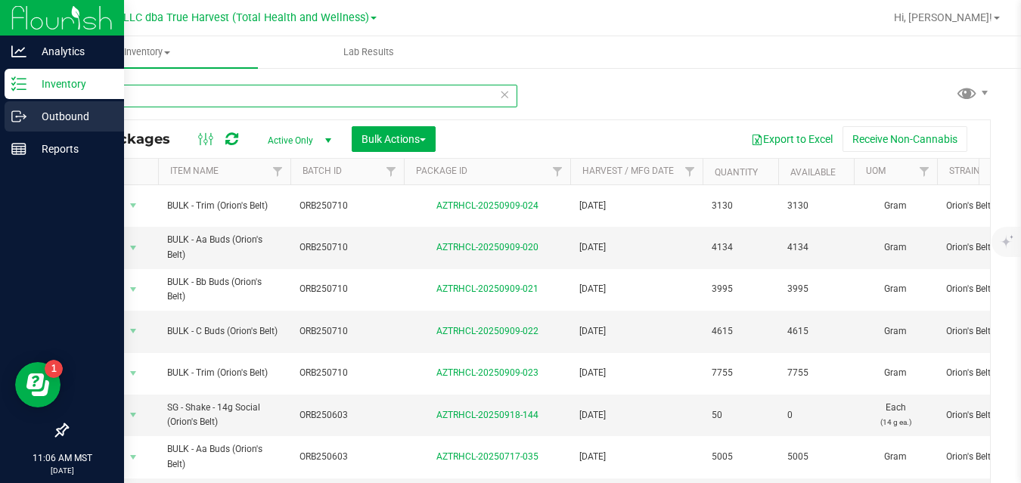
type input "orion"
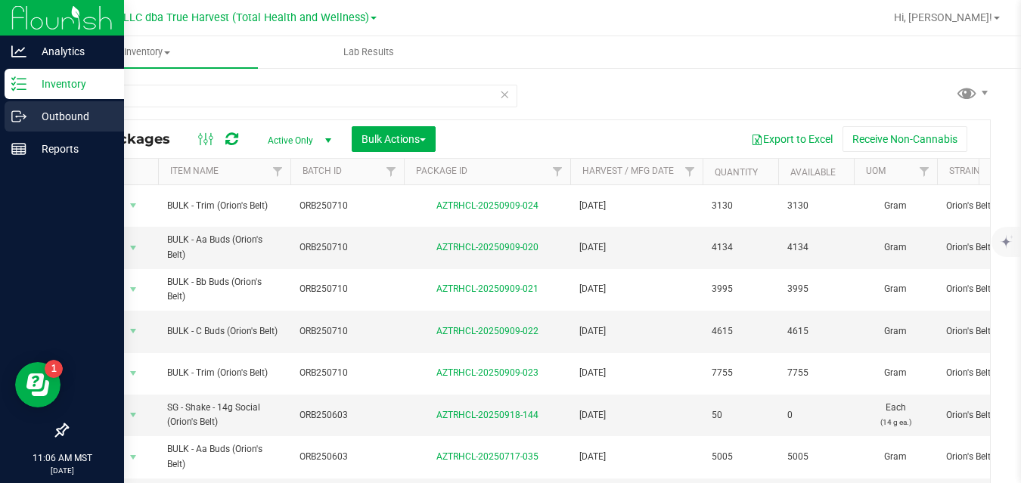
click at [15, 112] on icon at bounding box center [18, 116] width 15 height 15
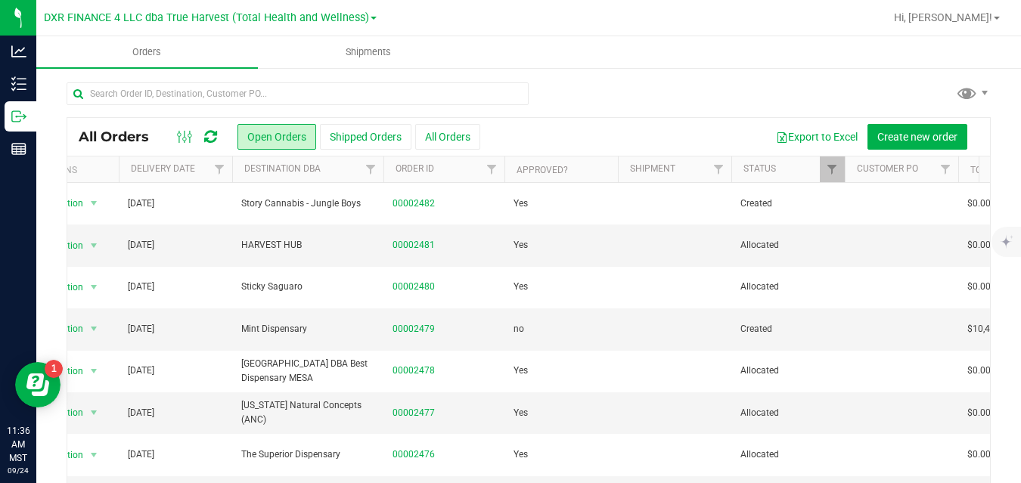
scroll to position [0, 27]
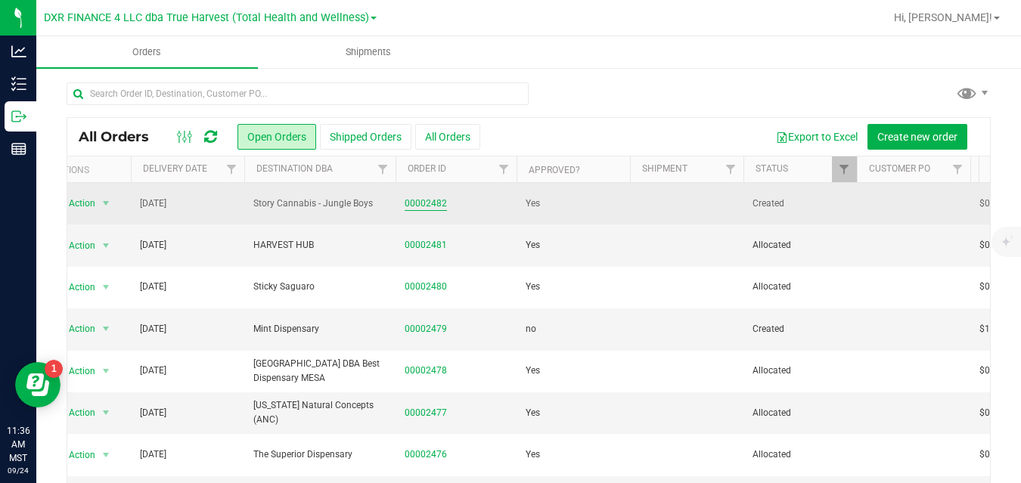
click at [432, 206] on link "00002482" at bounding box center [425, 204] width 42 height 14
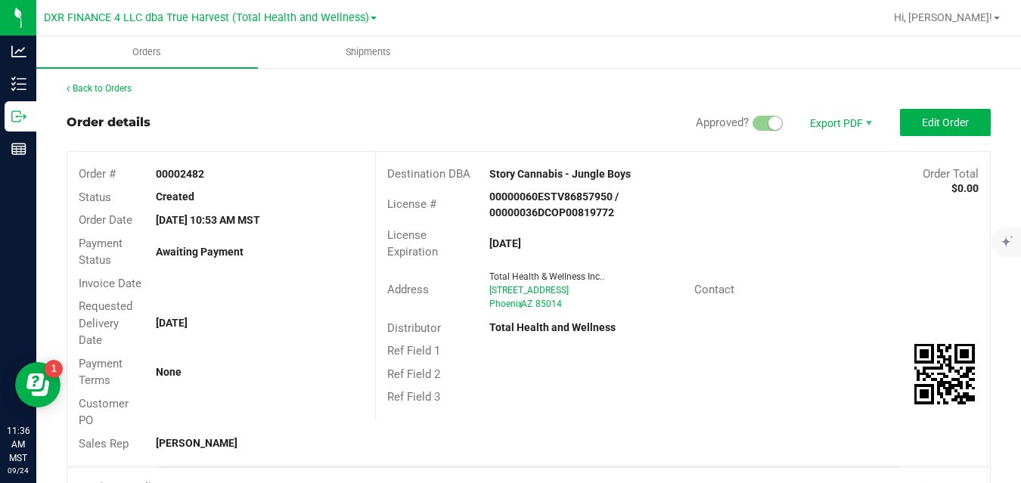
scroll to position [391, 0]
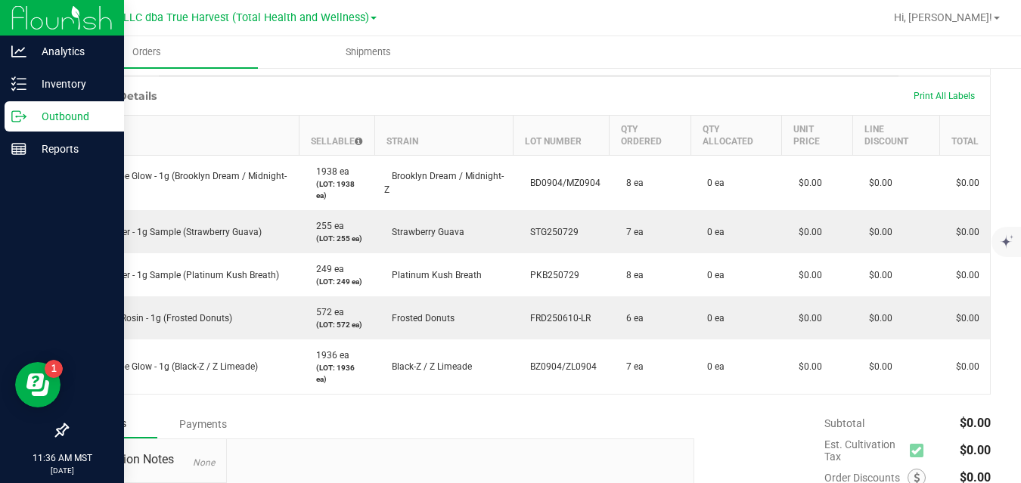
click at [29, 114] on p "Outbound" at bounding box center [71, 116] width 91 height 18
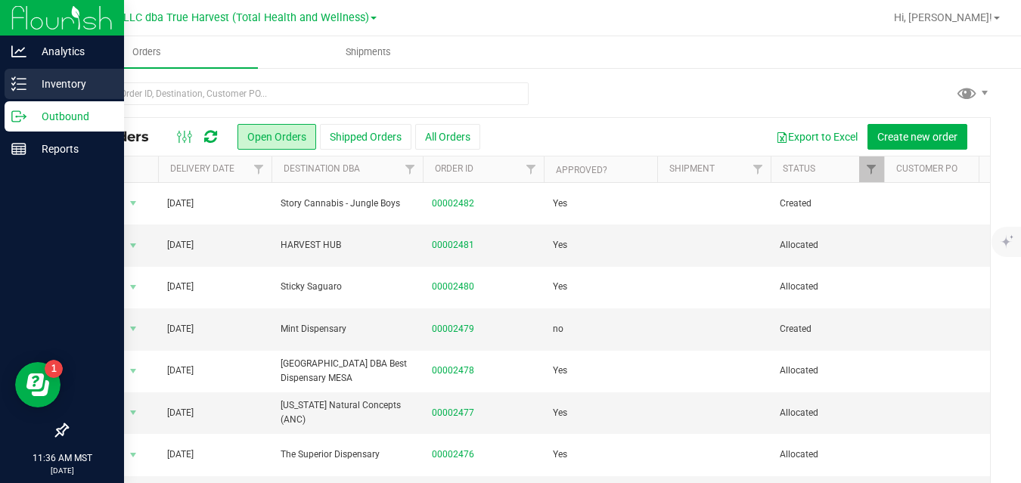
click at [11, 80] on icon at bounding box center [18, 83] width 15 height 15
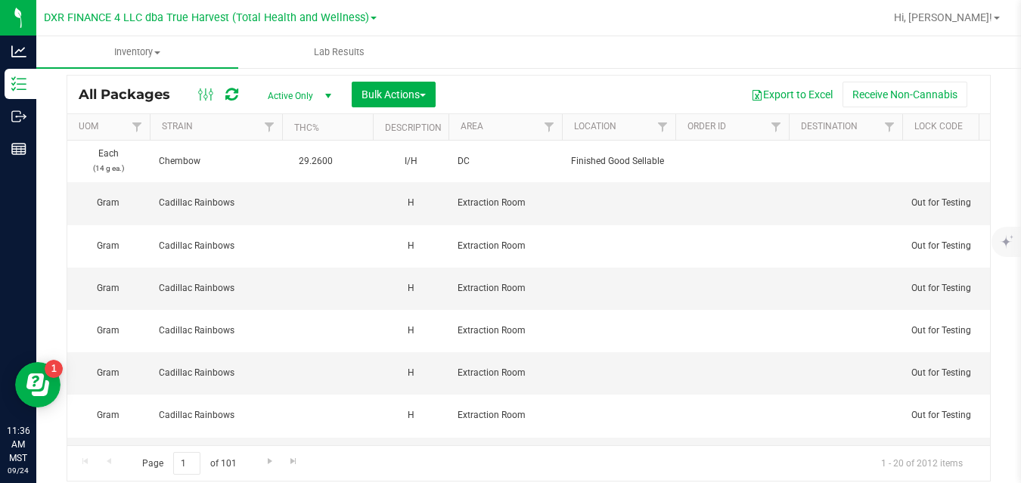
scroll to position [0, 1574]
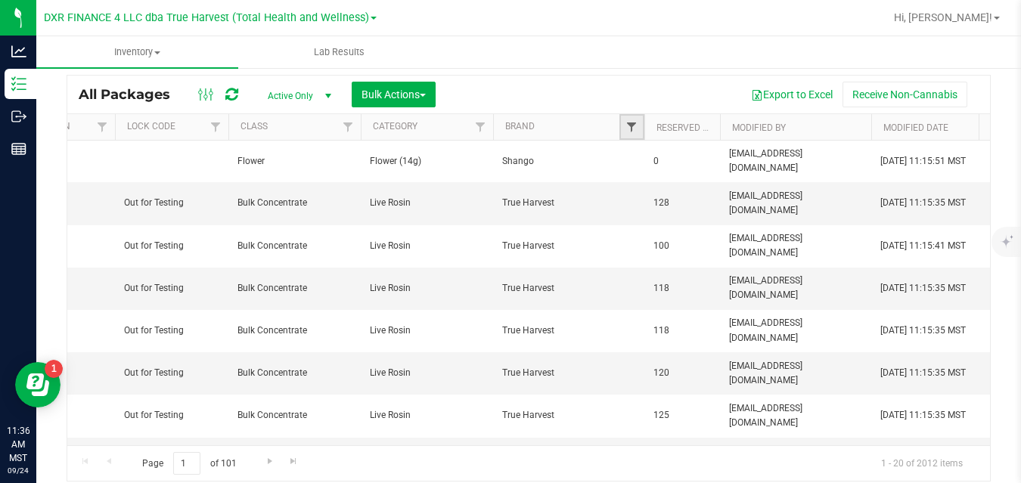
click at [632, 130] on span "Filter" at bounding box center [631, 127] width 12 height 12
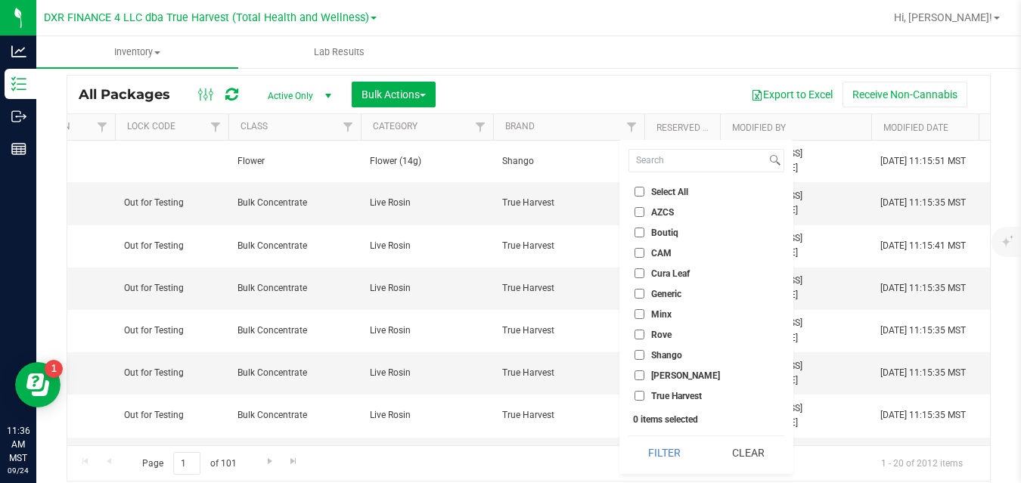
click at [663, 395] on span "True Harvest" at bounding box center [676, 396] width 51 height 9
click at [644, 395] on input "True Harvest" at bounding box center [639, 396] width 10 height 10
checkbox input "true"
click at [653, 441] on button "Filter" at bounding box center [664, 452] width 73 height 33
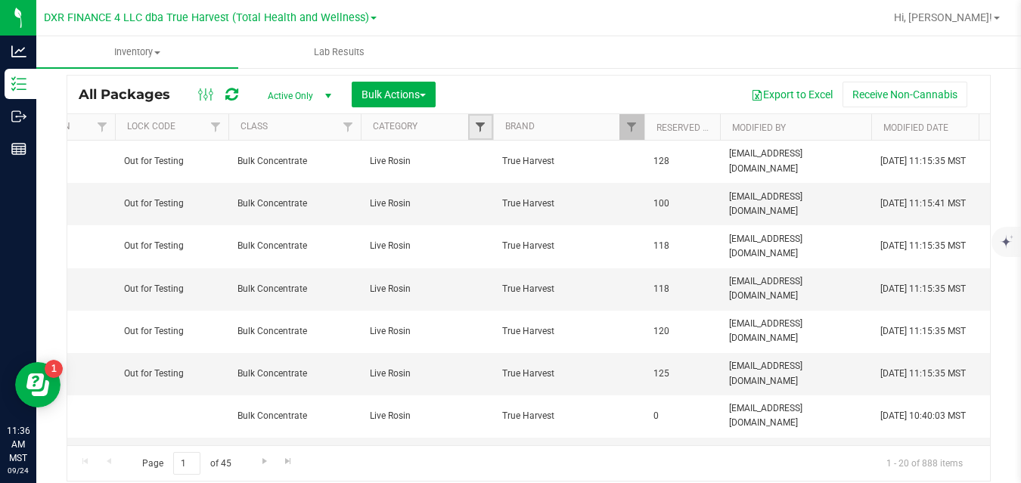
drag, startPoint x: 502, startPoint y: 163, endPoint x: 481, endPoint y: 127, distance: 42.0
click at [481, 127] on span "Filter" at bounding box center [480, 127] width 12 height 12
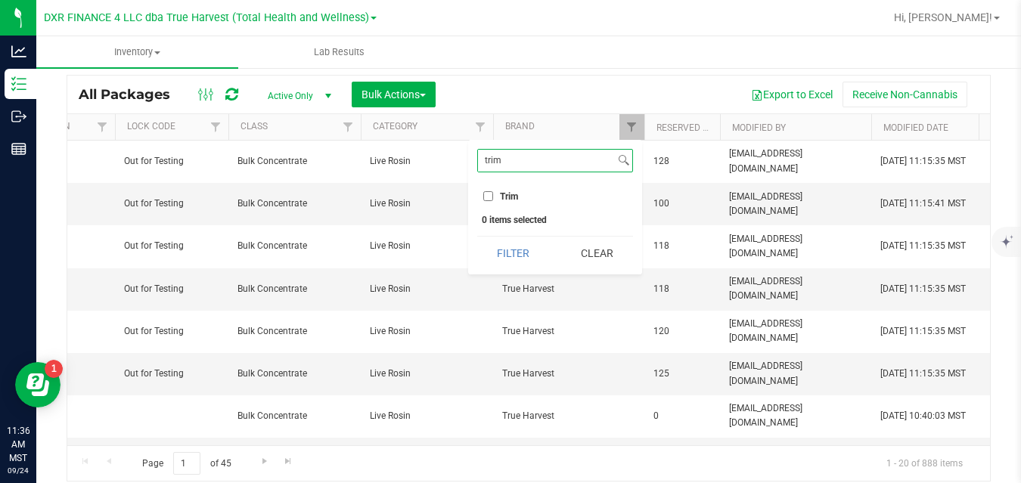
type input "trim"
click at [512, 197] on span "Trim" at bounding box center [509, 196] width 18 height 9
click at [493, 197] on input "Trim" at bounding box center [488, 196] width 10 height 10
checkbox input "true"
click at [532, 248] on button "Filter" at bounding box center [513, 253] width 73 height 33
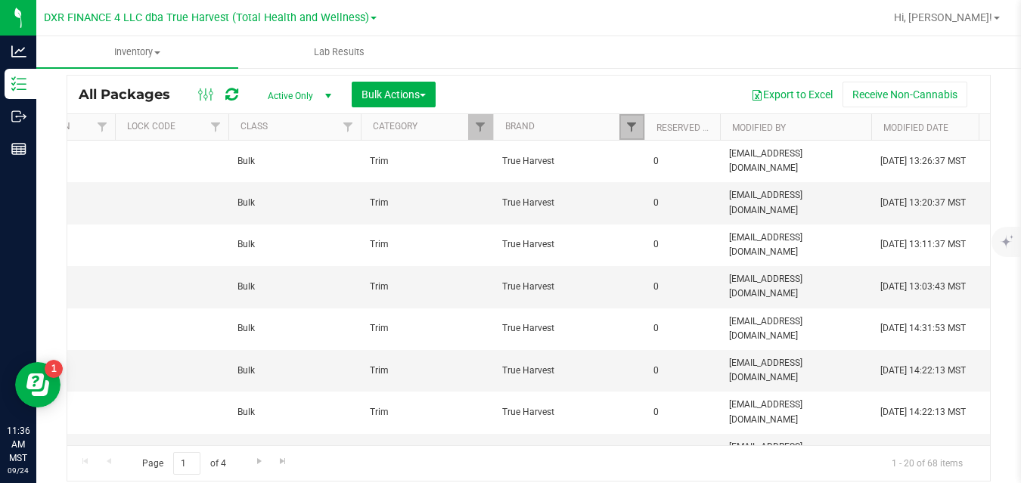
click at [632, 122] on span "Filter" at bounding box center [631, 127] width 12 height 12
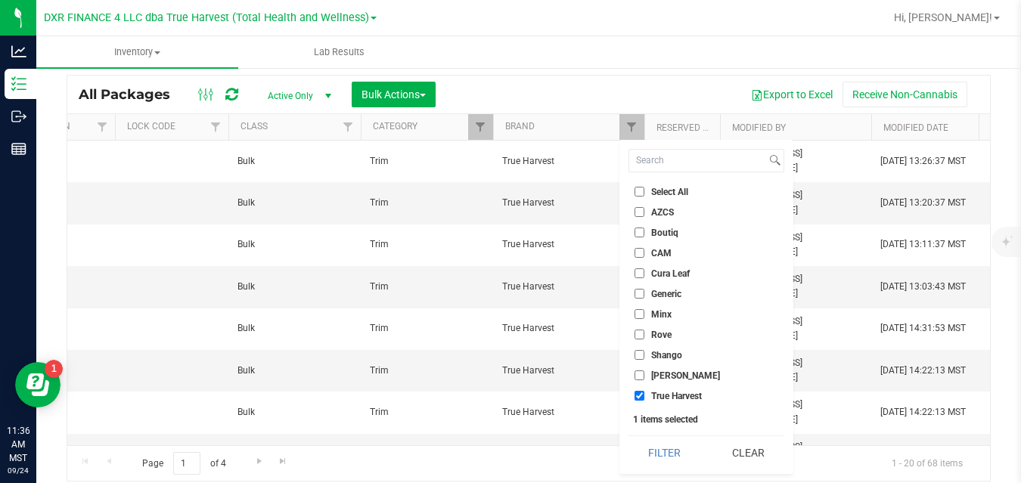
click at [653, 254] on span "CAM" at bounding box center [661, 253] width 20 height 9
click at [644, 254] on input "CAM" at bounding box center [639, 253] width 10 height 10
checkbox input "true"
click at [656, 400] on span "True Harvest" at bounding box center [676, 396] width 51 height 9
click at [644, 400] on input "True Harvest" at bounding box center [639, 396] width 10 height 10
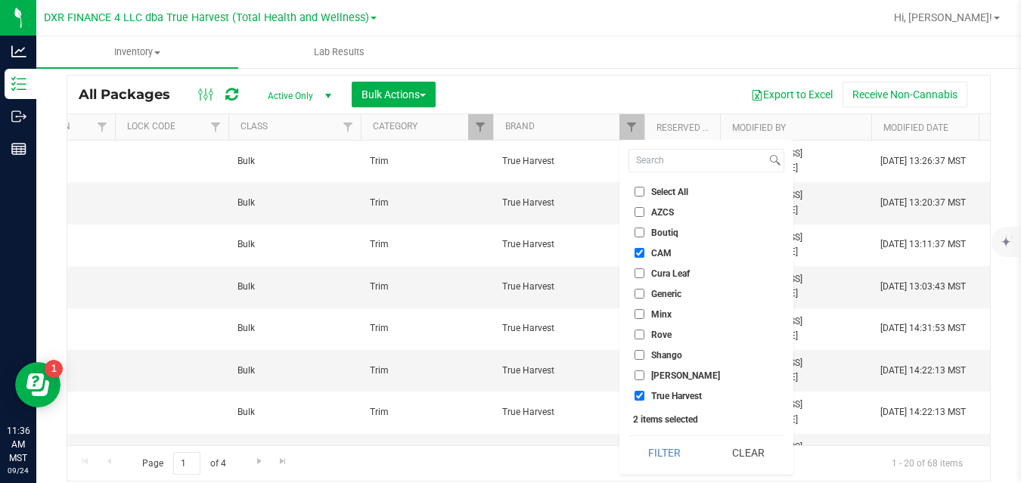
checkbox input "false"
click at [656, 448] on button "Filter" at bounding box center [664, 452] width 73 height 33
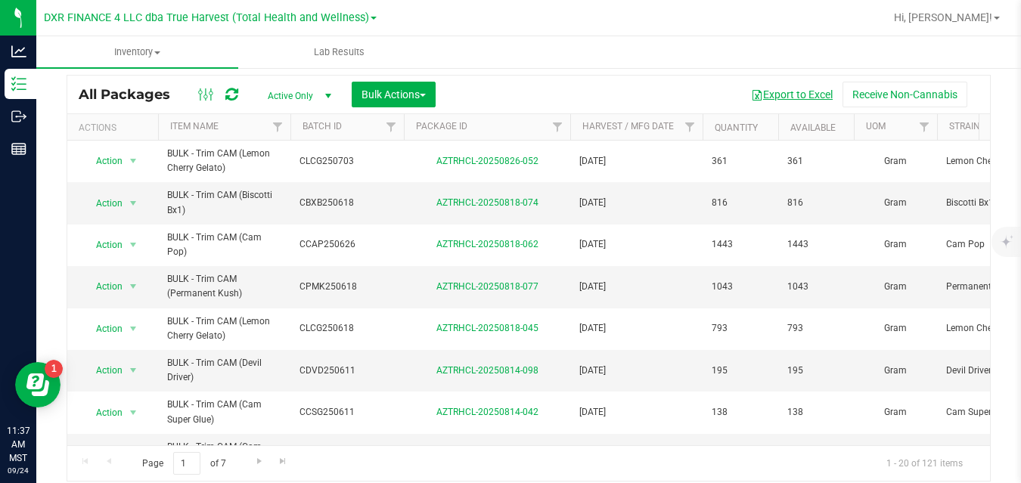
click at [798, 97] on button "Export to Excel" at bounding box center [791, 95] width 101 height 26
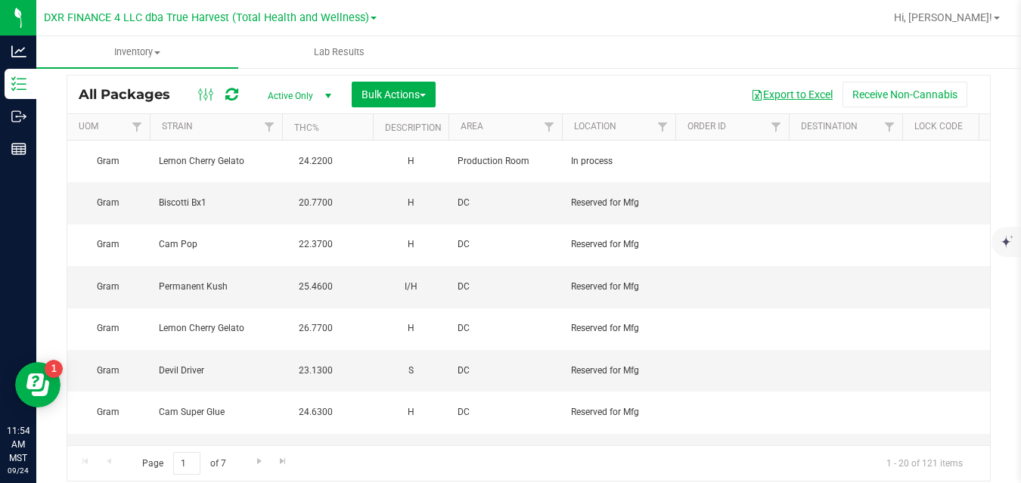
scroll to position [0, 1574]
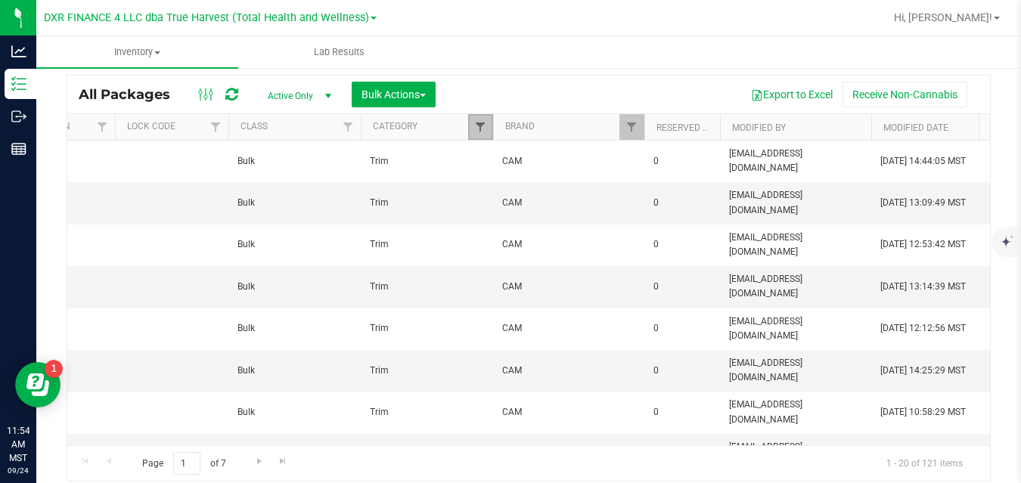
click at [485, 127] on span "Filter" at bounding box center [480, 127] width 12 height 12
click at [486, 198] on input "Trim" at bounding box center [488, 196] width 10 height 10
checkbox input "false"
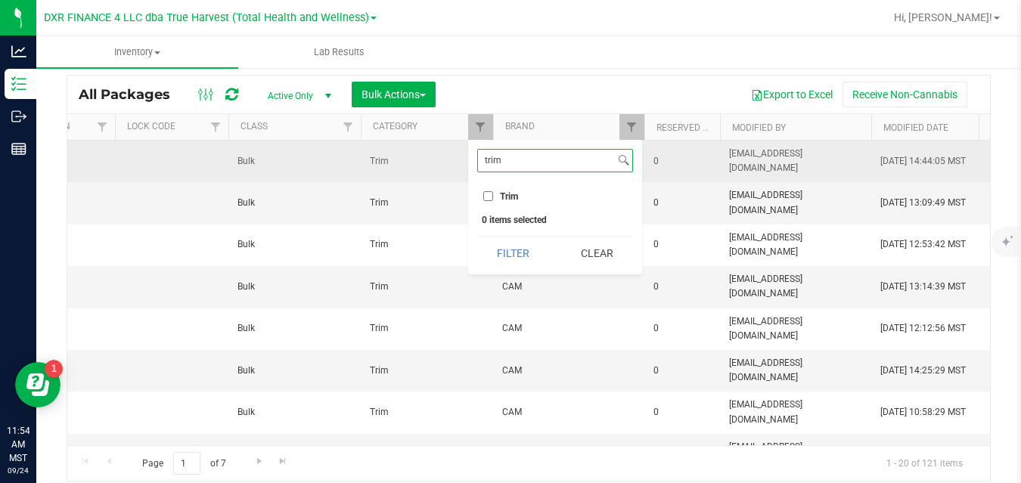
drag, startPoint x: 519, startPoint y: 162, endPoint x: 465, endPoint y: 168, distance: 54.0
click at [465, 168] on body "Analytics Inventory Outbound Reports 11:54 AM MST 09/24/2025 09/24 DXR FINANCE …" at bounding box center [510, 241] width 1021 height 483
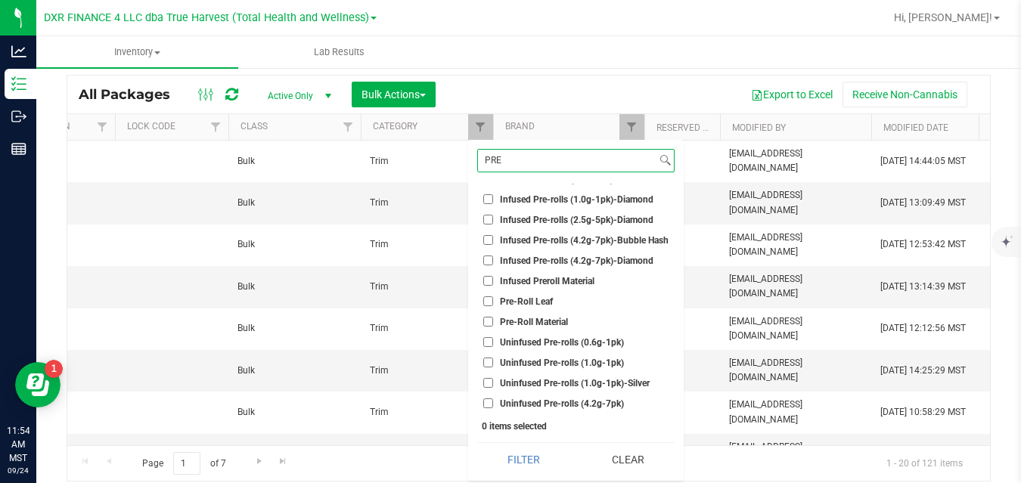
scroll to position [95, 0]
type input "PRE"
click at [555, 318] on span "Pre-Roll Material" at bounding box center [534, 321] width 68 height 9
click at [493, 318] on input "Pre-Roll Material" at bounding box center [488, 321] width 10 height 10
checkbox input "true"
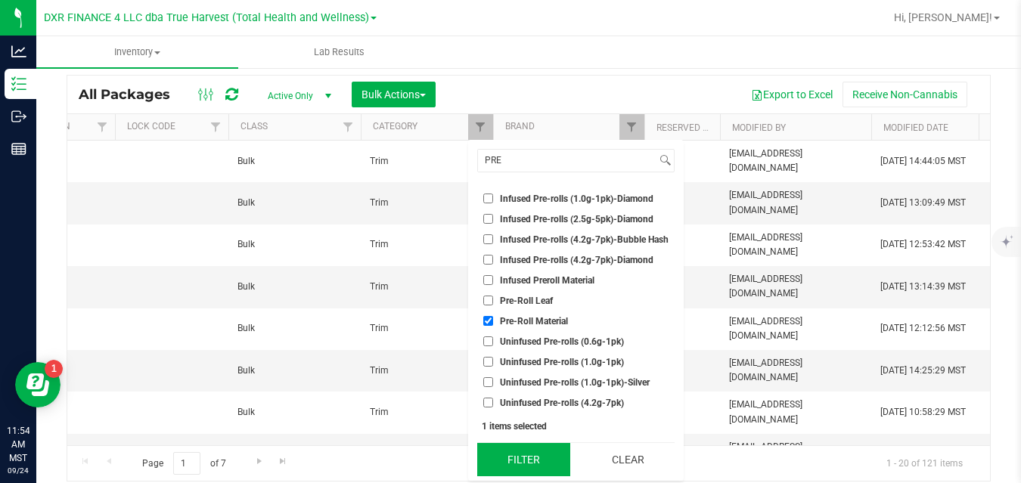
click at [528, 456] on button "Filter" at bounding box center [523, 459] width 93 height 33
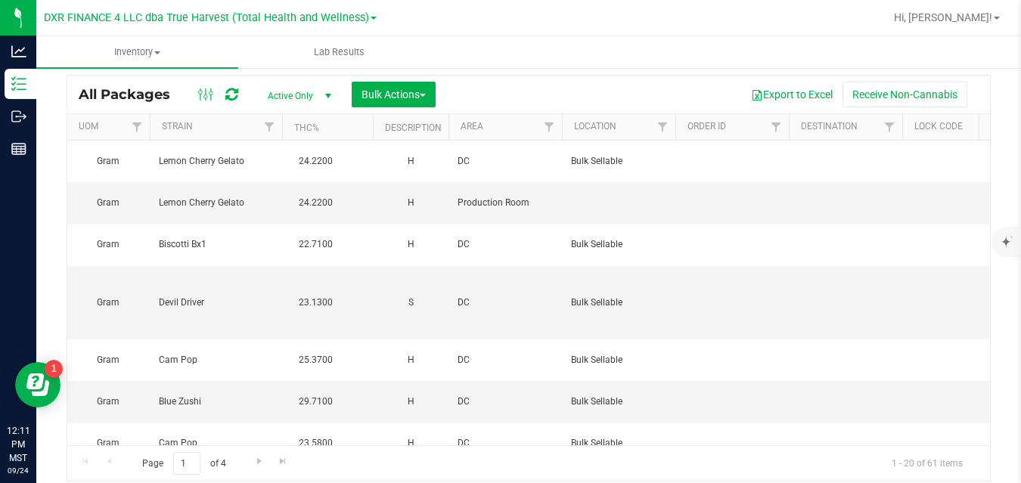
scroll to position [0, 1574]
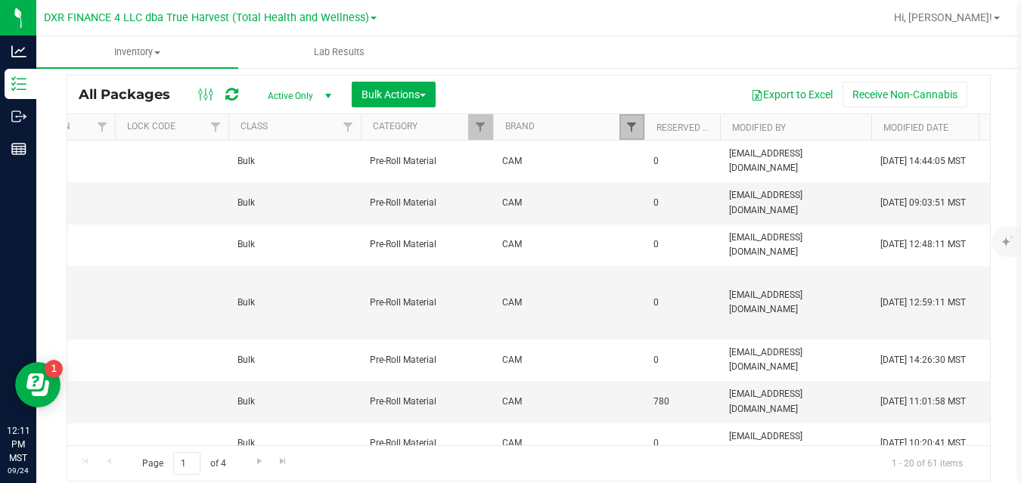
click at [629, 125] on span "Filter" at bounding box center [631, 127] width 12 height 12
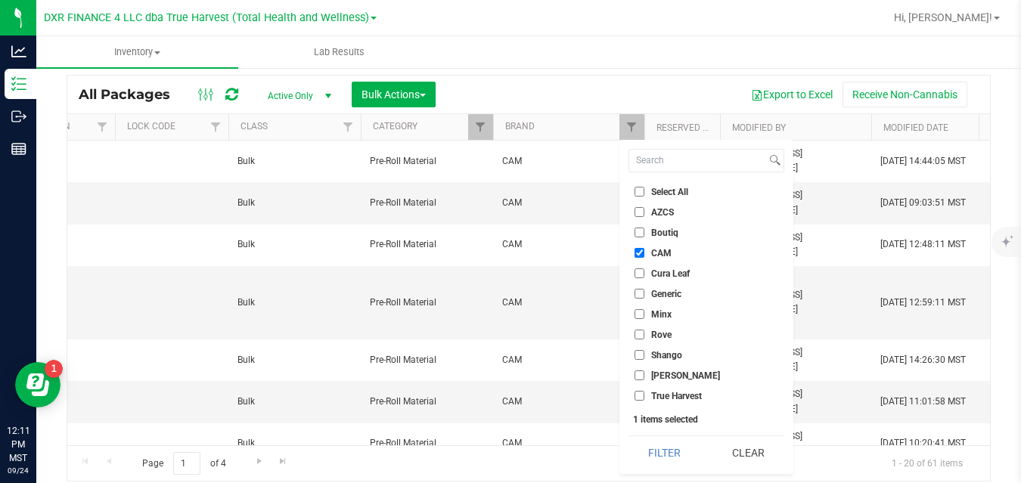
click at [638, 251] on input "CAM" at bounding box center [639, 253] width 10 height 10
checkbox input "false"
click at [651, 354] on span "Shango" at bounding box center [666, 355] width 31 height 9
click at [644, 354] on input "Shango" at bounding box center [639, 355] width 10 height 10
checkbox input "true"
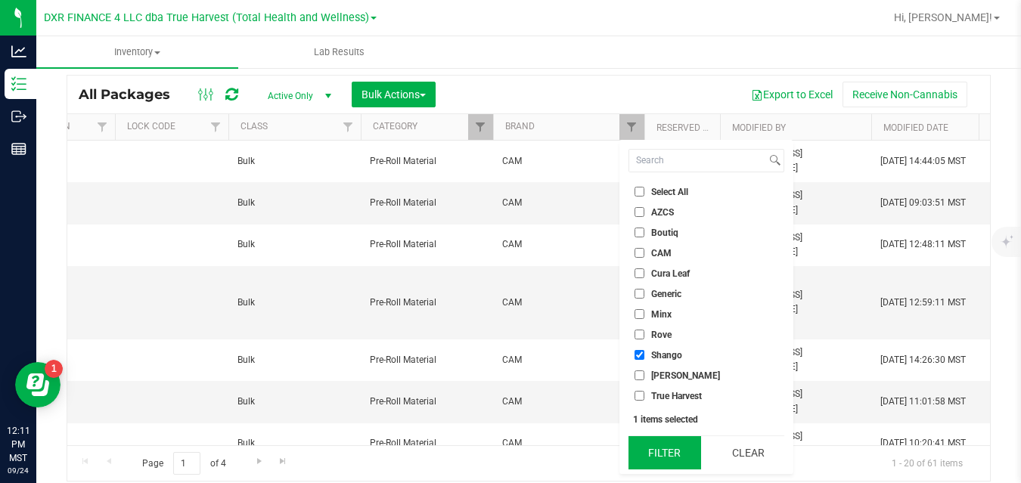
click at [648, 445] on button "Filter" at bounding box center [664, 452] width 73 height 33
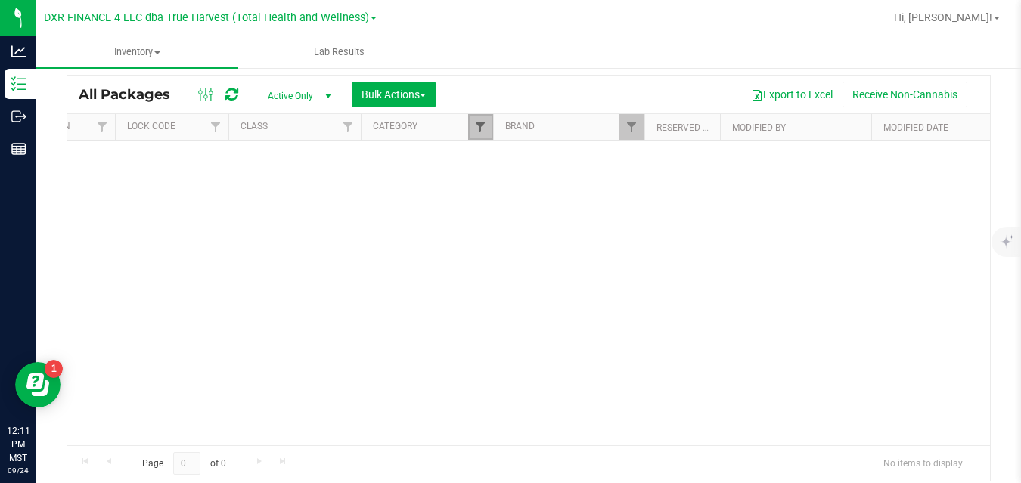
drag, startPoint x: 506, startPoint y: 193, endPoint x: 479, endPoint y: 129, distance: 68.8
click at [479, 129] on span "Filter" at bounding box center [480, 127] width 12 height 12
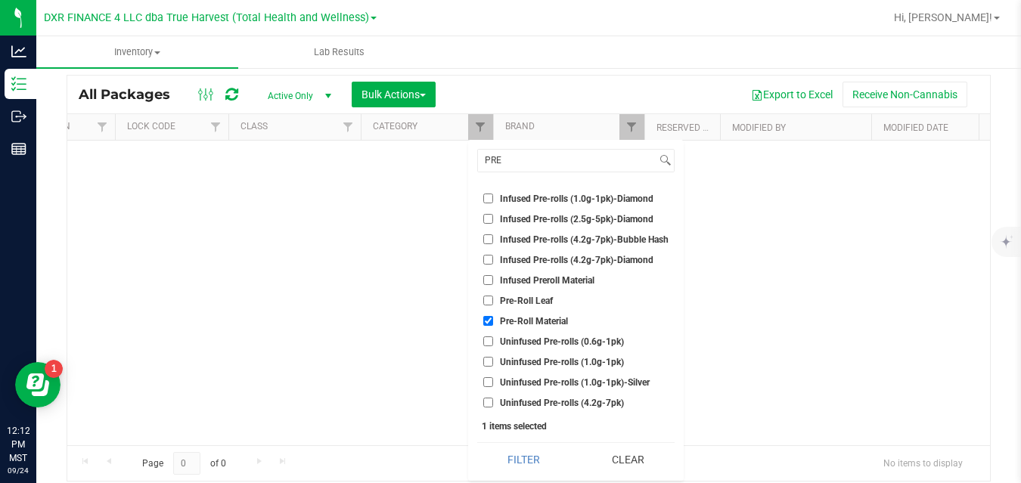
click at [491, 322] on input "Pre-Roll Material" at bounding box center [488, 321] width 10 height 10
checkbox input "false"
drag, startPoint x: 541, startPoint y: 156, endPoint x: 477, endPoint y: 166, distance: 64.3
click at [478, 166] on input "PRE" at bounding box center [567, 161] width 178 height 22
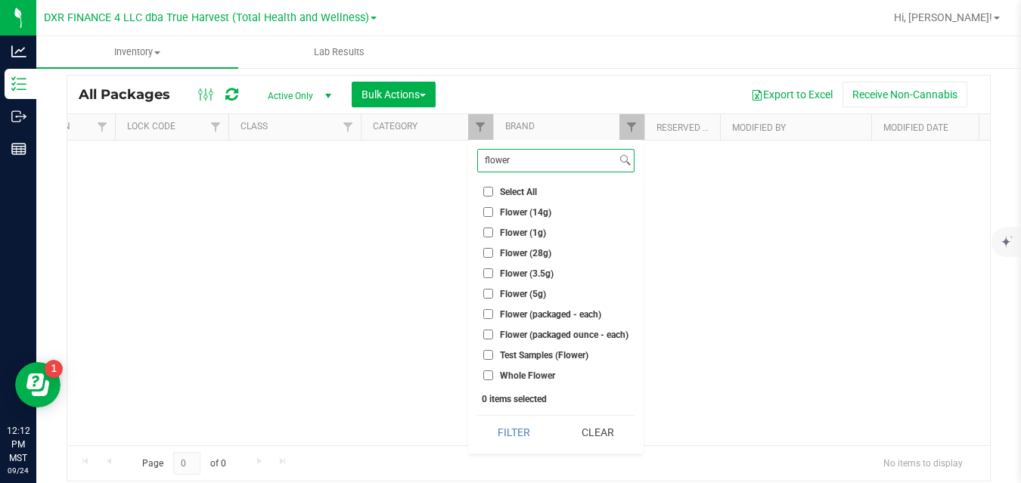
type input "flower"
click at [490, 233] on input "Flower (1g)" at bounding box center [488, 233] width 10 height 10
checkbox input "true"
click at [496, 432] on button "Filter" at bounding box center [513, 432] width 73 height 33
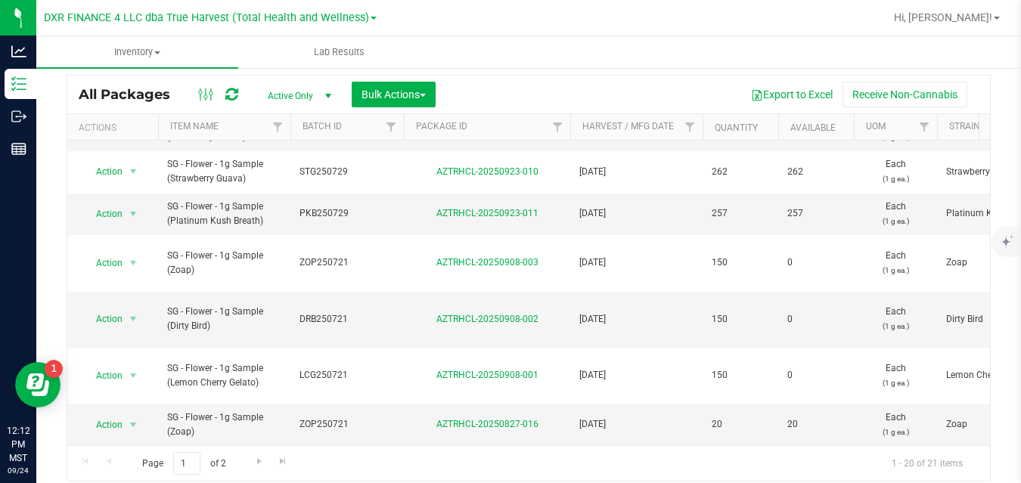
scroll to position [618, 0]
click at [257, 466] on span "Go to the next page" at bounding box center [259, 461] width 12 height 12
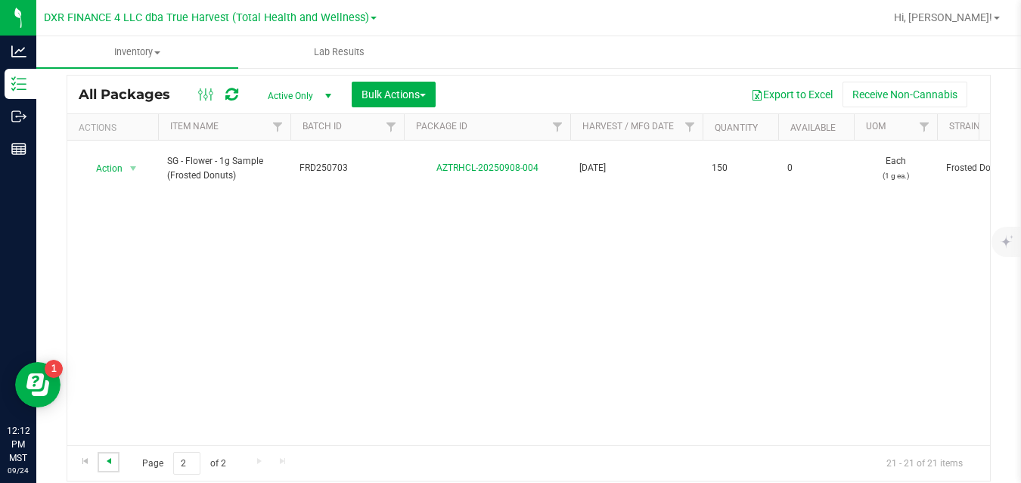
click at [112, 463] on span "Go to the previous page" at bounding box center [109, 461] width 12 height 12
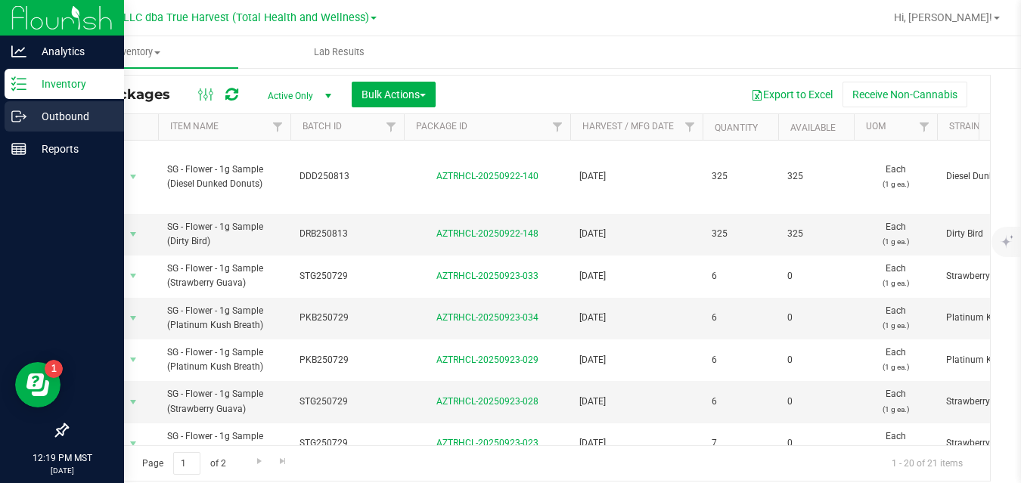
click at [24, 116] on icon at bounding box center [24, 115] width 2 height 2
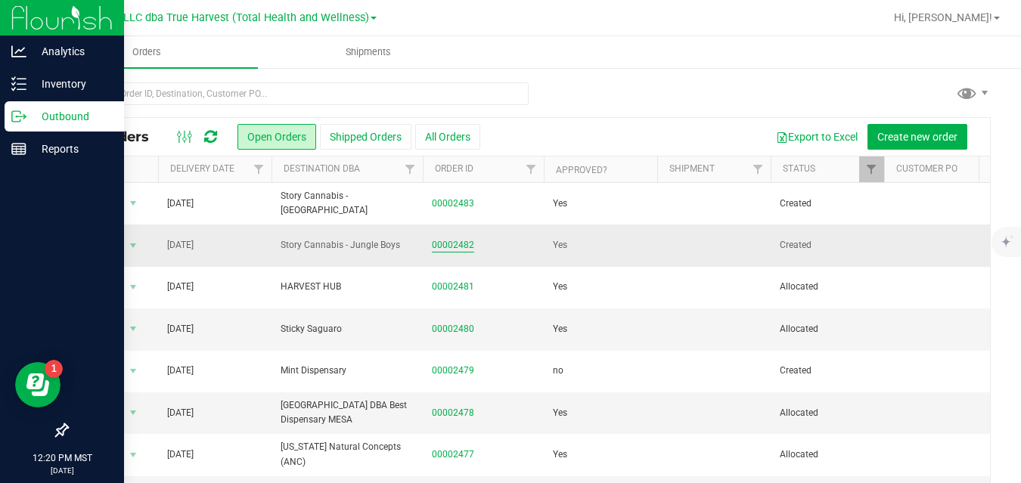
click at [448, 245] on link "00002482" at bounding box center [453, 245] width 42 height 14
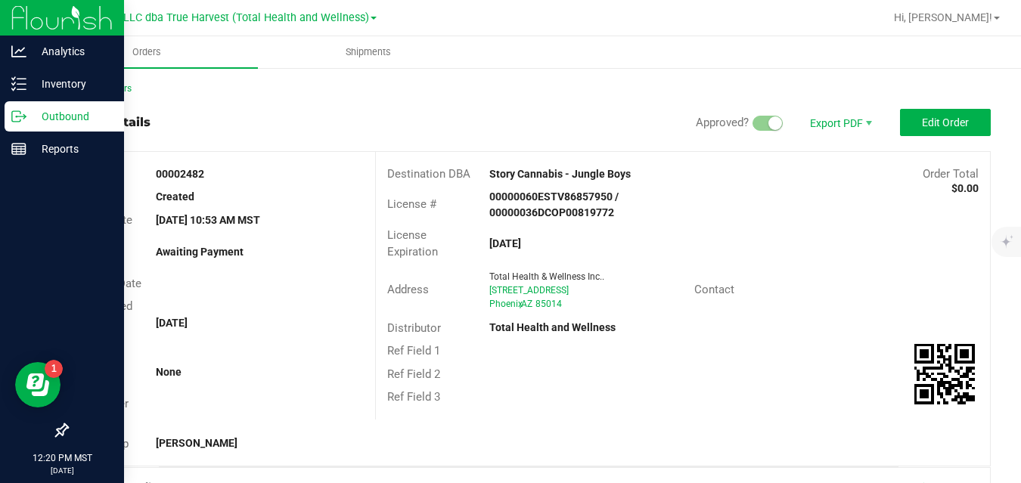
scroll to position [391, 0]
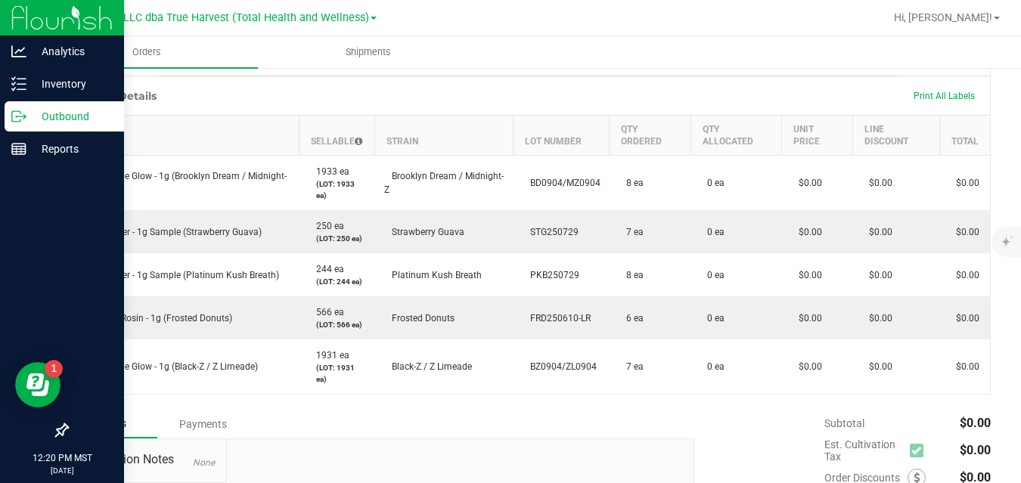
click at [30, 119] on p "Outbound" at bounding box center [71, 116] width 91 height 18
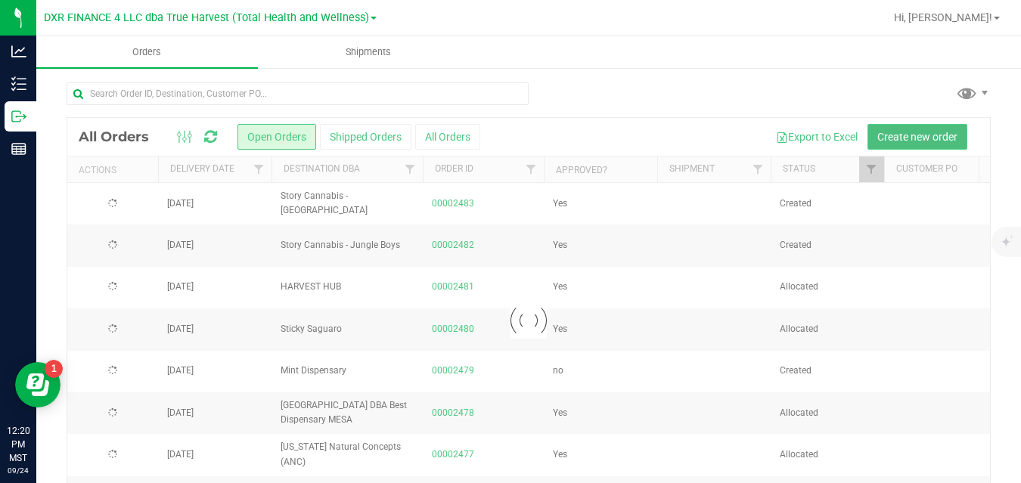
click at [890, 131] on span "Create new order" at bounding box center [917, 137] width 80 height 12
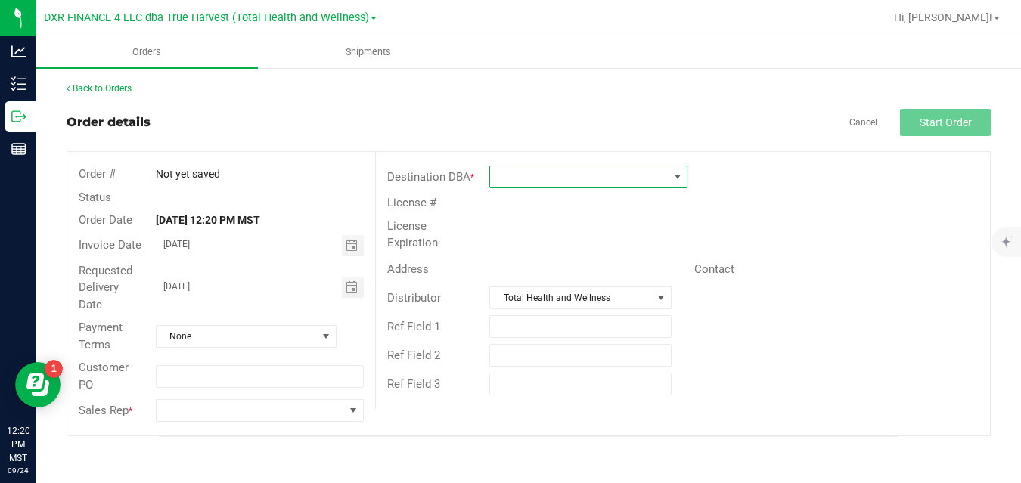
click at [642, 180] on span at bounding box center [579, 176] width 178 height 21
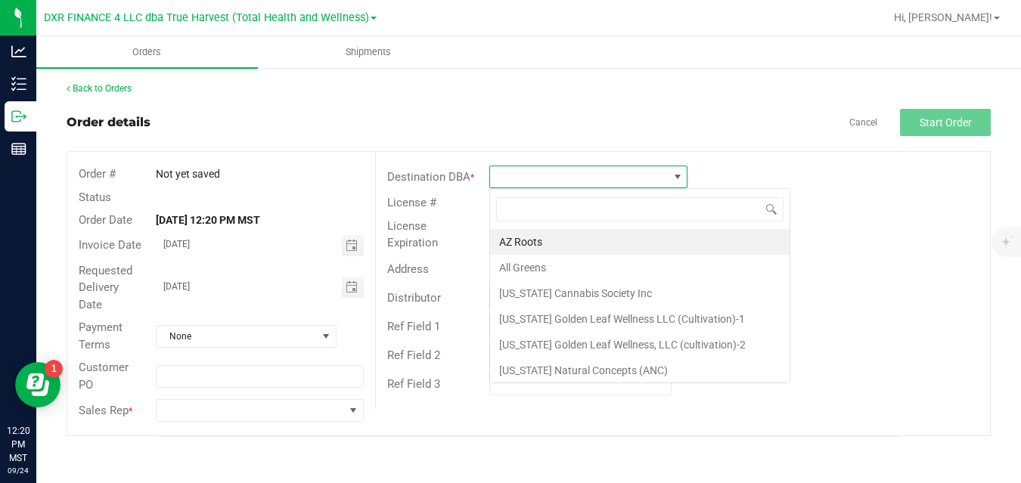
scroll to position [23, 198]
type input "mint"
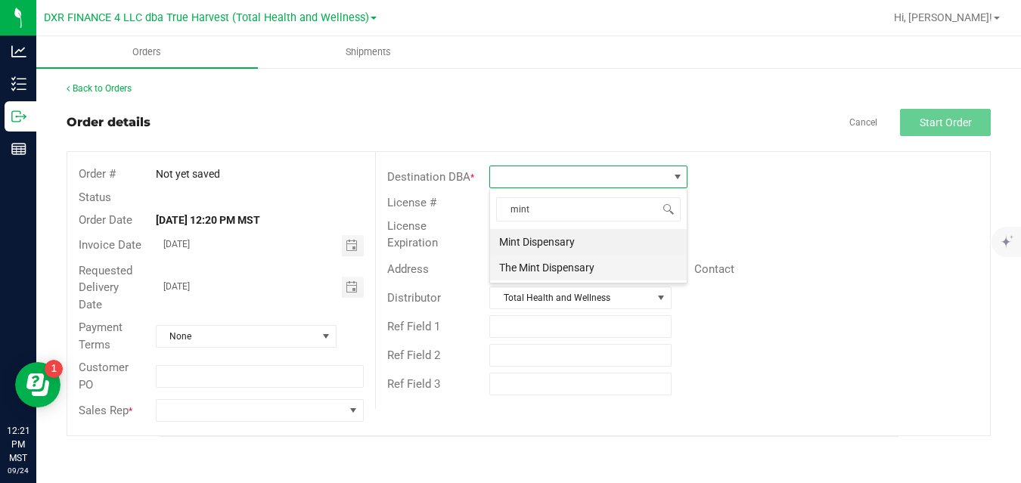
click at [560, 266] on li "The Mint Dispensary" at bounding box center [588, 268] width 197 height 26
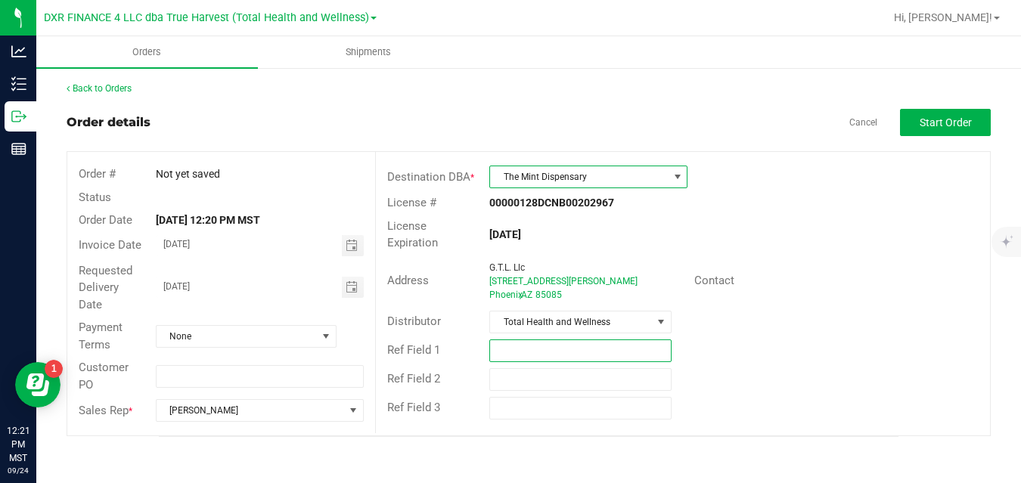
click at [518, 351] on input "text" at bounding box center [580, 350] width 182 height 23
type input "Mint Company Party"
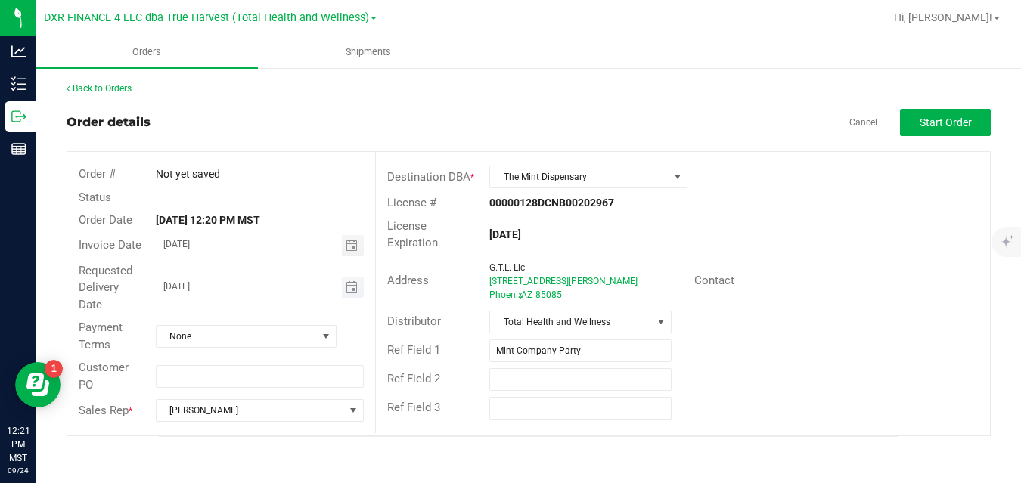
click at [294, 287] on input "09/25/2025" at bounding box center [248, 286] width 185 height 19
type input "month/day/year"
click at [495, 349] on input "Mint Company Party" at bounding box center [580, 350] width 182 height 23
type input "10.21 Mint Company Party"
click at [940, 123] on span "Start Order" at bounding box center [945, 122] width 52 height 12
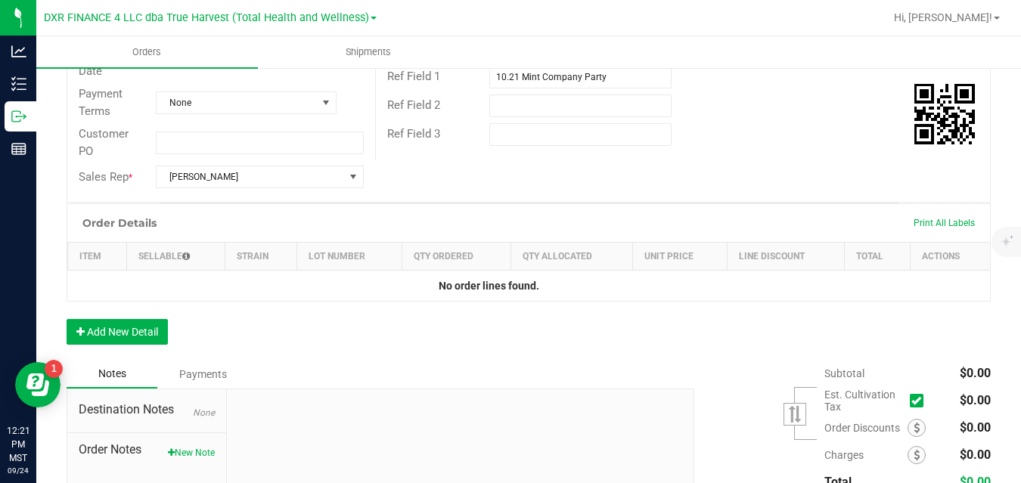
scroll to position [347, 0]
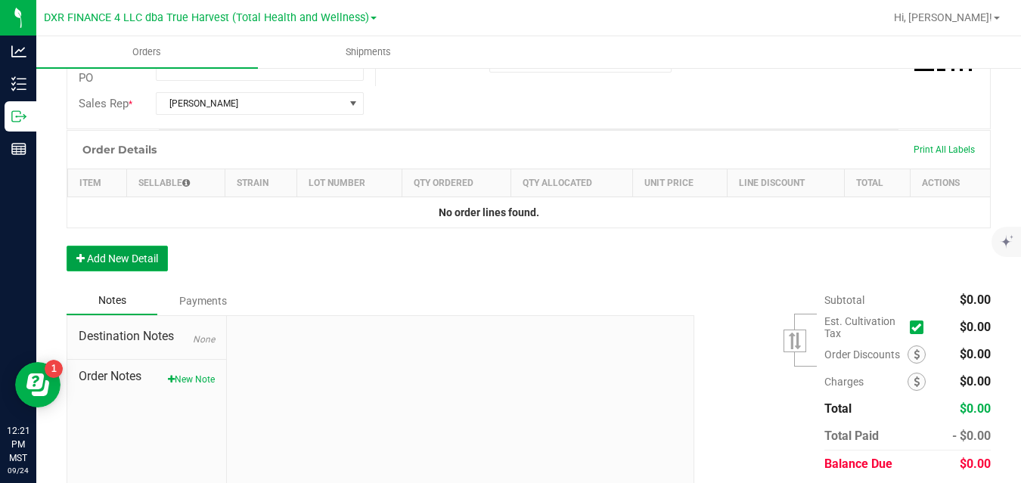
click at [124, 262] on button "Add New Detail" at bounding box center [117, 259] width 101 height 26
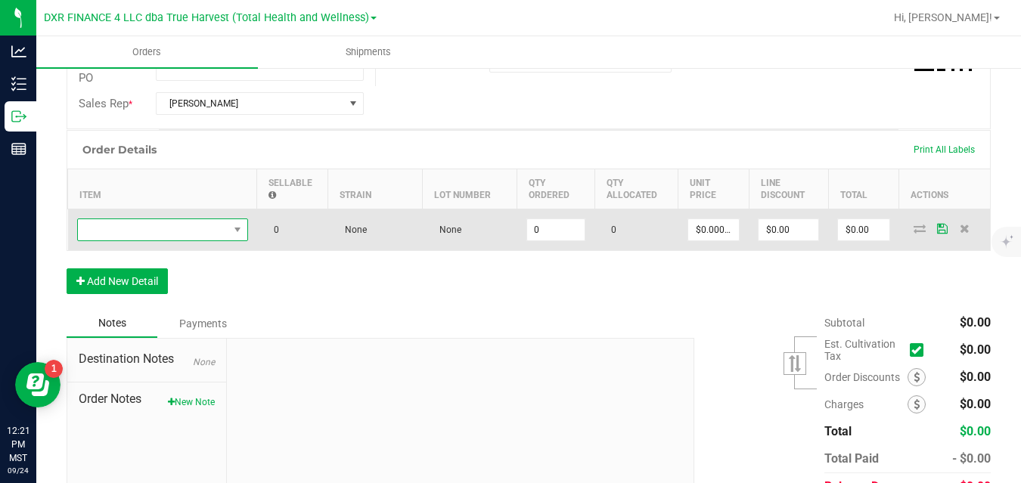
click at [168, 232] on span "NO DATA FOUND" at bounding box center [153, 229] width 150 height 21
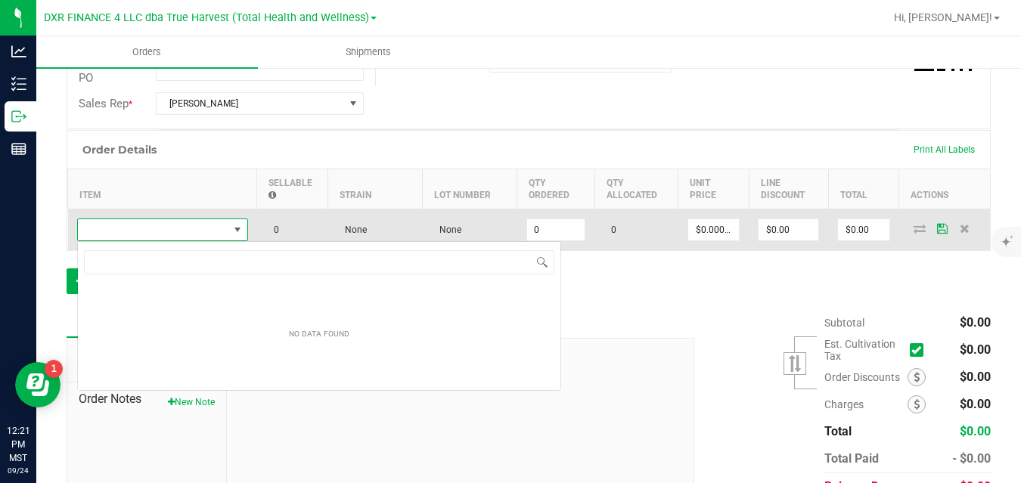
scroll to position [23, 171]
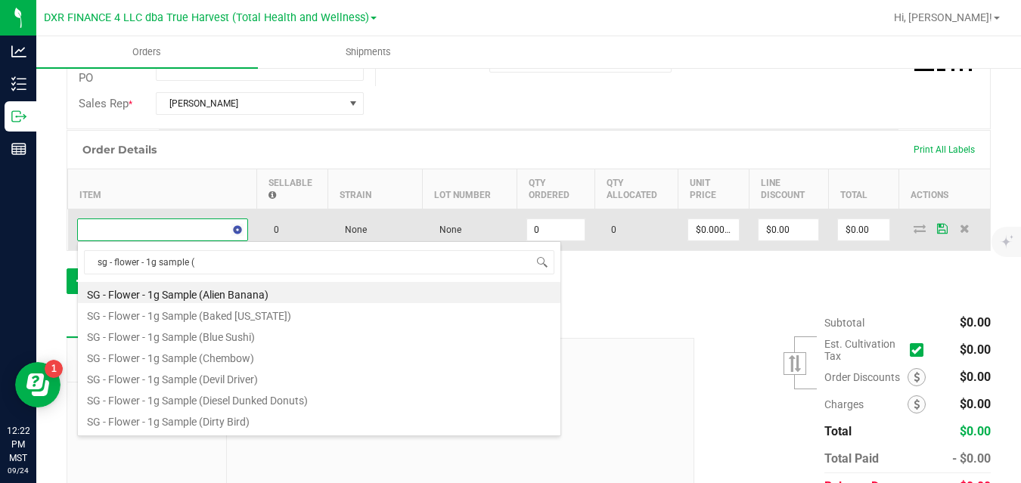
type input "sg - flower - 1g sample (z"
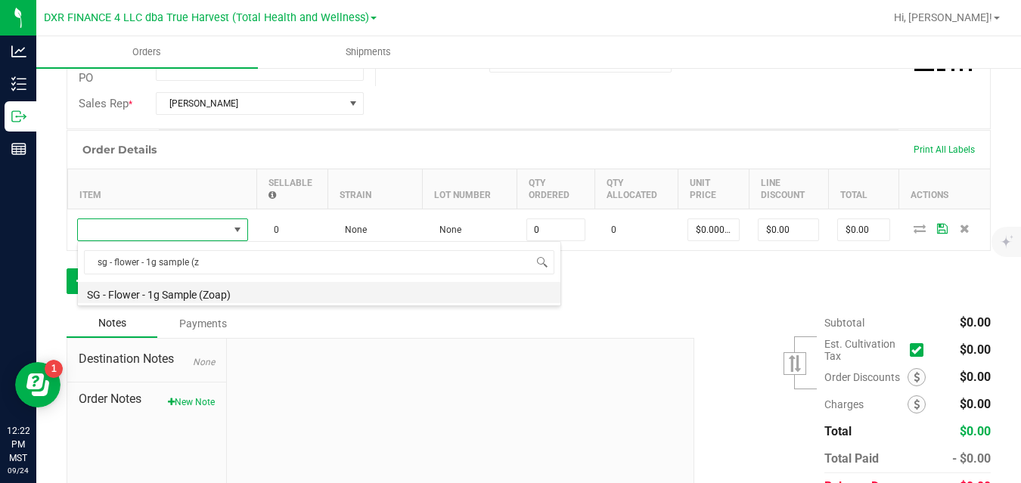
click at [190, 296] on li "SG - Flower - 1g Sample (Zoap)" at bounding box center [319, 292] width 482 height 21
type input "0 ea"
type input "$0.00430"
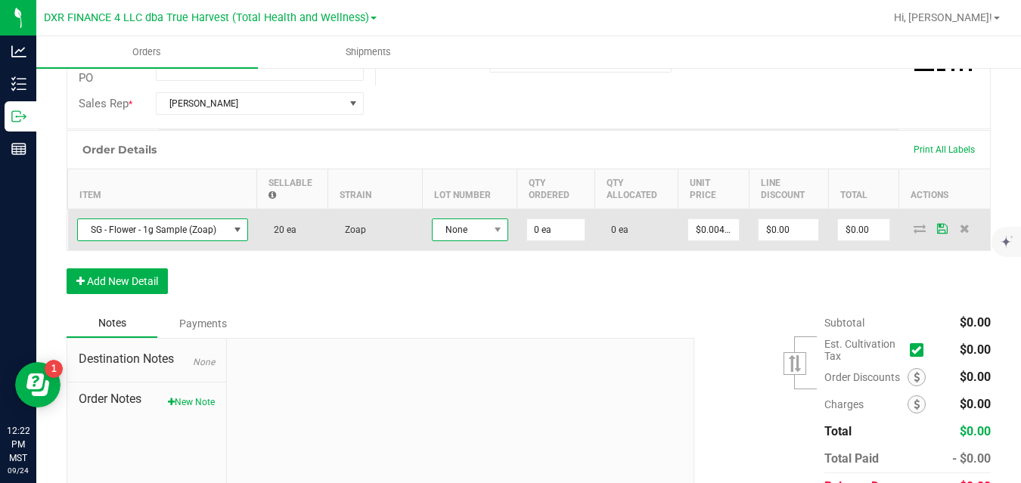
click at [445, 228] on span "None" at bounding box center [460, 229] width 56 height 21
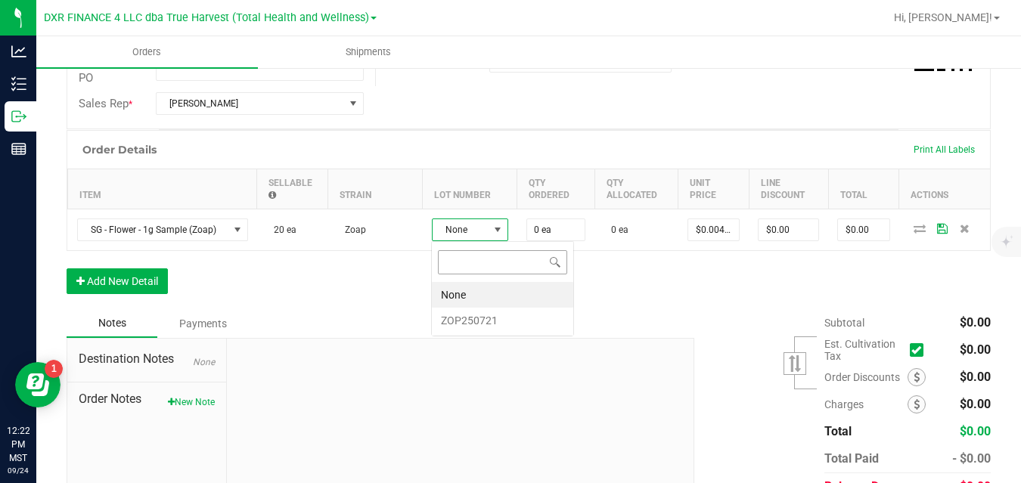
scroll to position [23, 76]
click at [451, 324] on li "ZOP250721" at bounding box center [502, 321] width 141 height 26
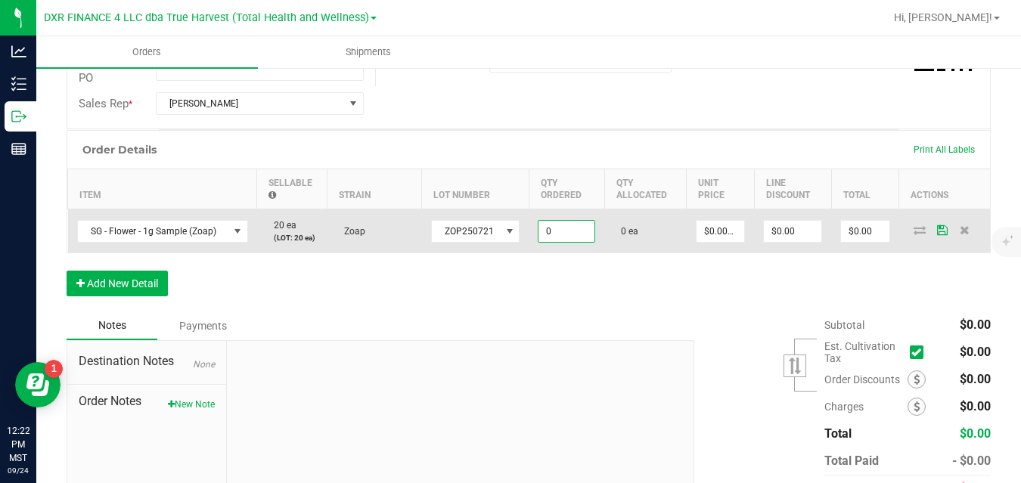
click at [567, 233] on input "0" at bounding box center [566, 231] width 56 height 21
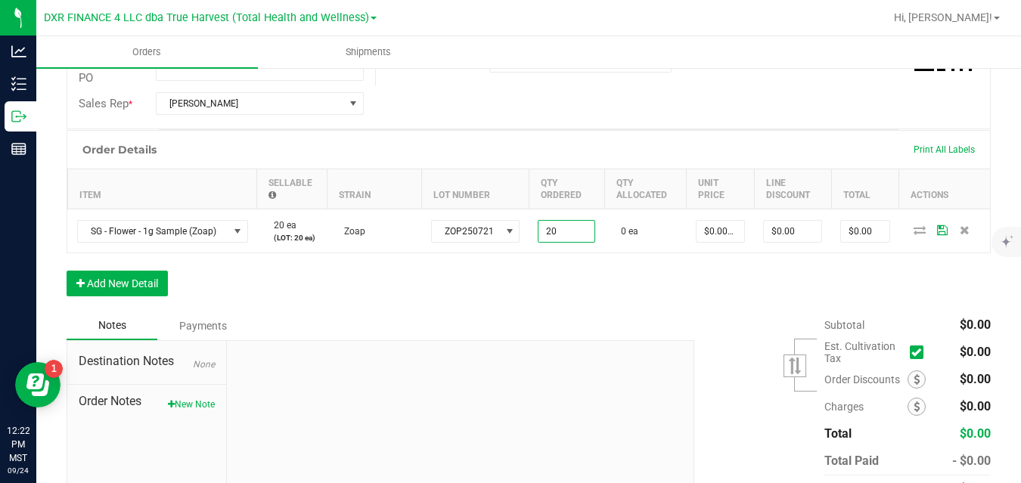
type input "20 ea"
type input "$0.09"
click at [658, 284] on div "Order Details Print All Labels Item Sellable Strain Lot Number Qty Ordered Qty …" at bounding box center [529, 220] width 924 height 181
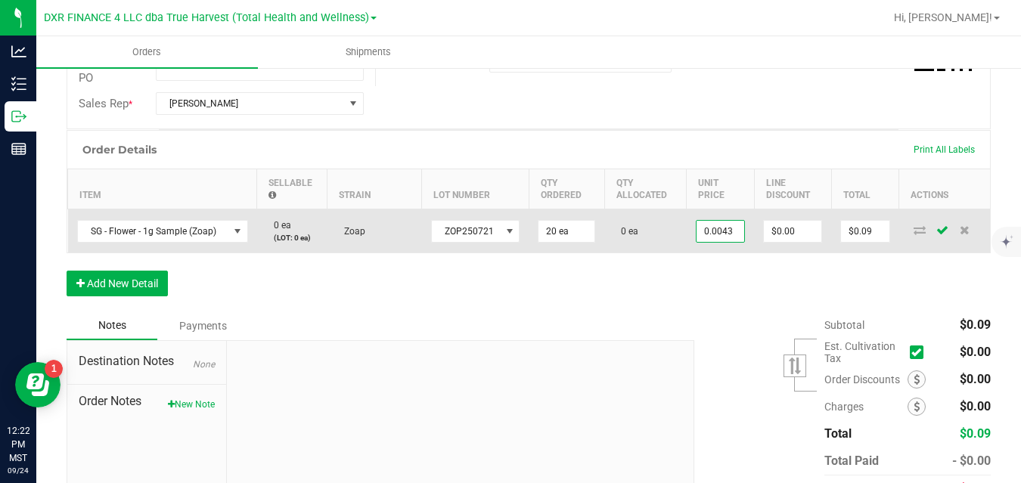
click at [721, 230] on input "0.0043" at bounding box center [720, 231] width 48 height 21
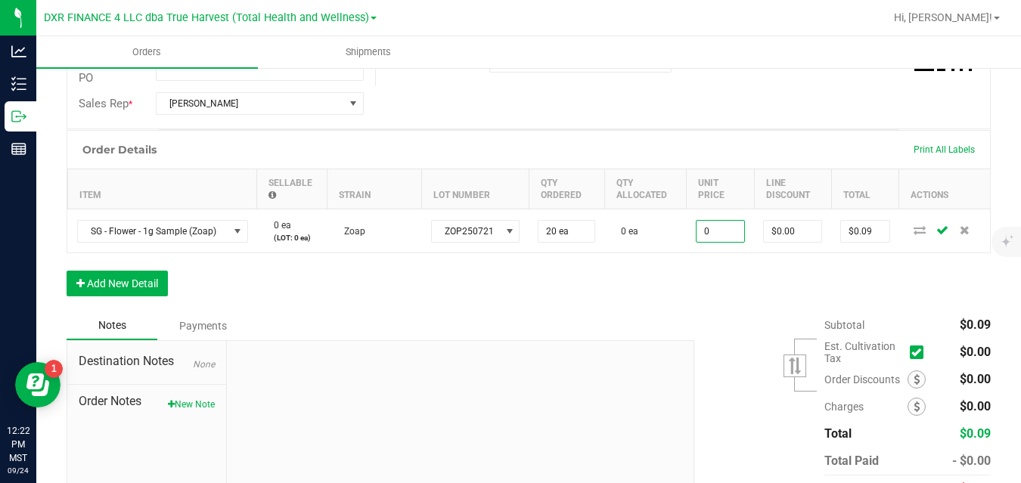
type input "$0.00000"
type input "$0.00"
click at [673, 283] on div "Order Details Print All Labels Item Sellable Strain Lot Number Qty Ordered Qty …" at bounding box center [529, 220] width 924 height 181
click at [164, 286] on button "Add New Detail" at bounding box center [117, 284] width 101 height 26
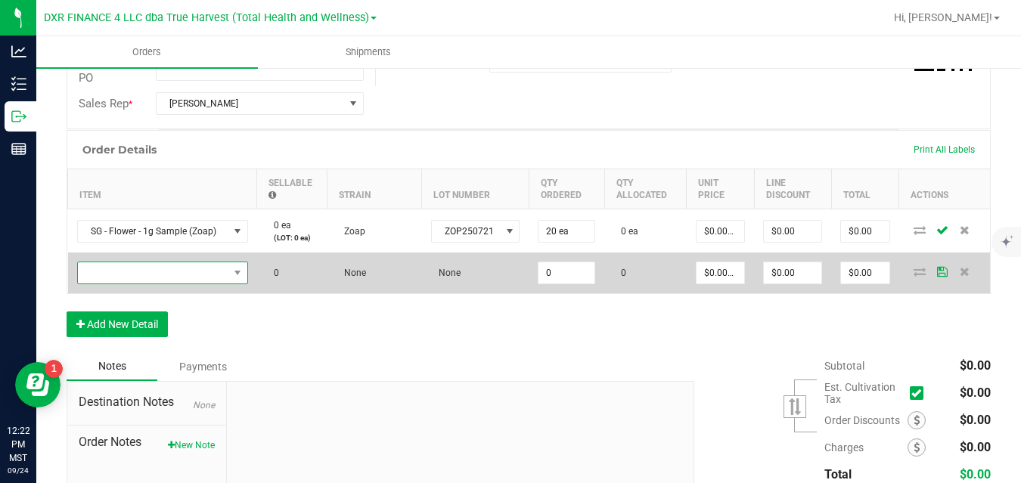
click at [178, 275] on span "NO DATA FOUND" at bounding box center [153, 272] width 150 height 21
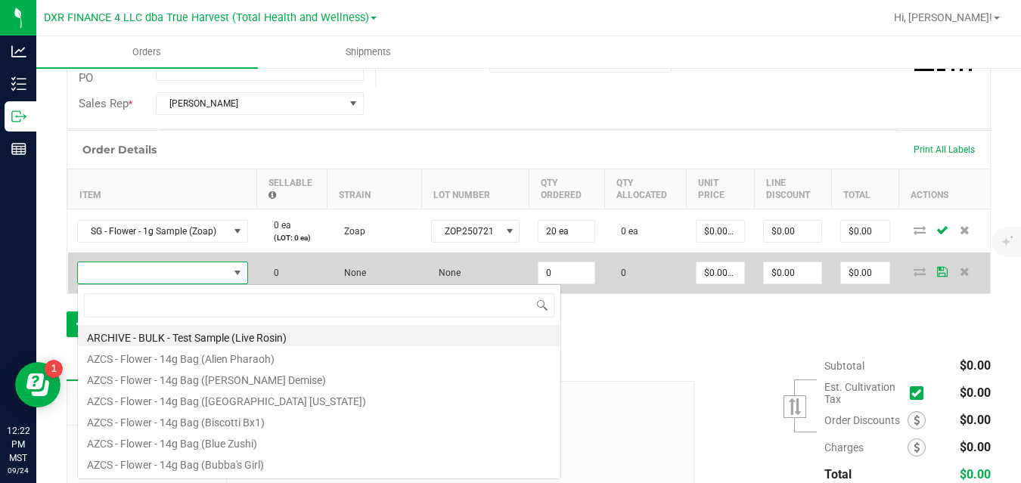
scroll to position [23, 171]
type input "sg - flower - 1g sample (p"
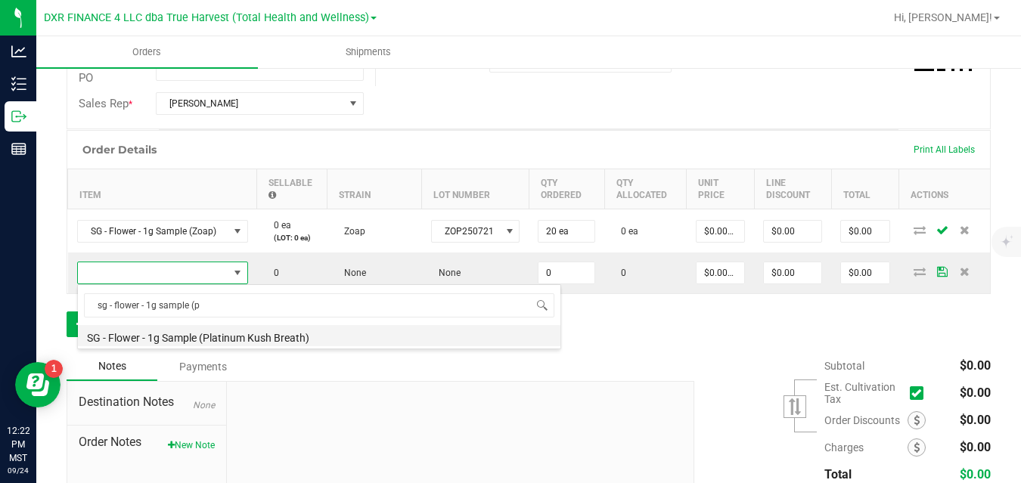
click at [195, 333] on li "SG - Flower - 1g Sample (Platinum Kush Breath)" at bounding box center [319, 335] width 482 height 21
type input "0 ea"
type input "$0.00430"
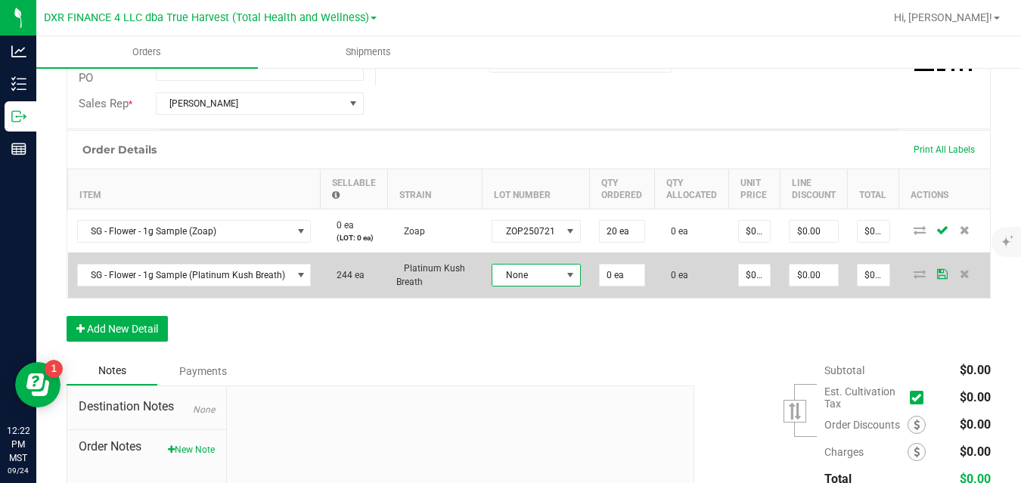
click at [516, 273] on span "None" at bounding box center [526, 275] width 69 height 21
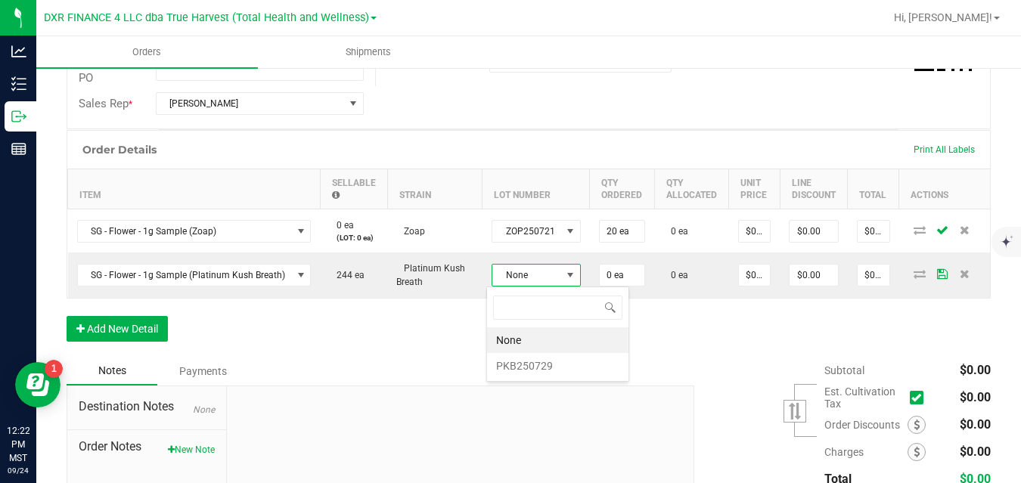
scroll to position [23, 88]
click at [524, 367] on li "PKB250729" at bounding box center [557, 366] width 141 height 26
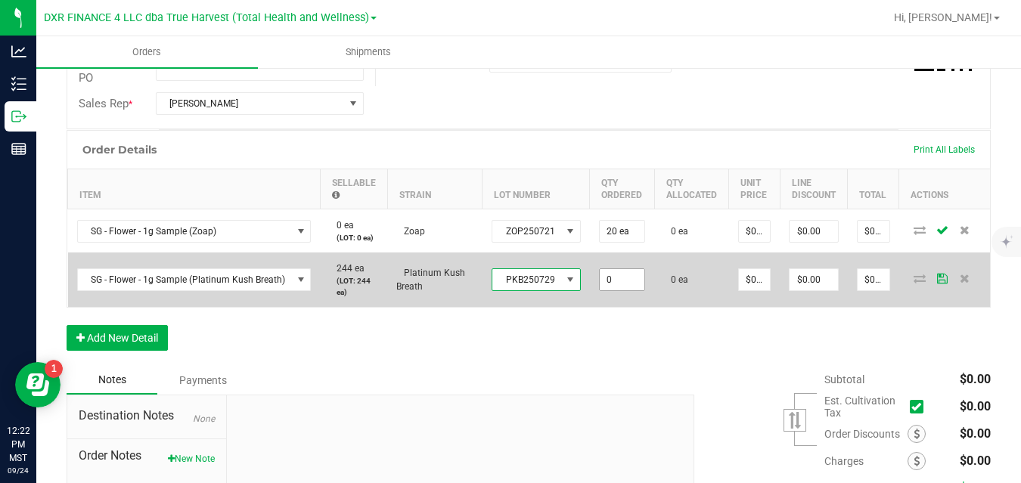
click at [606, 280] on input "0" at bounding box center [621, 279] width 45 height 21
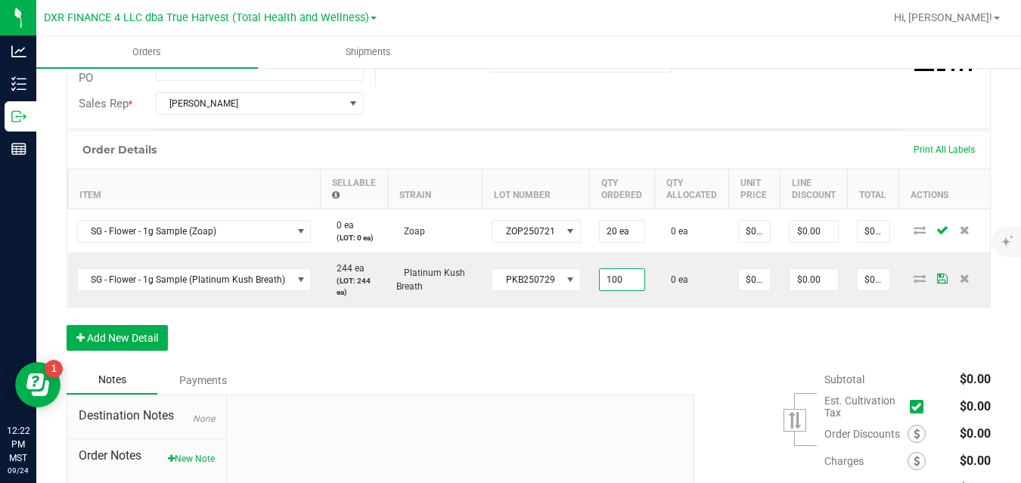
type input "100 ea"
type input "$0.43"
click at [700, 319] on div "Order Details Print All Labels Item Sellable Strain Lot Number Qty Ordered Qty …" at bounding box center [529, 248] width 924 height 236
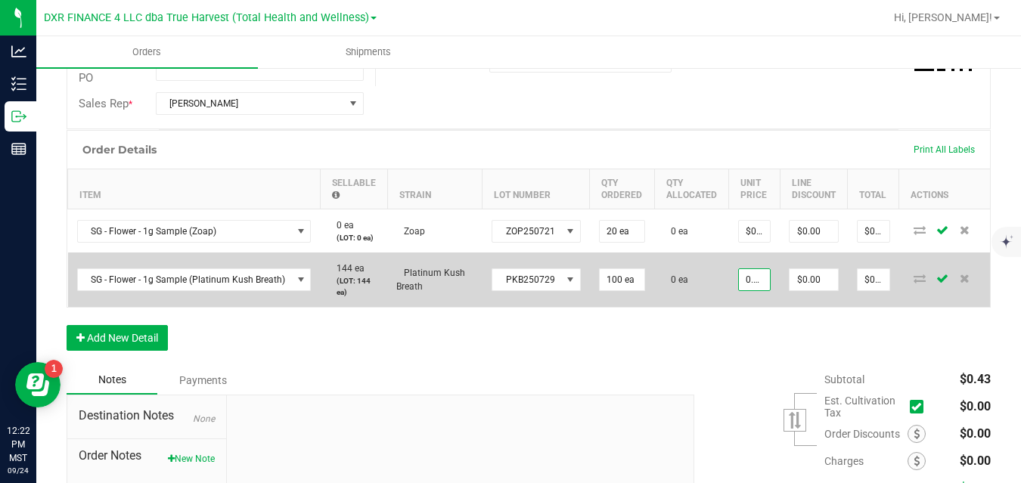
click at [753, 280] on input "0.0043" at bounding box center [754, 279] width 31 height 21
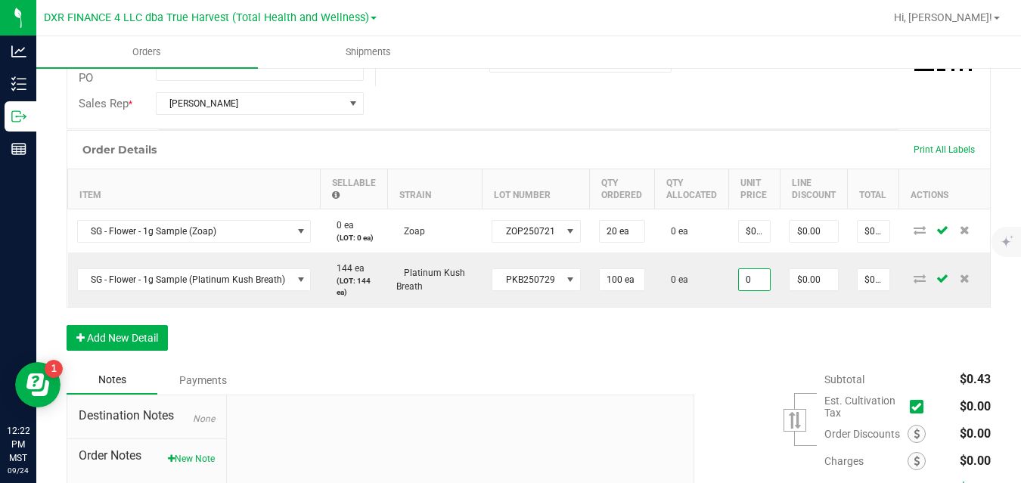
type input "$0.00000"
type input "$0.00"
click at [729, 339] on div "Order Details Print All Labels Item Sellable Strain Lot Number Qty Ordered Qty …" at bounding box center [529, 248] width 924 height 236
click at [153, 336] on button "Add New Detail" at bounding box center [117, 338] width 101 height 26
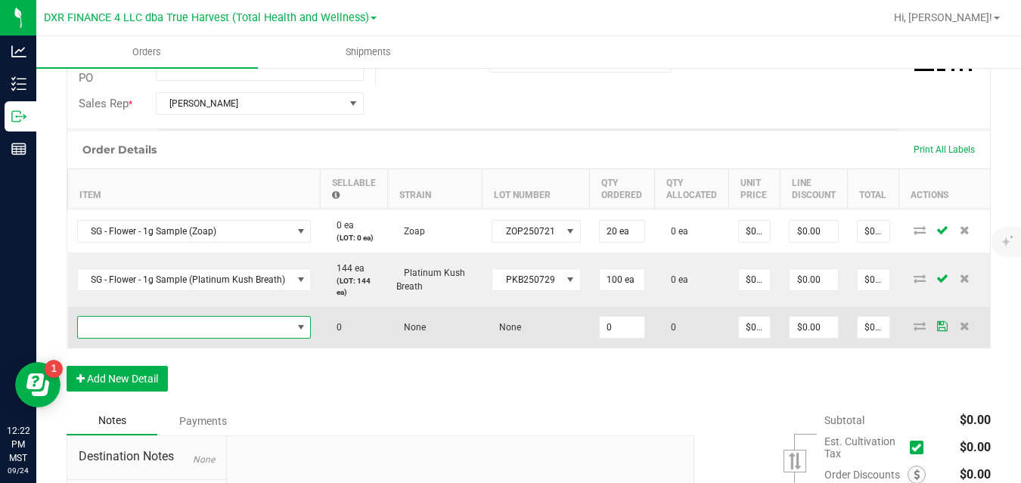
click at [172, 326] on span "NO DATA FOUND" at bounding box center [185, 327] width 214 height 21
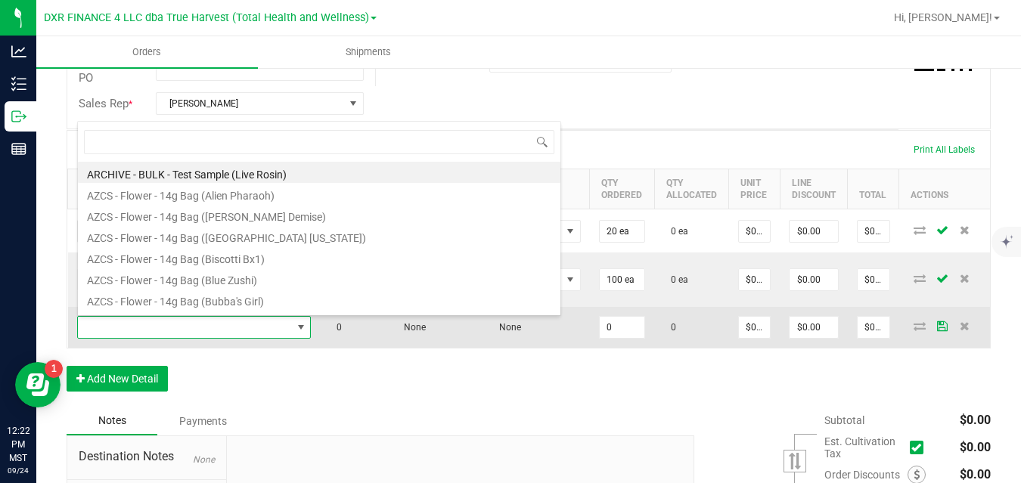
scroll to position [23, 231]
type input "sg - flower - 1g sample (d"
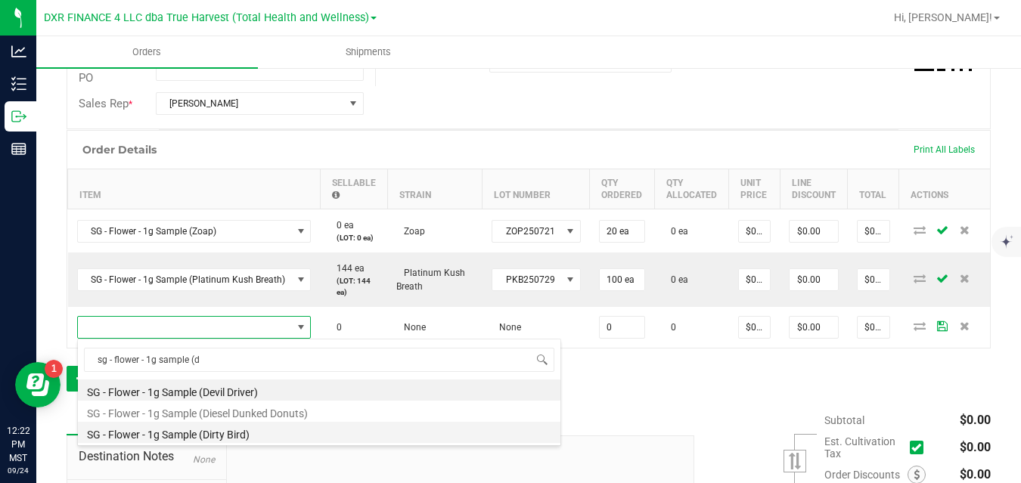
click at [191, 426] on li "SG - Flower - 1g Sample (Dirty Bird)" at bounding box center [319, 432] width 482 height 21
type input "0 ea"
type input "$0.00430"
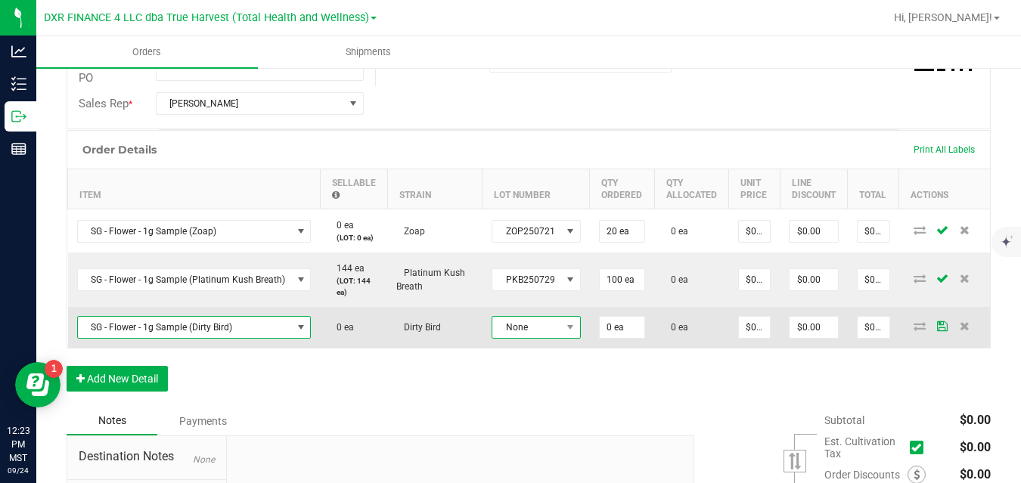
click at [514, 321] on span "None" at bounding box center [526, 327] width 69 height 21
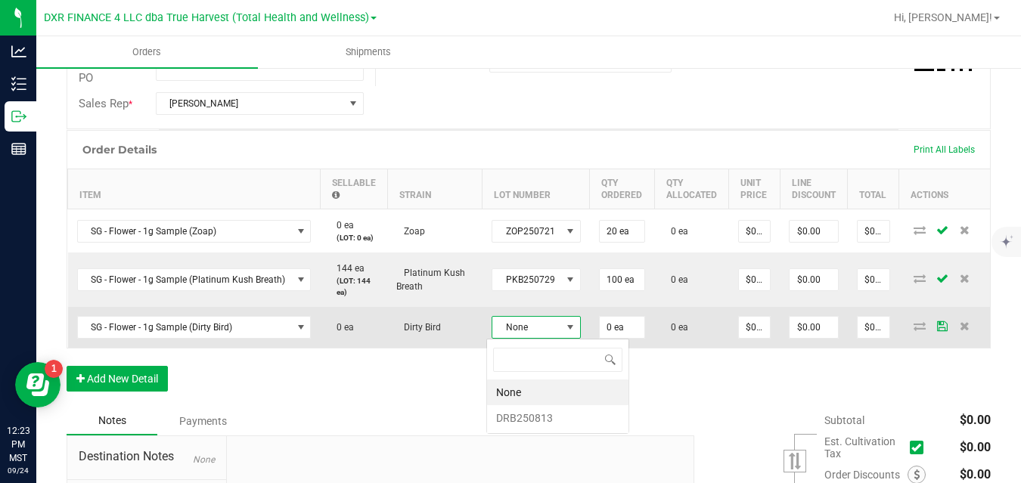
scroll to position [23, 88]
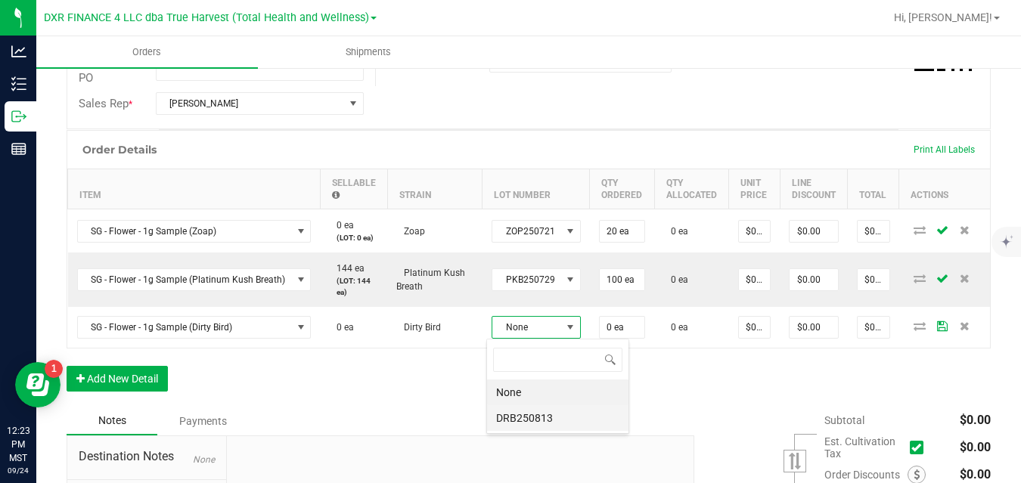
click at [519, 424] on li "DRB250813" at bounding box center [557, 418] width 141 height 26
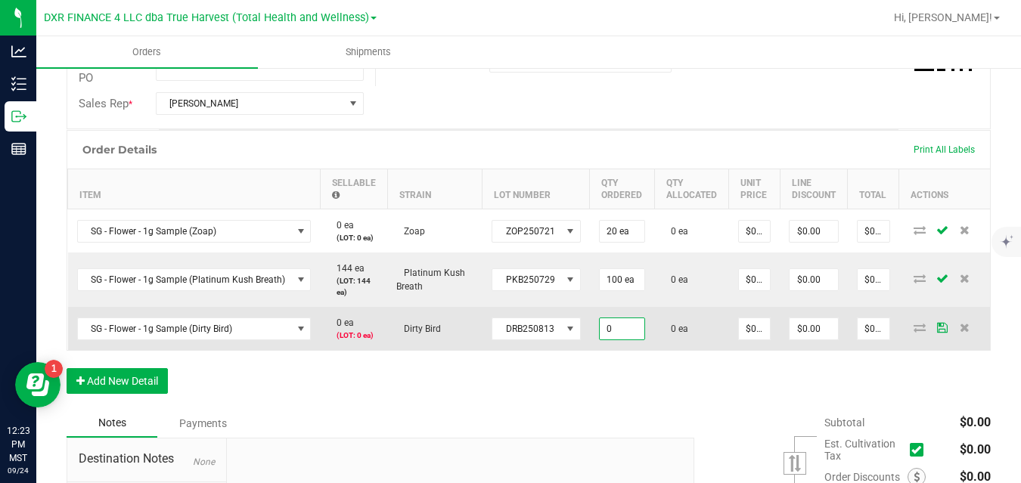
click at [617, 333] on input "0" at bounding box center [621, 328] width 45 height 21
type input "0 ea"
click at [249, 331] on span "SG - Flower - 1g Sample (Dirty Bird)" at bounding box center [185, 328] width 214 height 21
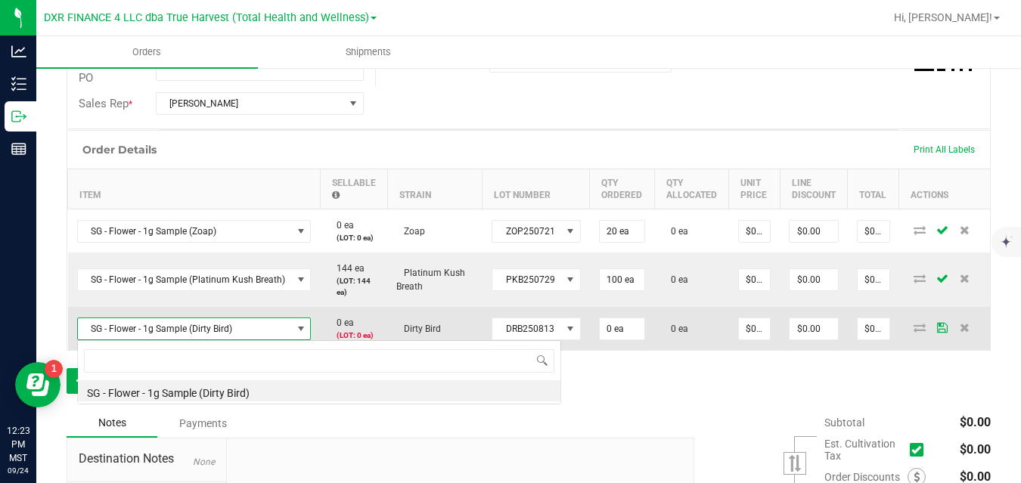
scroll to position [23, 231]
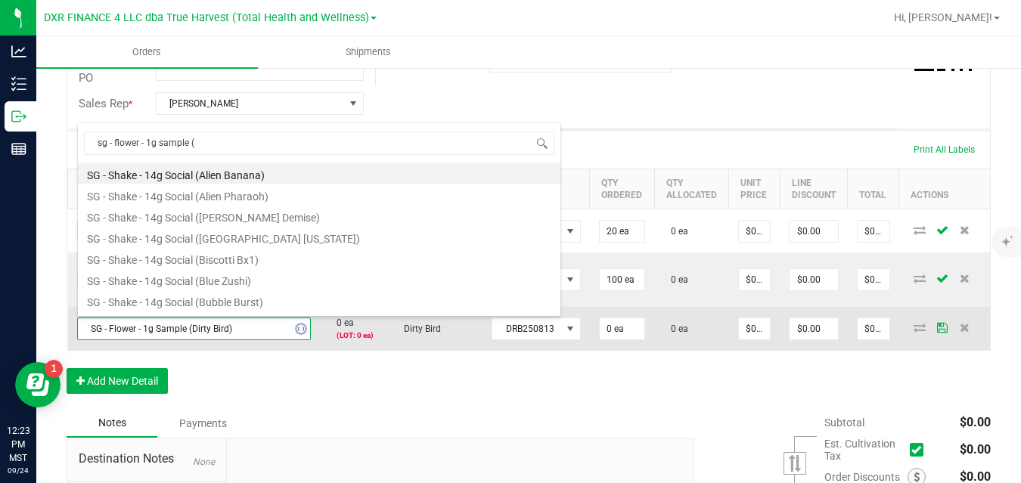
type input "sg - flower - 1g sample (d"
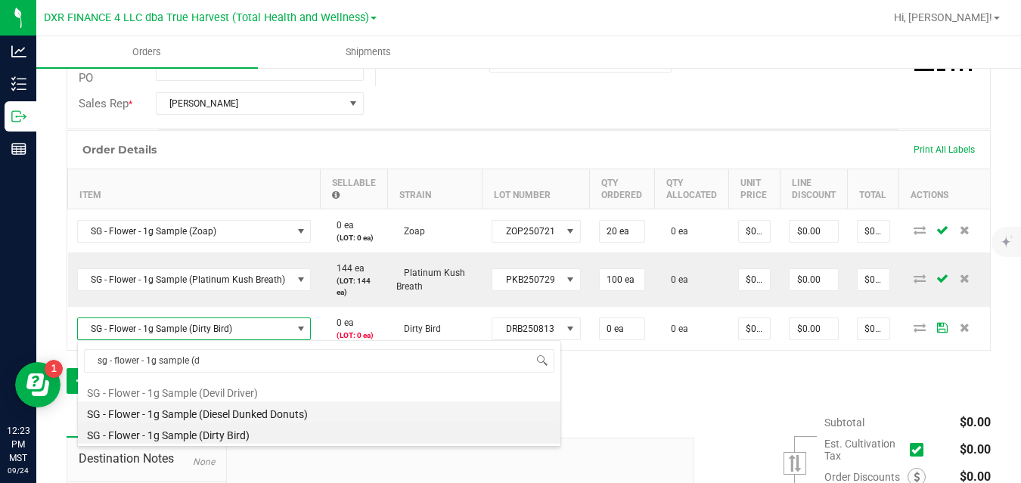
click at [256, 414] on li "SG - Flower - 1g Sample (Diesel Dunked Donuts)" at bounding box center [319, 411] width 482 height 21
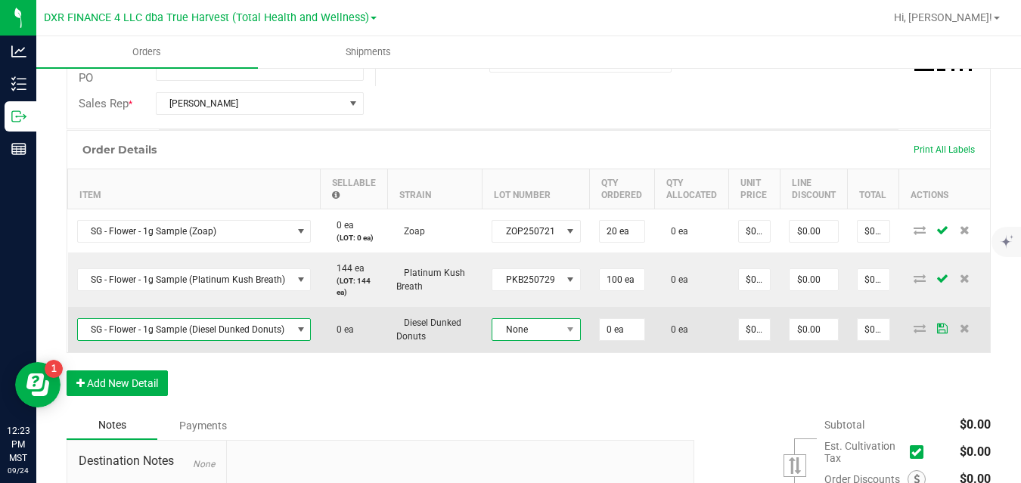
click at [516, 324] on span "None" at bounding box center [526, 329] width 69 height 21
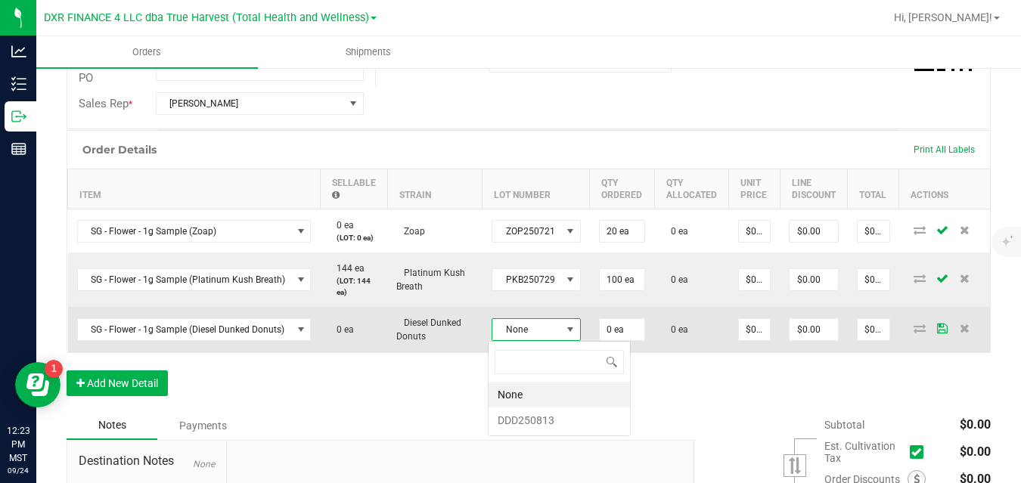
scroll to position [23, 88]
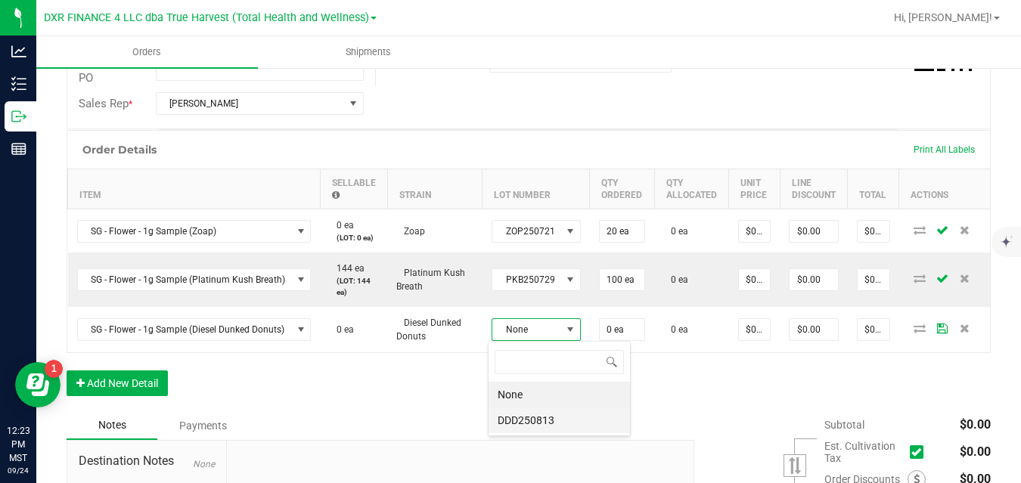
click at [522, 414] on li "DDD250813" at bounding box center [558, 420] width 141 height 26
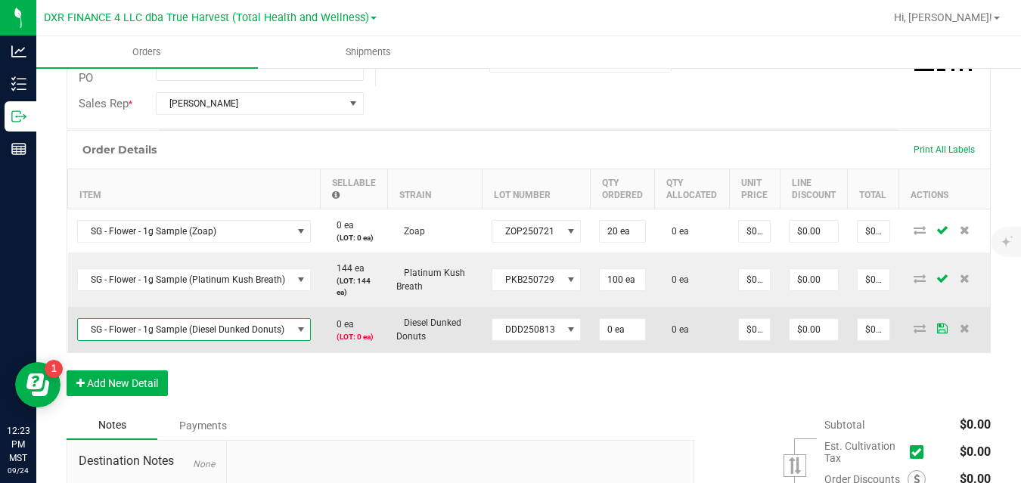
click at [256, 331] on span "SG - Flower - 1g Sample (Diesel Dunked Donuts)" at bounding box center [185, 329] width 214 height 21
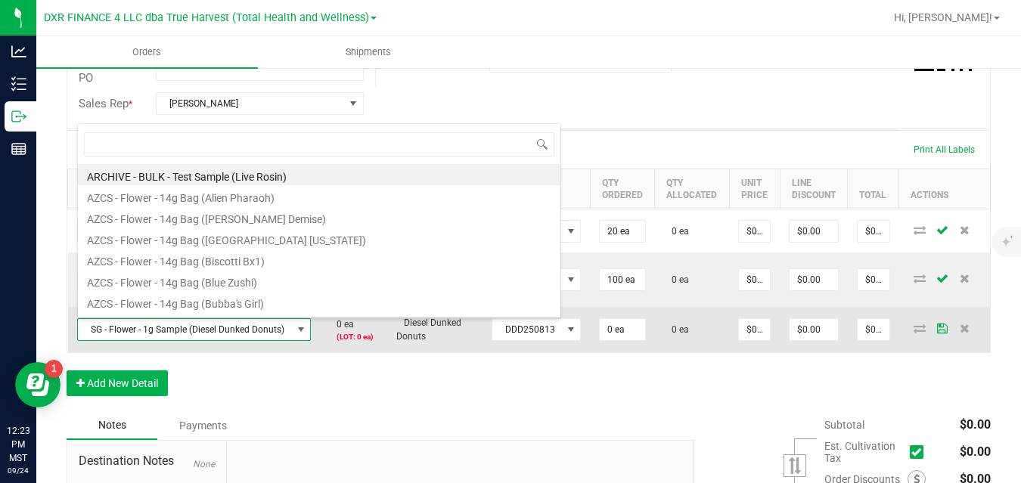
scroll to position [23, 232]
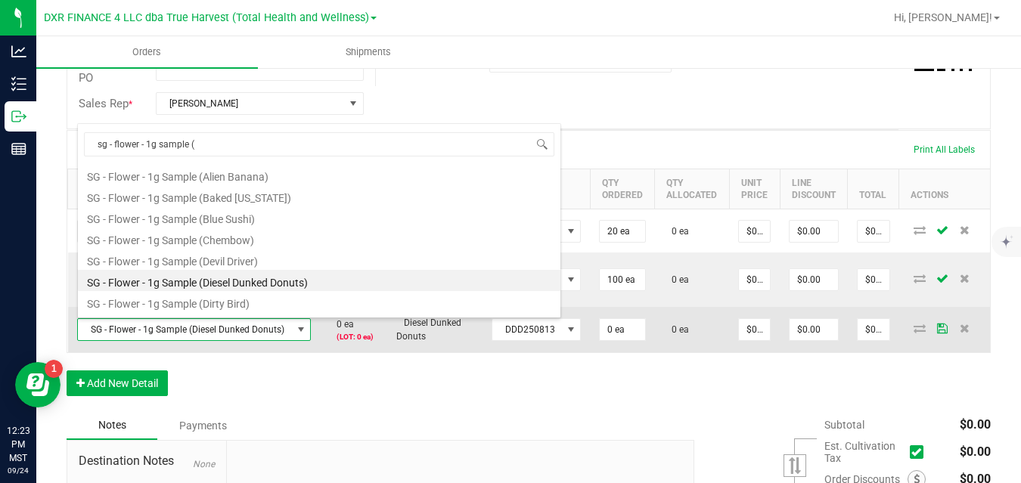
type input "sg - flower - 1g sample (s"
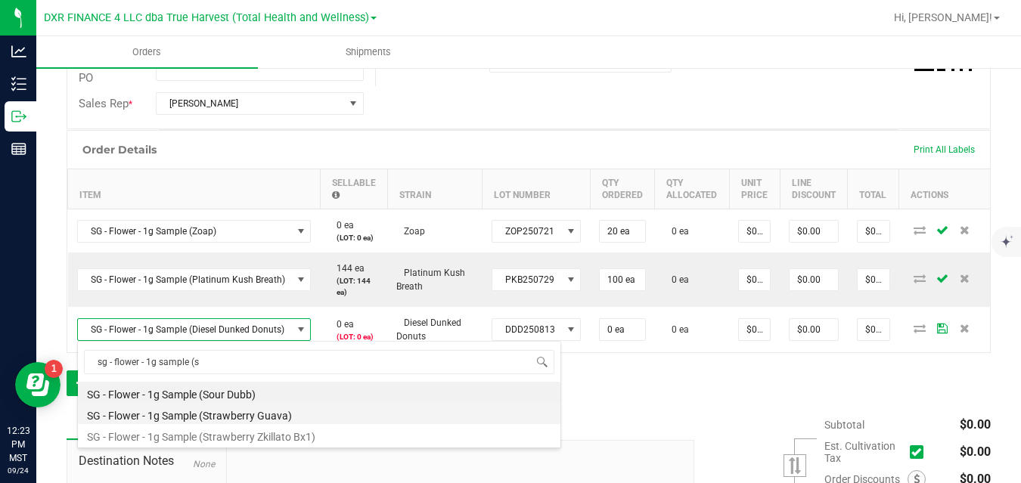
click at [264, 411] on li "SG - Flower - 1g Sample (Strawberry Guava)" at bounding box center [319, 413] width 482 height 21
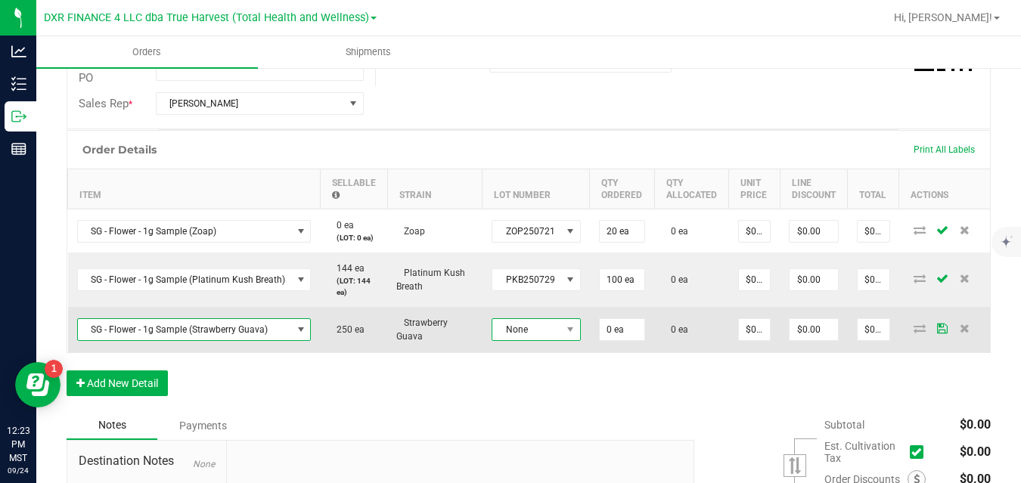
click at [510, 332] on span "None" at bounding box center [526, 329] width 69 height 21
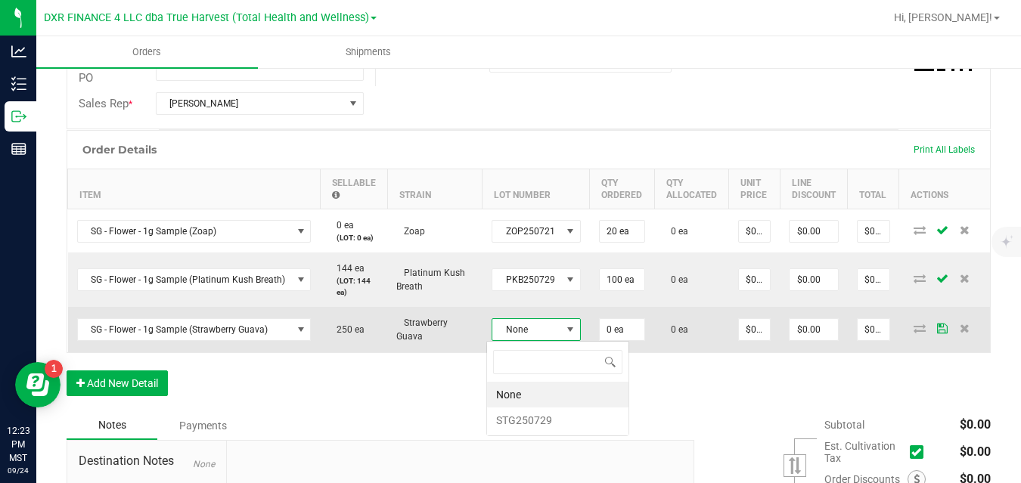
scroll to position [23, 88]
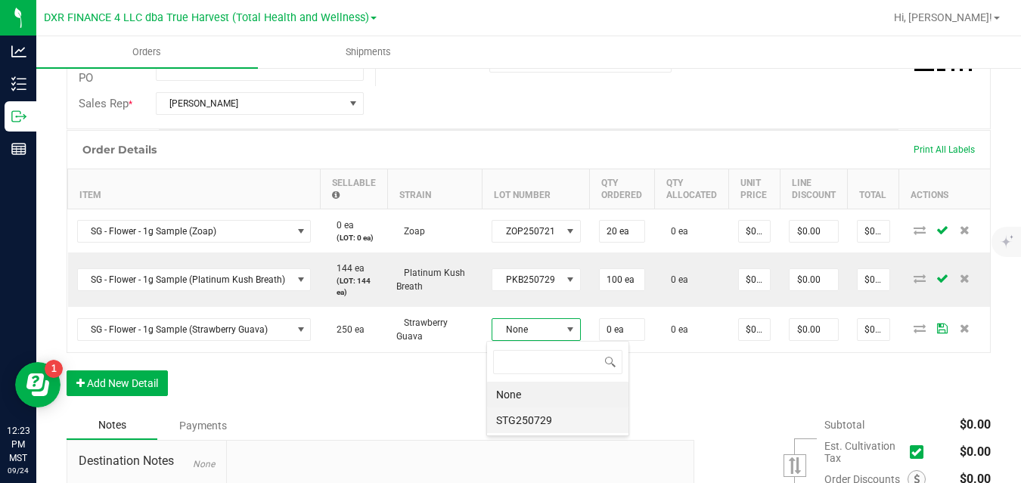
click at [518, 428] on li "STG250729" at bounding box center [557, 420] width 141 height 26
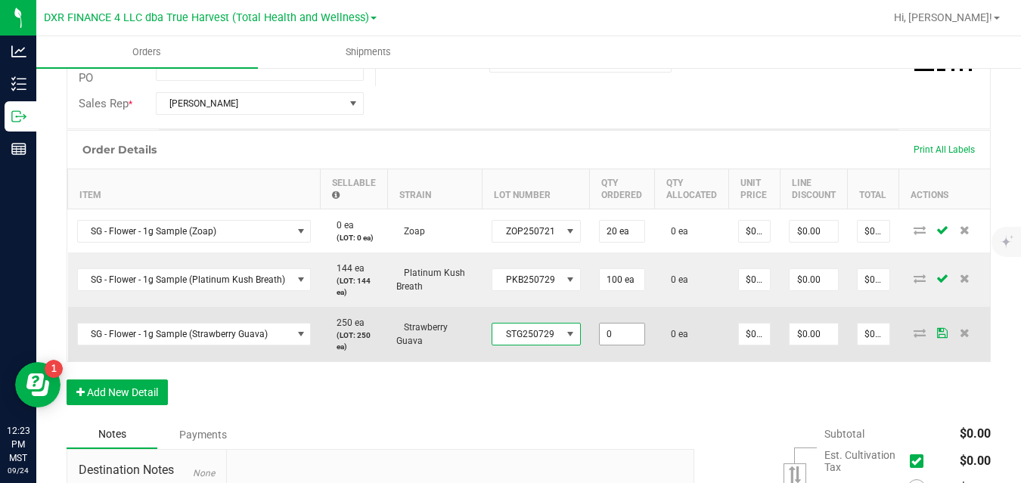
click at [606, 333] on input "0" at bounding box center [621, 334] width 45 height 21
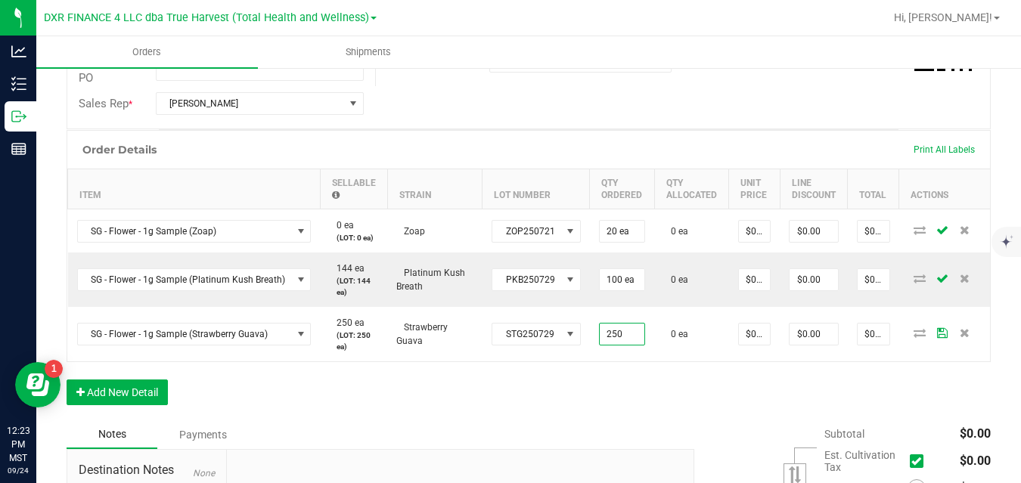
type input "250 ea"
type input "$1.08"
click at [687, 370] on div "Order Details Print All Labels Item Sellable Strain Lot Number Qty Ordered Qty …" at bounding box center [529, 275] width 924 height 290
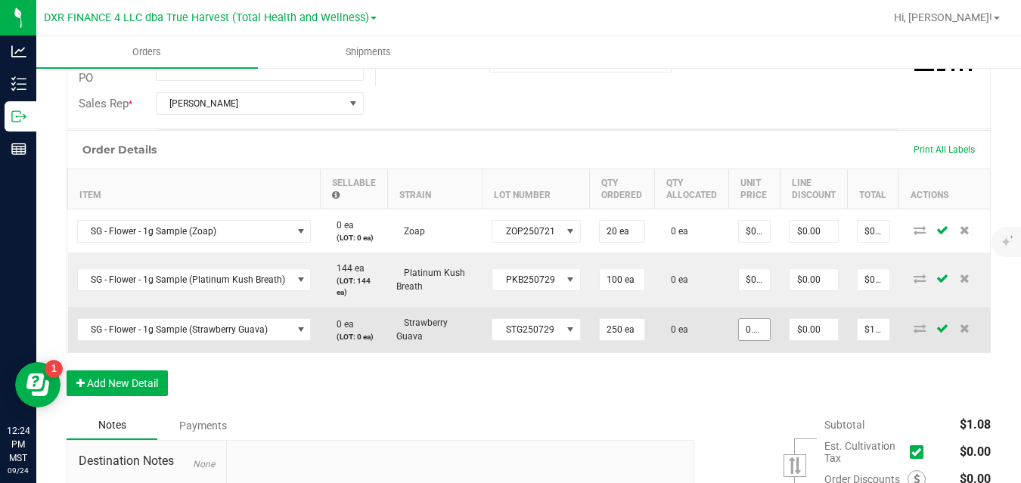
click at [750, 333] on input "0.0043" at bounding box center [754, 329] width 31 height 21
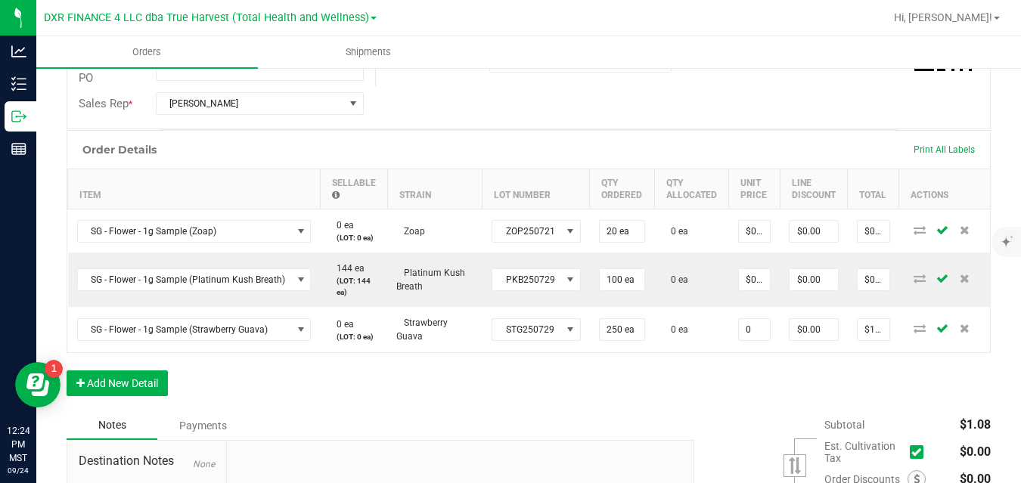
type input "$0.00000"
type input "$0.00"
click at [674, 369] on div "Order Details Print All Labels Item Sellable Strain Lot Number Qty Ordered Qty …" at bounding box center [529, 270] width 924 height 281
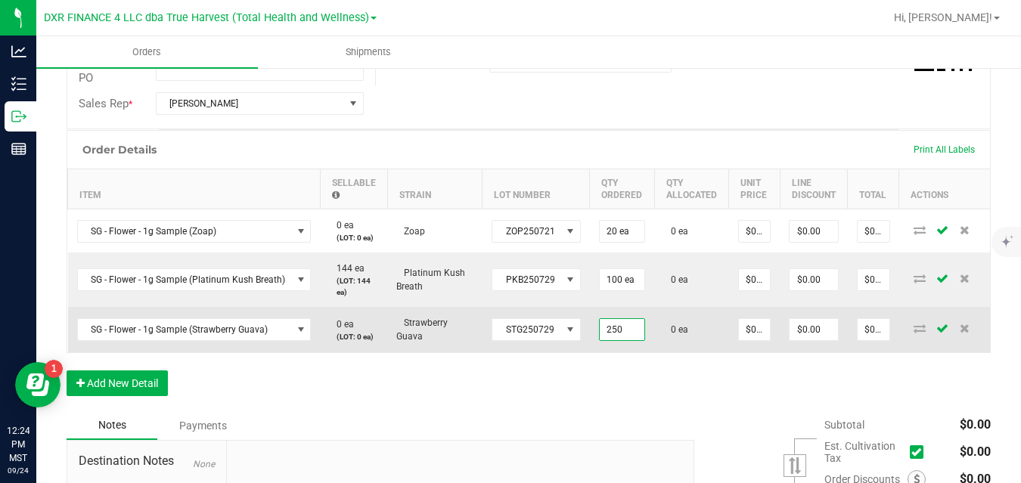
click at [616, 329] on input "250" at bounding box center [621, 329] width 45 height 21
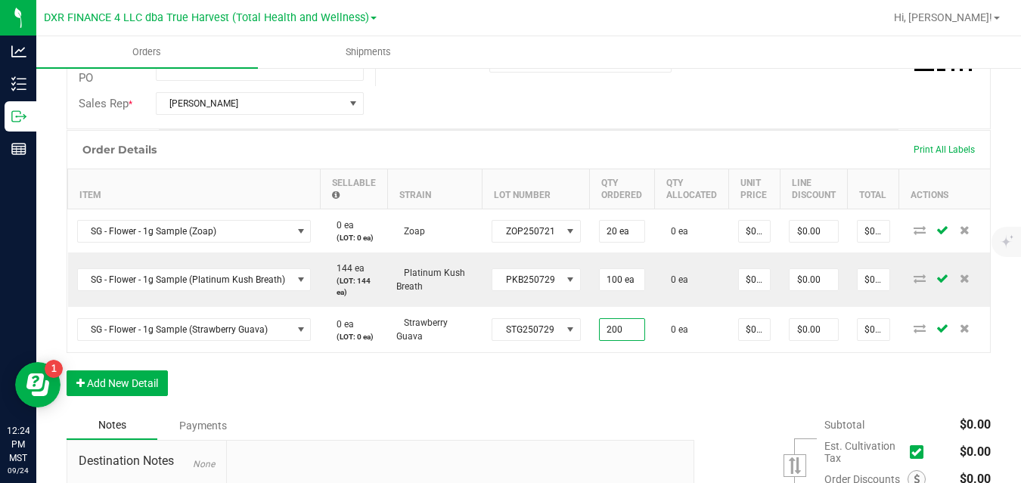
type input "200 ea"
click at [606, 392] on div "Order Details Print All Labels Item Sellable Strain Lot Number Qty Ordered Qty …" at bounding box center [529, 270] width 924 height 281
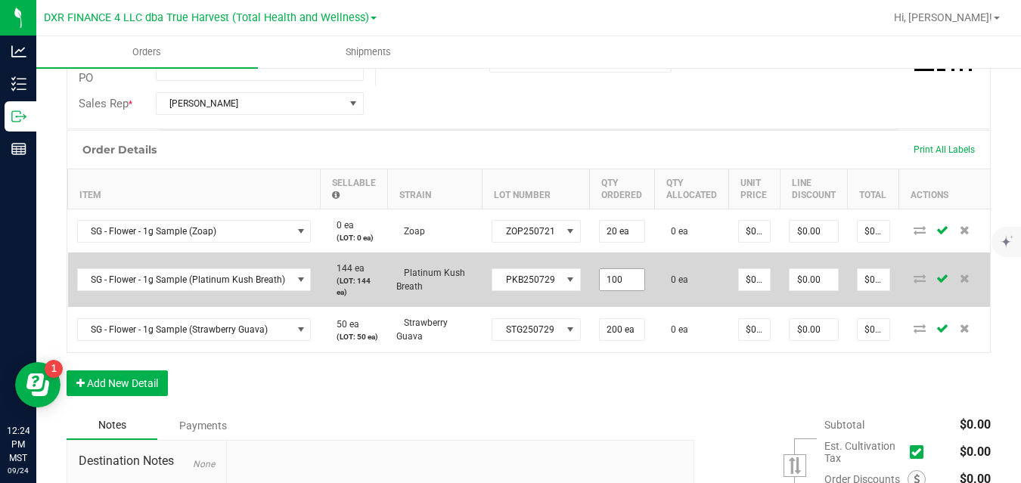
click at [612, 280] on input "100" at bounding box center [621, 279] width 45 height 21
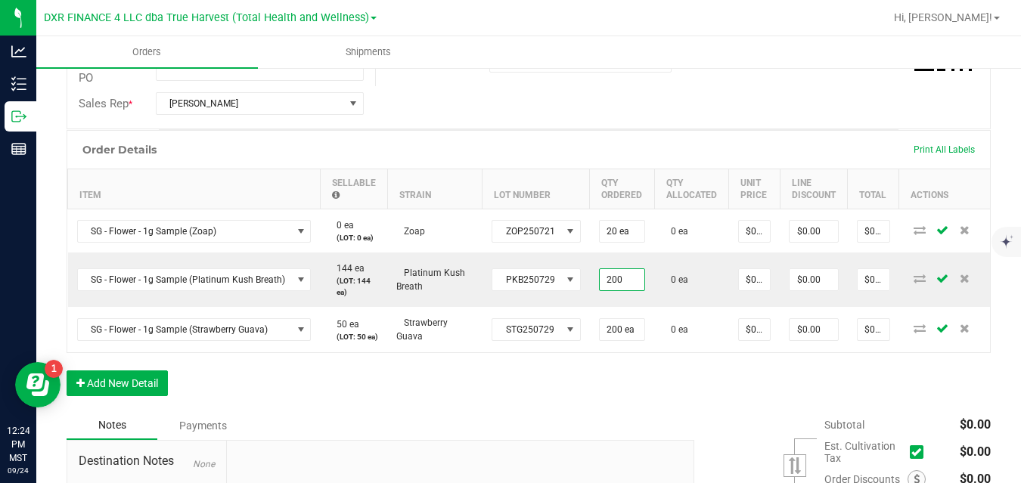
type input "200 ea"
click at [615, 387] on div "Order Details Print All Labels Item Sellable Strain Lot Number Qty Ordered Qty …" at bounding box center [529, 270] width 924 height 281
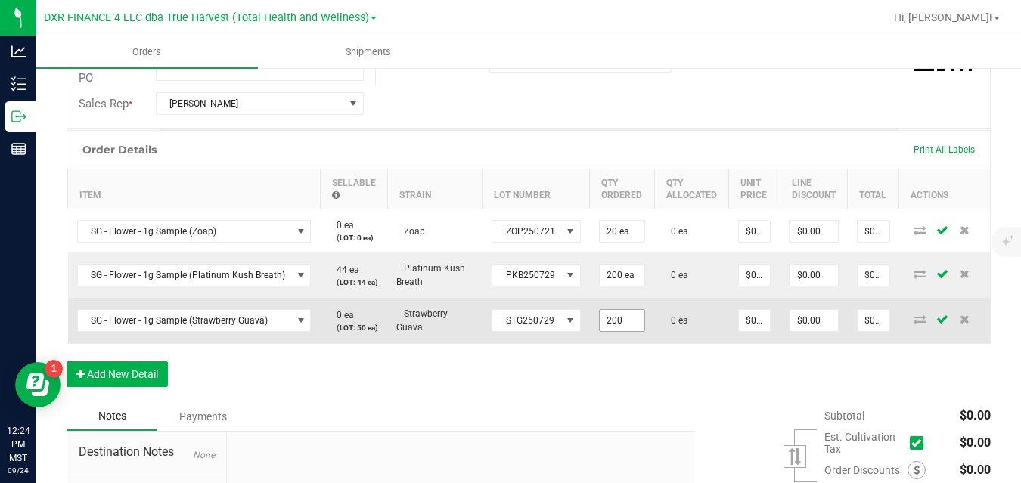
click at [612, 331] on input "200" at bounding box center [621, 320] width 45 height 21
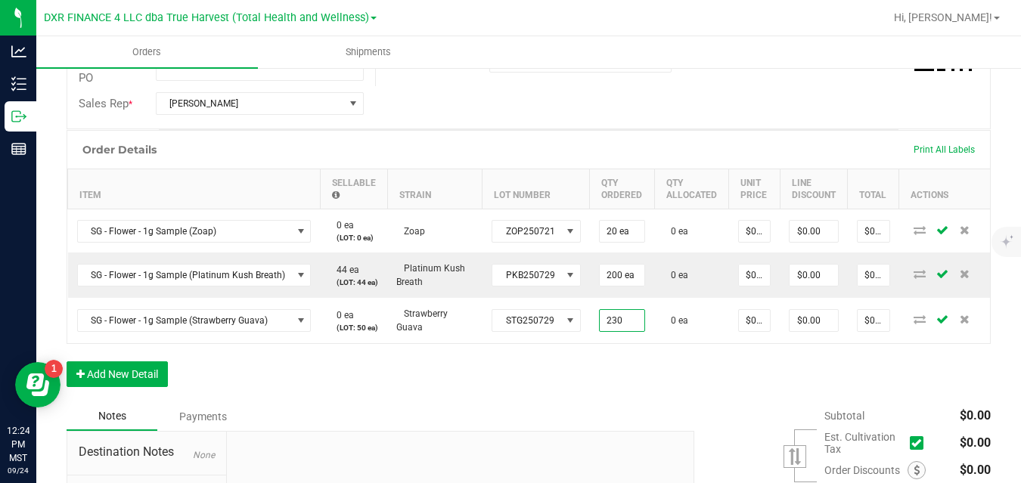
type input "230 ea"
click at [634, 373] on div "Order Details Print All Labels Item Sellable Strain Lot Number Qty Ordered Qty …" at bounding box center [529, 266] width 924 height 272
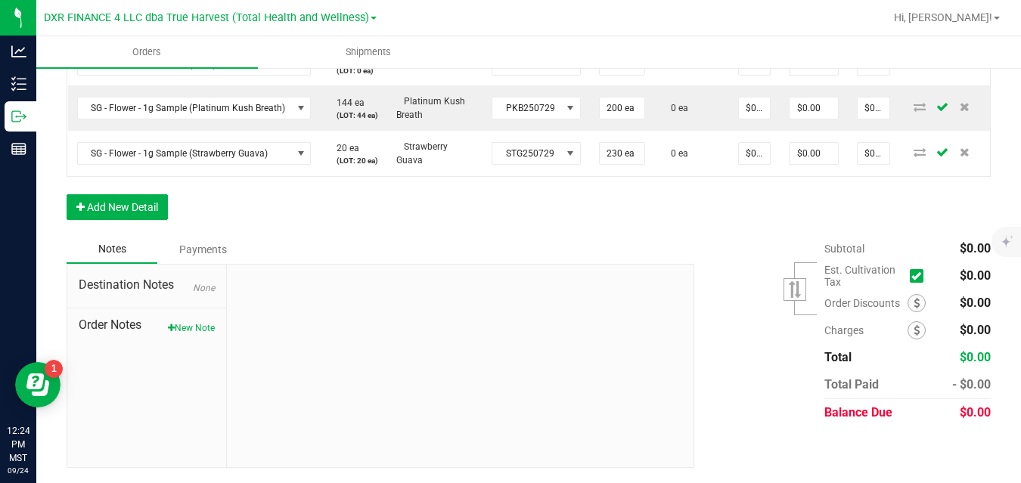
scroll to position [532, 0]
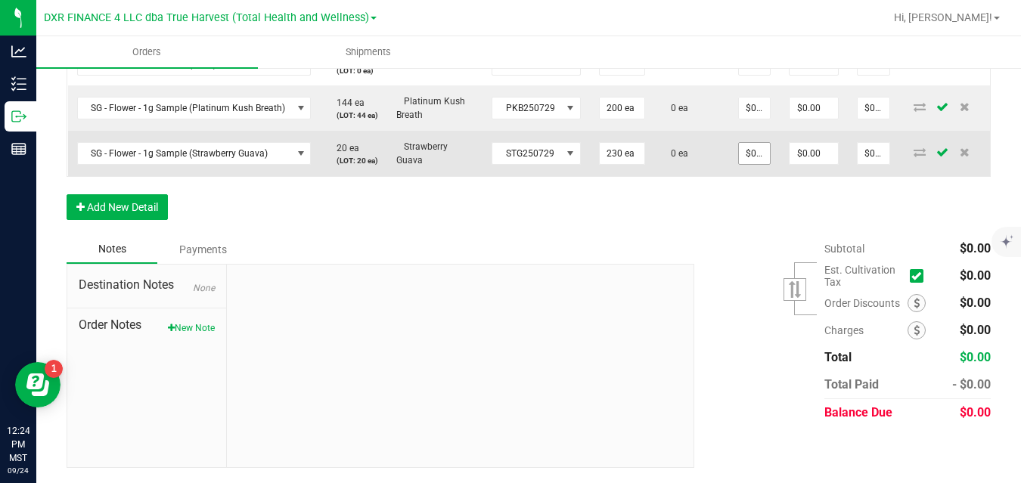
click at [747, 158] on input "$0.00000" at bounding box center [754, 153] width 31 height 21
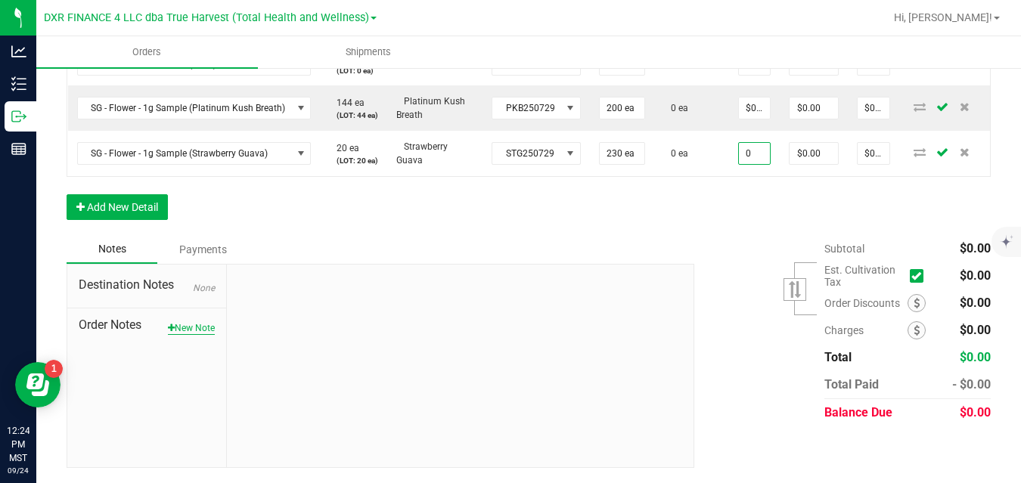
type input "$0.00000"
click at [193, 327] on button "New Note" at bounding box center [191, 328] width 47 height 14
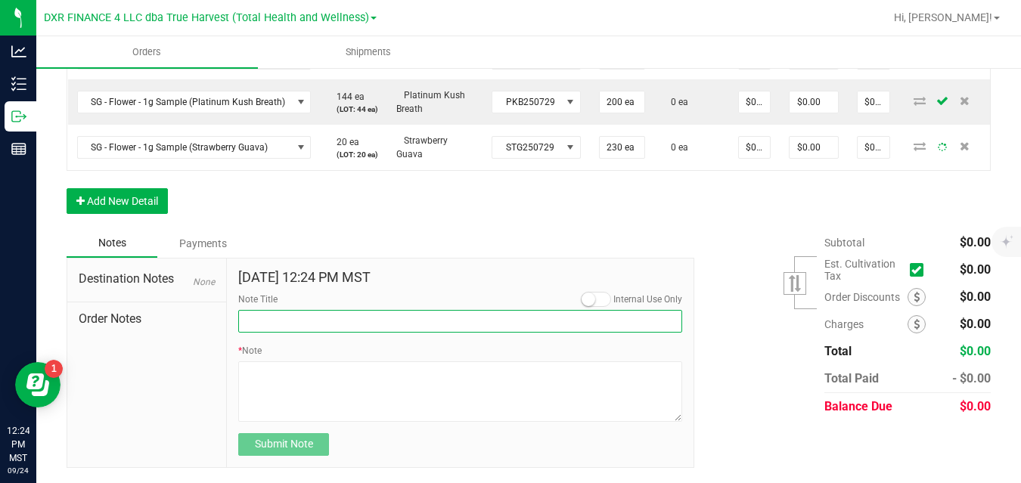
click at [270, 325] on input "Note Title" at bounding box center [460, 321] width 444 height 23
type input "Delivery"
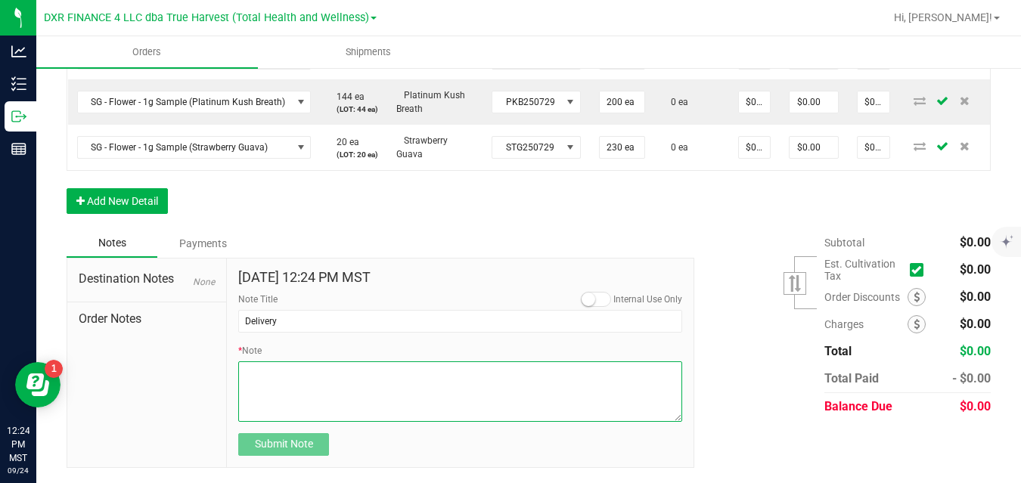
click at [348, 370] on textarea "* Note" at bounding box center [460, 391] width 444 height 60
type textarea "FOR MINT'S 10.21 COMPANY PARTY! :)"
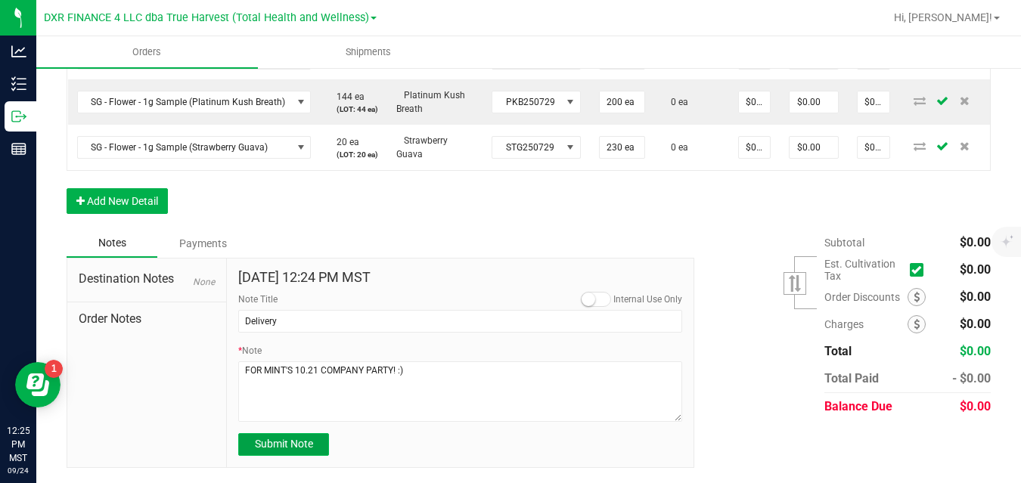
click at [303, 448] on span "Submit Note" at bounding box center [284, 444] width 58 height 12
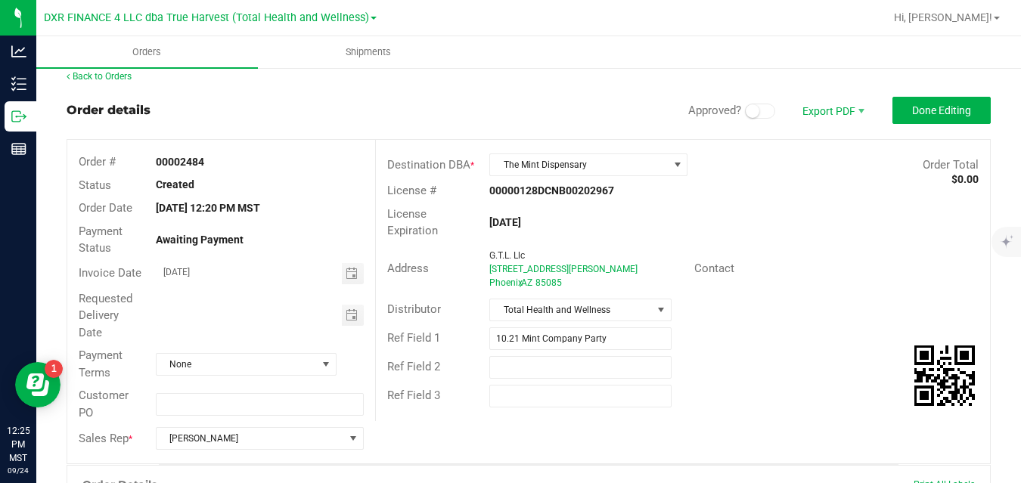
scroll to position [0, 0]
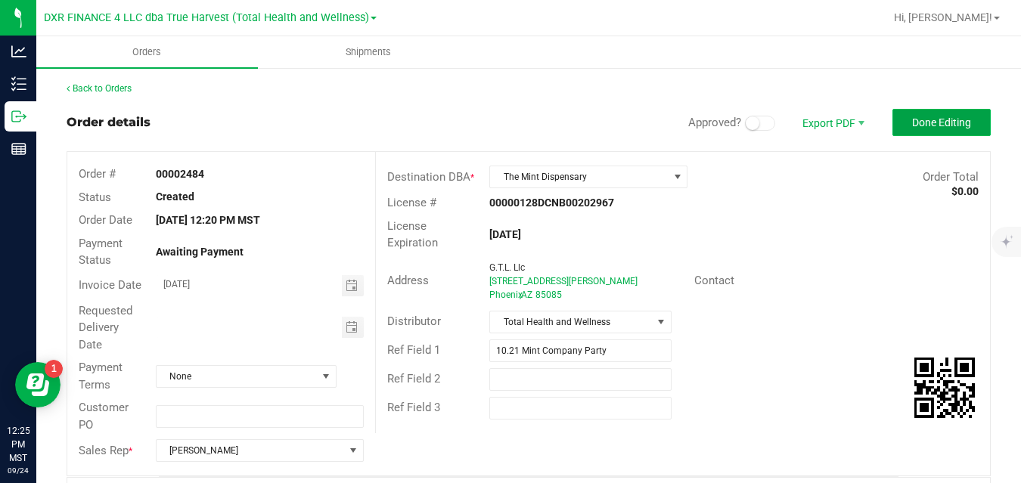
click at [912, 121] on span "Done Editing" at bounding box center [941, 122] width 59 height 12
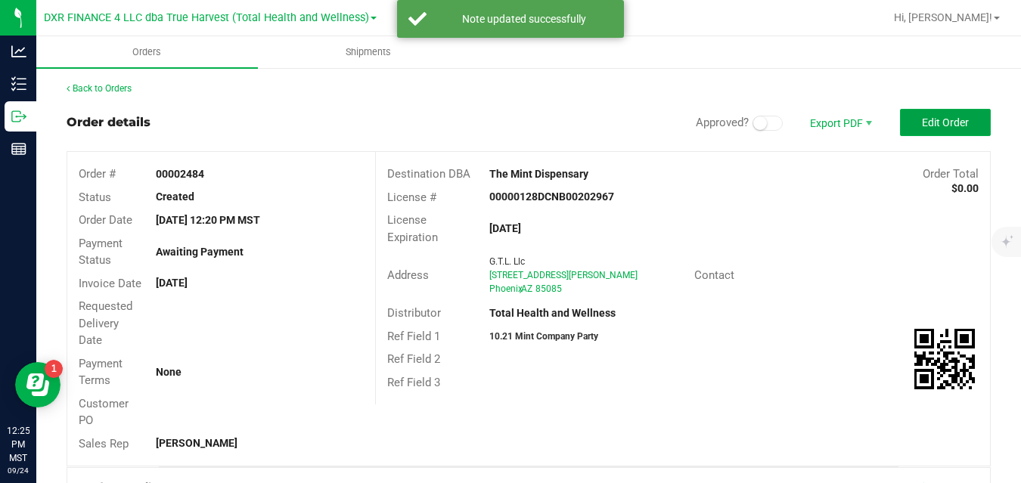
click at [905, 121] on button "Edit Order" at bounding box center [945, 122] width 91 height 27
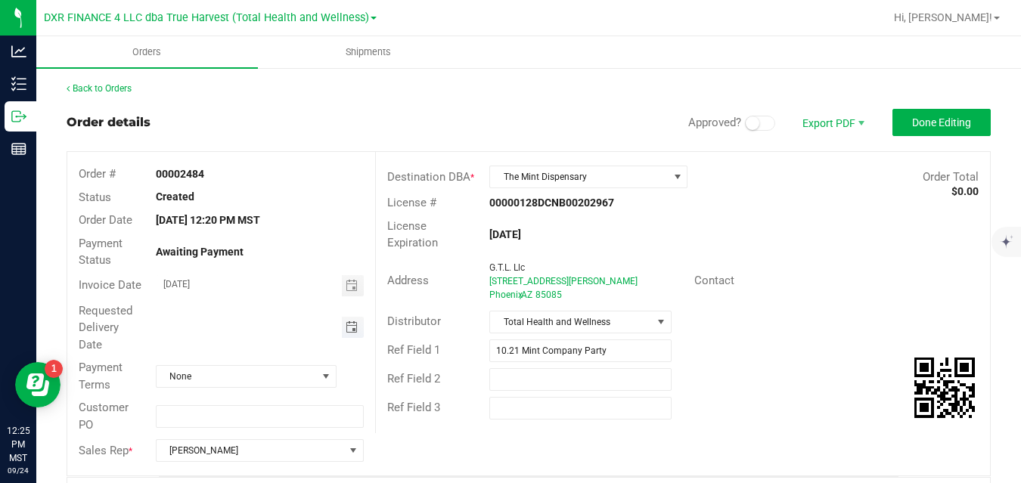
click at [347, 325] on span "Toggle calendar" at bounding box center [351, 327] width 12 height 12
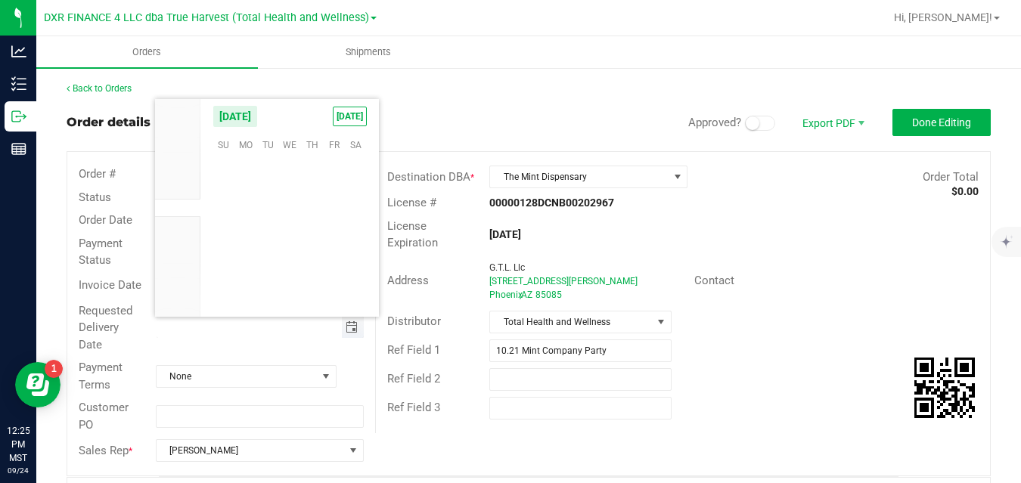
scroll to position [245167, 0]
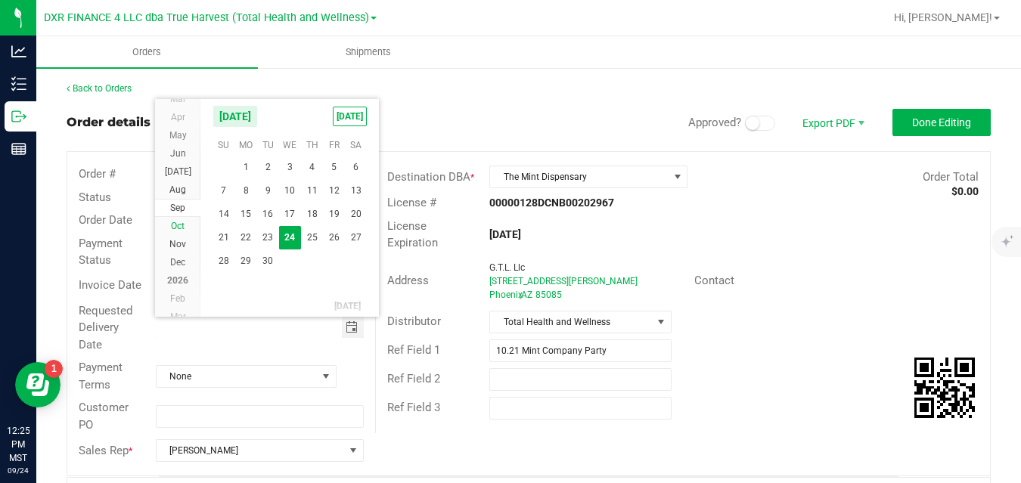
click at [184, 222] on span "Oct" at bounding box center [178, 226] width 14 height 11
click at [330, 163] on span "3" at bounding box center [334, 166] width 22 height 23
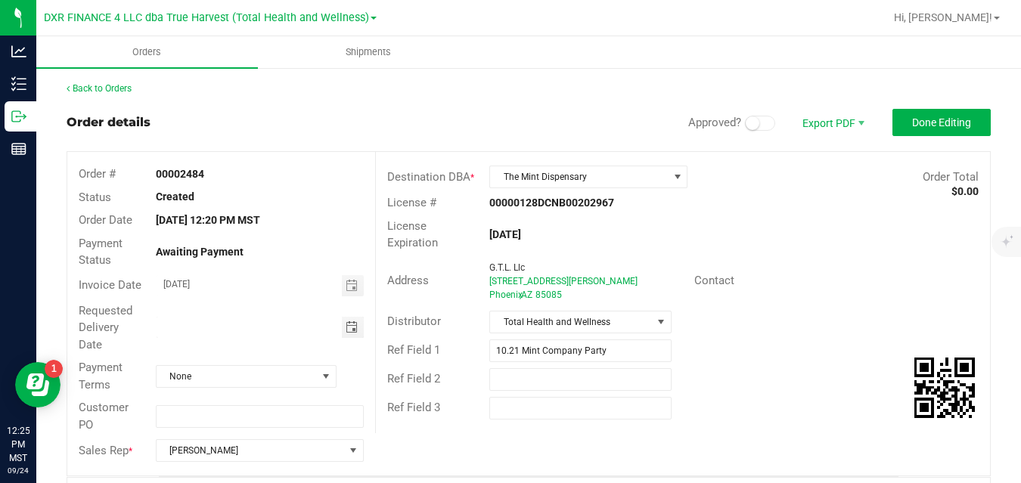
type input "10/03/2025"
click at [912, 121] on span "Done Editing" at bounding box center [941, 122] width 59 height 12
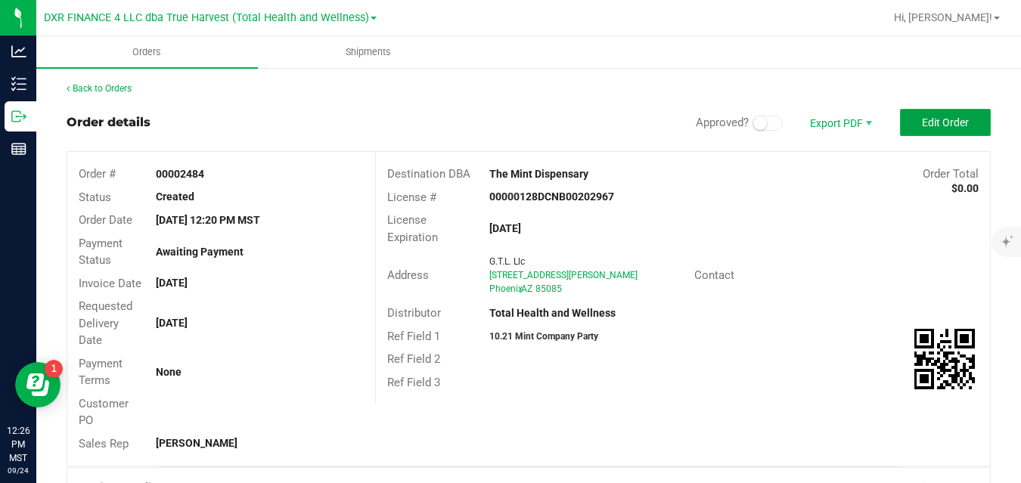
click at [941, 132] on button "Edit Order" at bounding box center [945, 122] width 91 height 27
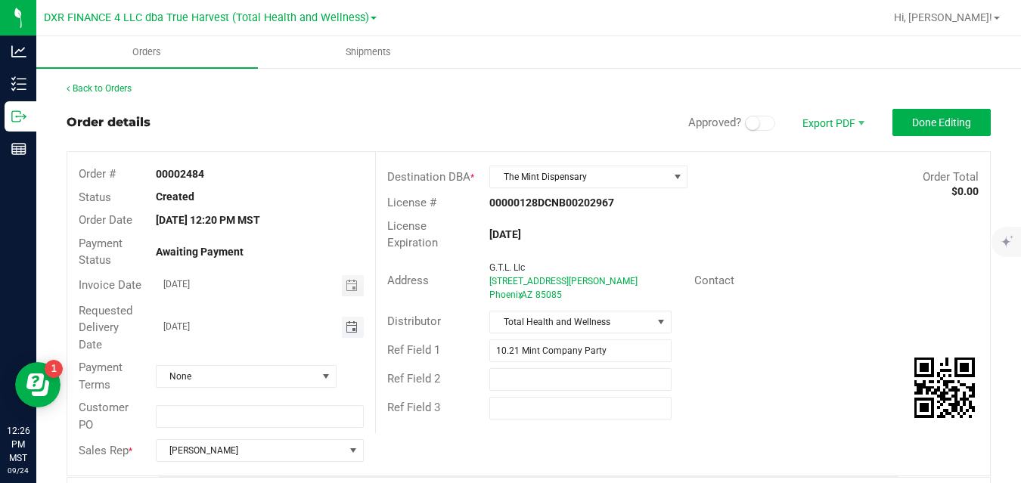
click at [354, 333] on span "Toggle calendar" at bounding box center [351, 327] width 12 height 12
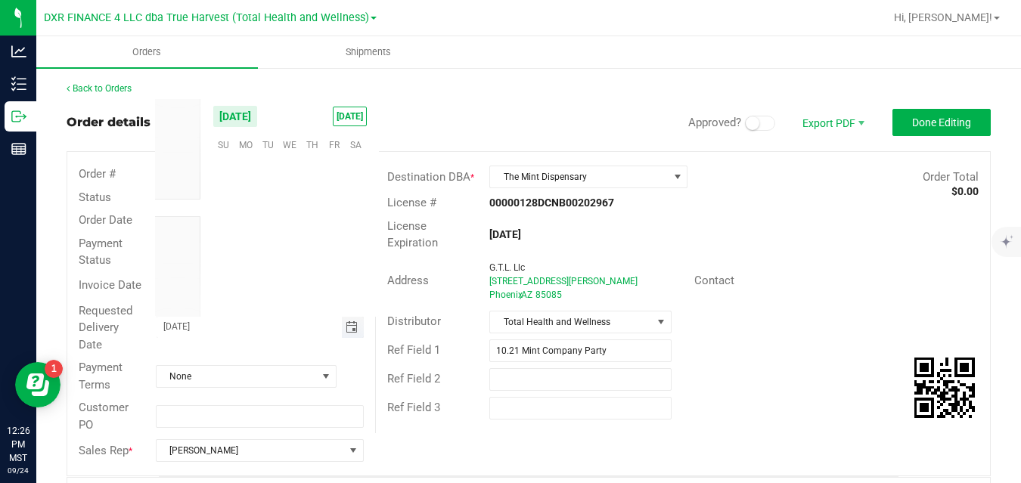
scroll to position [245330, 0]
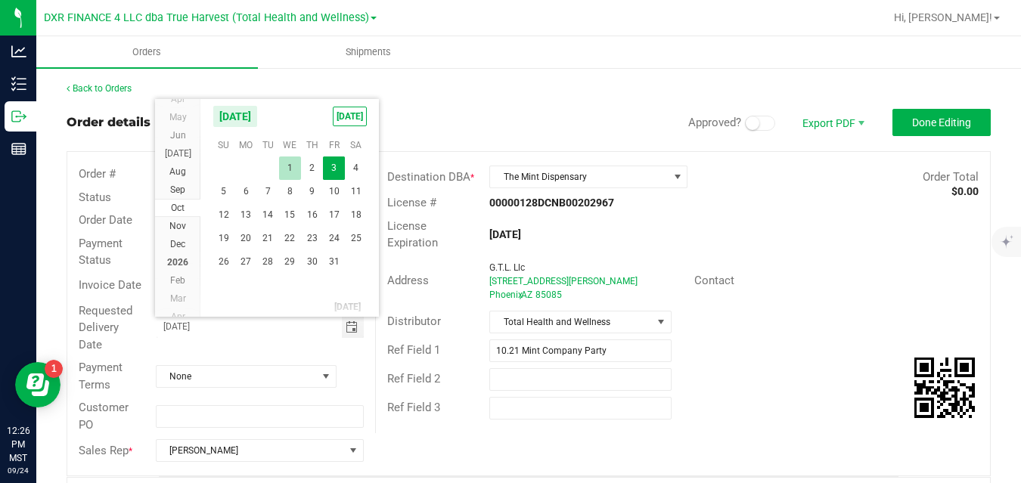
click at [290, 176] on span "1" at bounding box center [290, 167] width 22 height 23
type input "10/01/2025"
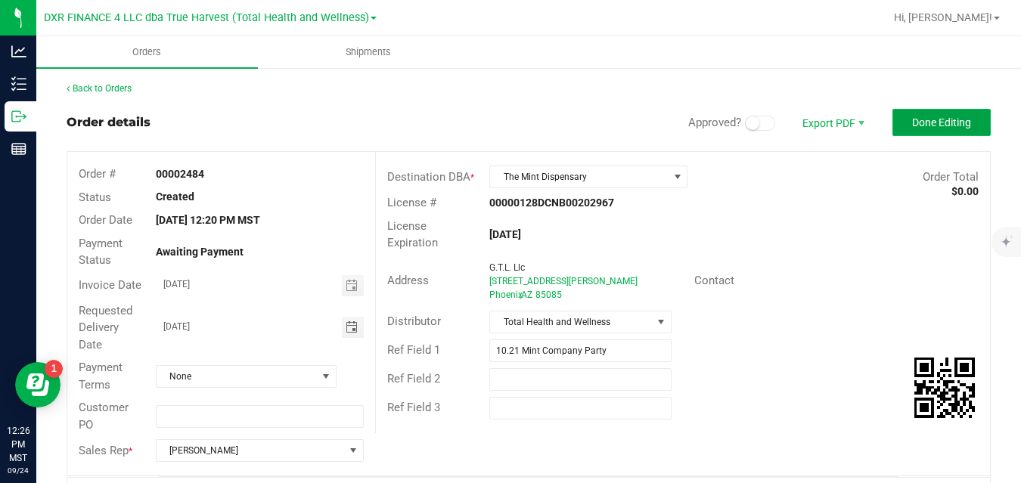
click at [944, 113] on button "Done Editing" at bounding box center [941, 122] width 98 height 27
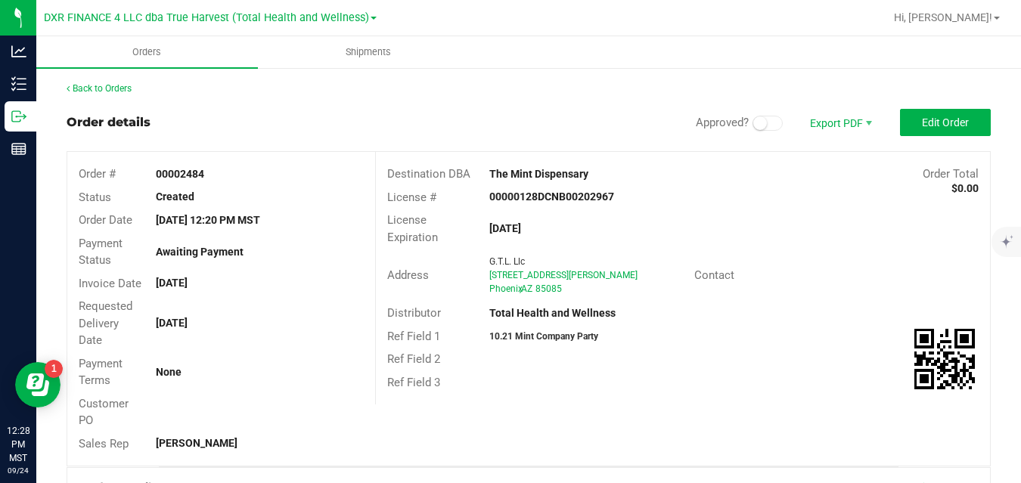
scroll to position [391, 0]
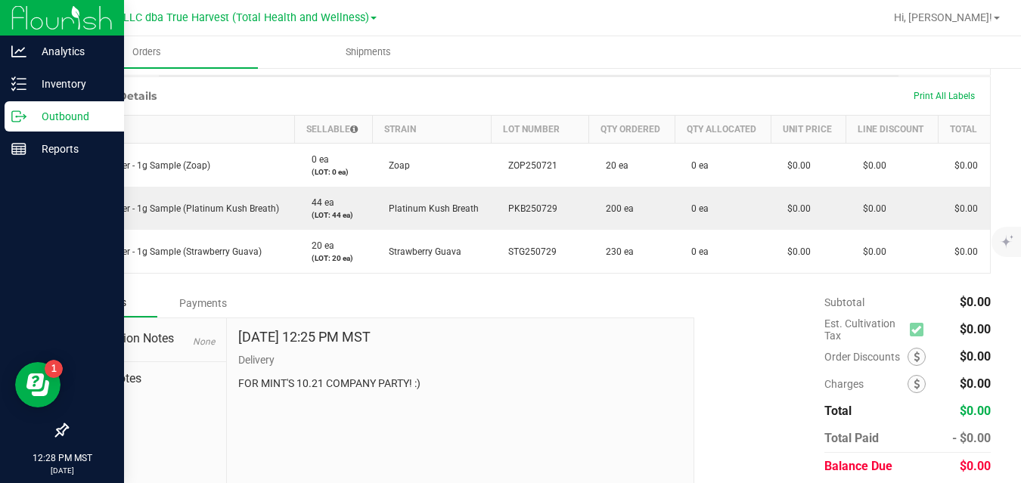
click at [25, 116] on icon at bounding box center [24, 115] width 2 height 2
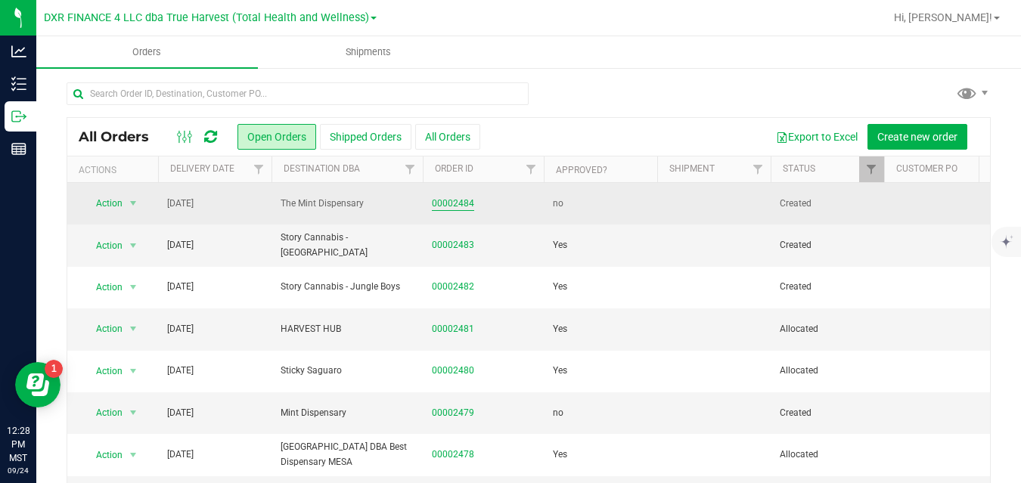
click at [457, 206] on link "00002484" at bounding box center [453, 204] width 42 height 14
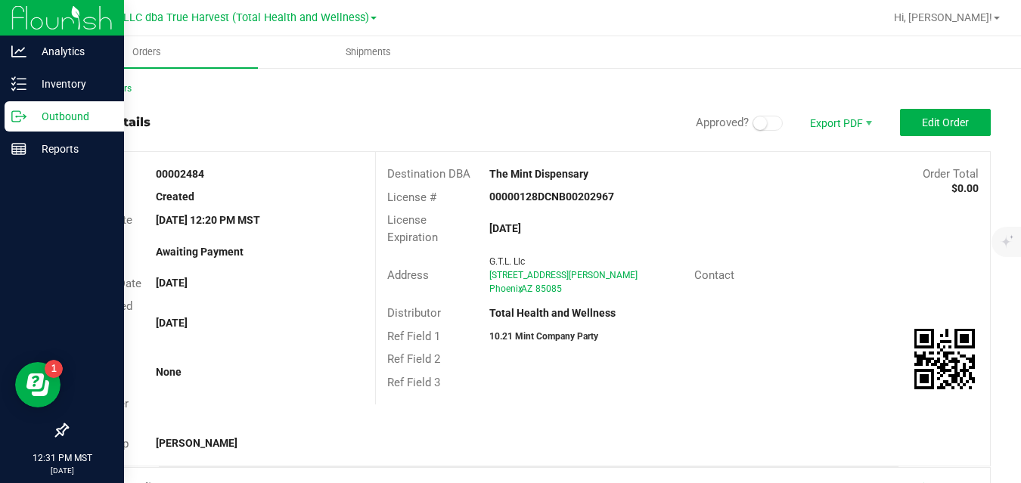
click at [27, 108] on p "Outbound" at bounding box center [71, 116] width 91 height 18
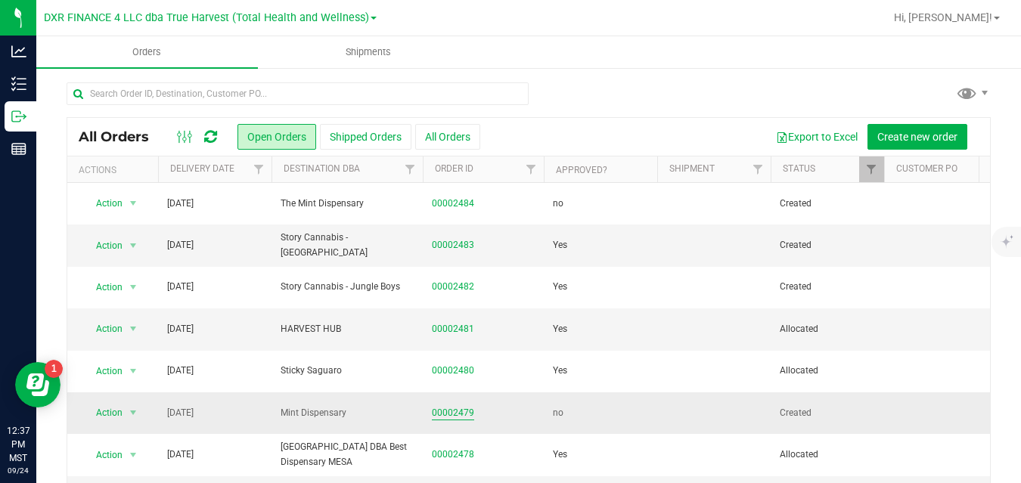
click at [444, 412] on link "00002479" at bounding box center [453, 413] width 42 height 14
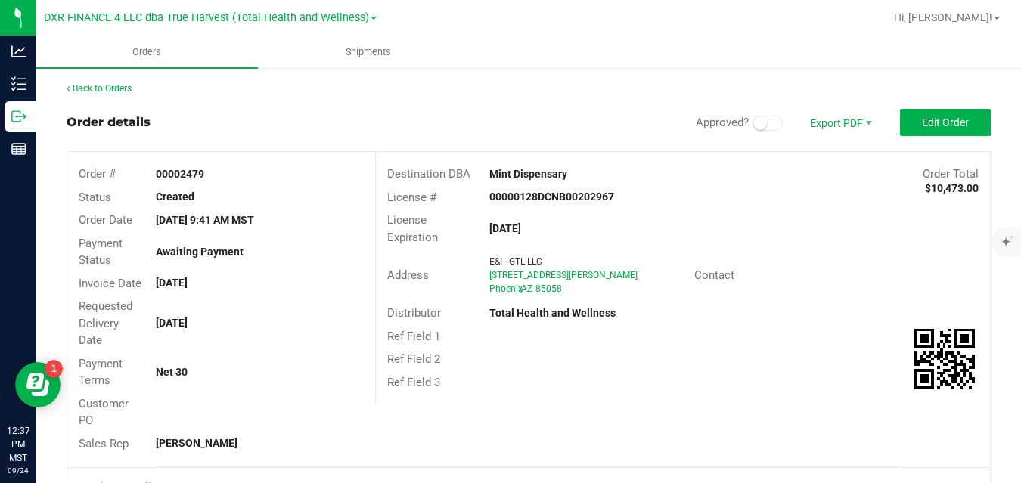
scroll to position [391, 0]
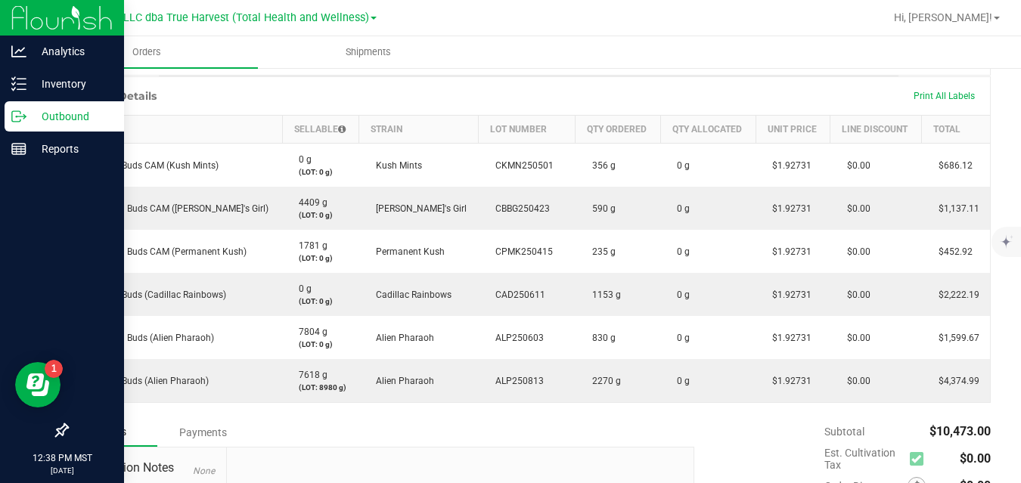
click at [32, 117] on p "Outbound" at bounding box center [71, 116] width 91 height 18
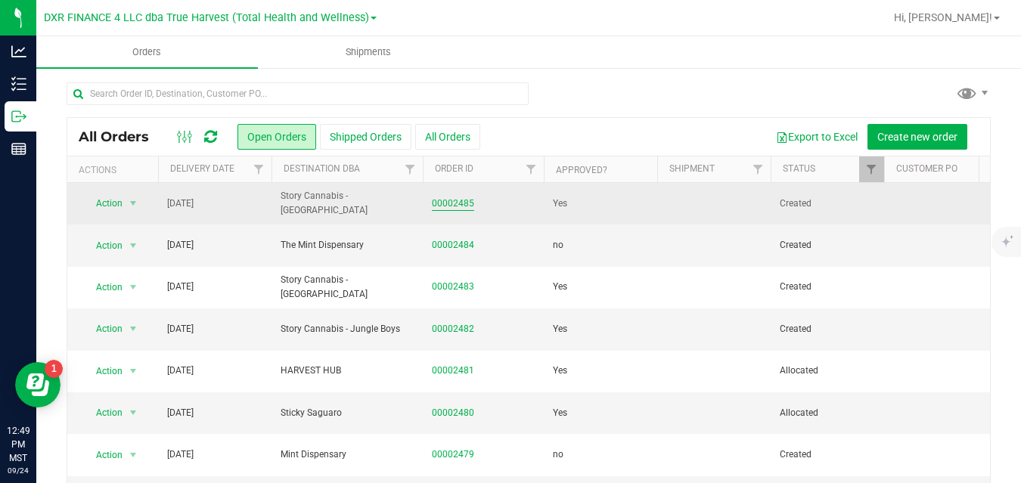
click at [445, 204] on link "00002485" at bounding box center [453, 204] width 42 height 14
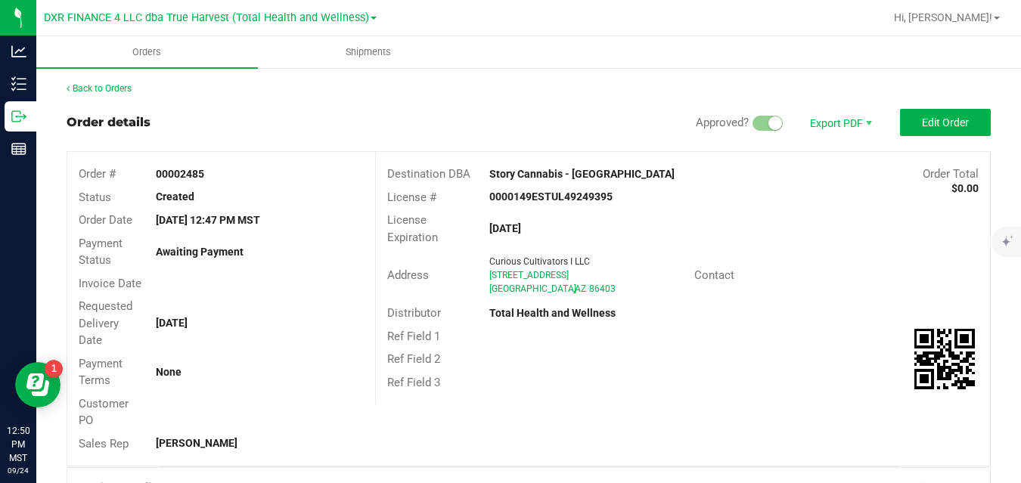
scroll to position [391, 0]
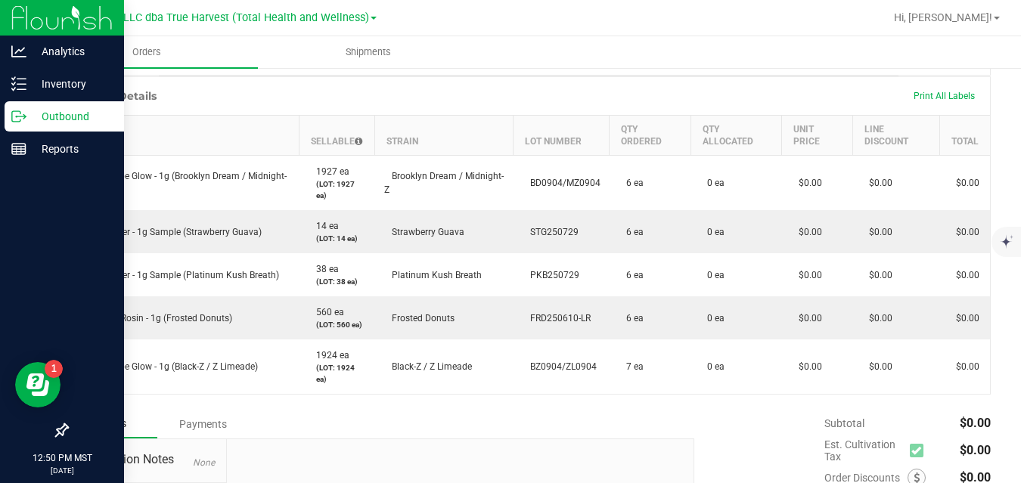
click at [23, 112] on icon at bounding box center [18, 116] width 15 height 15
